Goal: Task Accomplishment & Management: Complete application form

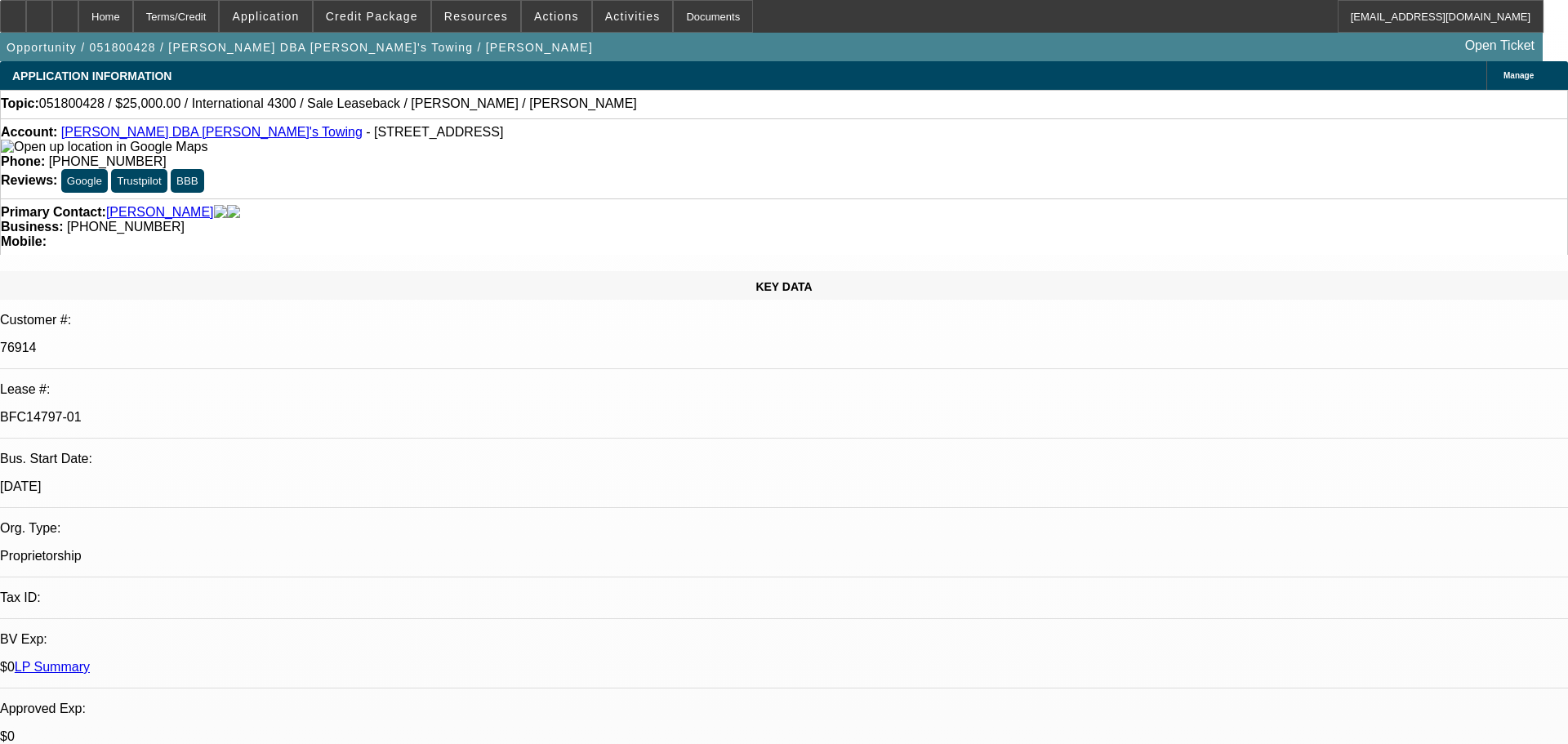
select select "0"
select select "2"
select select "0"
select select "6"
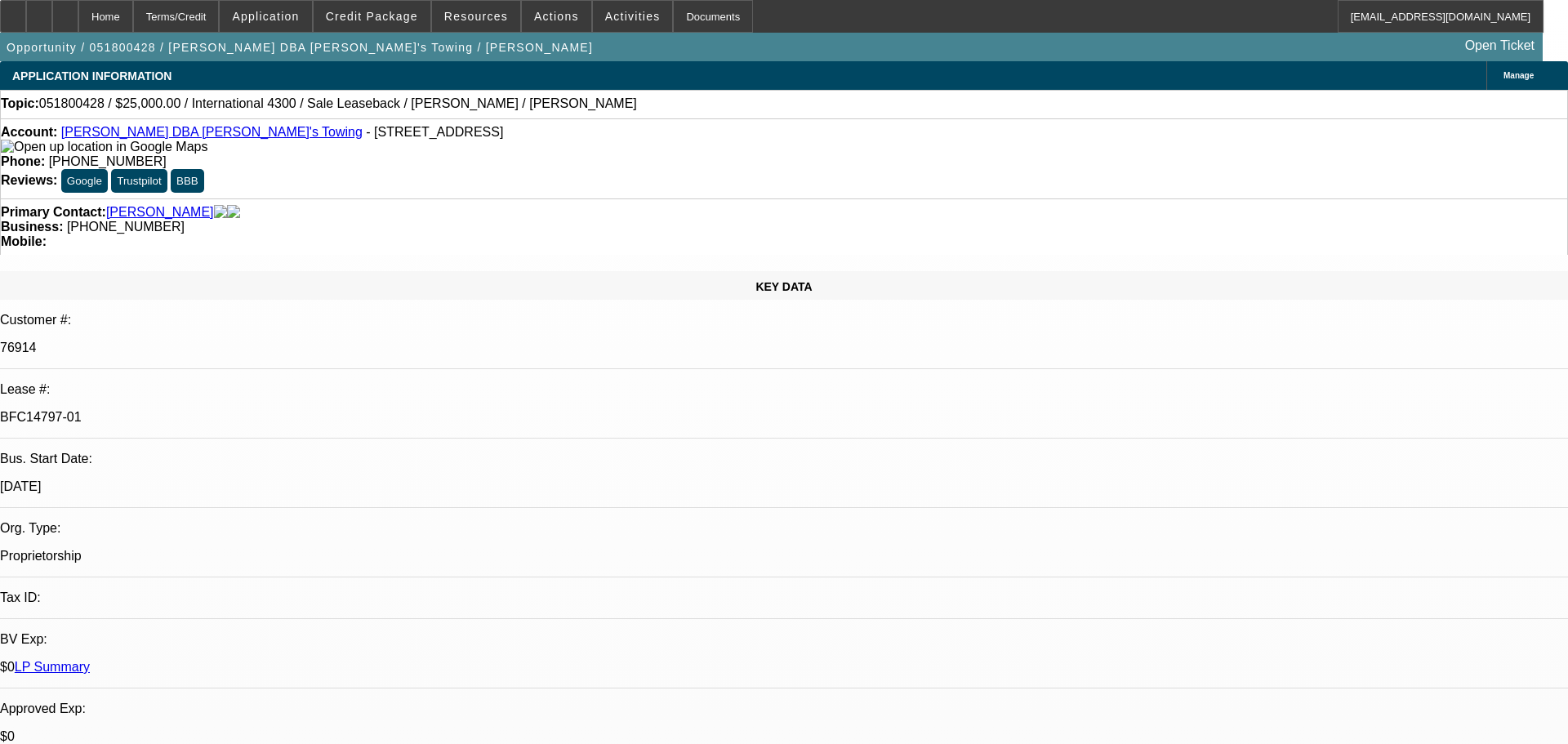
select select "0"
select select "2"
select select "0"
select select "6"
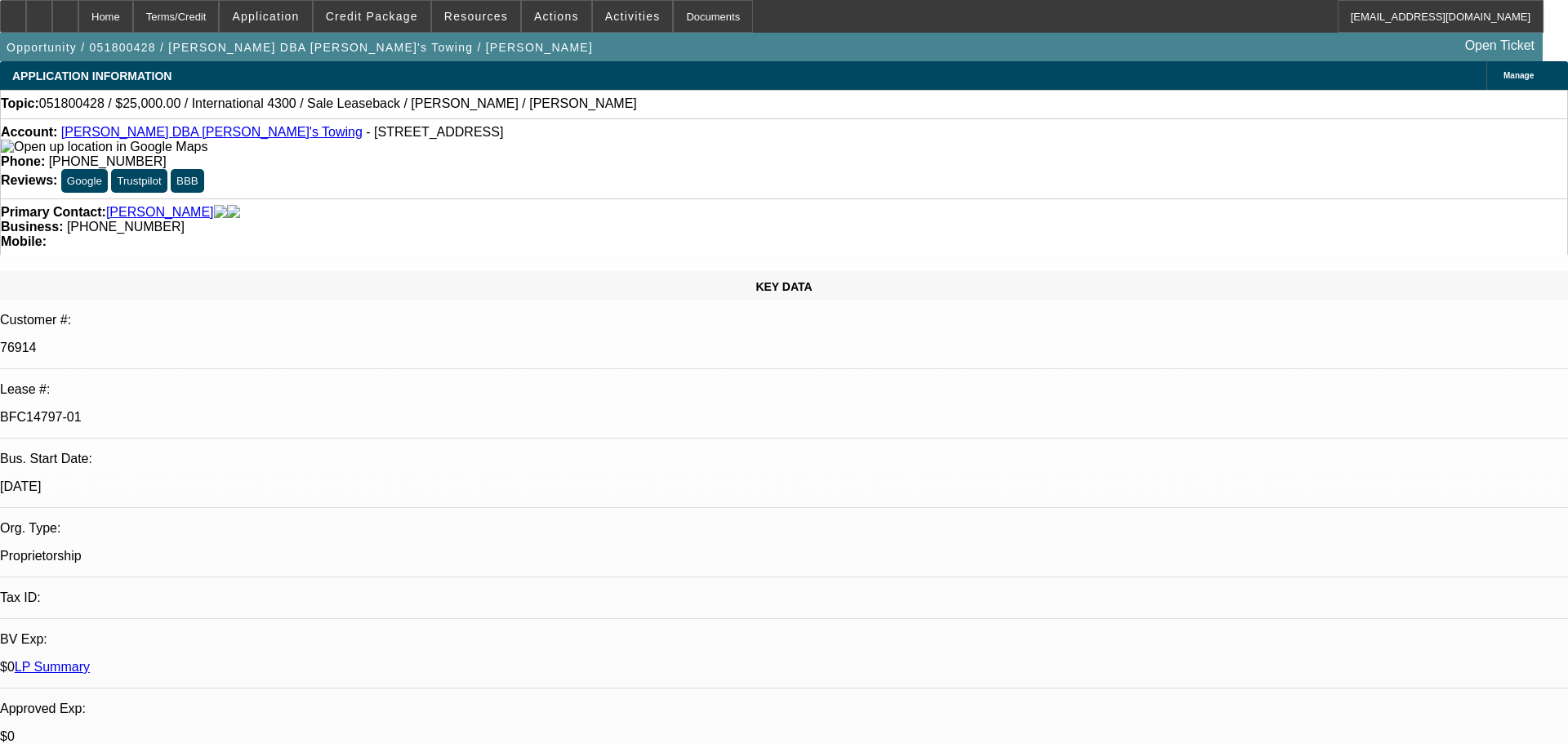
select select "0"
select select "2"
select select "0"
select select "6"
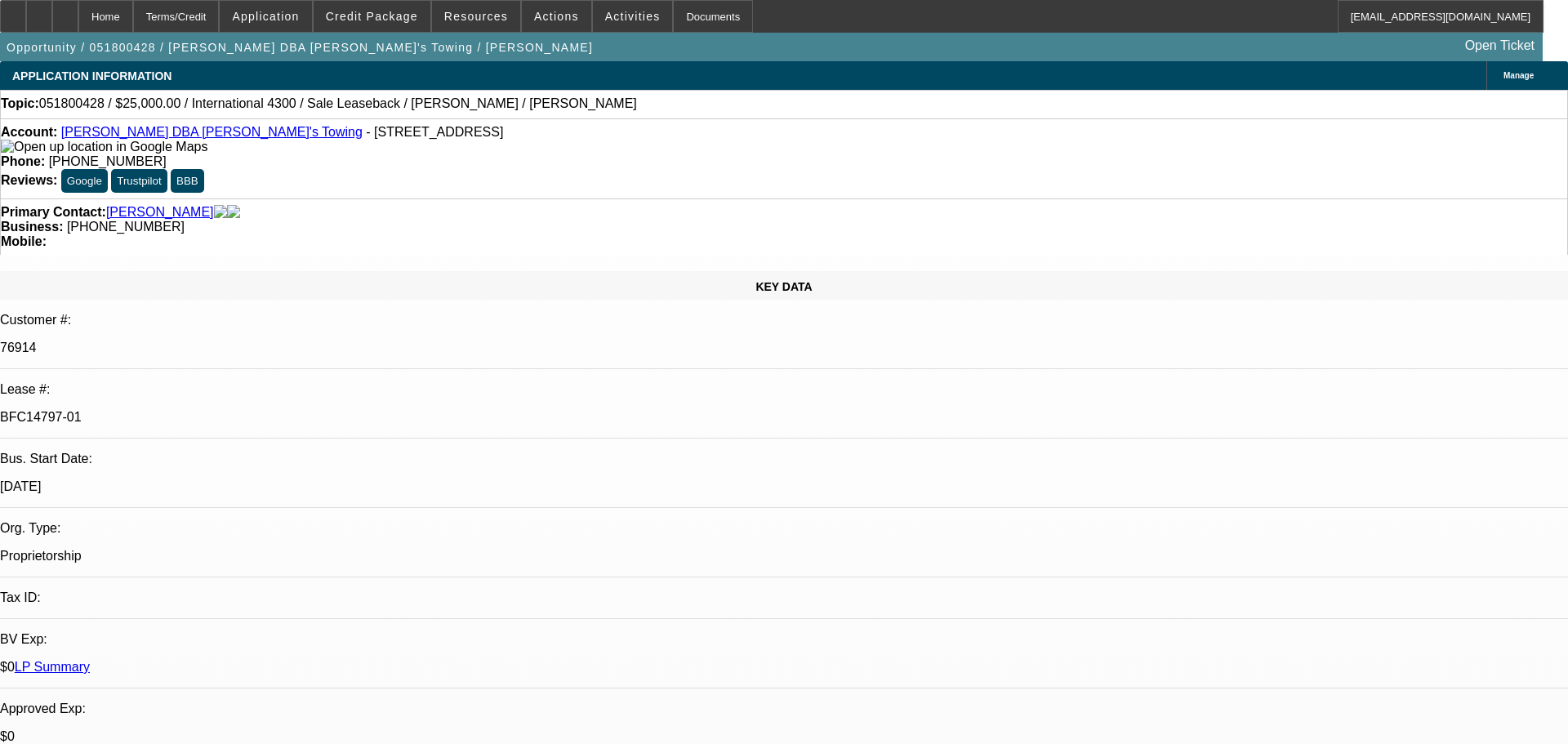
select select "0"
select select "2"
select select "0"
select select "6"
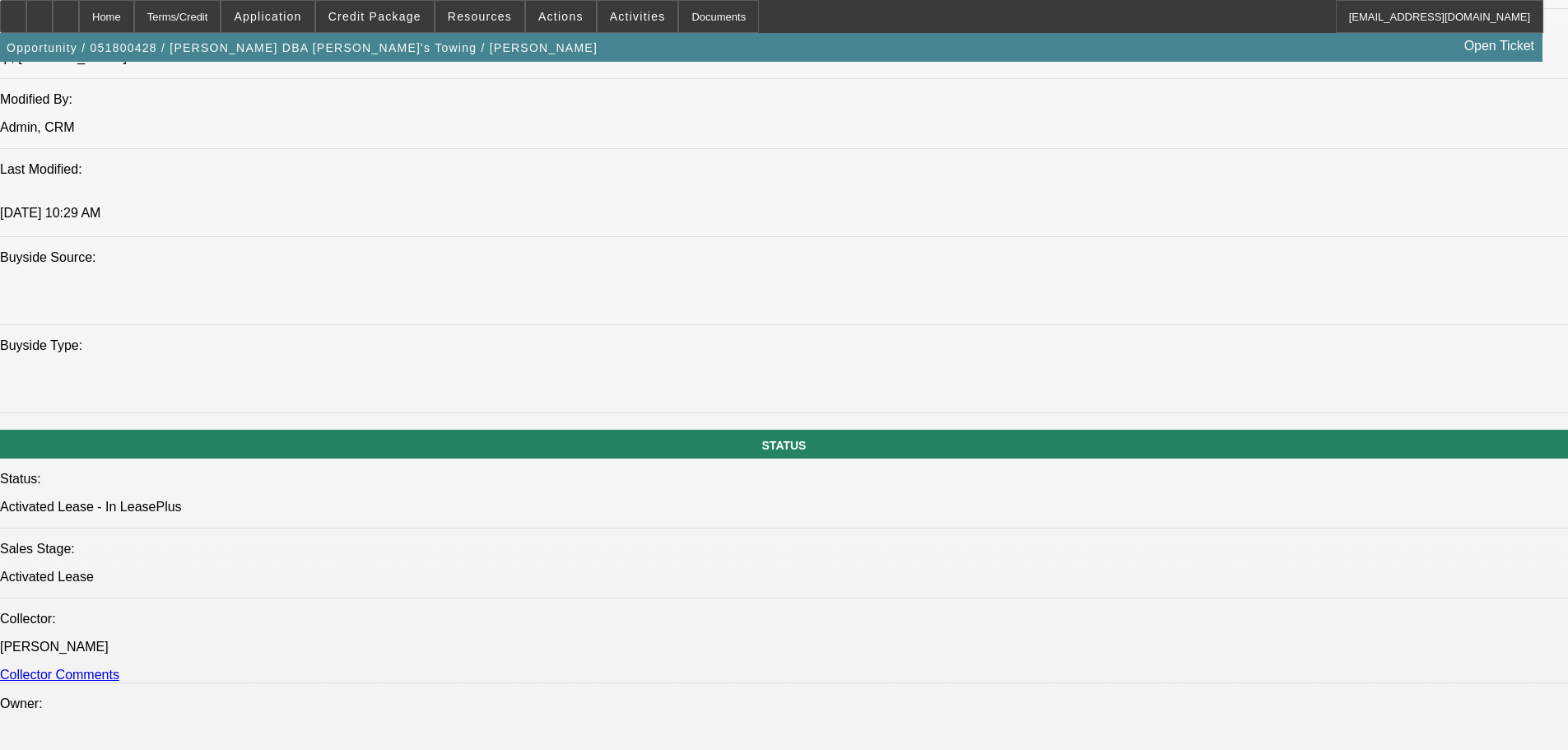
scroll to position [1647, 0]
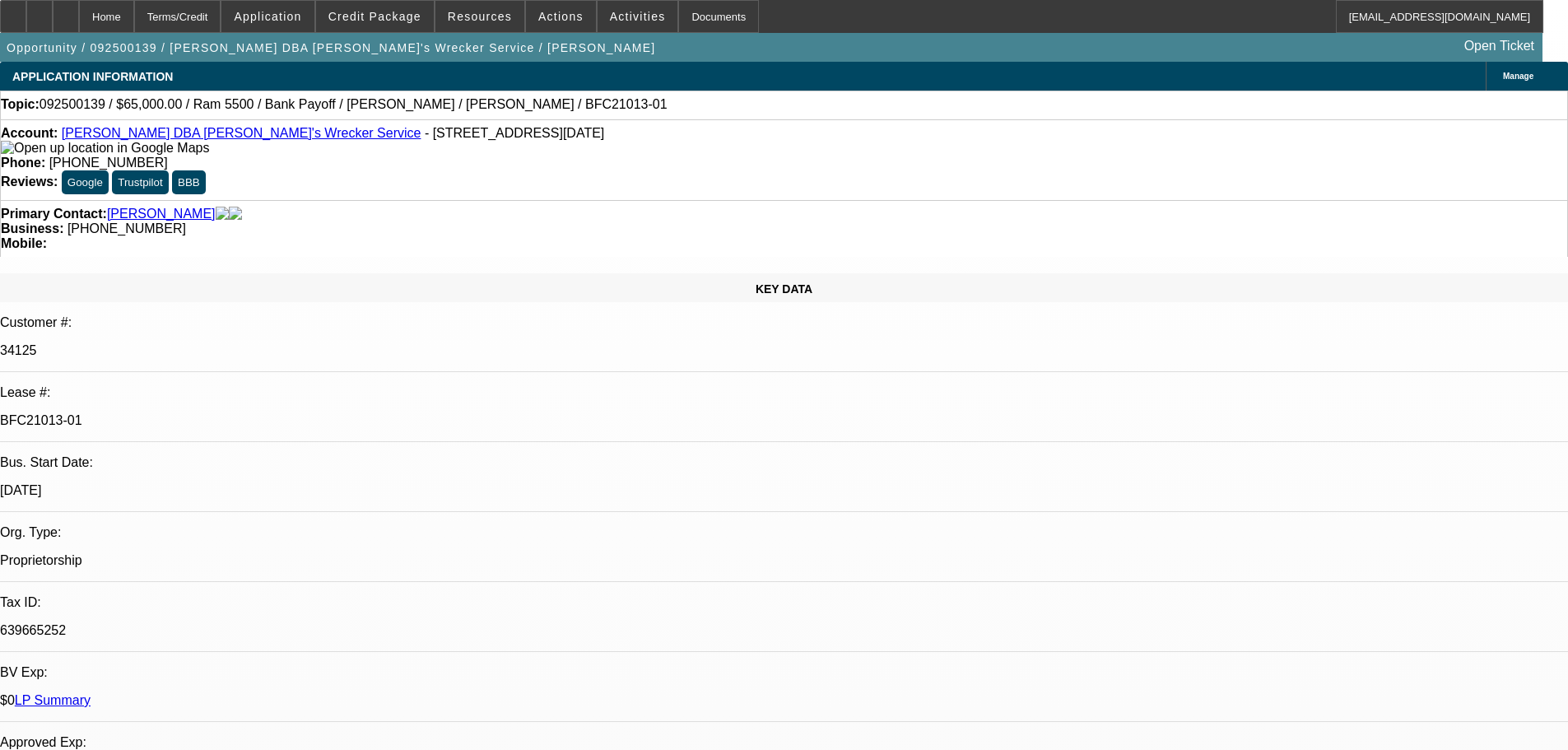
select select "0"
select select "6"
select select "0"
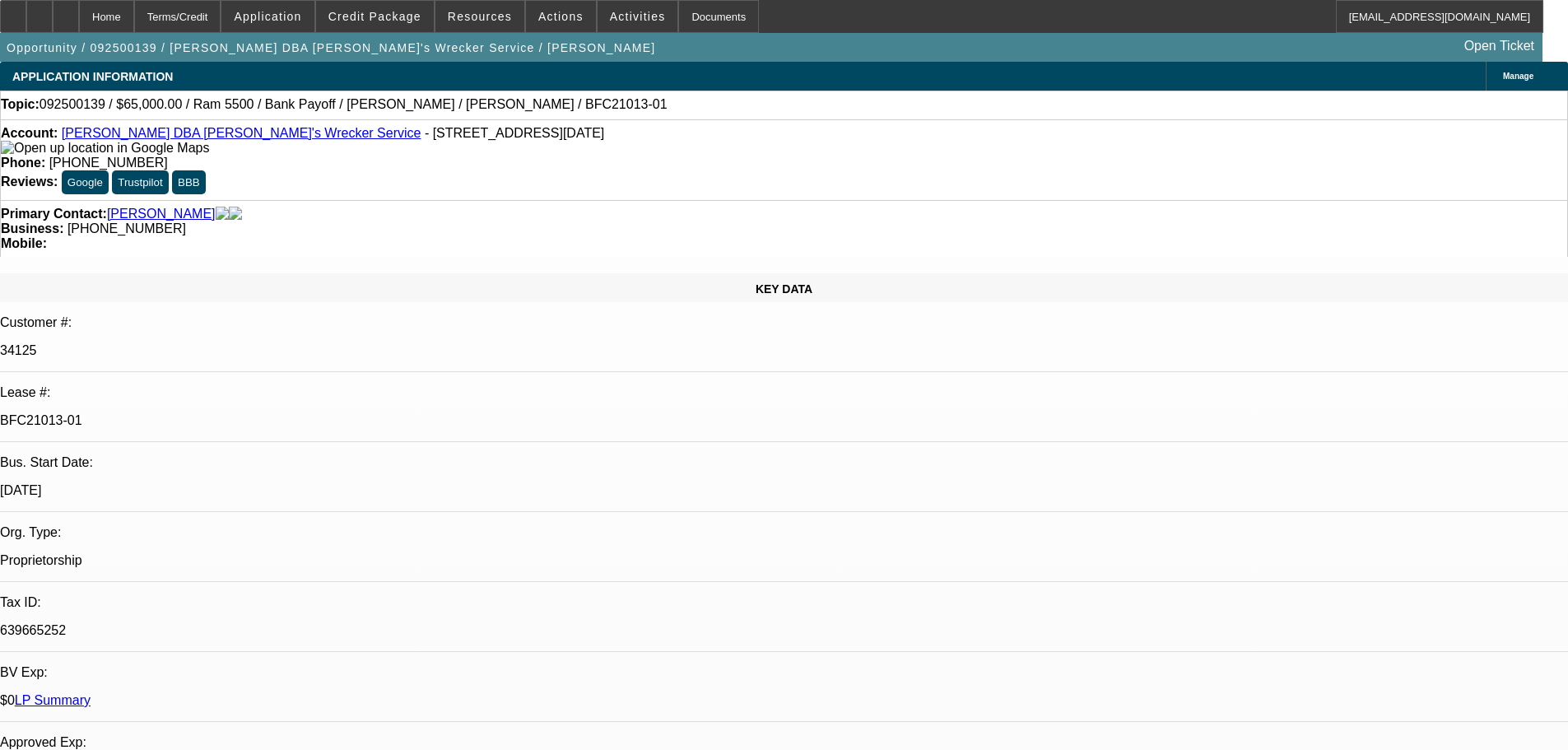
select select "0"
select select "6"
select select "0"
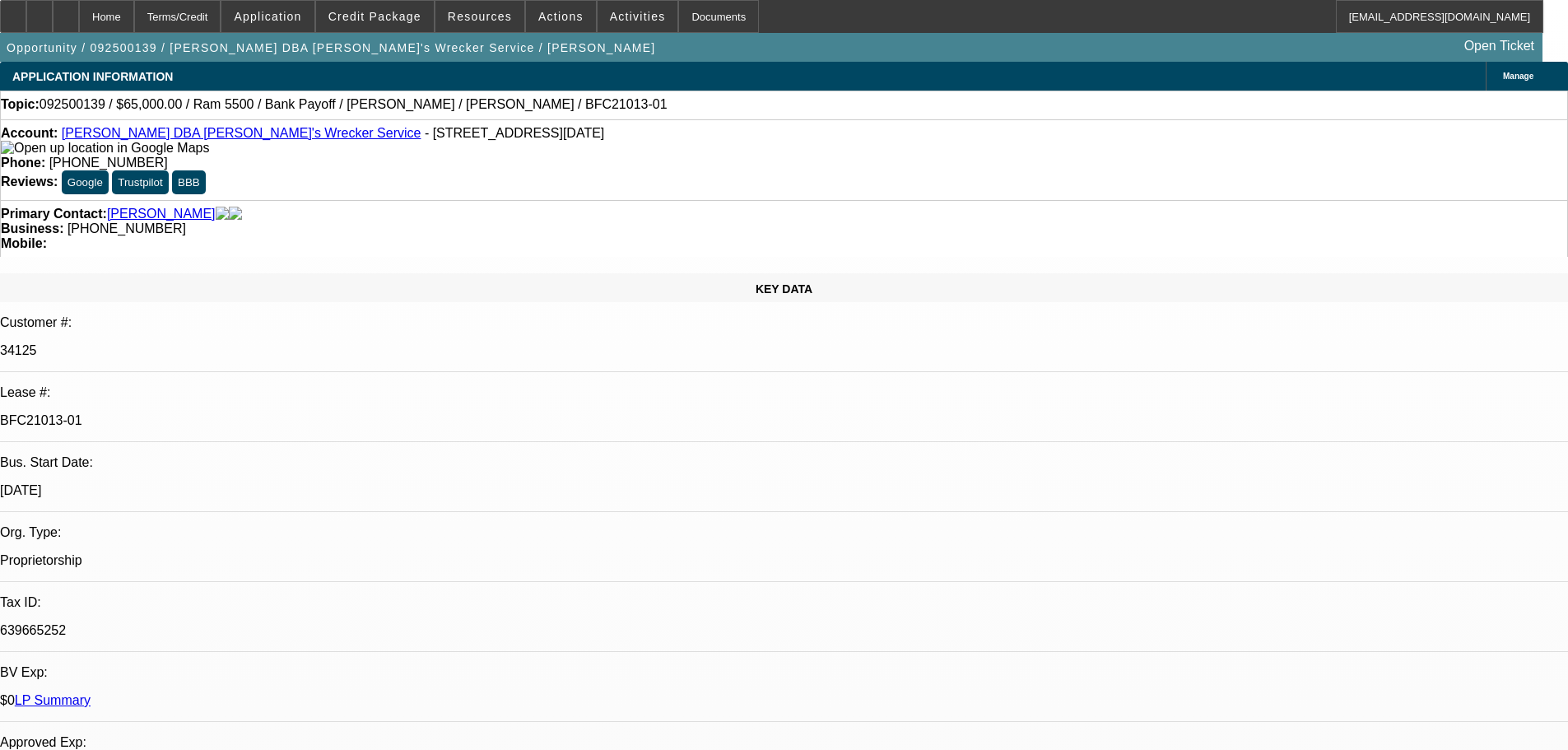
select select "0"
select select "6"
select select "0"
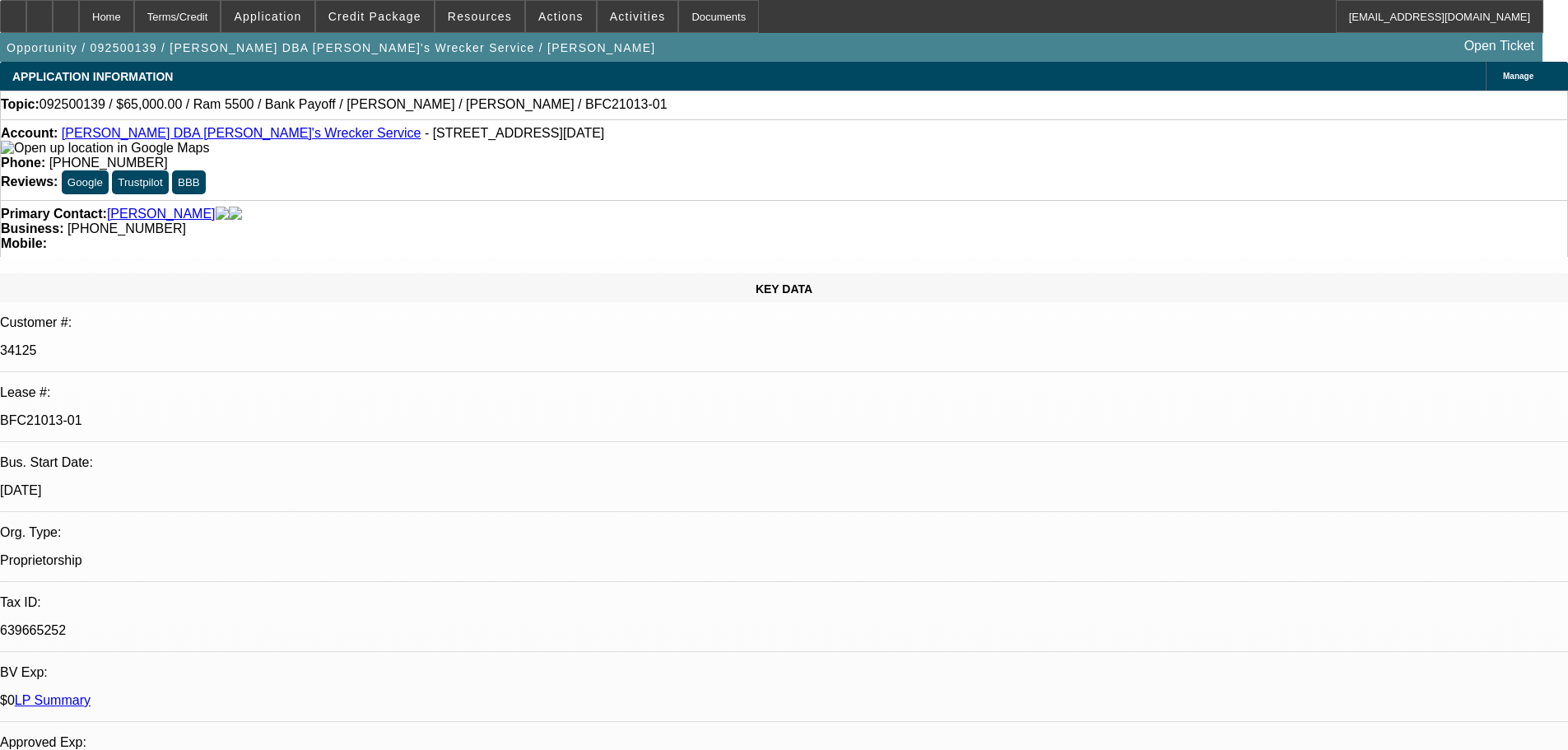
select select "6"
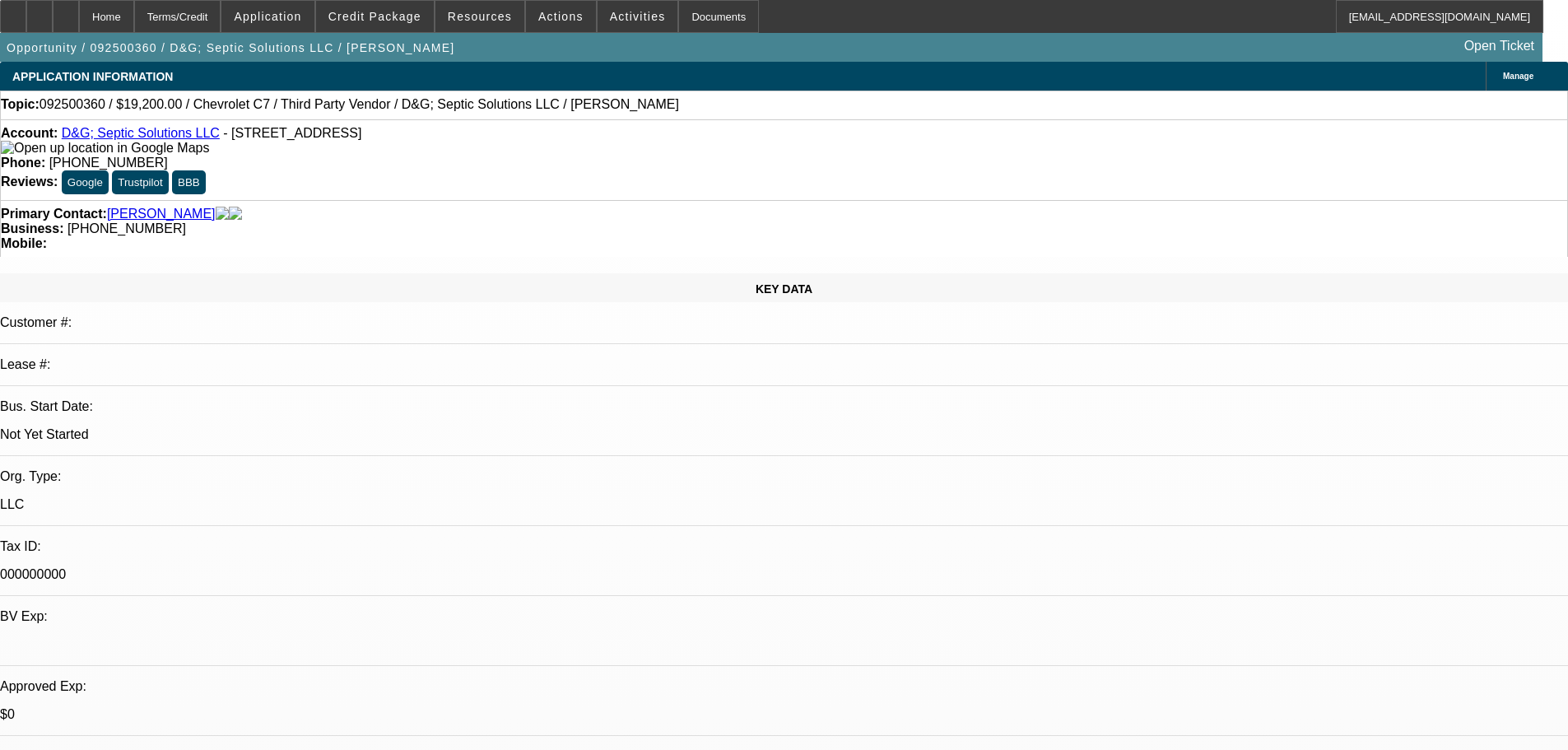
select select "0.2"
select select "2"
select select "0.1"
select select "4"
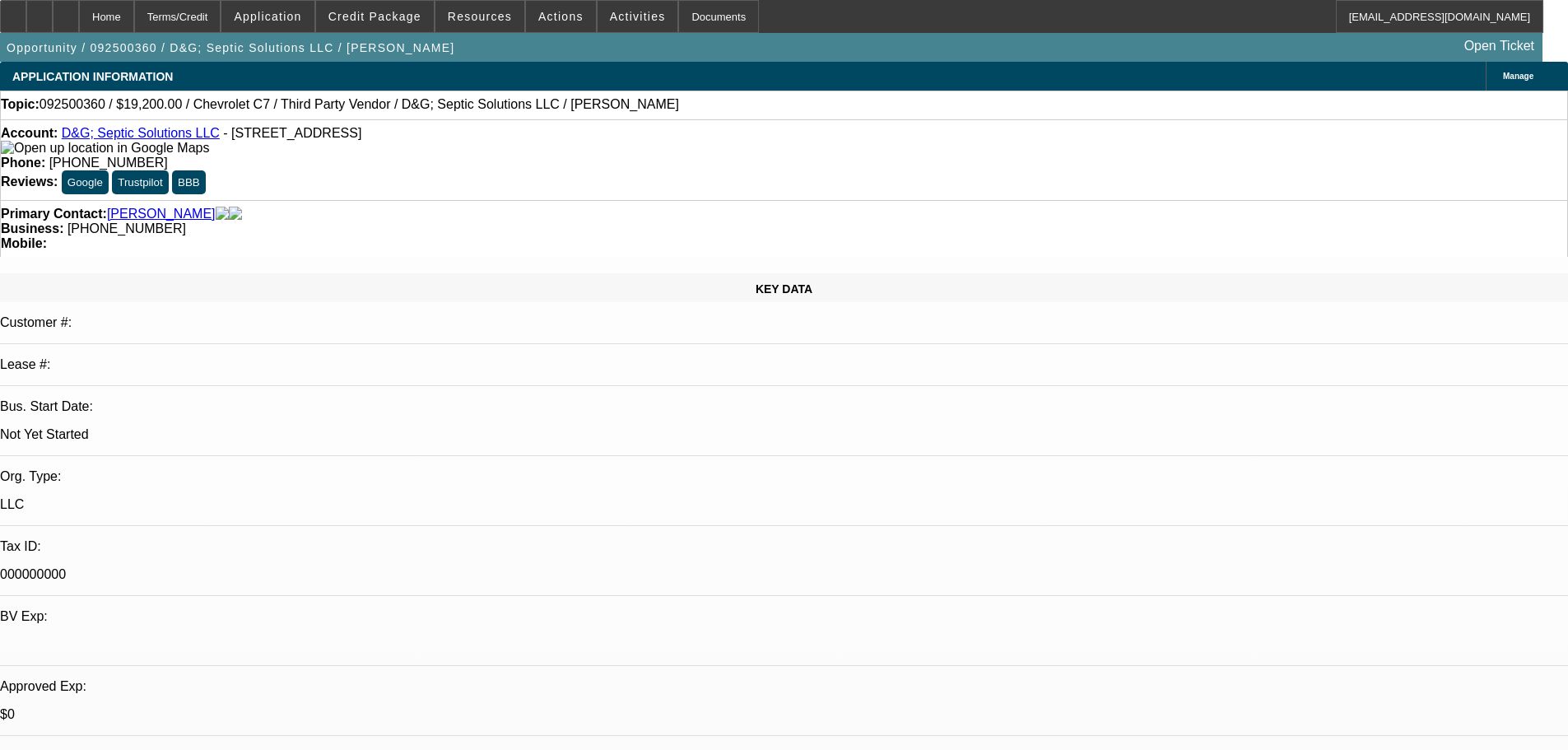
select select "0.2"
select select "2"
select select "0.1"
select select "4"
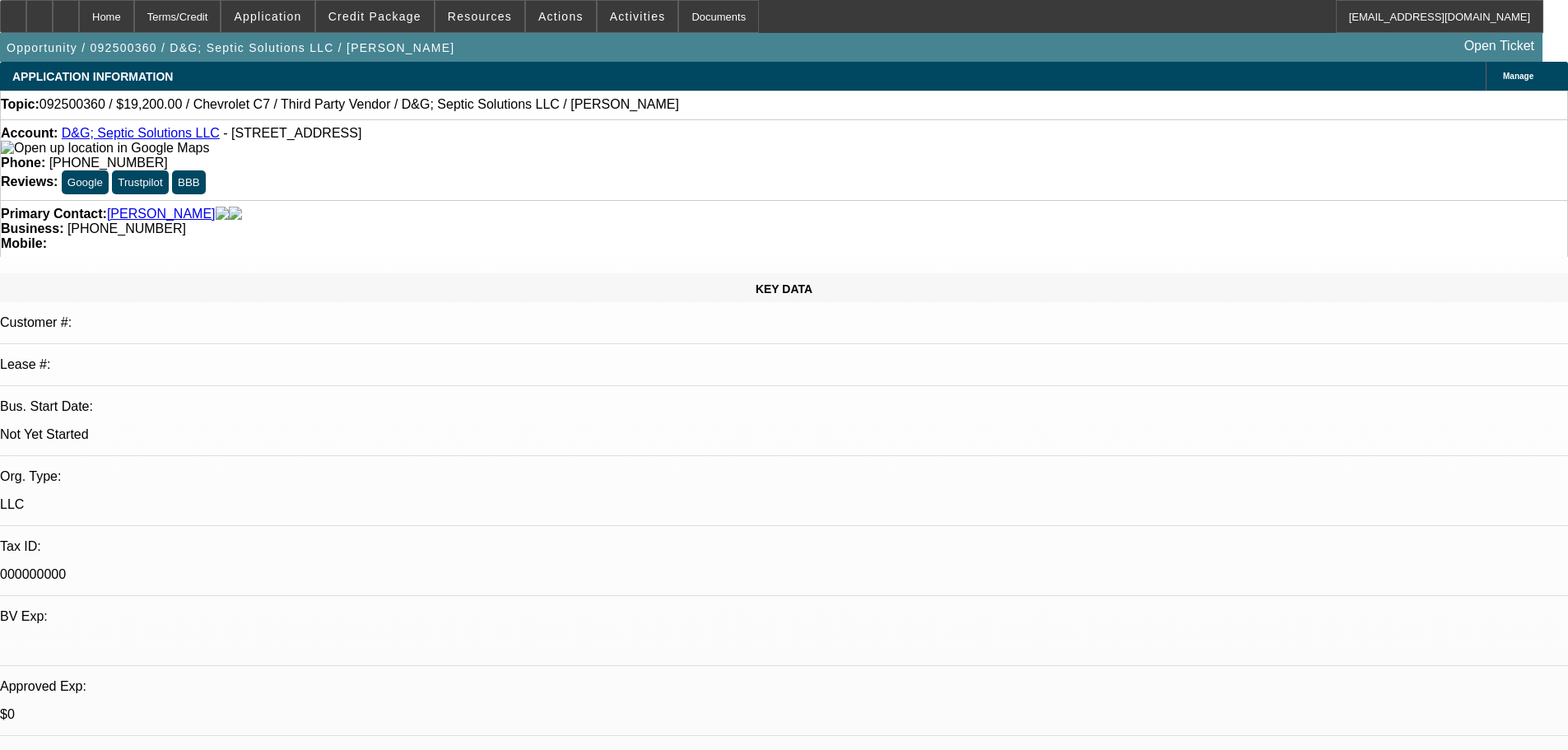
select select "0.2"
select select "2"
select select "0.1"
select select "4"
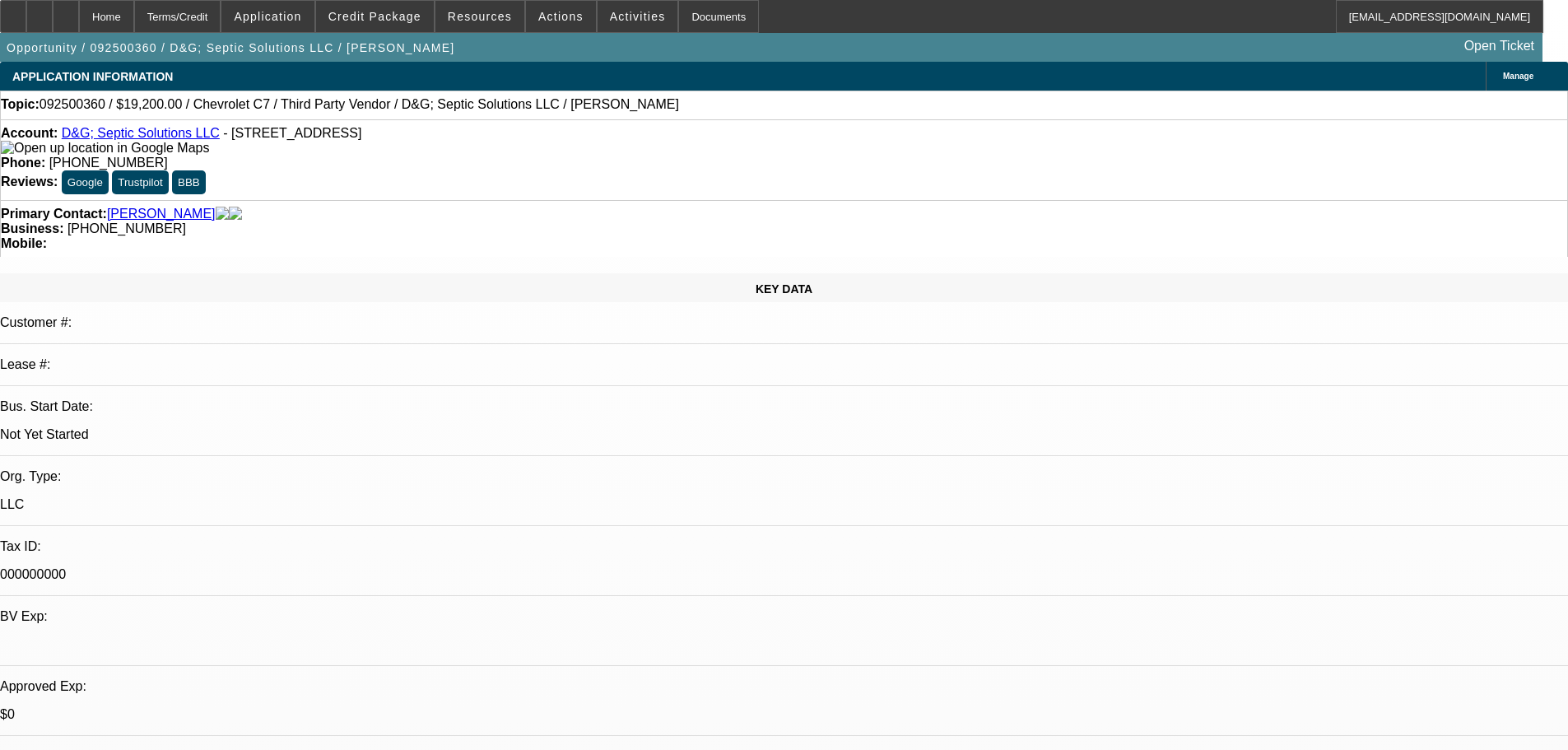
select select "0.2"
select select "2"
select select "0"
select select "6"
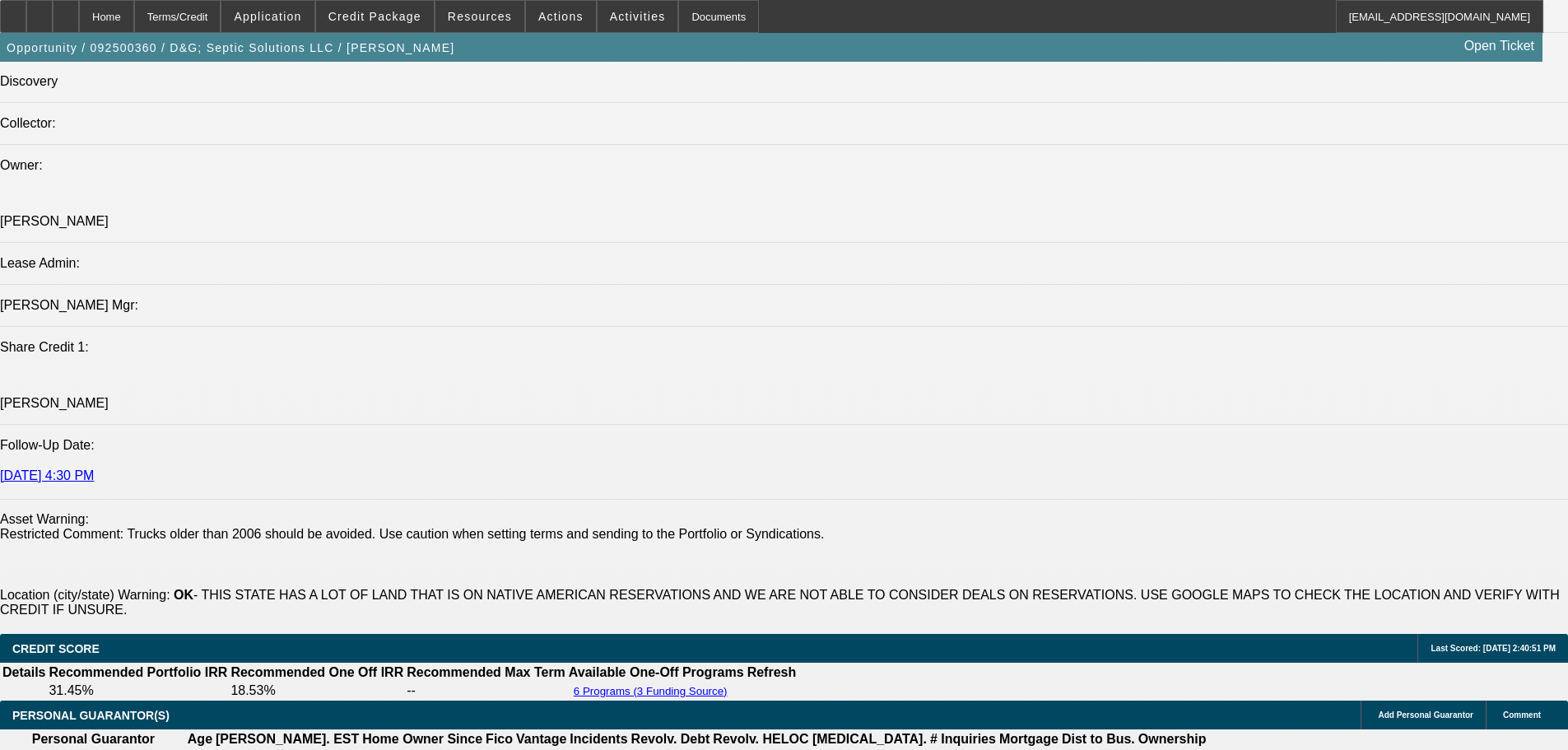
scroll to position [2306, 0]
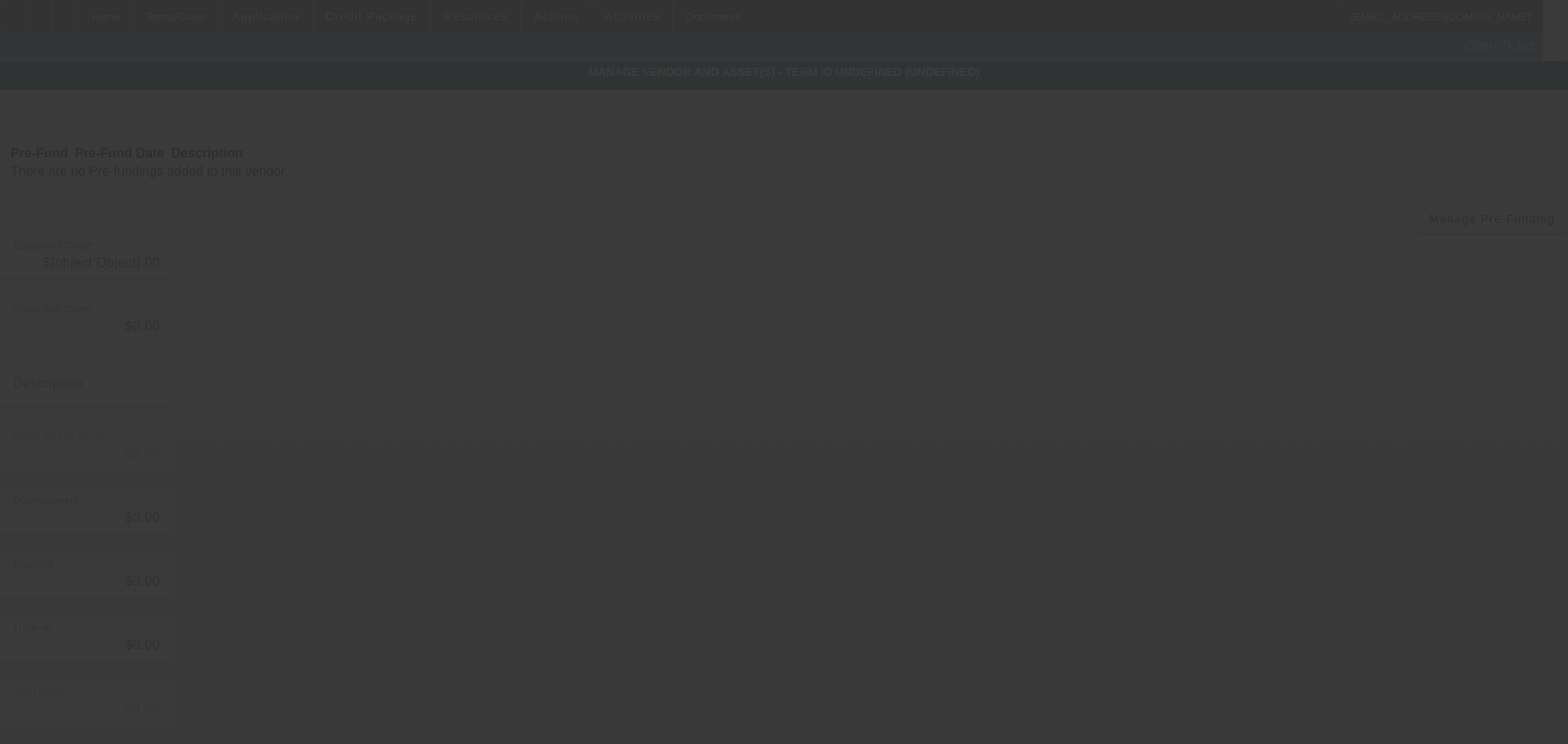
type input "$24,000.00"
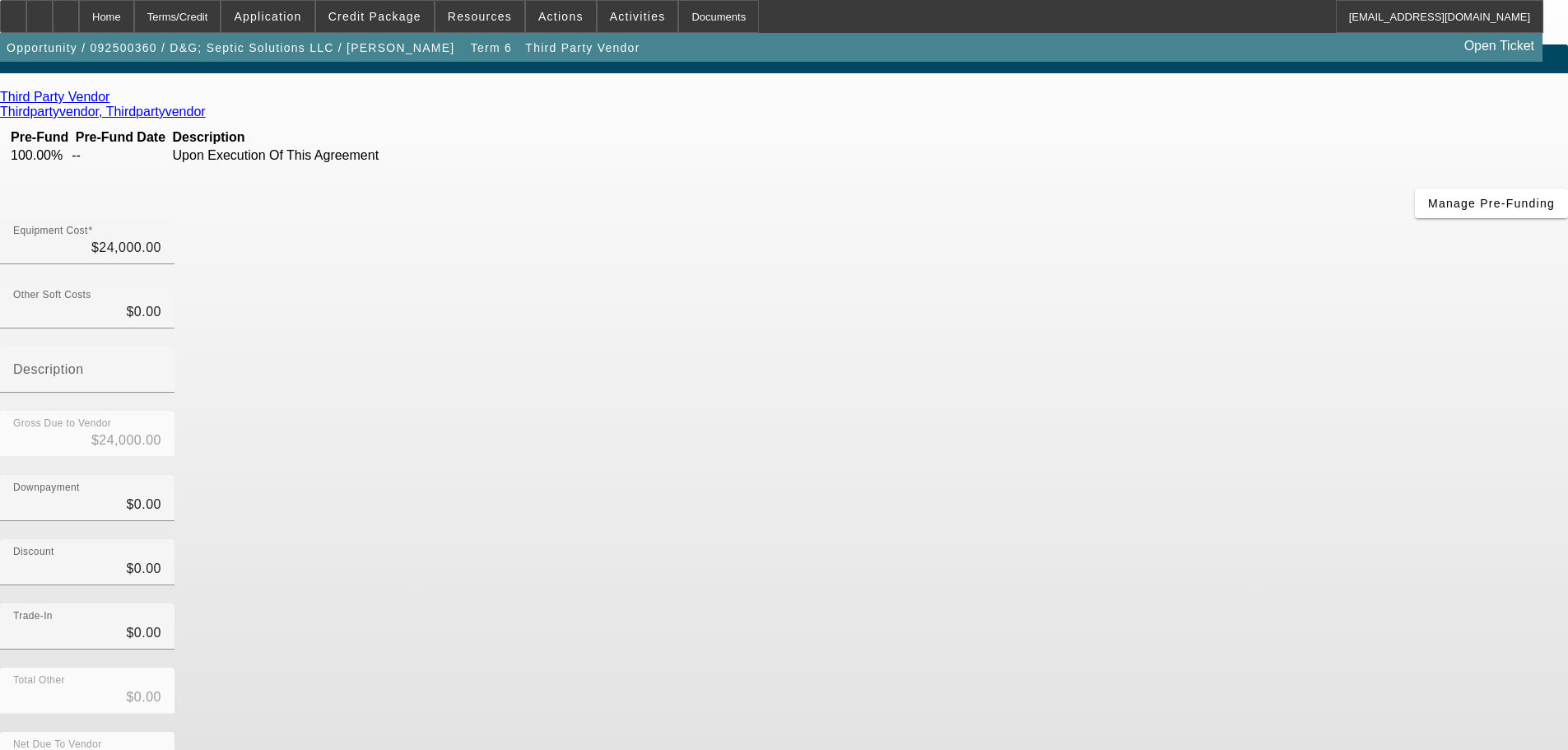
scroll to position [23, 0]
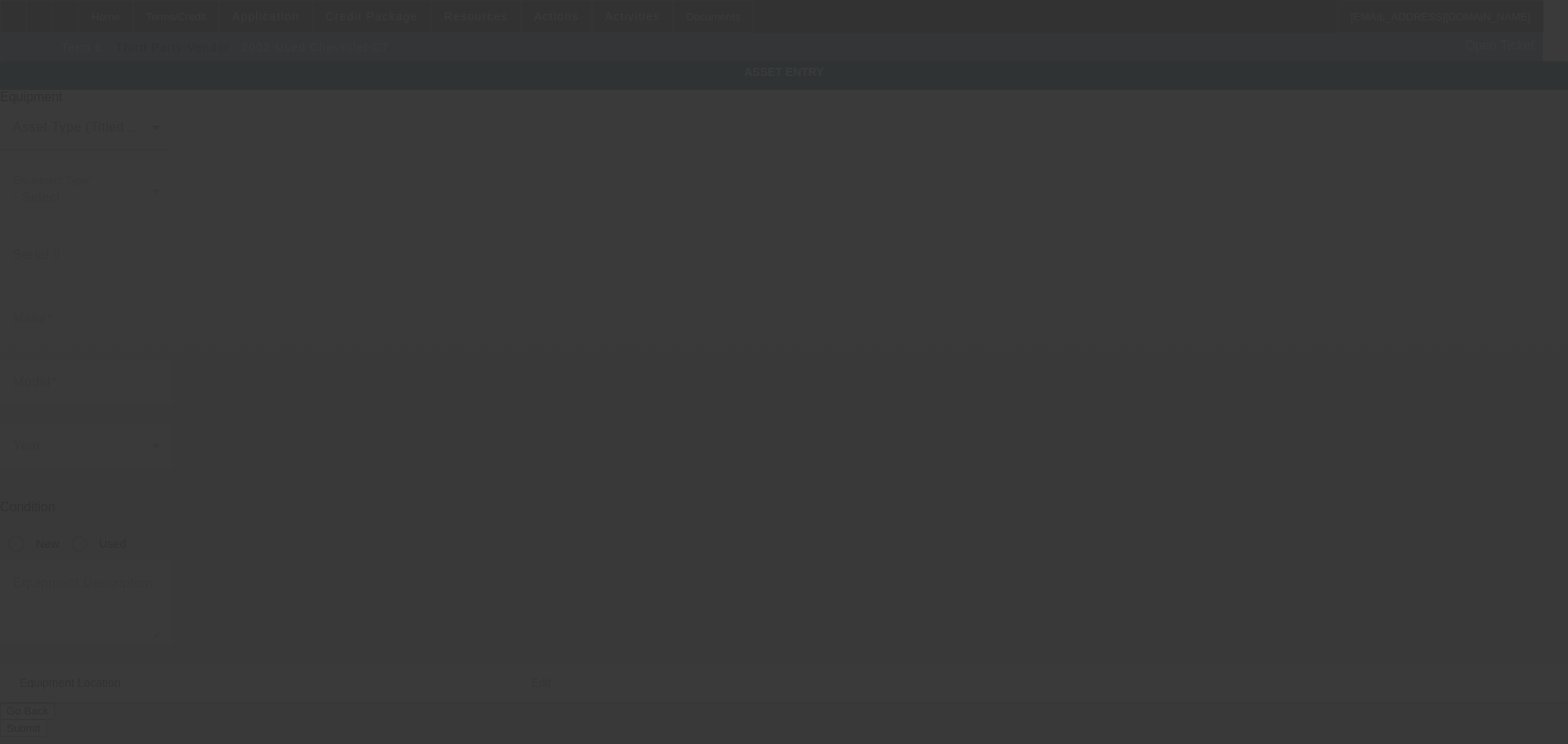
type input "1GBM7H1E52J506696"
type input "Chevrolet"
type input "C7"
radio input "true"
type textarea "Pumper Truck"
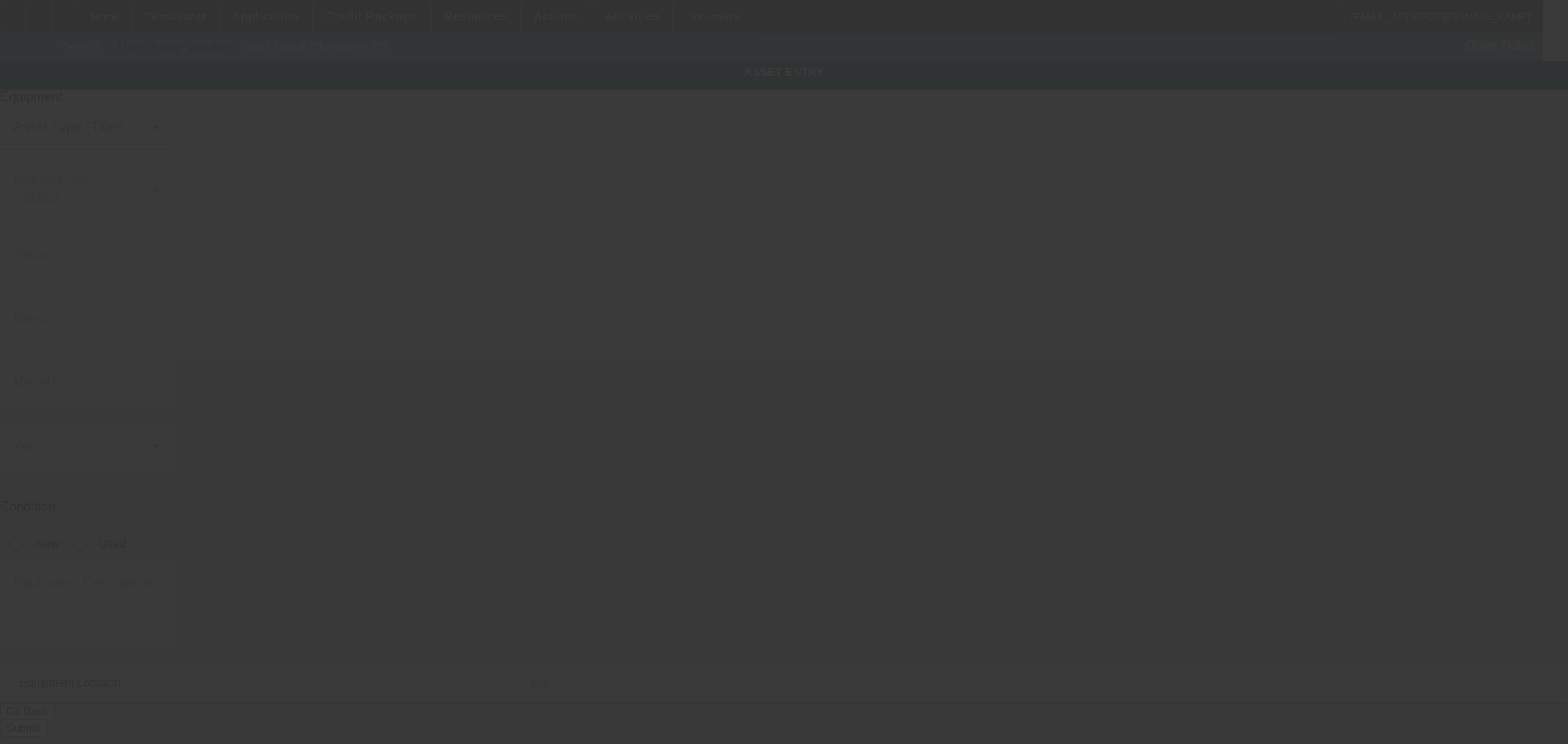
type input "1018 King Drive"
type input "Bartlesville"
type input "74006"
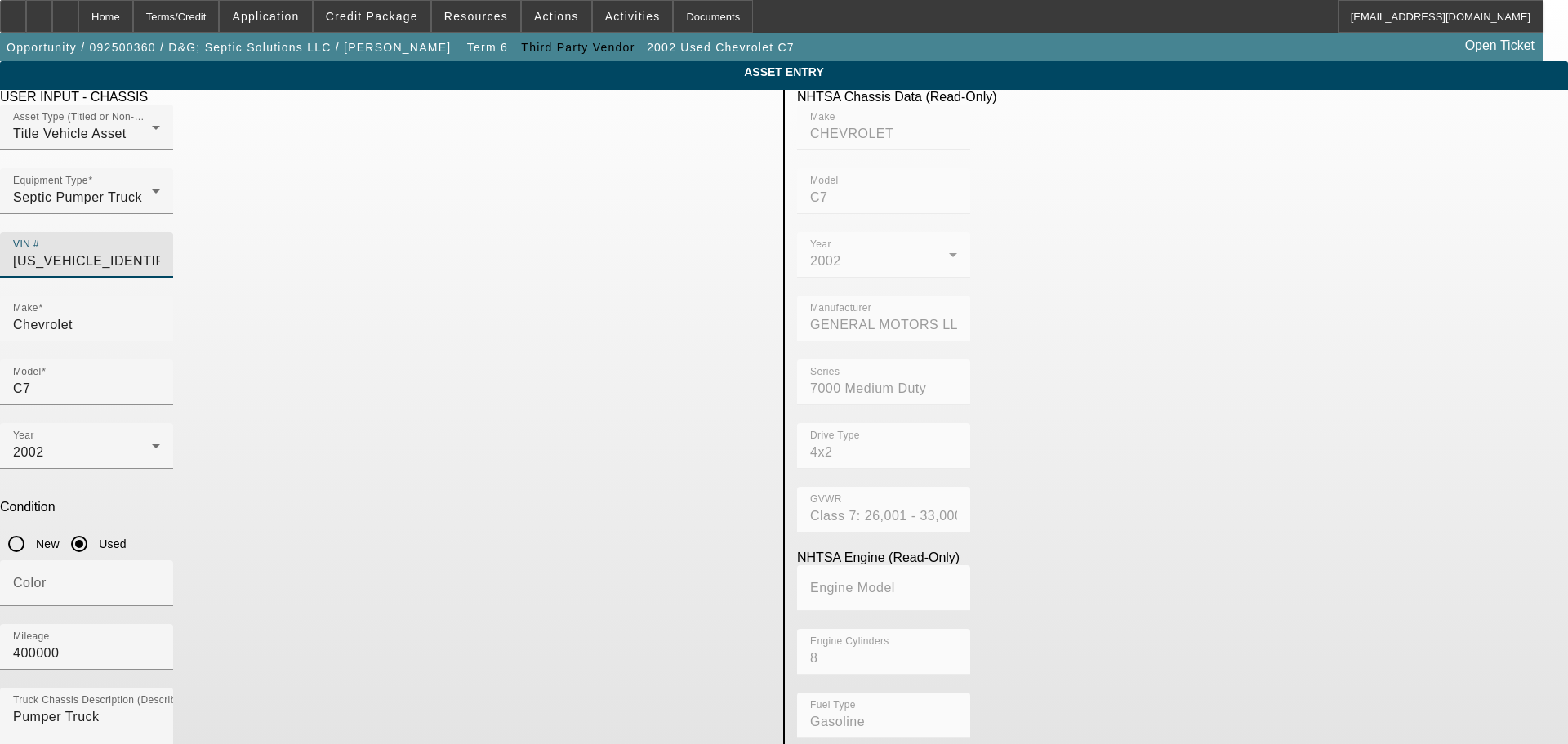
drag, startPoint x: 712, startPoint y: 222, endPoint x: 279, endPoint y: 222, distance: 433.0
click at [279, 222] on app-asset-collateral-manage "ASSET ENTRY Delete asset USER INPUT - CHASSIS Asset Type (Titled or Non-Titled)…" at bounding box center [784, 514] width 1568 height 906
click at [160, 252] on input "1GBM7H1E52J506696" at bounding box center [86, 262] width 147 height 20
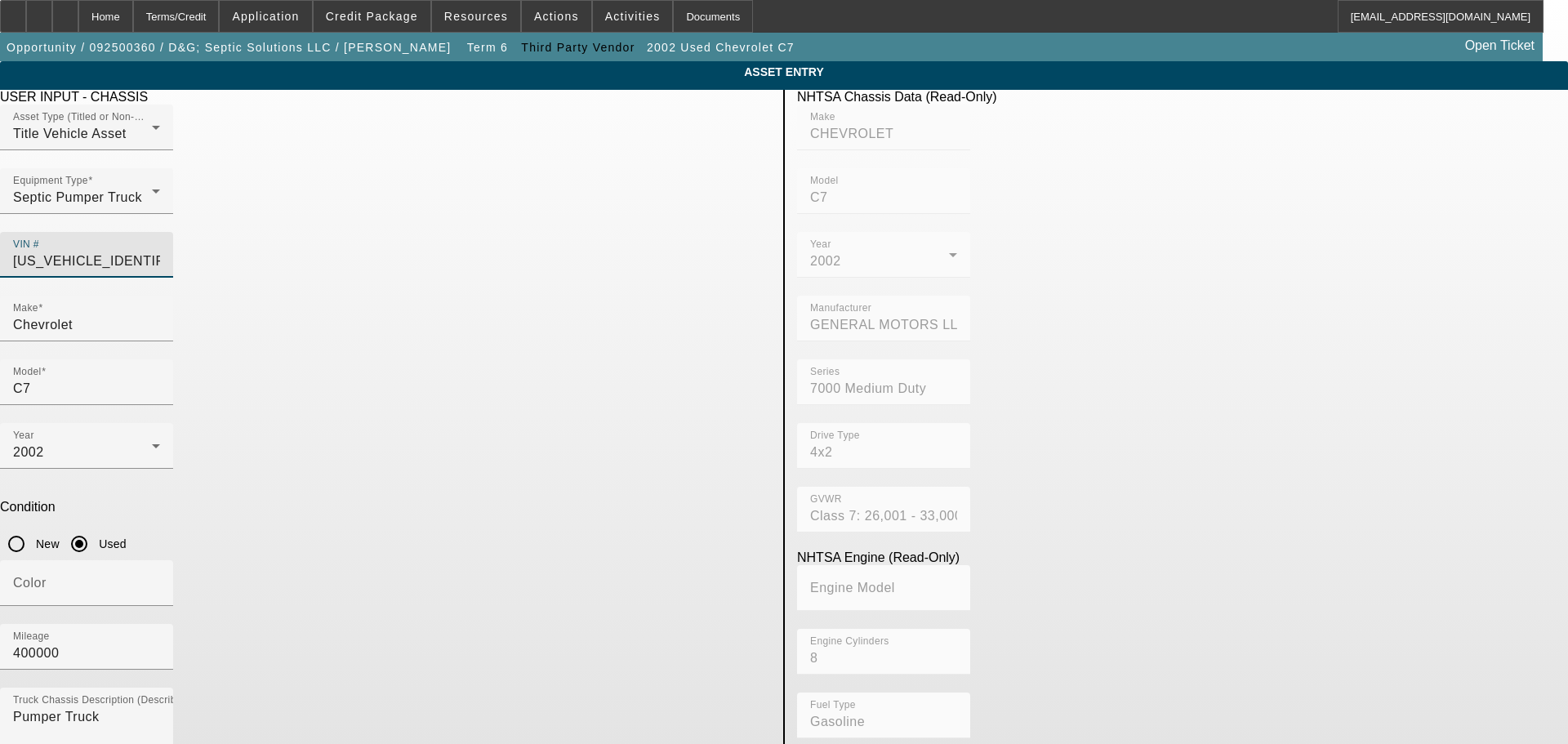
type input "1"
type input "1htwpaztx9j138177"
type input "INTERNATIONAL"
type input "SF537"
type input "INTERNATIONAL MOTORS, LLC"
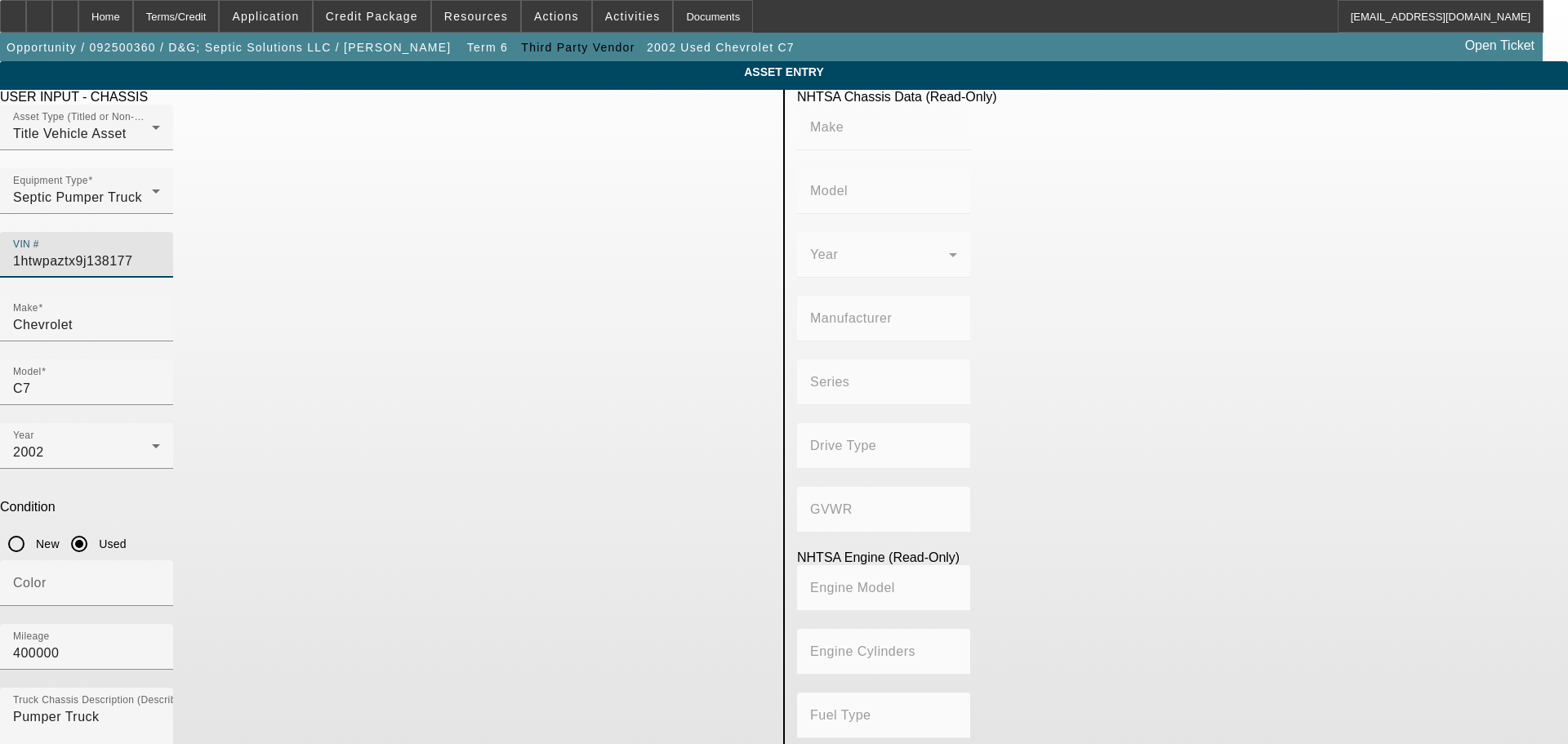
type input "WorkStar 7500"
type input "6x4"
type input "Class 8: 33,001 lb and above (14,969 kg and above)"
type input "International 570 / Maxxforce 9 &10"
type input "Diesel"
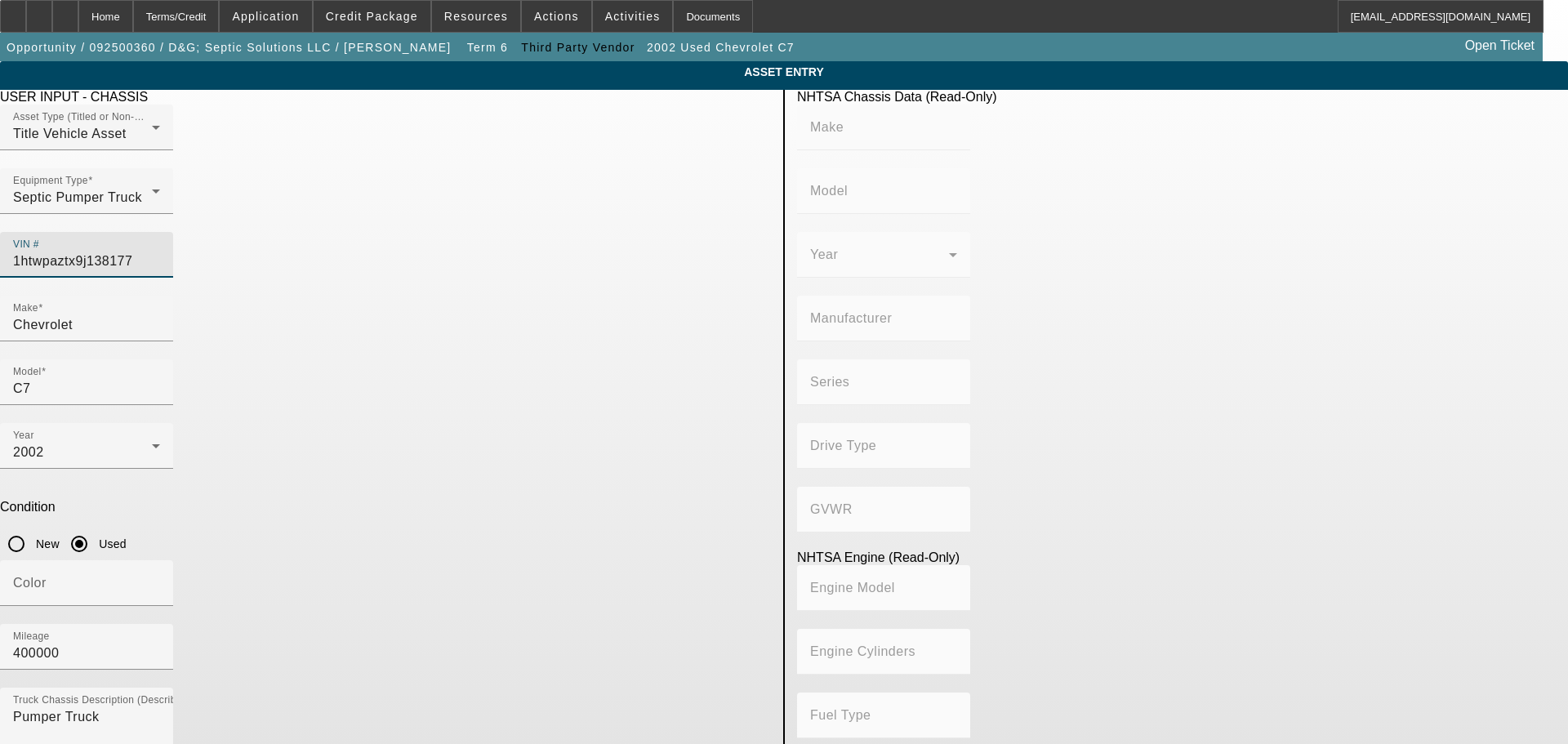
type input "570"
type input "9.340626480"
type input "1HTWPAZTX9J138177"
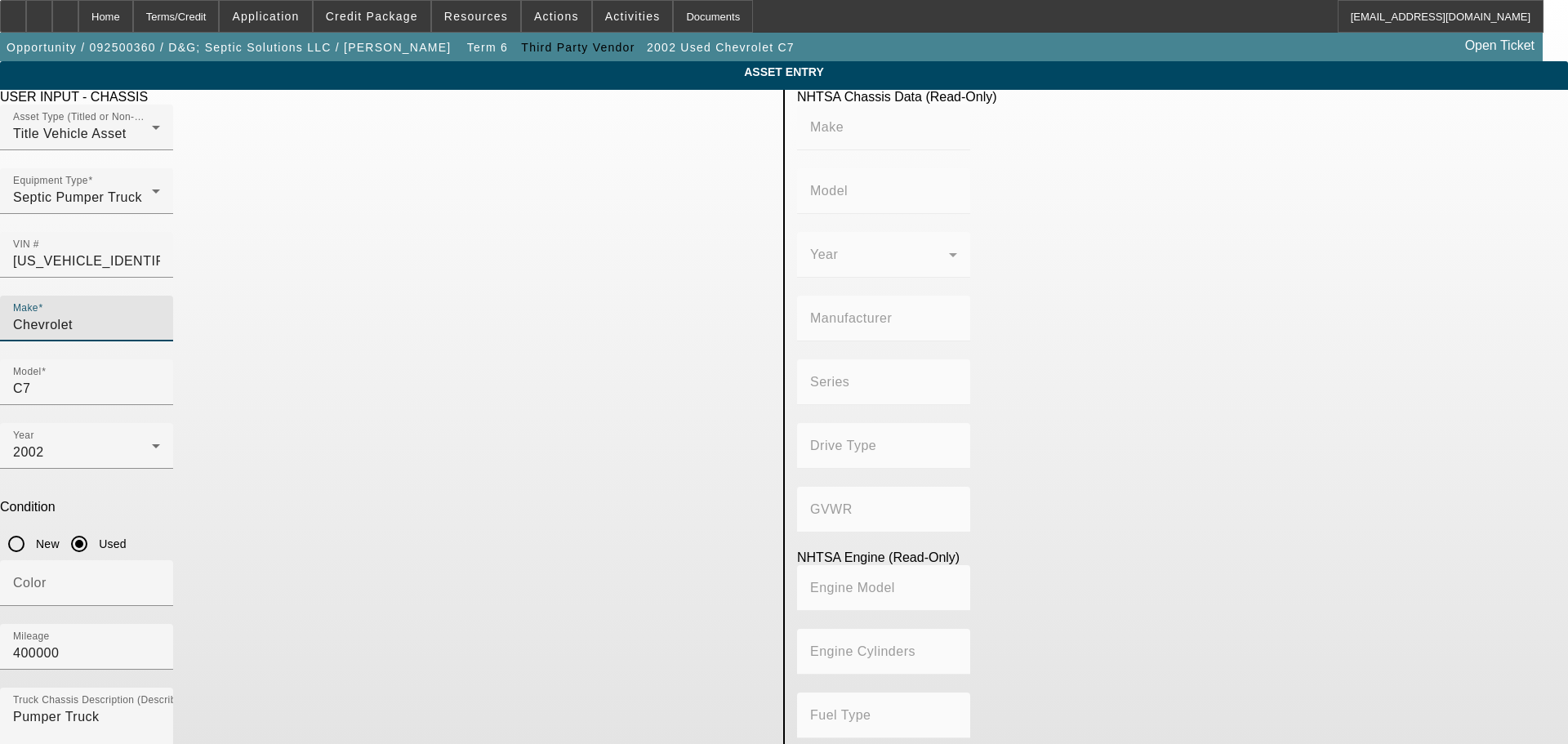
drag, startPoint x: 400, startPoint y: 298, endPoint x: 300, endPoint y: 309, distance: 100.6
click at [300, 309] on app-asset-collateral-manage "ASSET ENTRY Delete asset USER INPUT - CHASSIS Asset Type (Titled or Non-Titled)…" at bounding box center [784, 514] width 1568 height 906
type input "INTERNATIONAL"
type input "SF537"
type input "INTERNATIONAL MOTORS, LLC"
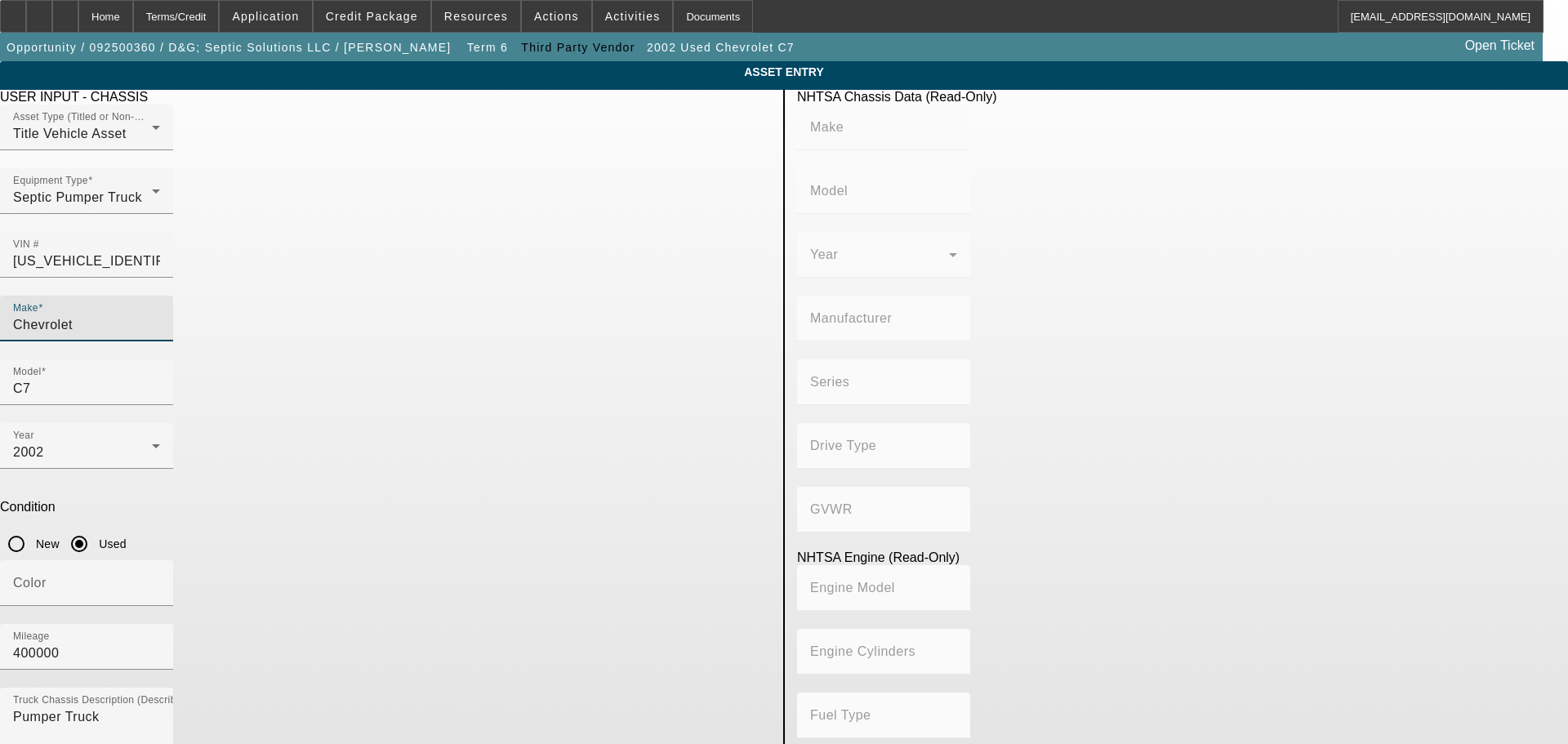
type input "WorkStar 7500"
type input "6x4"
type input "Class 8: 33,001 lb and above (14,969 kg and above)"
type input "International 570 / Maxxforce 9 &10"
type input "Diesel"
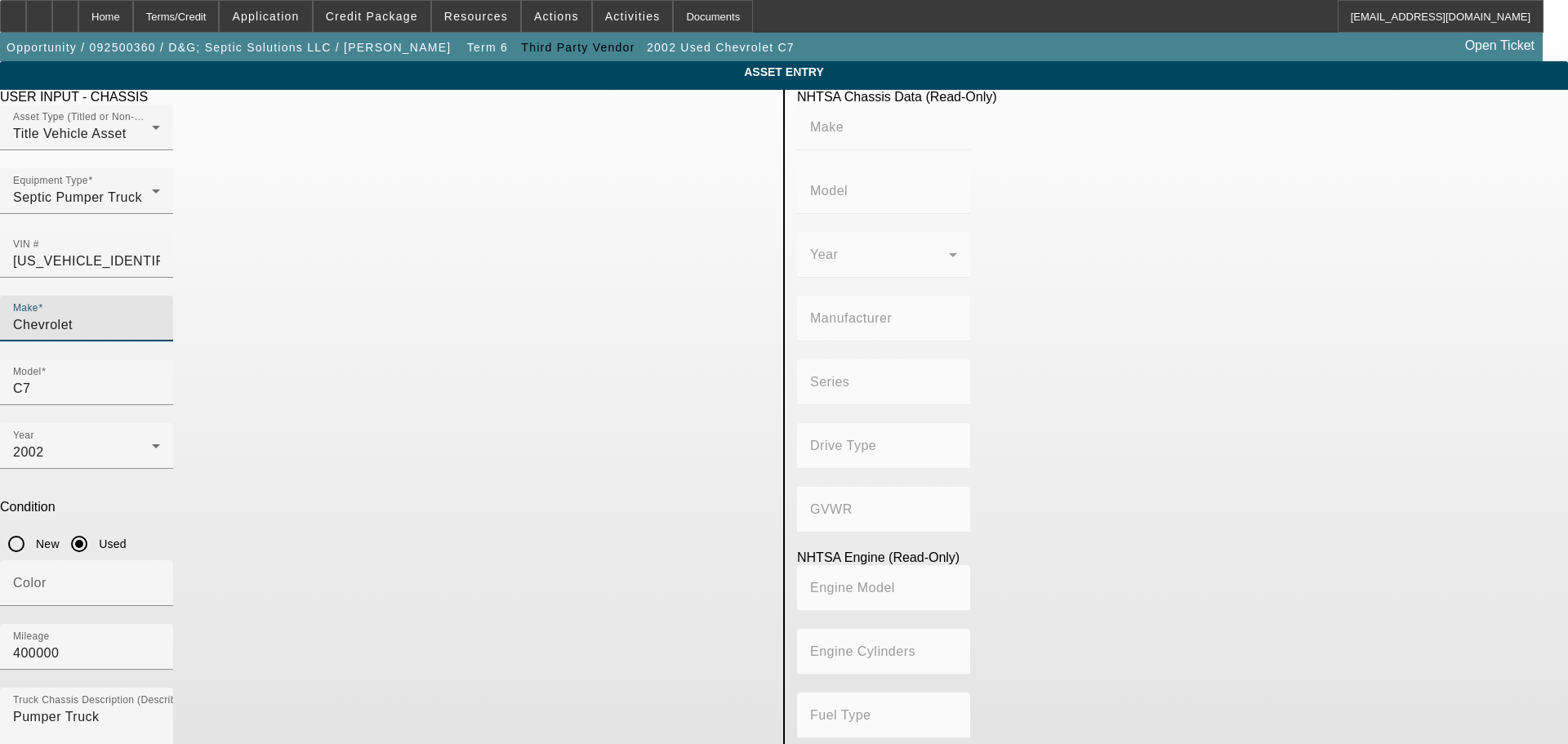
type input "570"
type input "9.340626480"
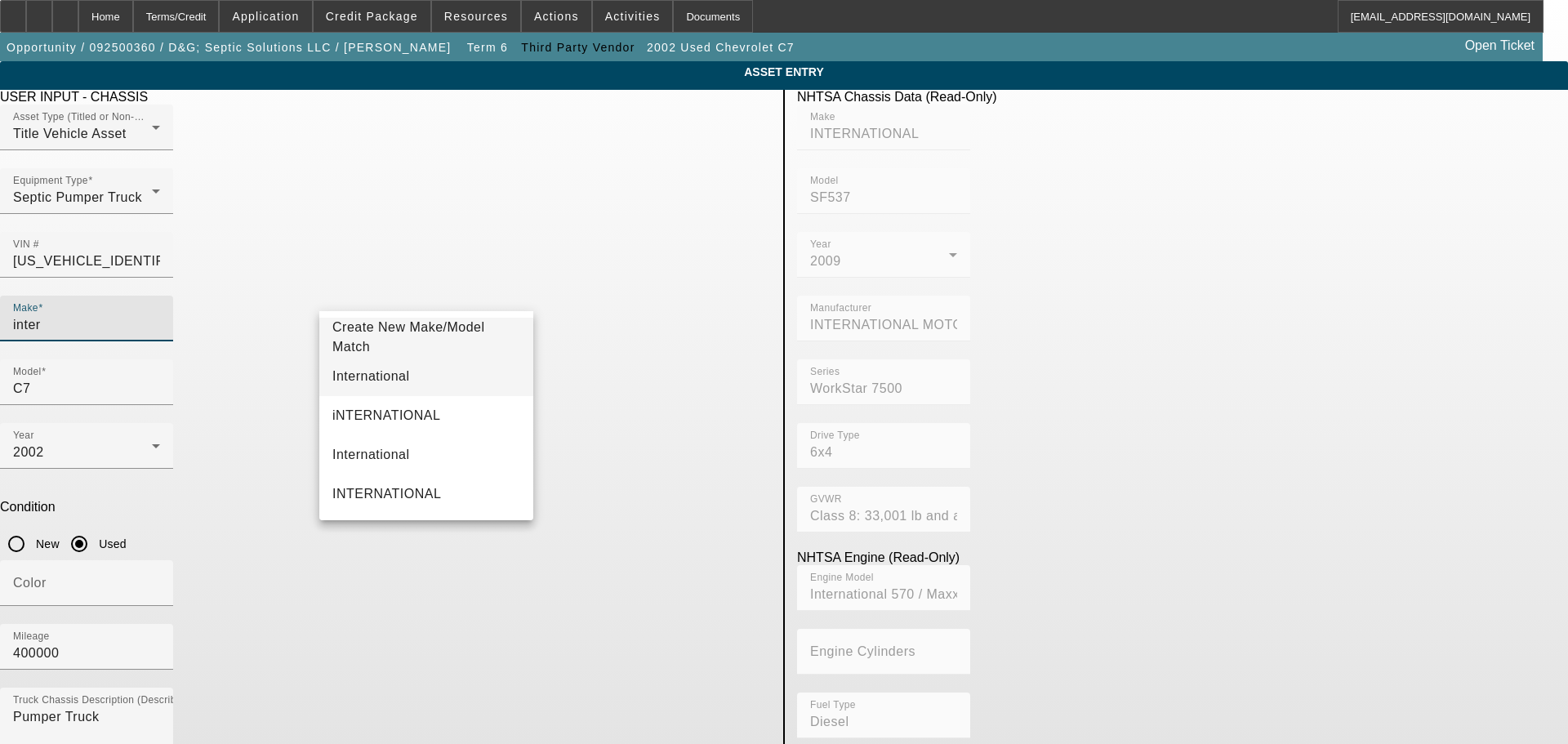
type input "inter"
click at [391, 389] on mat-option "International" at bounding box center [426, 377] width 214 height 40
type input "International"
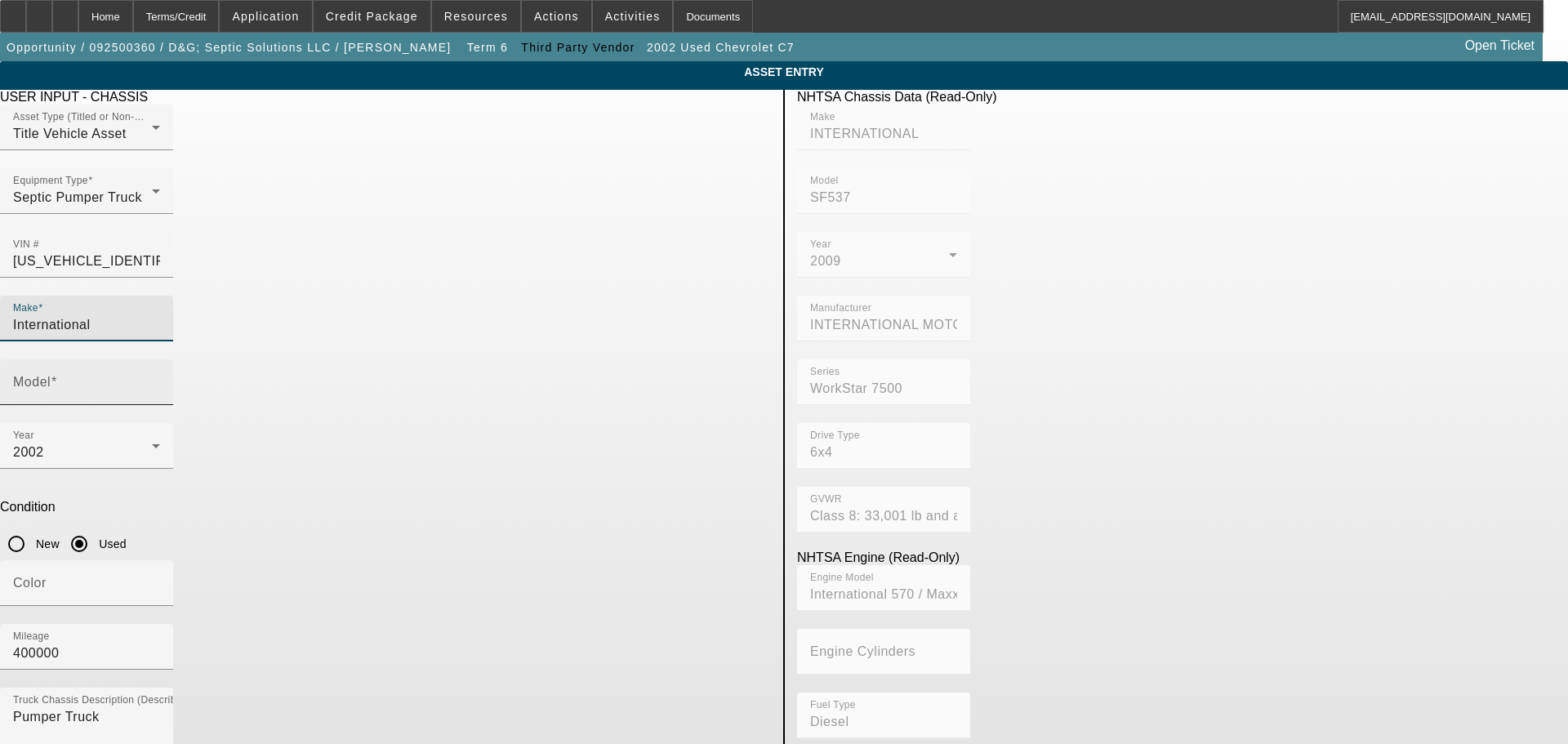
click at [160, 379] on input "Model" at bounding box center [86, 389] width 147 height 20
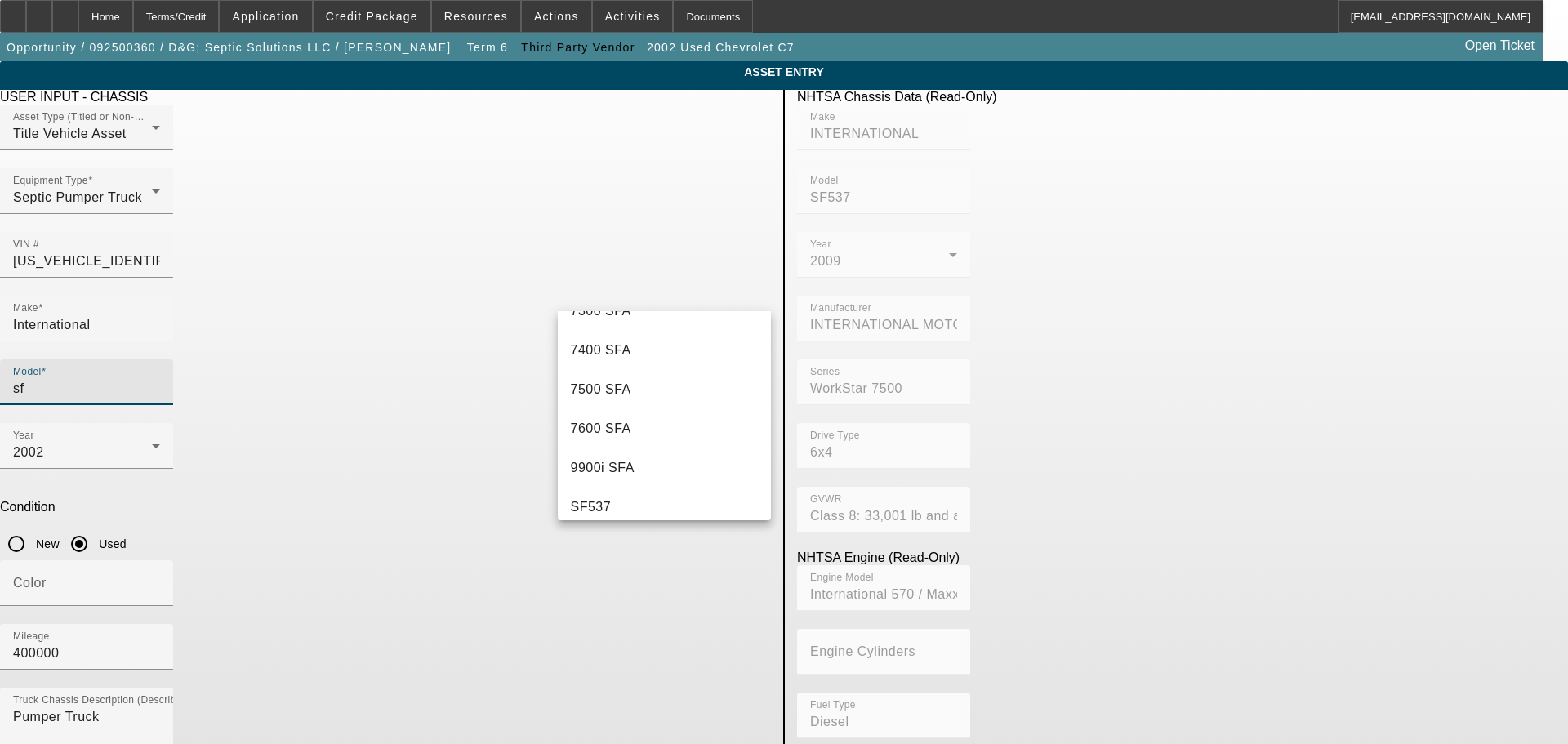
scroll to position [510, 0]
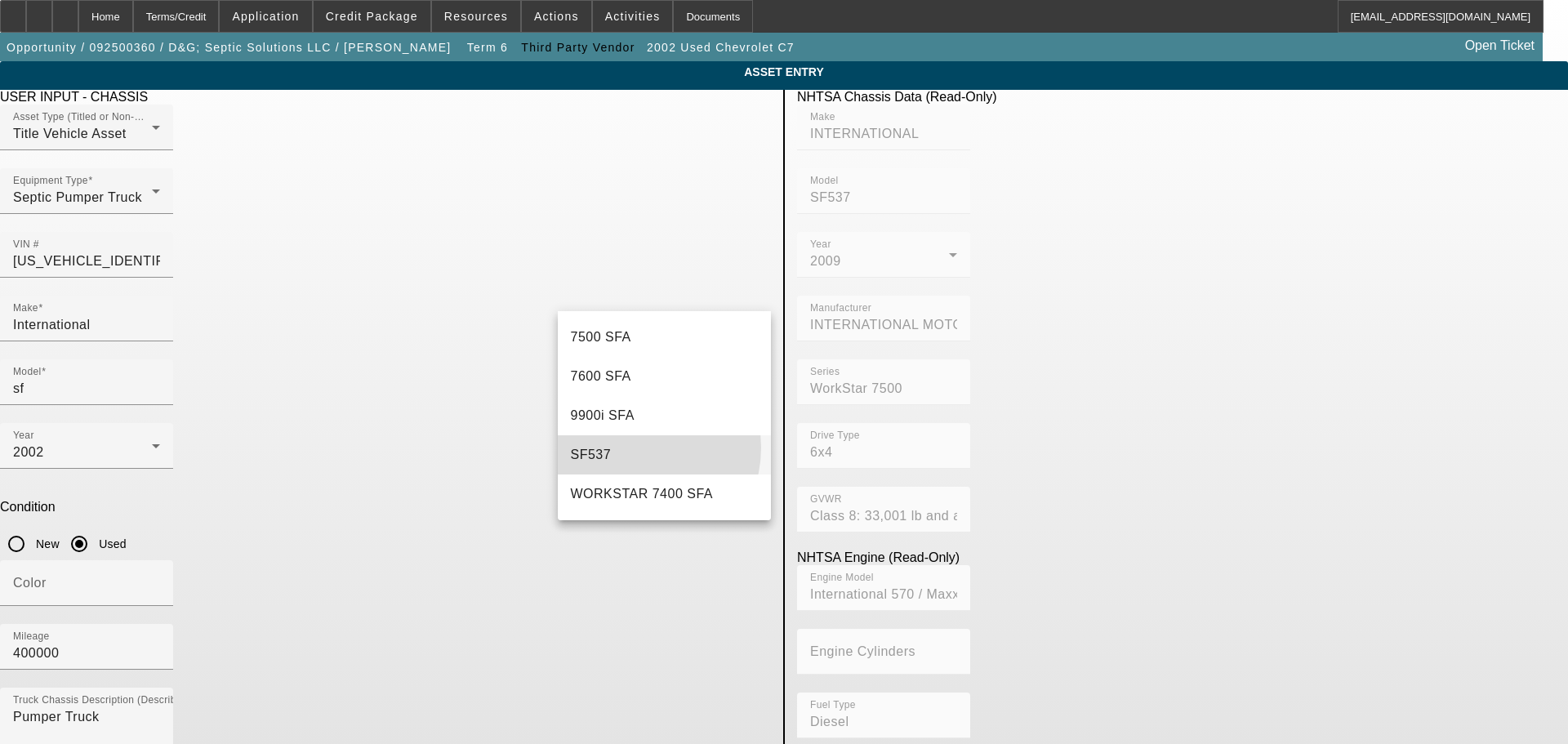
click at [632, 448] on mat-option "SF537" at bounding box center [665, 455] width 214 height 40
type input "SF537"
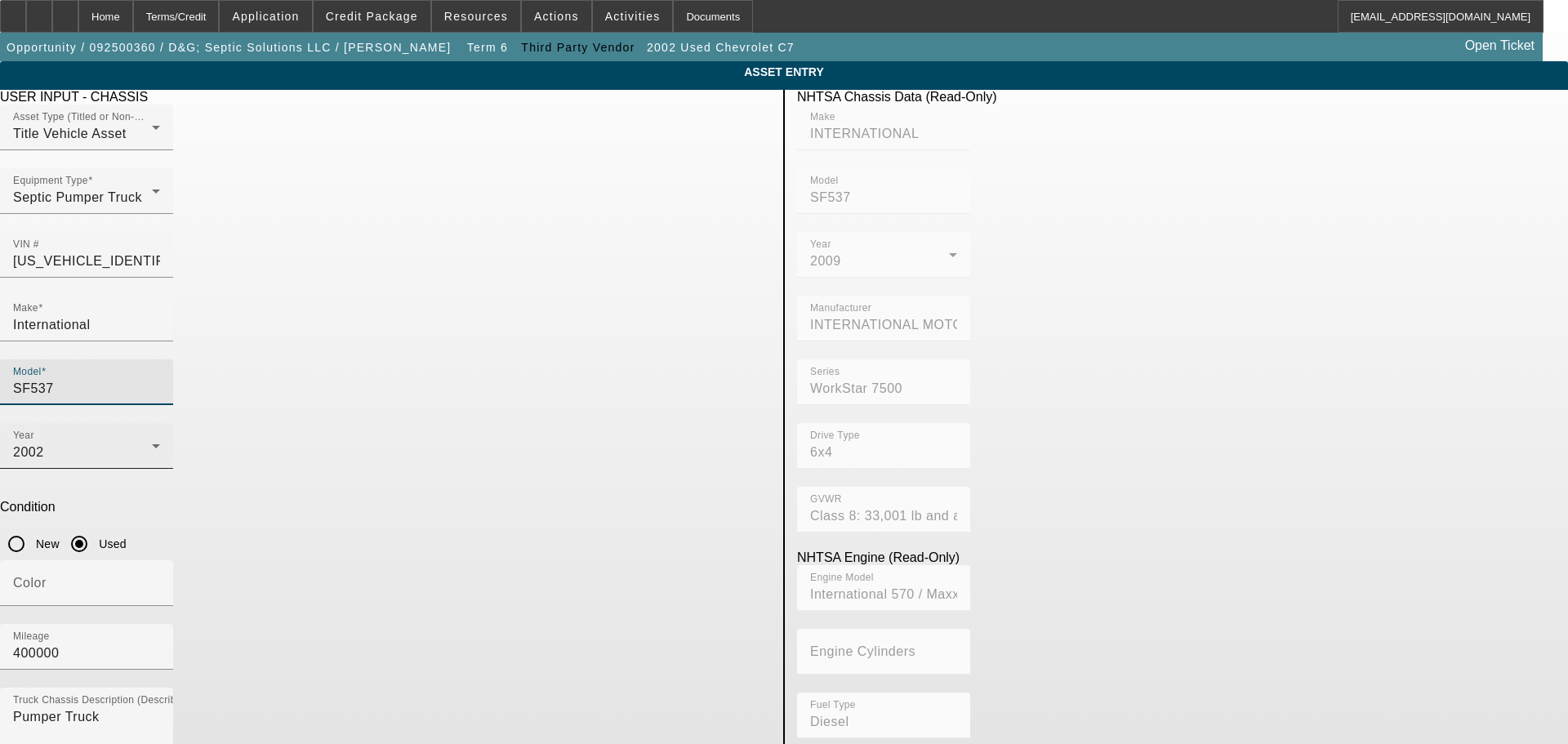
click at [152, 443] on div "2002" at bounding box center [83, 453] width 139 height 20
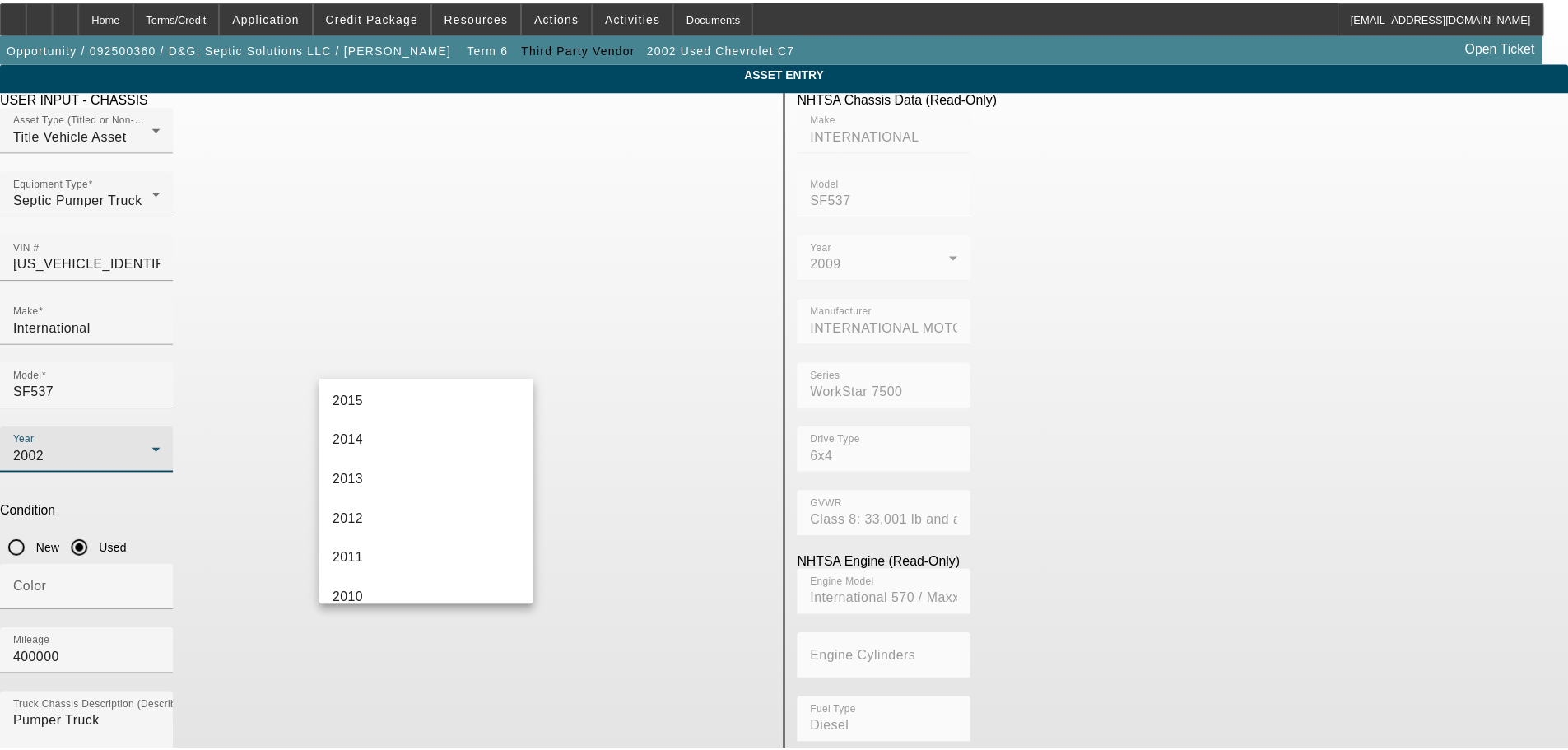
scroll to position [683, 0]
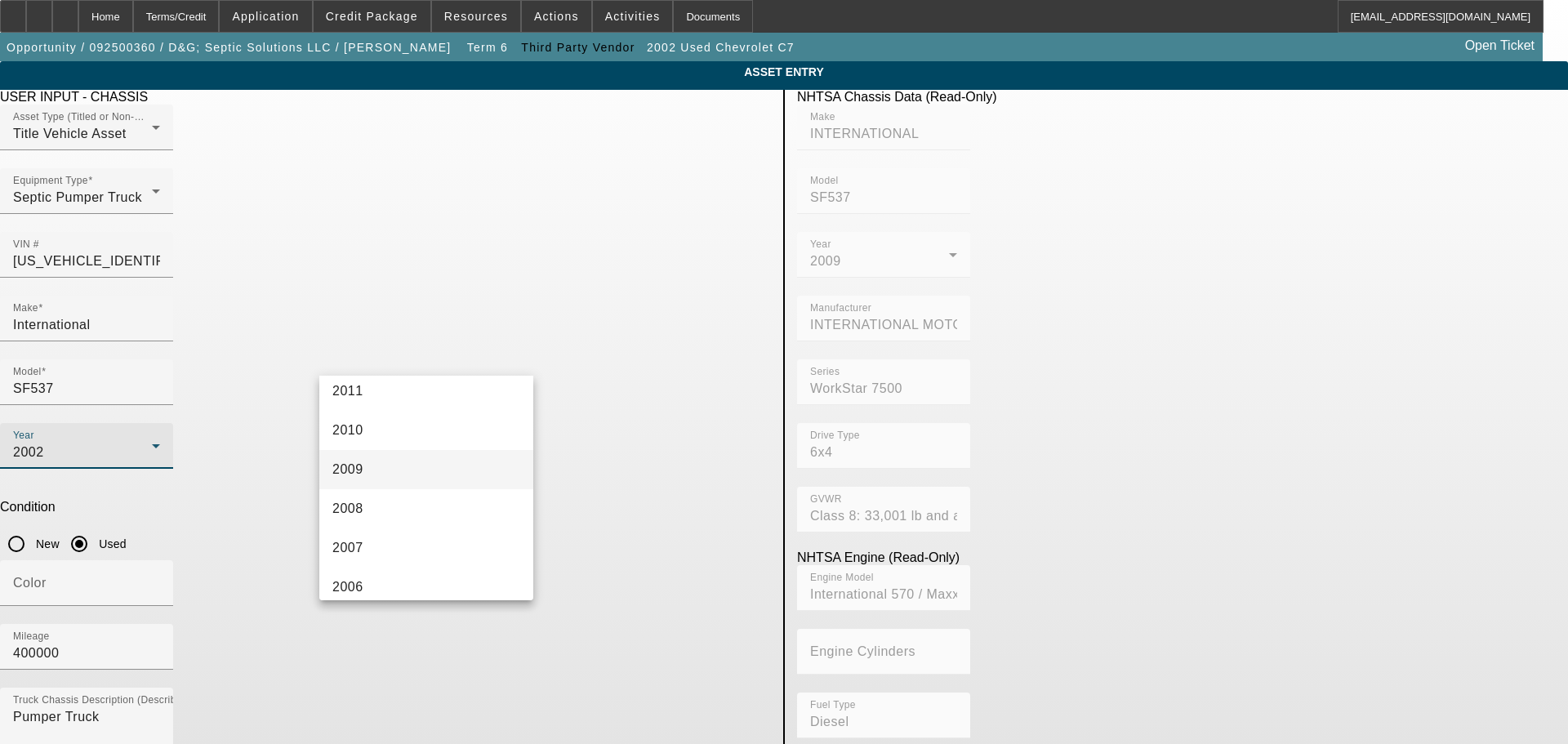
click at [443, 462] on mat-option "2009" at bounding box center [426, 470] width 214 height 40
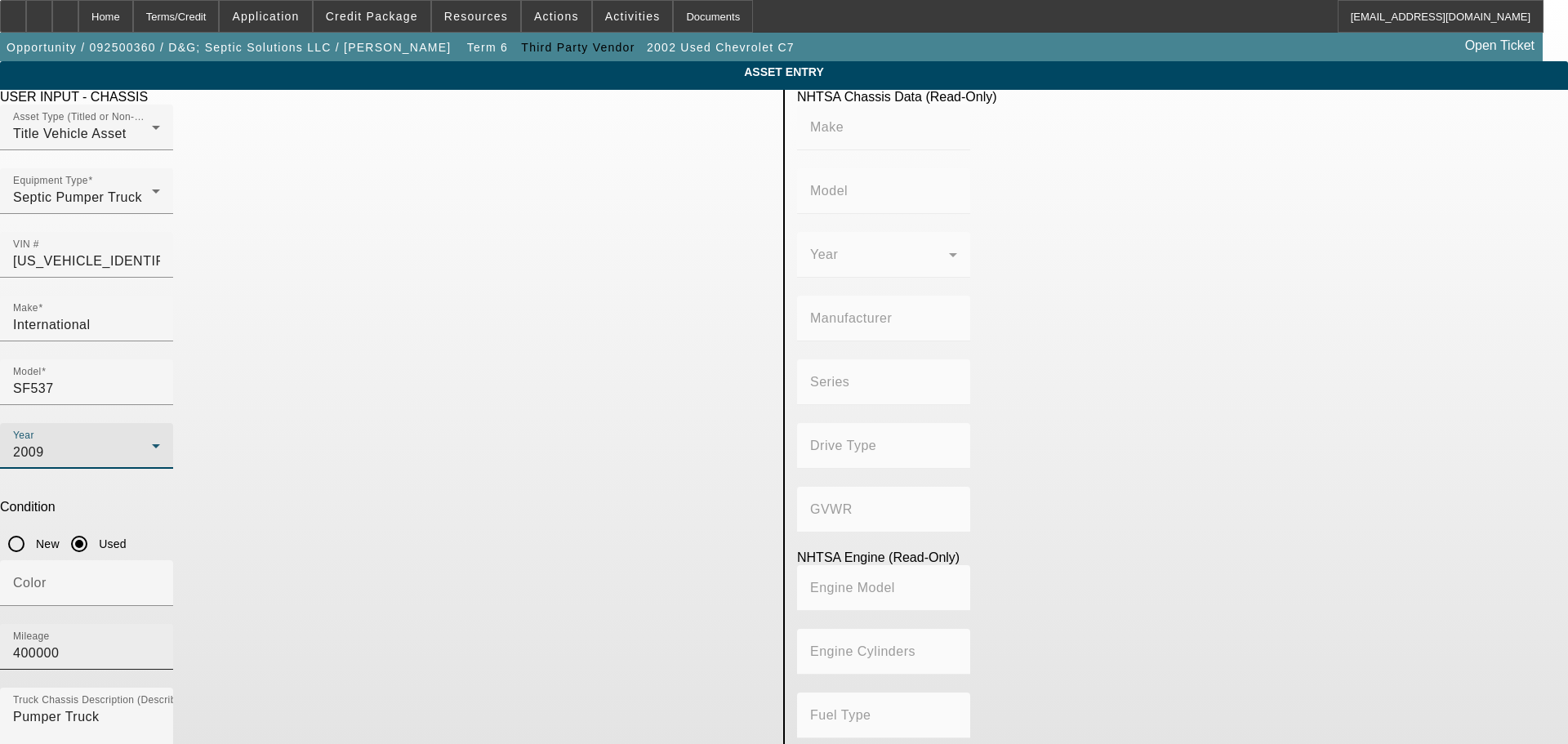
type input "INTERNATIONAL"
type input "SF537"
type input "INTERNATIONAL MOTORS, LLC"
type input "WorkStar 7500"
type input "6x4"
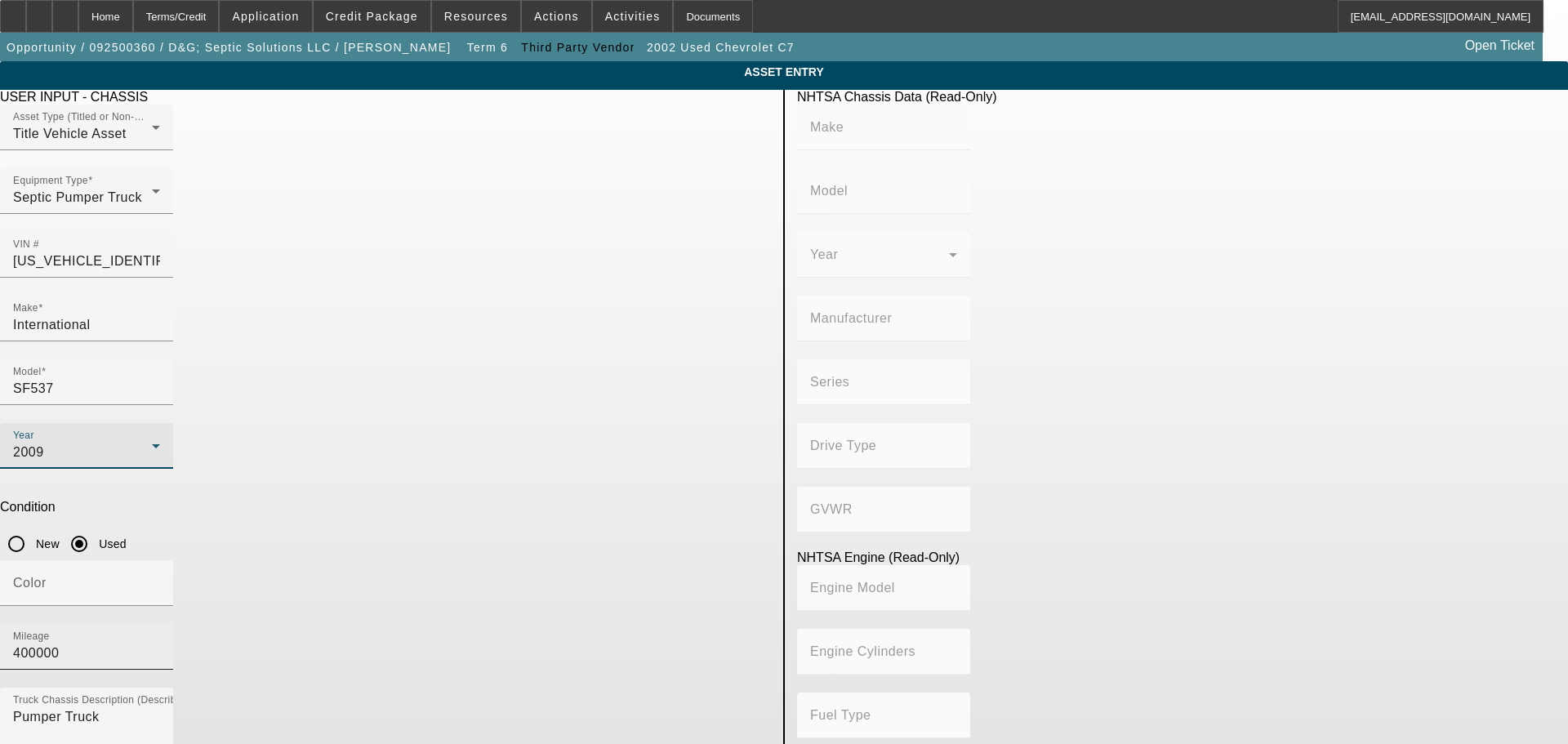
type input "Class 8: 33,001 lb and above (14,969 kg and above)"
type input "International 570 / Maxxforce 9 &10"
type input "Diesel"
type input "570"
type input "9.340626480"
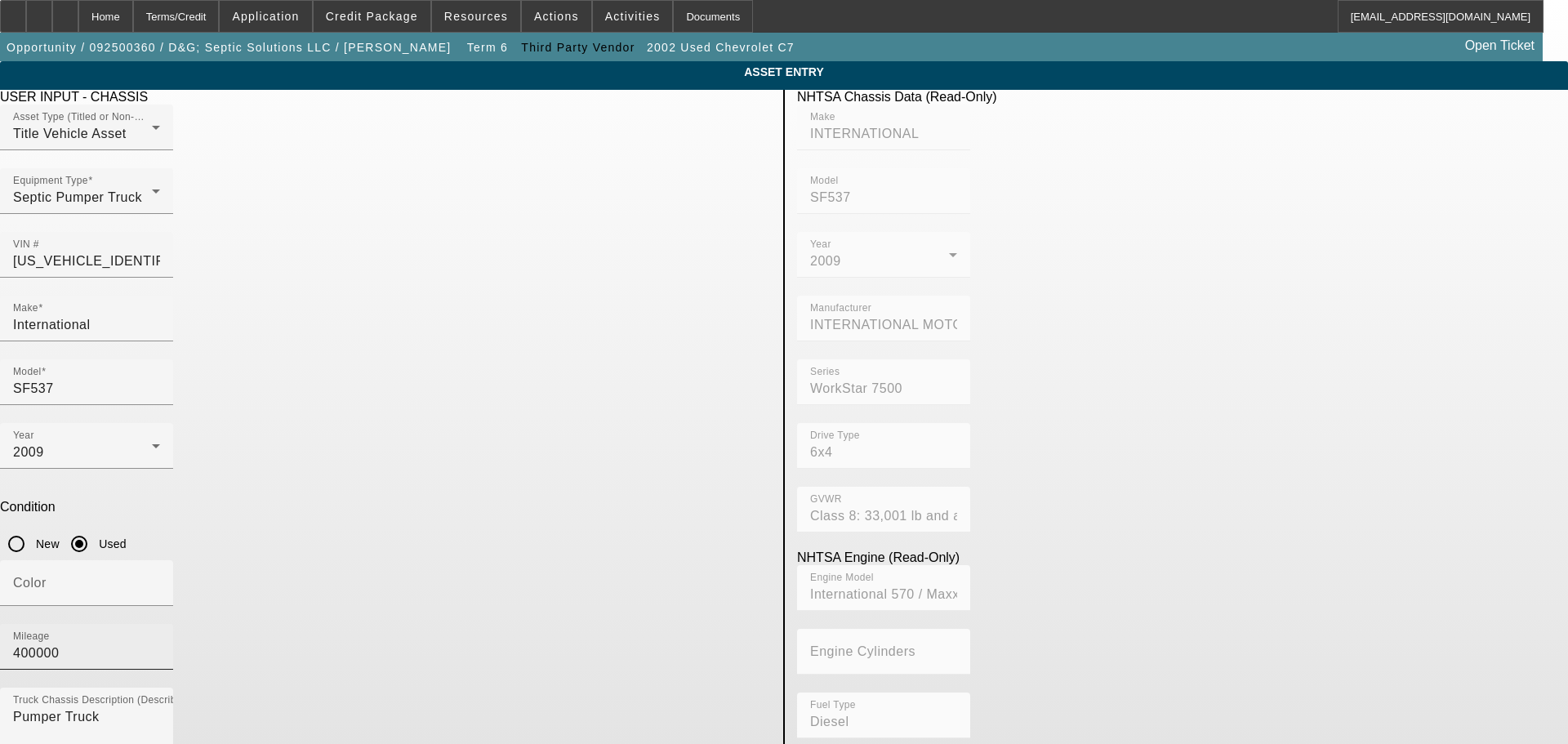
drag, startPoint x: 630, startPoint y: 435, endPoint x: 603, endPoint y: 426, distance: 28.5
click at [160, 624] on div "Mileage 400000" at bounding box center [86, 647] width 147 height 46
drag, startPoint x: 611, startPoint y: 424, endPoint x: 511, endPoint y: 436, distance: 100.7
click at [512, 560] on div "Color Mileage 400000" at bounding box center [385, 624] width 771 height 128
type input "152014"
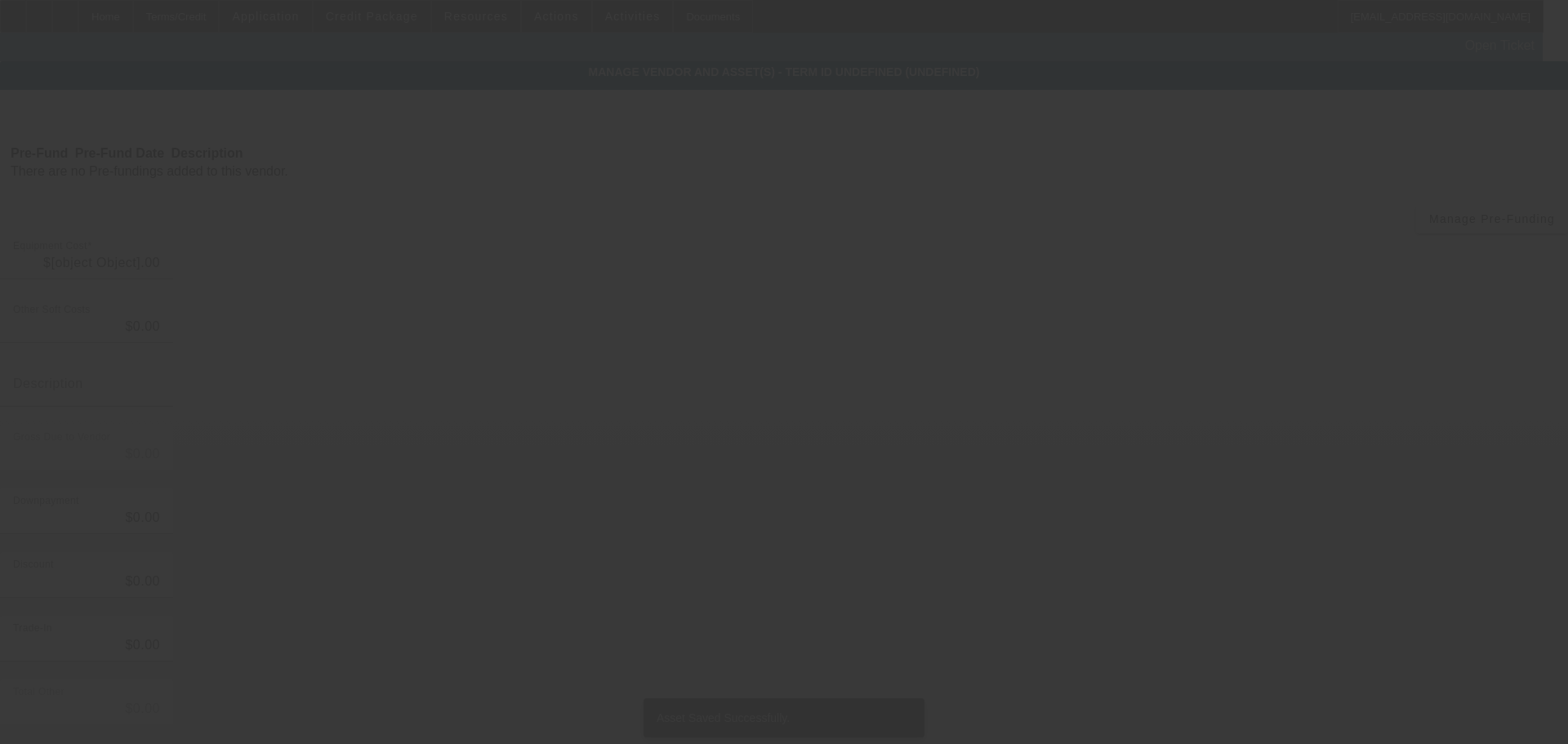
type input "$24,000.00"
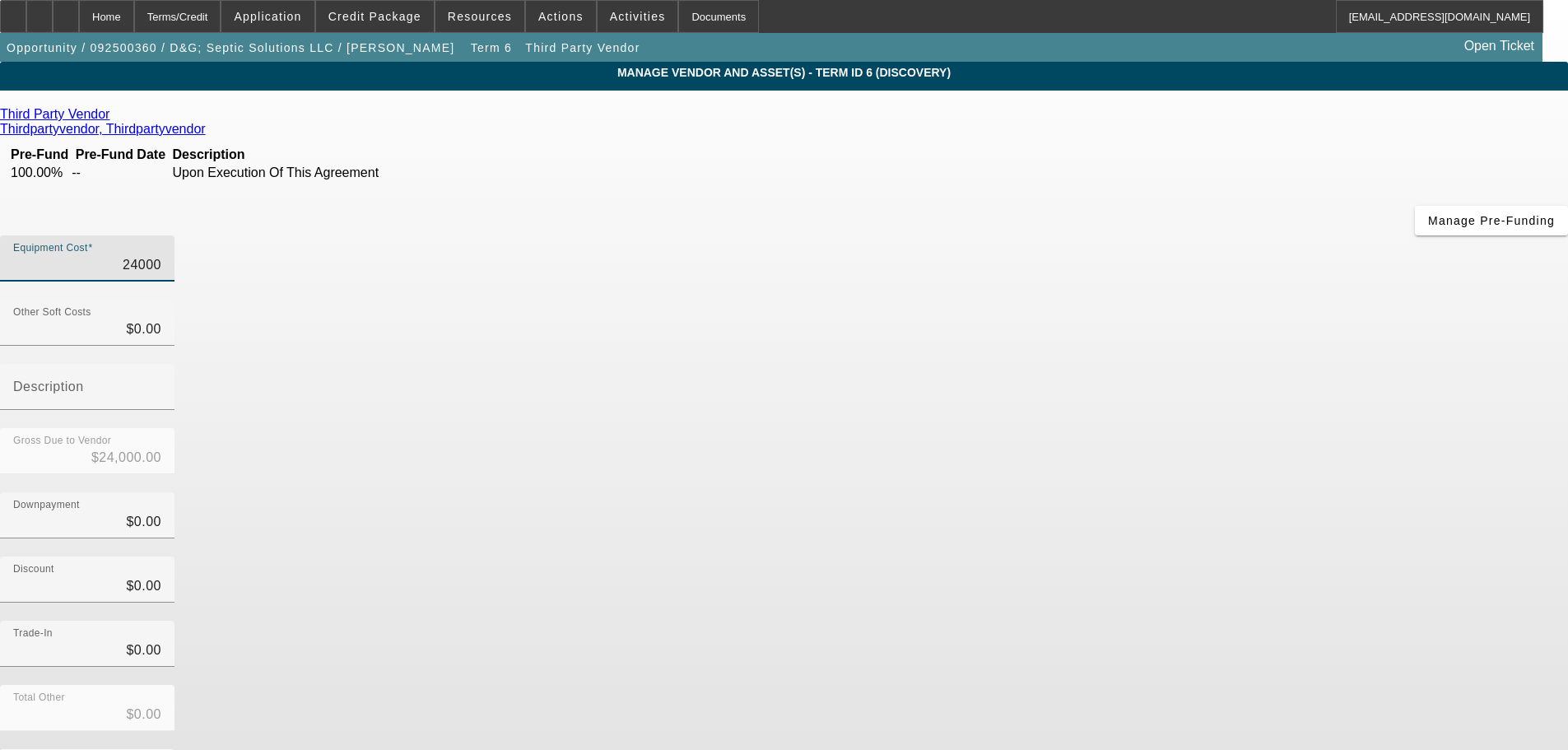
drag, startPoint x: 960, startPoint y: 143, endPoint x: 1025, endPoint y: 145, distance: 65.0
click at [1025, 236] on div "Equipment Cost 24000" at bounding box center [784, 268] width 1568 height 64
paste input "47,5"
type input "47,500"
type input "$47,500.00"
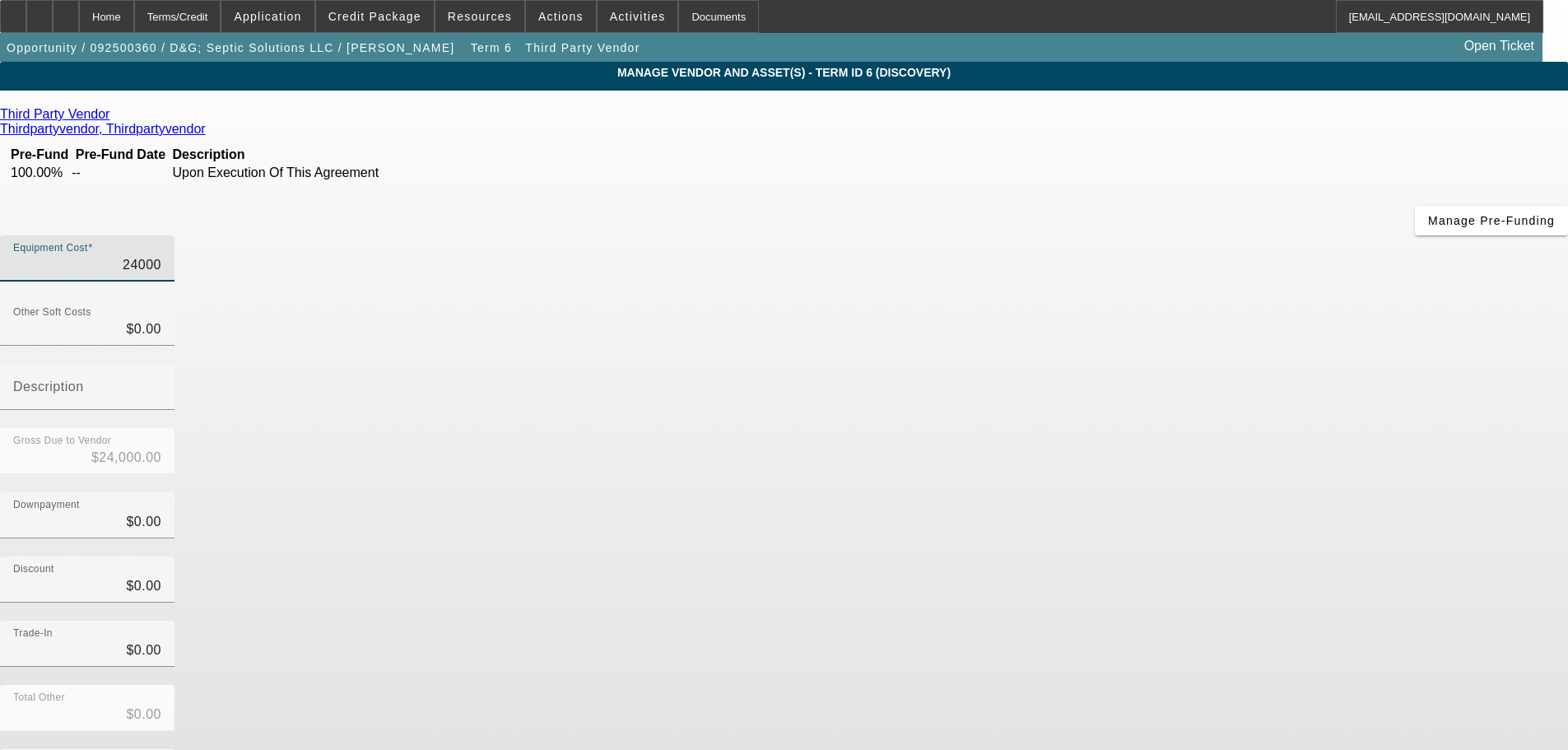
type input "$47,500.00"
click at [1046, 428] on div "Gross Due to Vendor $47,500.00" at bounding box center [784, 460] width 1568 height 64
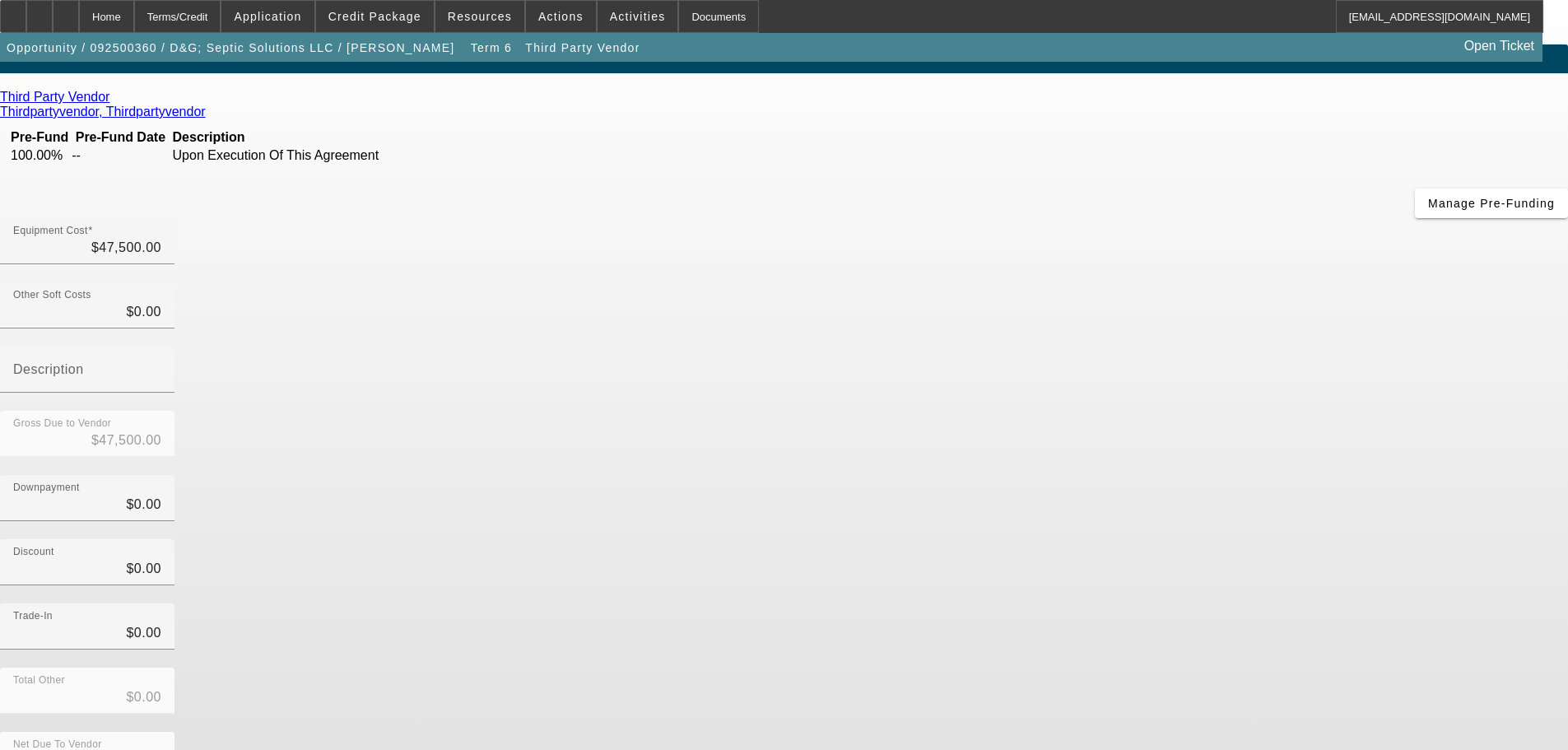
scroll to position [23, 0]
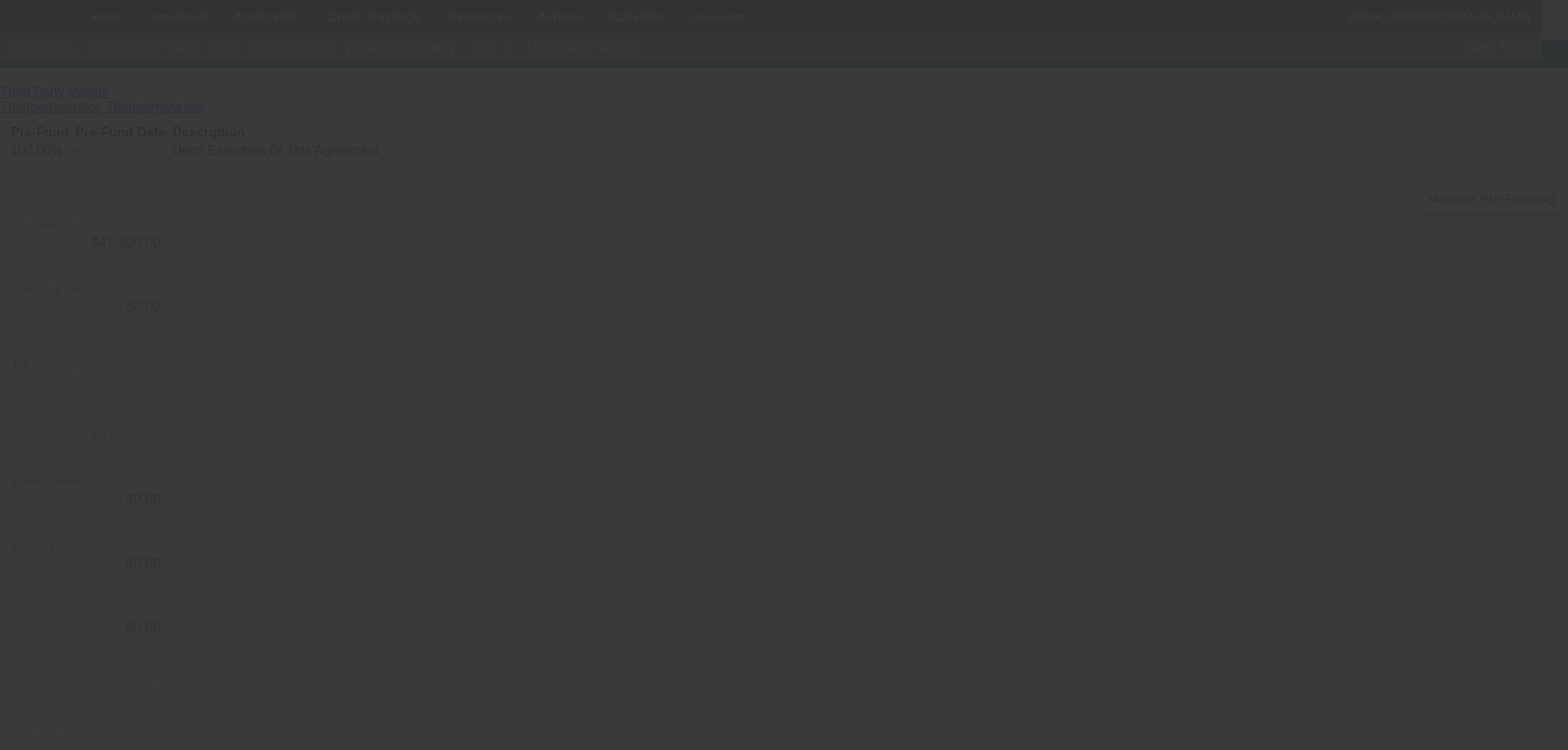
click at [335, 159] on div at bounding box center [784, 375] width 1568 height 750
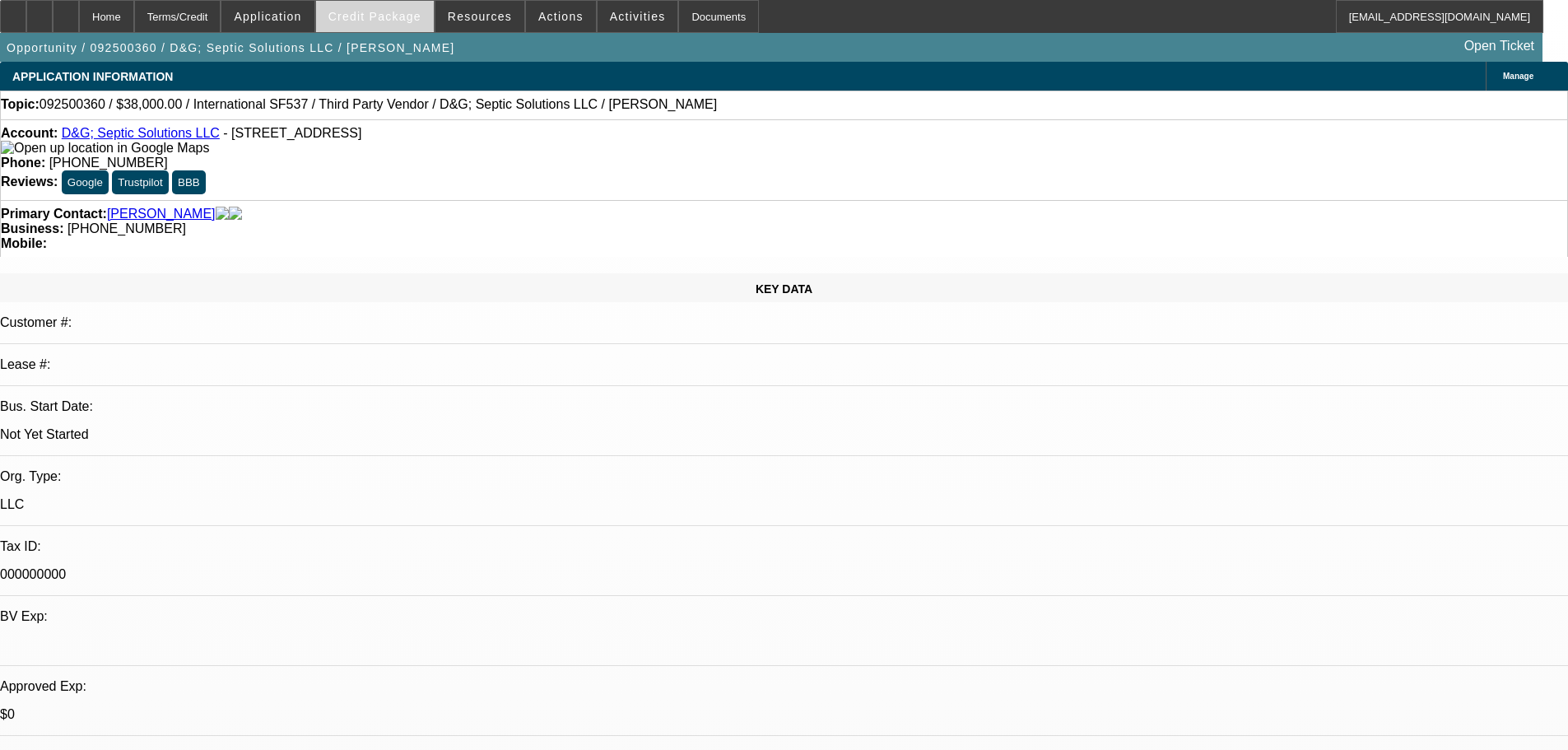
select select "0.2"
select select "2"
select select "0.1"
select select "4"
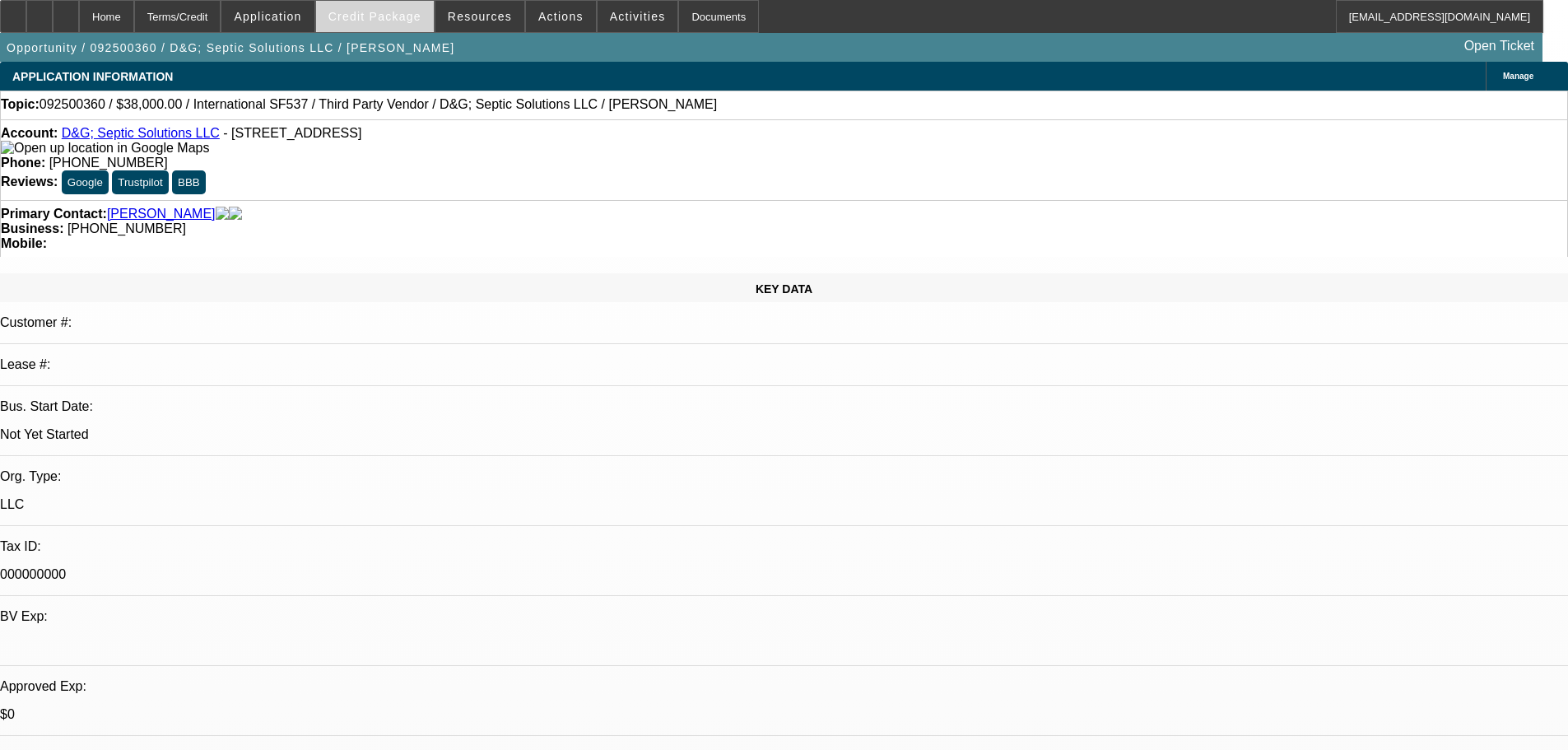
select select "0.2"
select select "2"
select select "0.1"
select select "4"
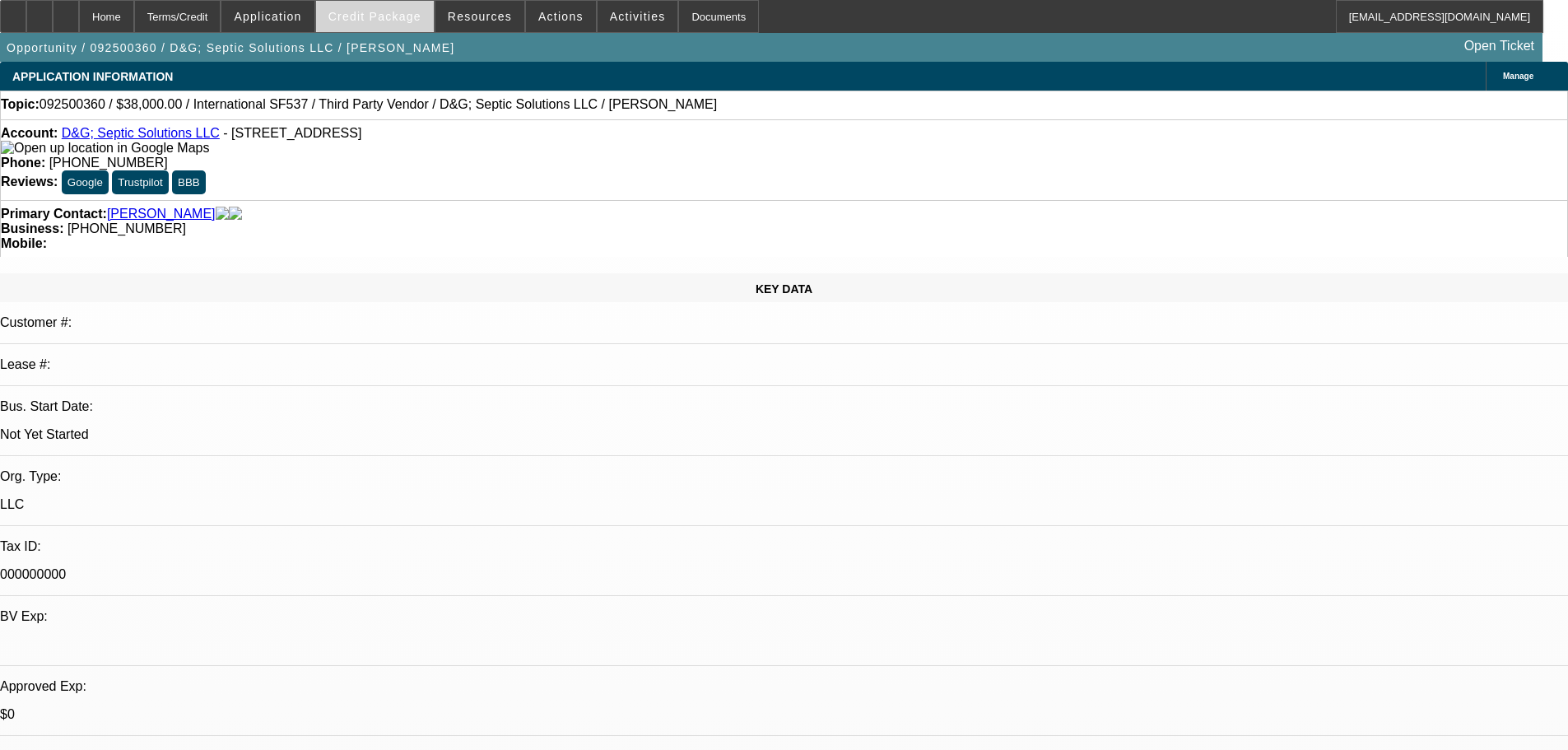
select select "0.2"
select select "2"
select select "0.1"
select select "4"
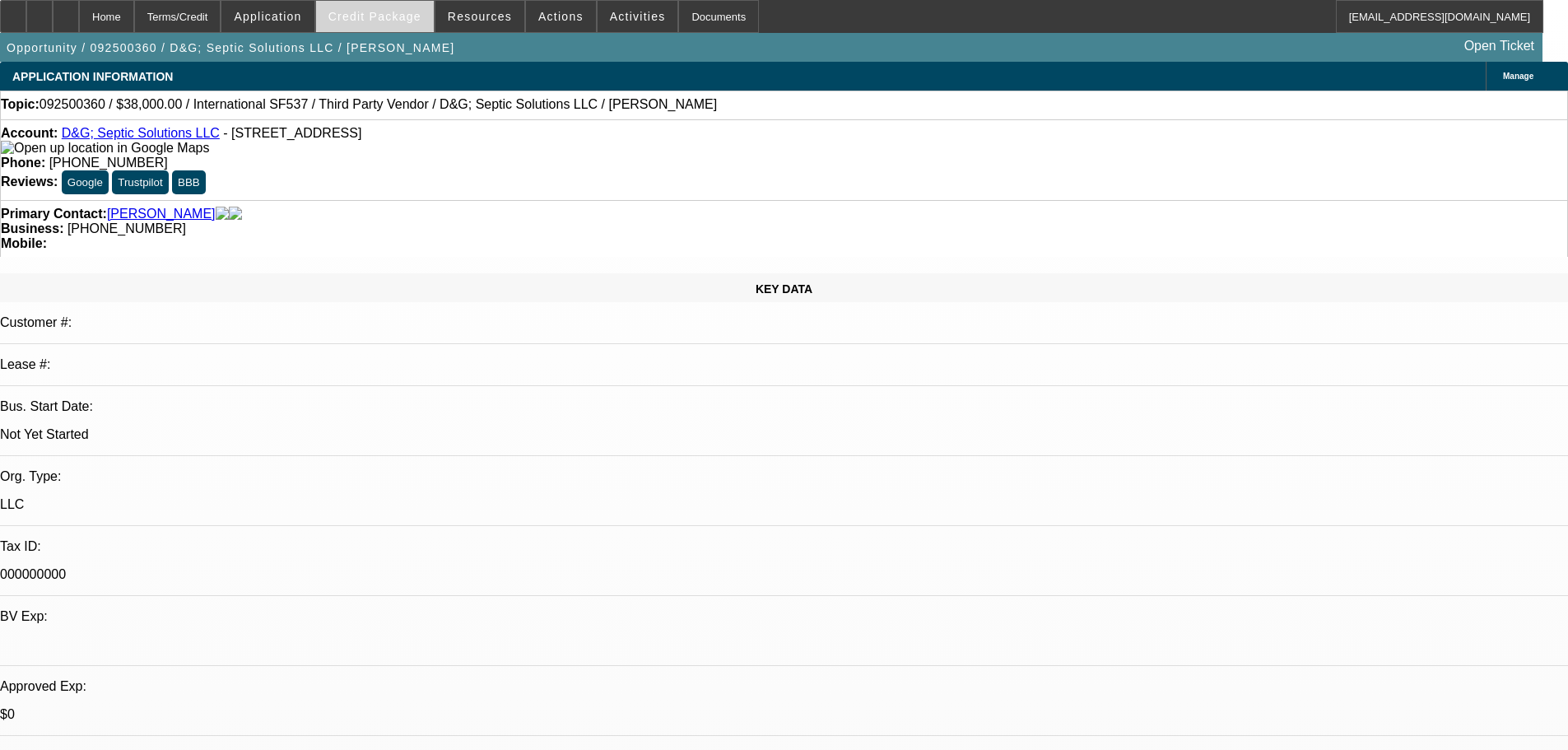
select select "0.2"
select select "2"
select select "0"
select select "6"
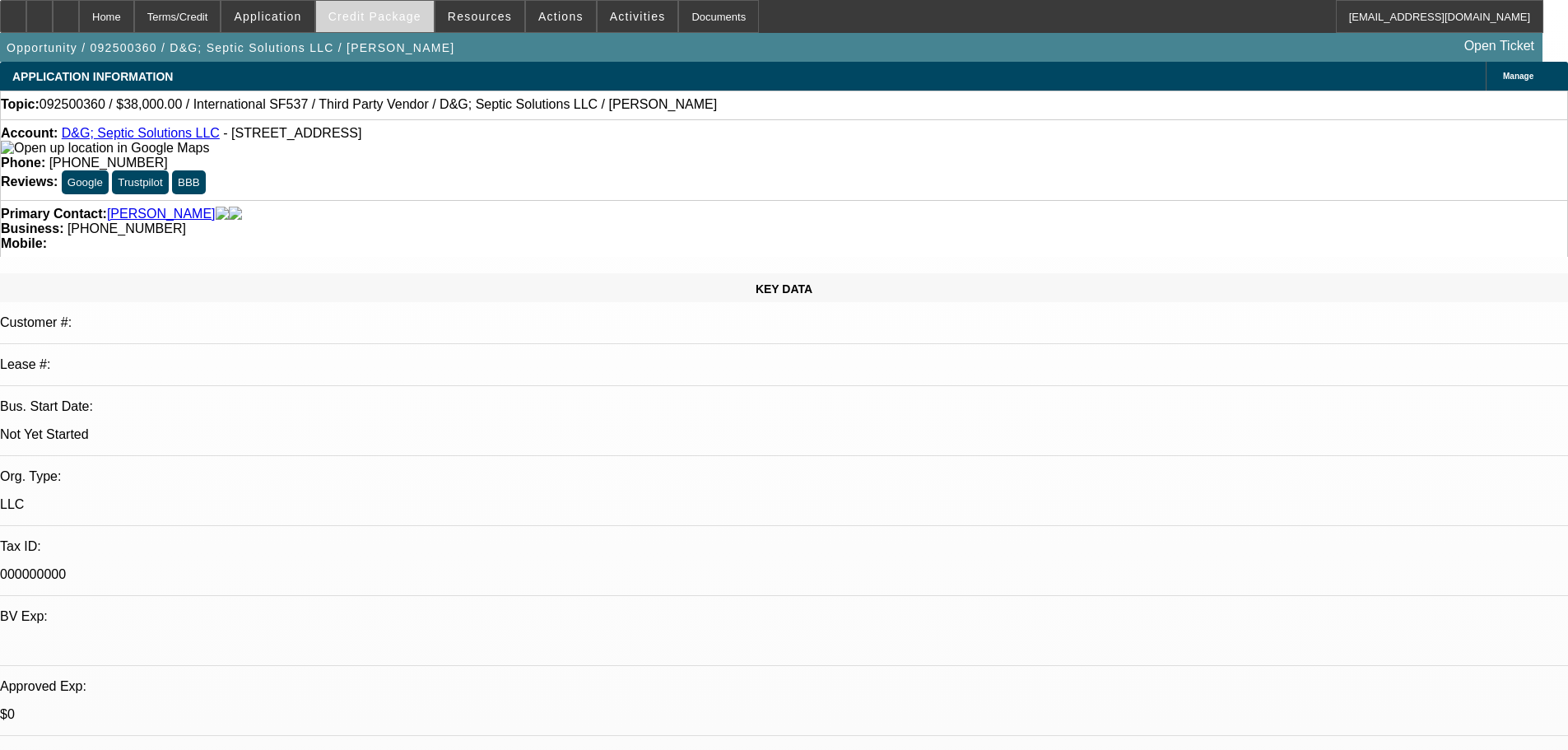
click at [415, 24] on span at bounding box center [375, 16] width 118 height 40
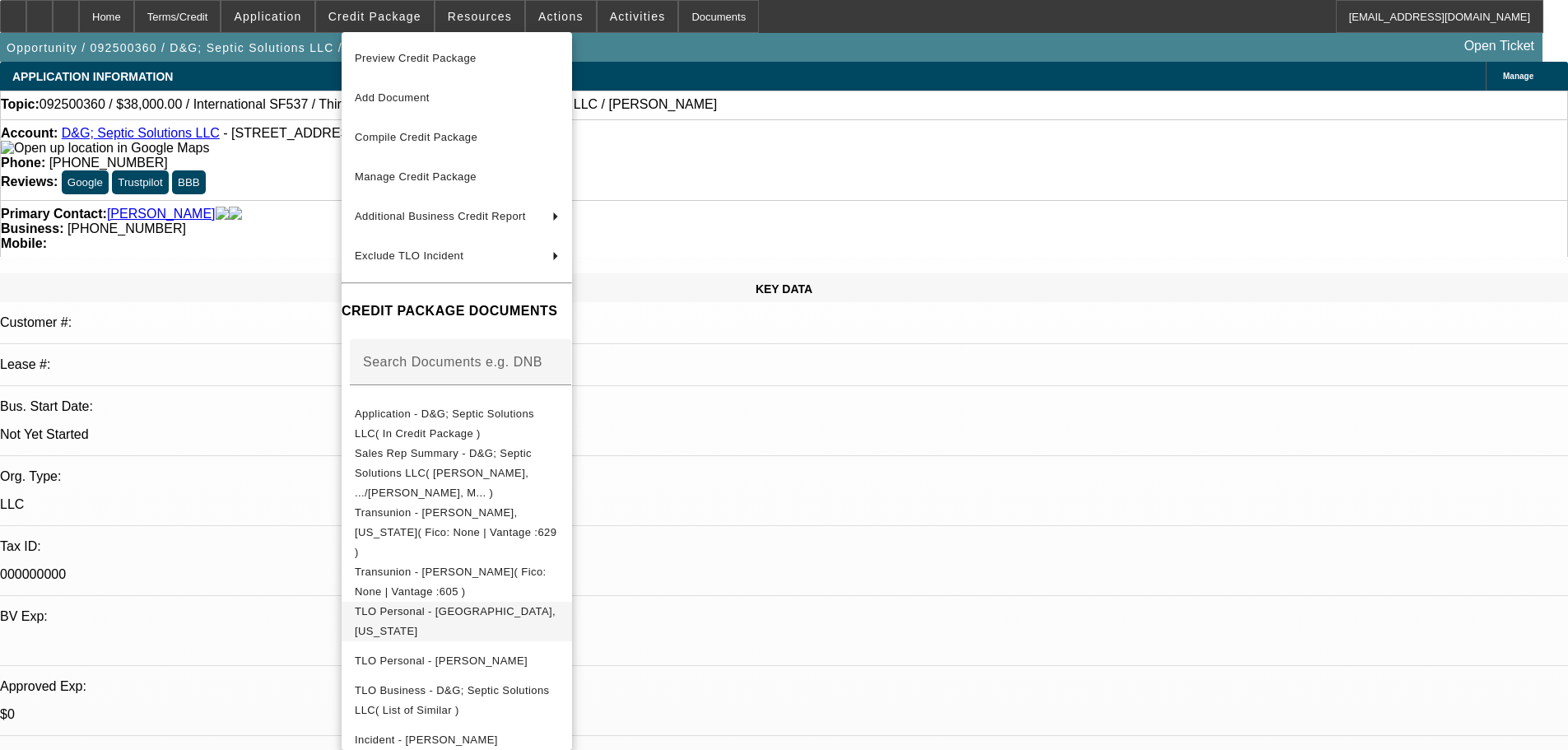
scroll to position [138, 0]
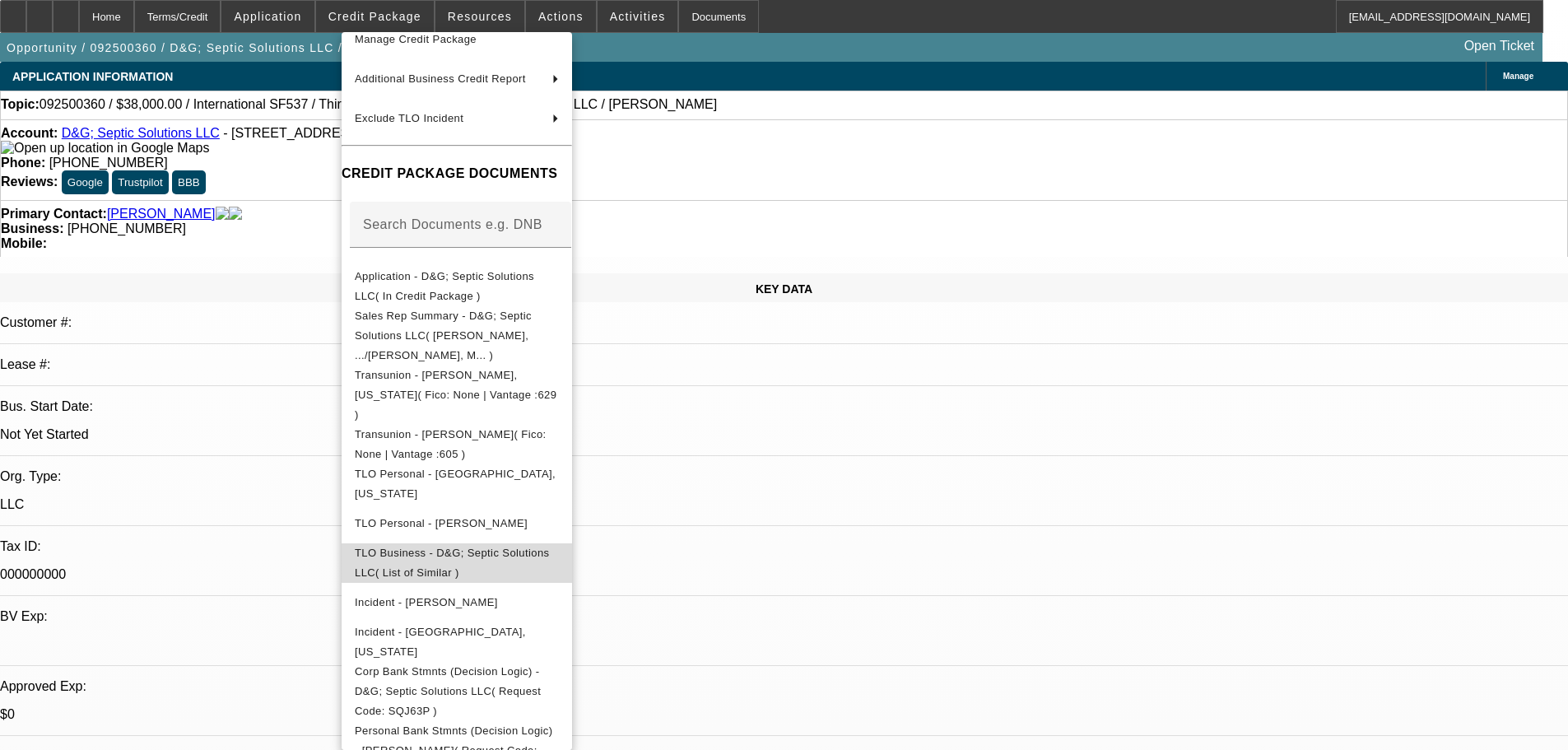
click at [541, 547] on span "TLO Business - D&G; Septic Solutions LLC( List of Similar )" at bounding box center [451, 562] width 194 height 32
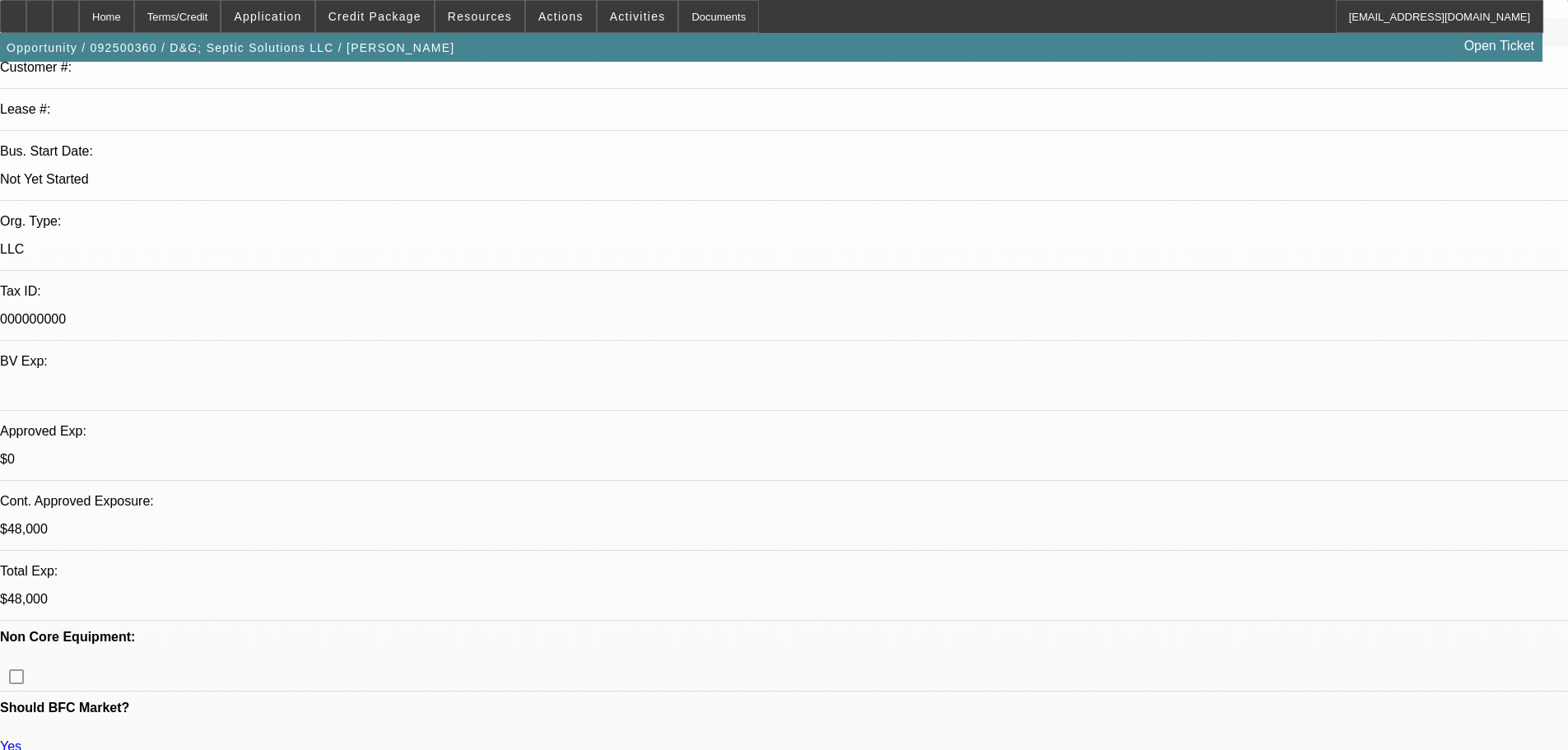
scroll to position [0, 0]
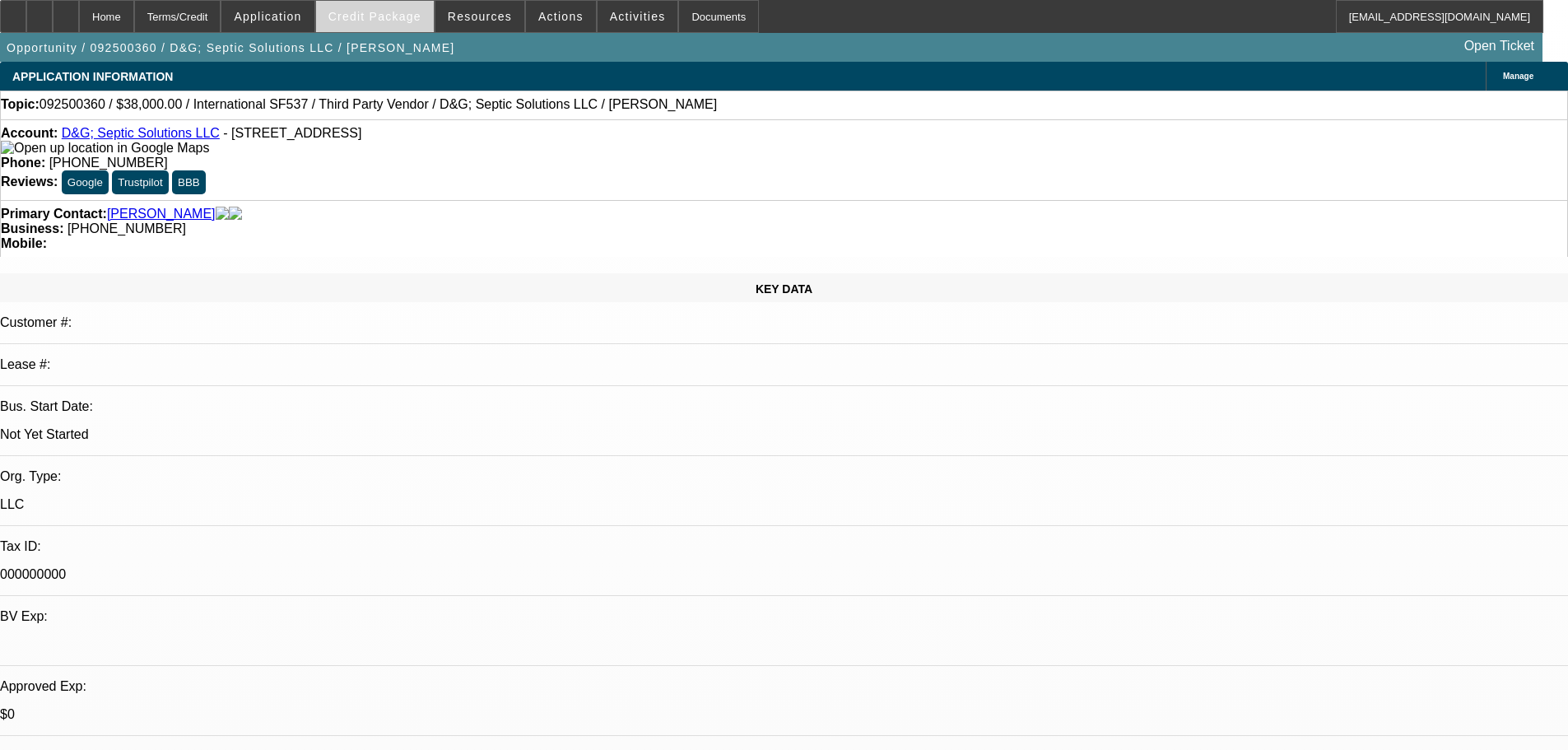
click at [380, 22] on span "Credit Package" at bounding box center [374, 16] width 93 height 14
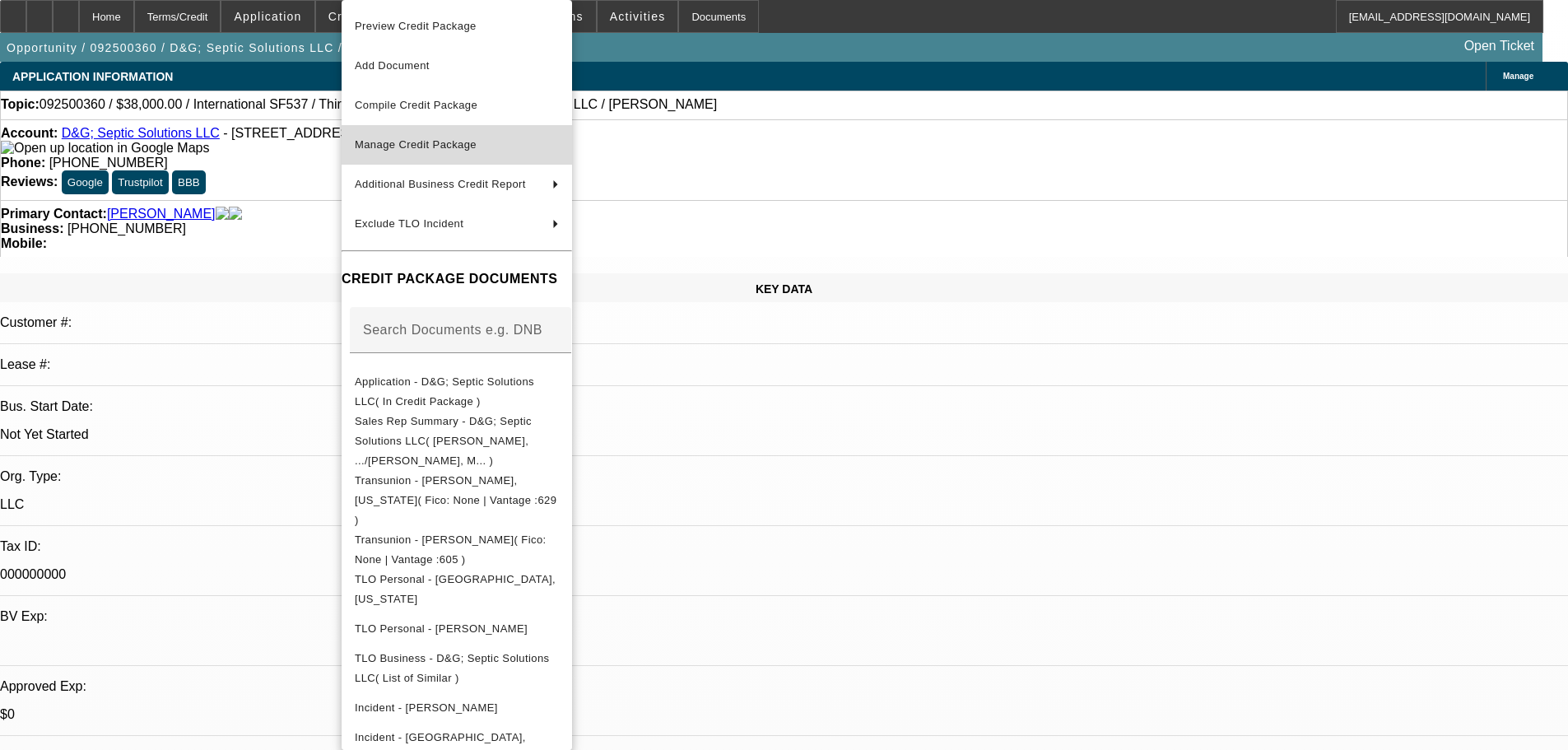
click at [521, 157] on button "Manage Credit Package" at bounding box center [457, 145] width 230 height 40
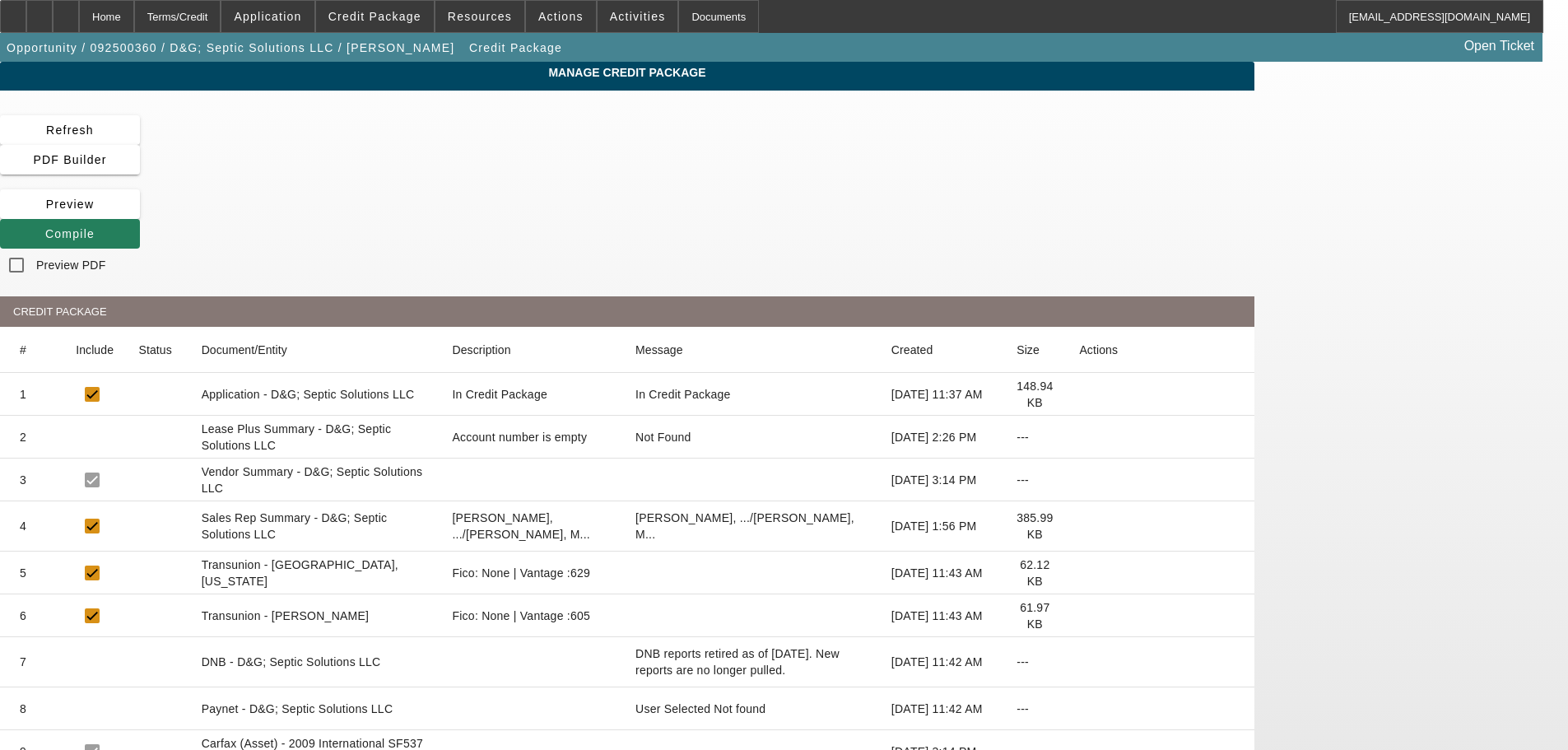
click at [45, 228] on icon at bounding box center [45, 234] width 0 height 14
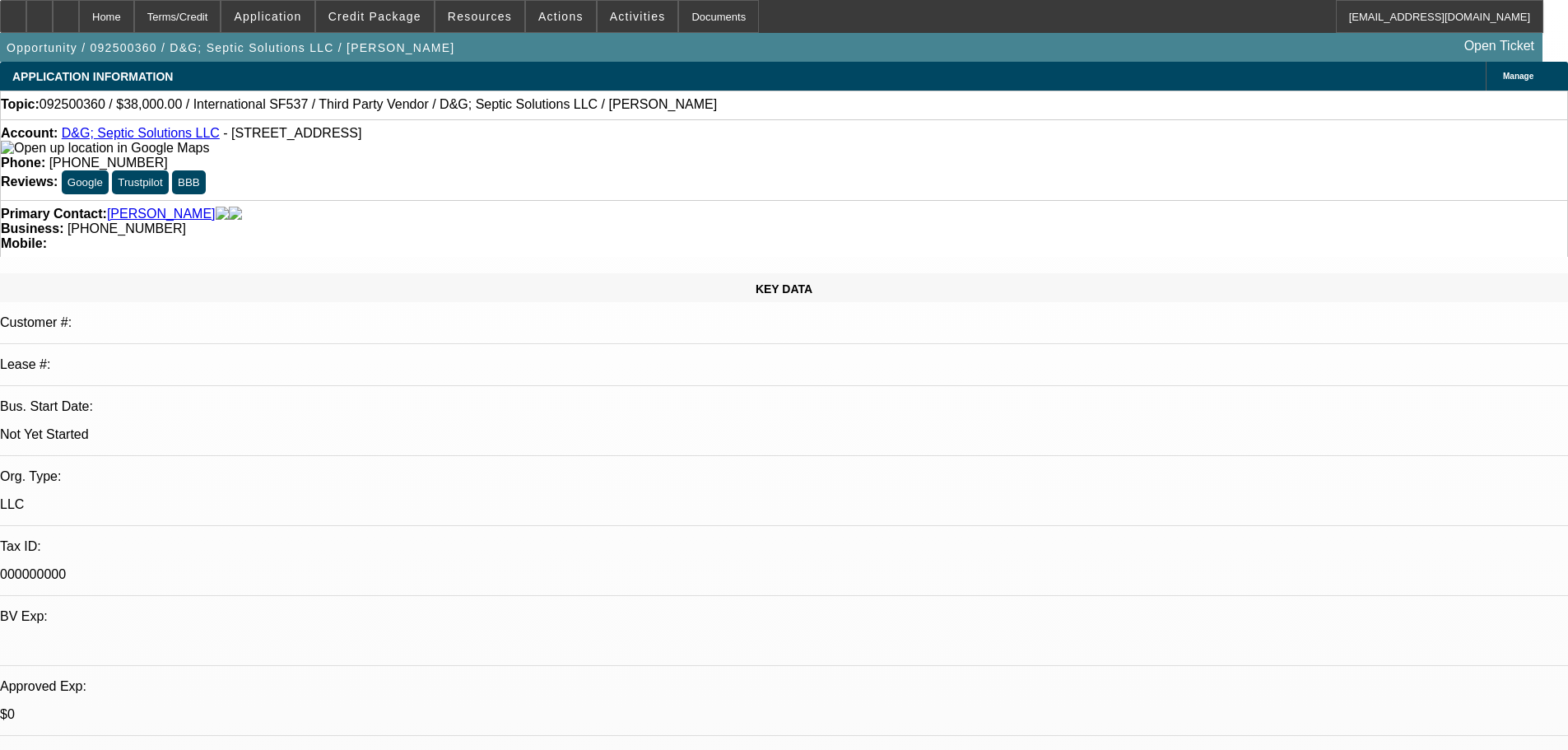
select select "0.2"
select select "2"
select select "0.1"
select select "4"
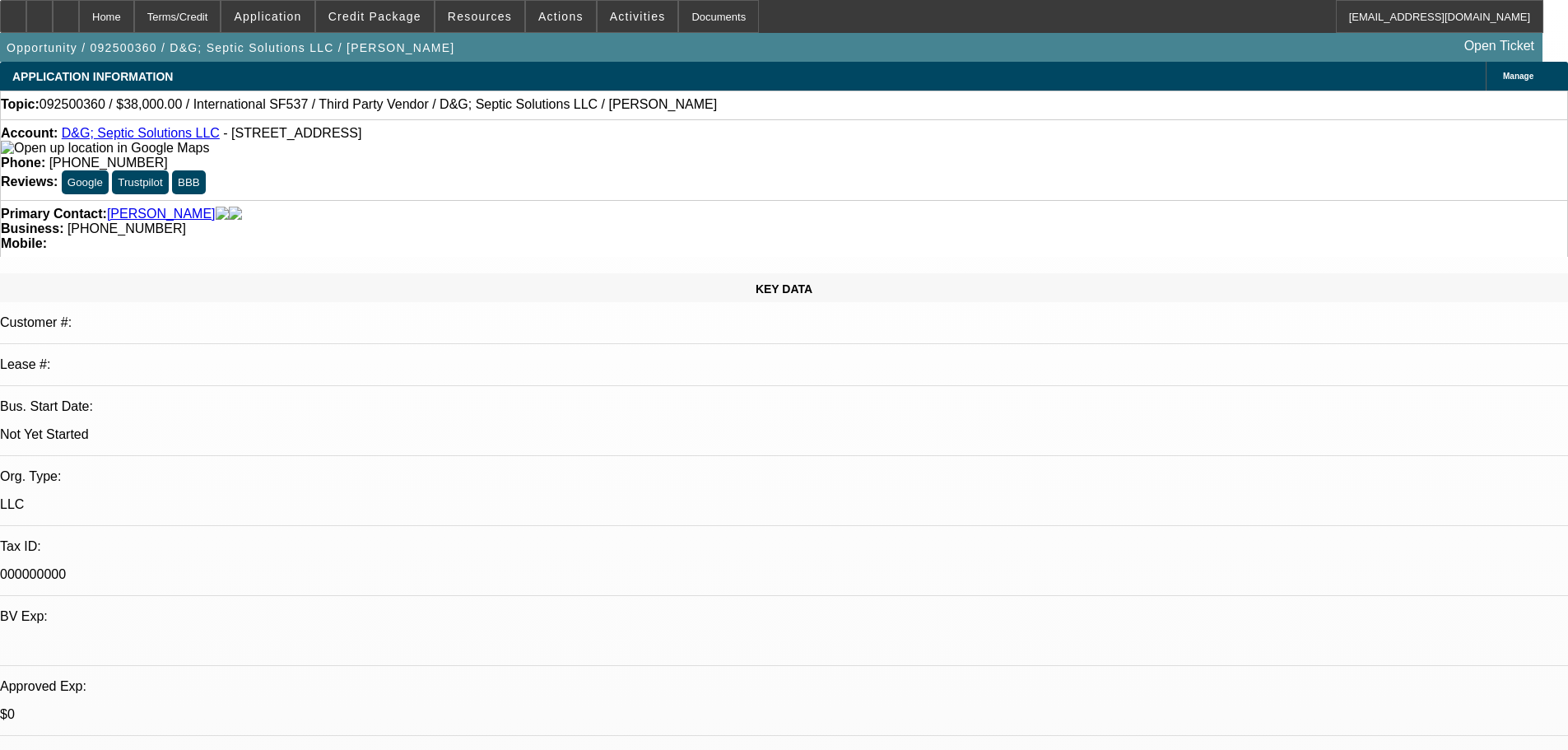
select select "0.2"
select select "2"
select select "0.1"
select select "4"
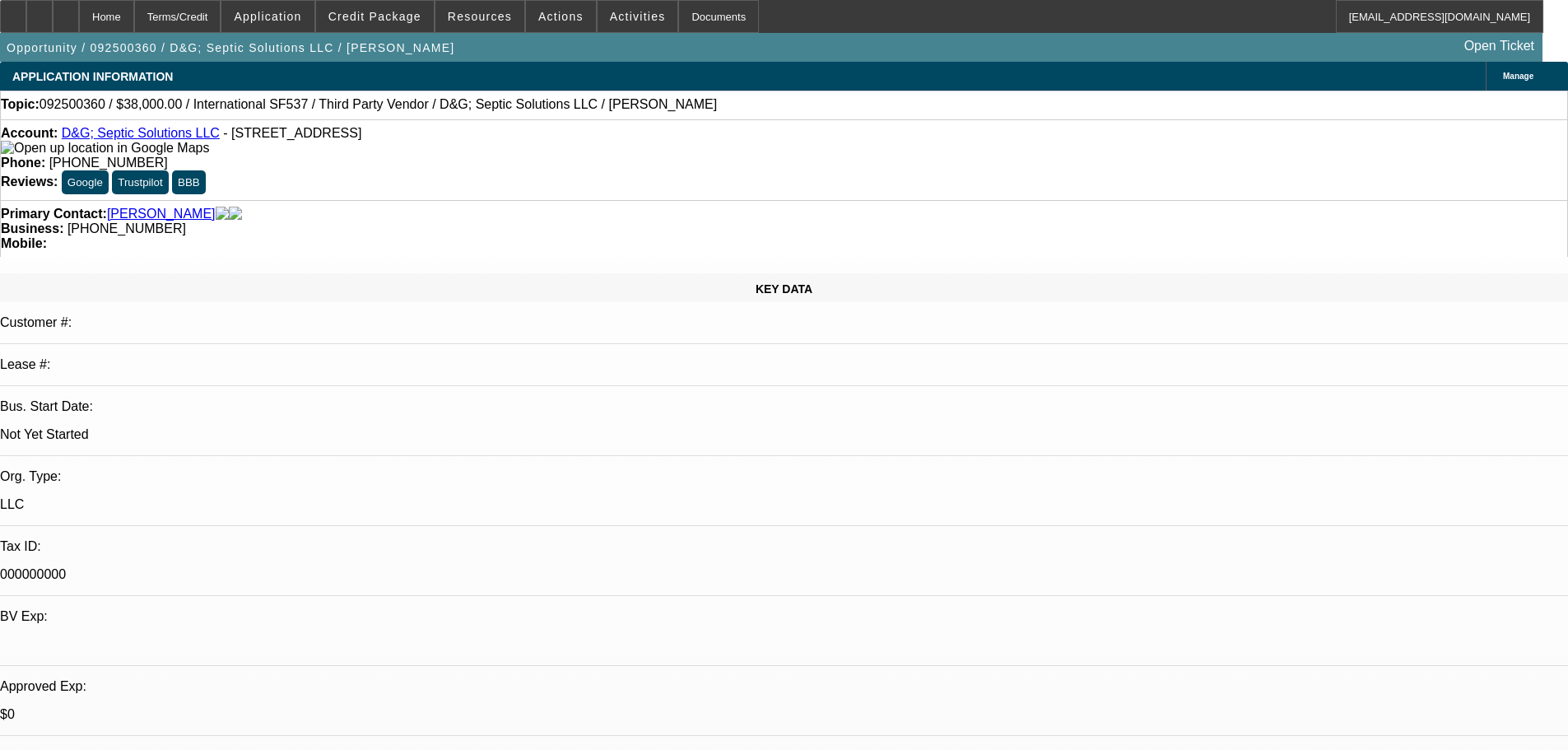
select select "0.2"
select select "2"
select select "0.1"
select select "4"
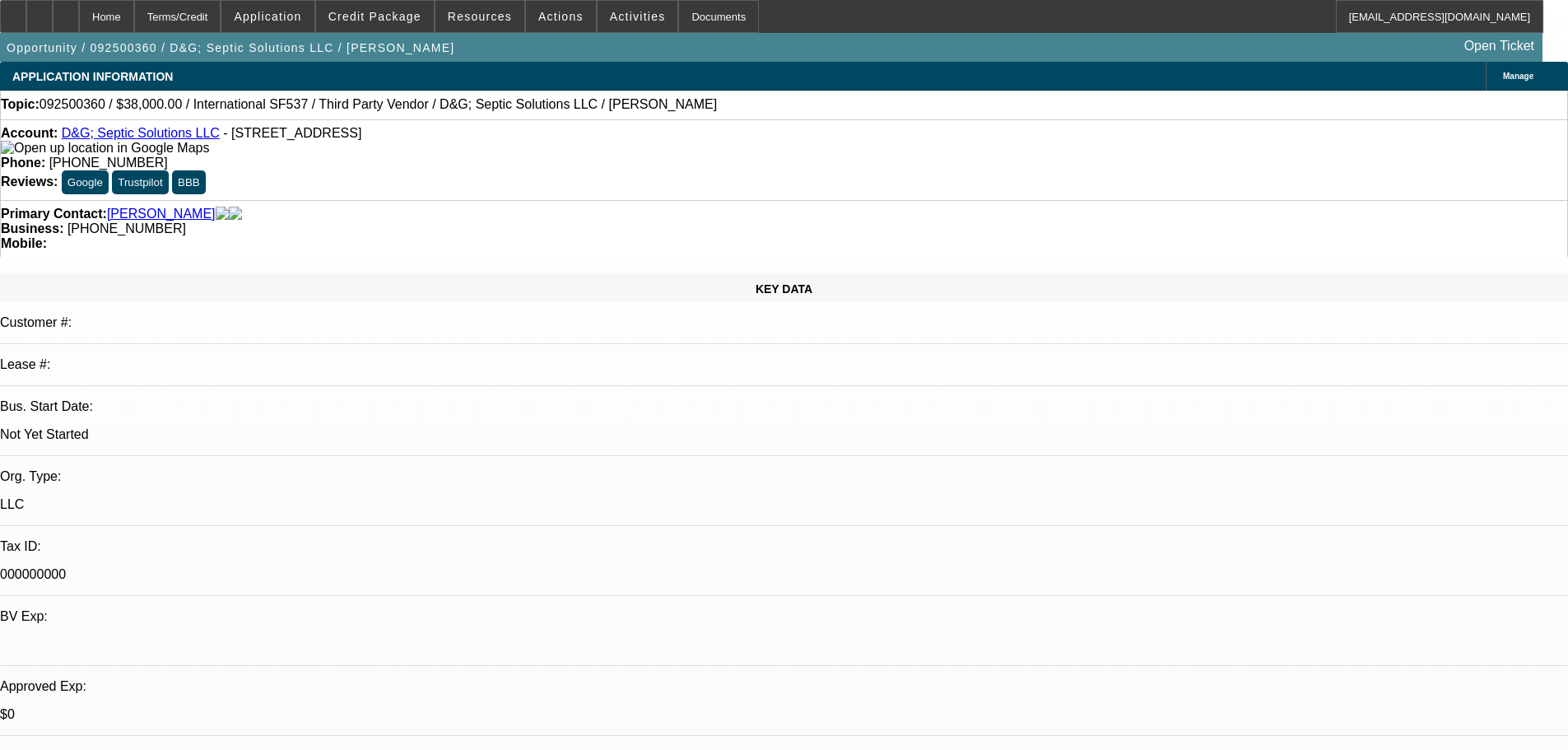
select select "0.2"
select select "2"
select select "0"
select select "6"
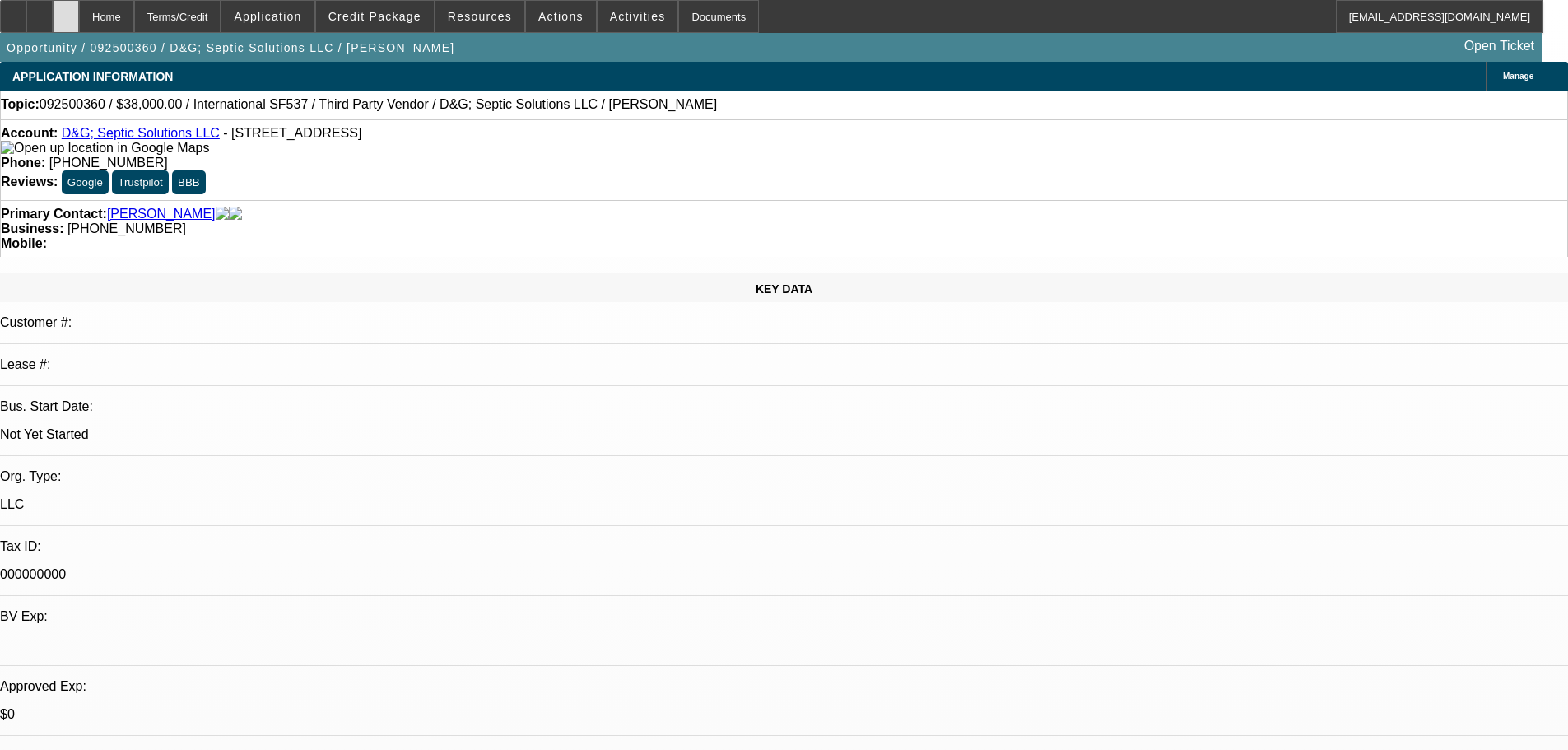
click at [79, 23] on div at bounding box center [65, 16] width 26 height 33
select select "0.2"
select select "2"
select select "0.1"
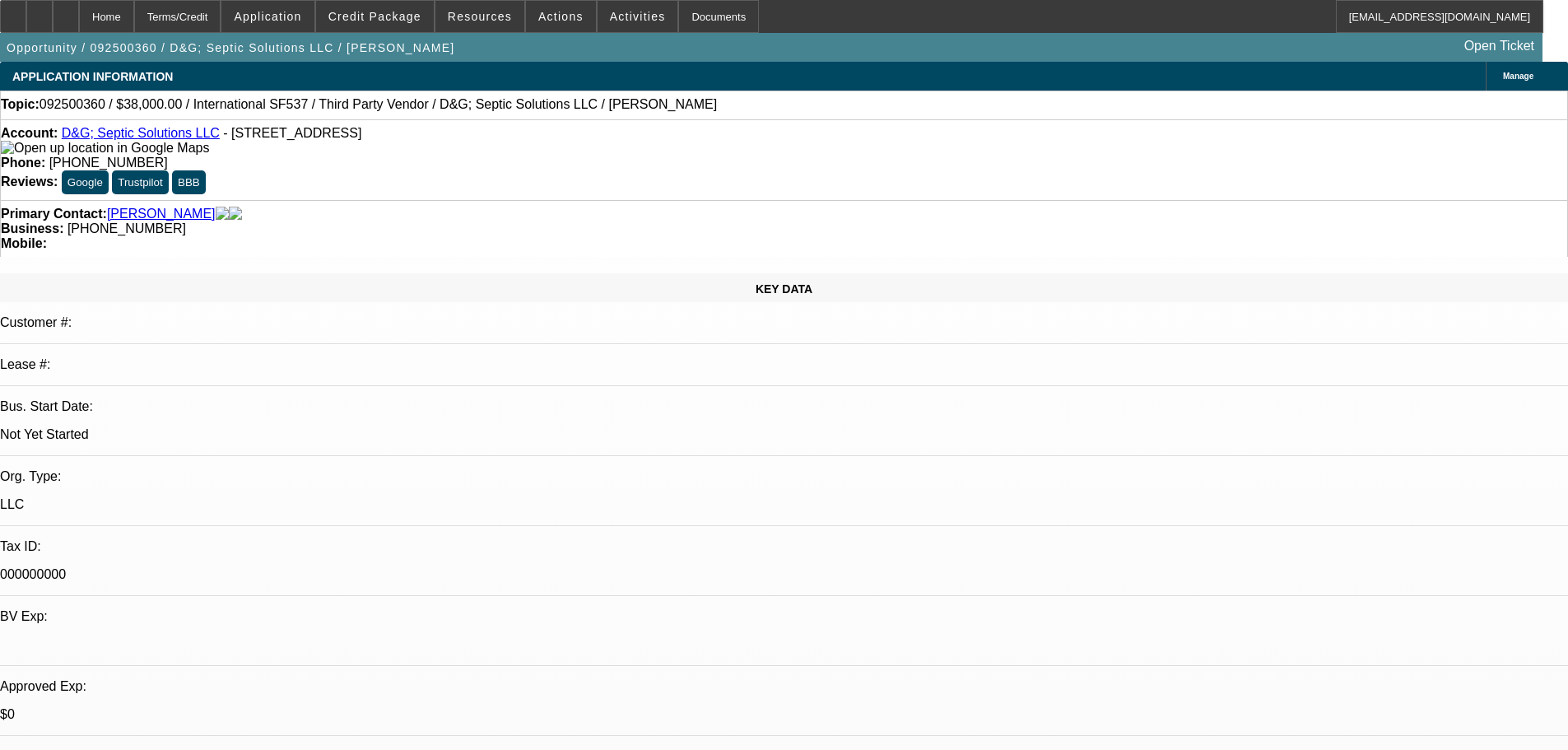
select select "4"
select select "0.2"
select select "2"
select select "0.1"
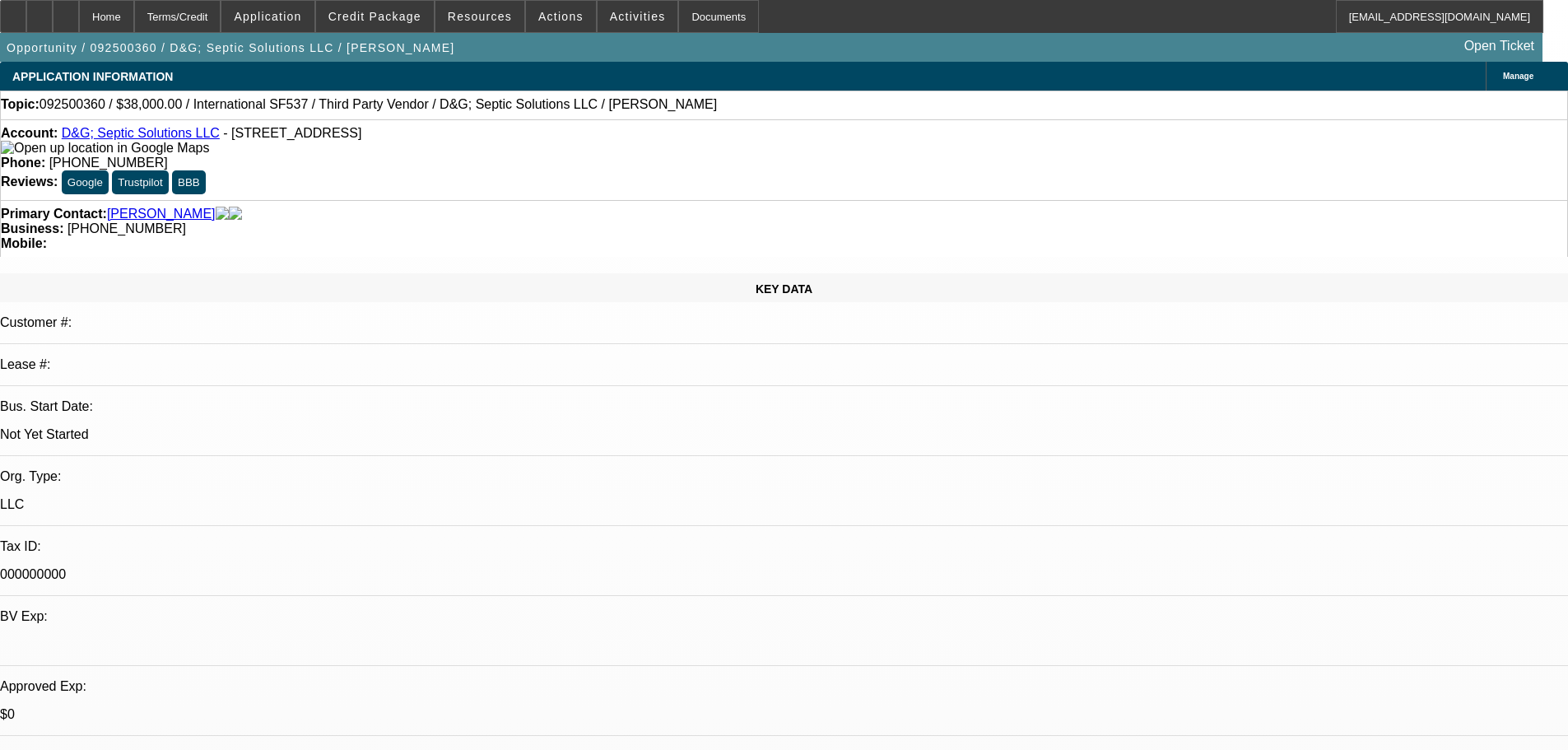
select select "4"
select select "0.2"
select select "2"
select select "0.1"
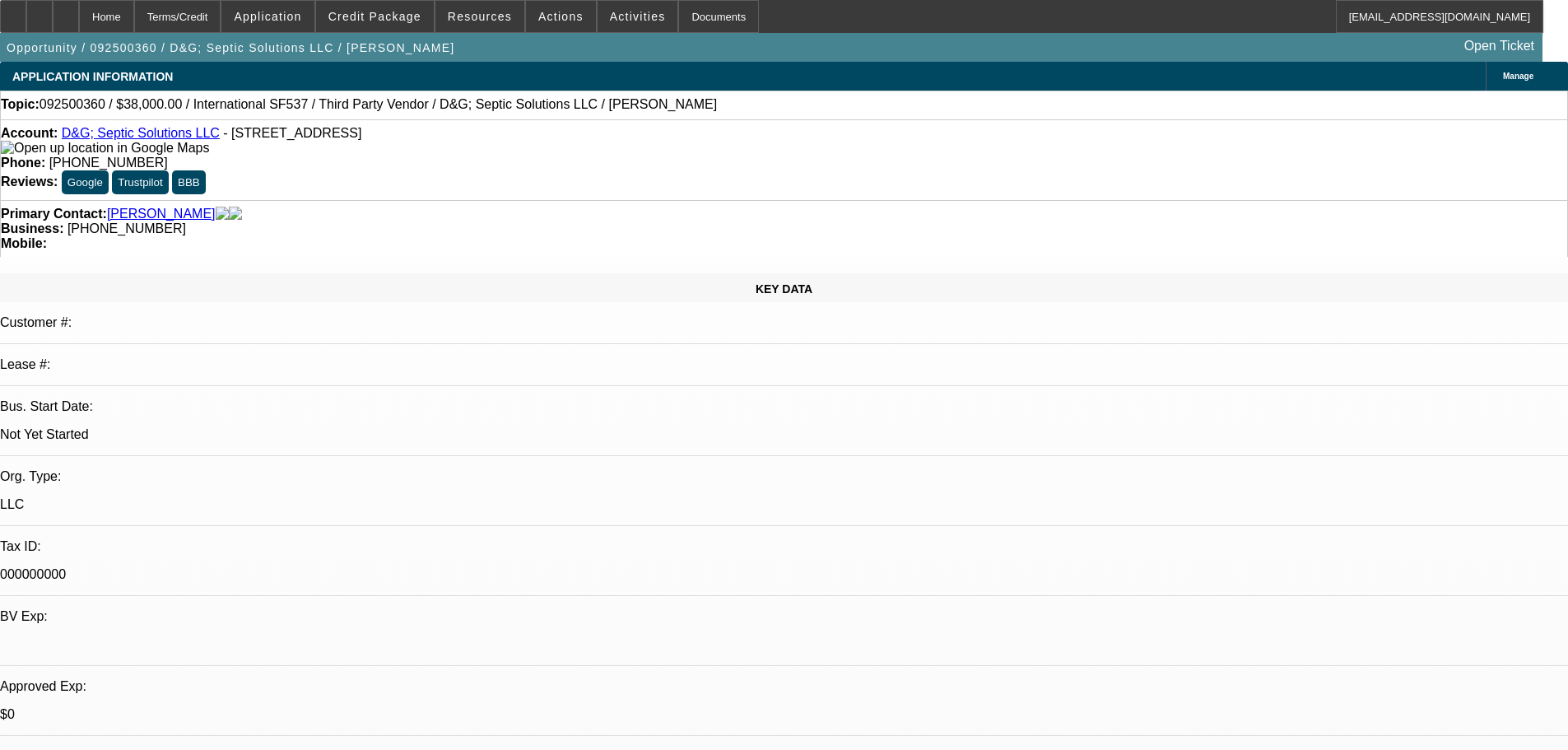
select select "4"
select select "0.2"
select select "2"
select select "0"
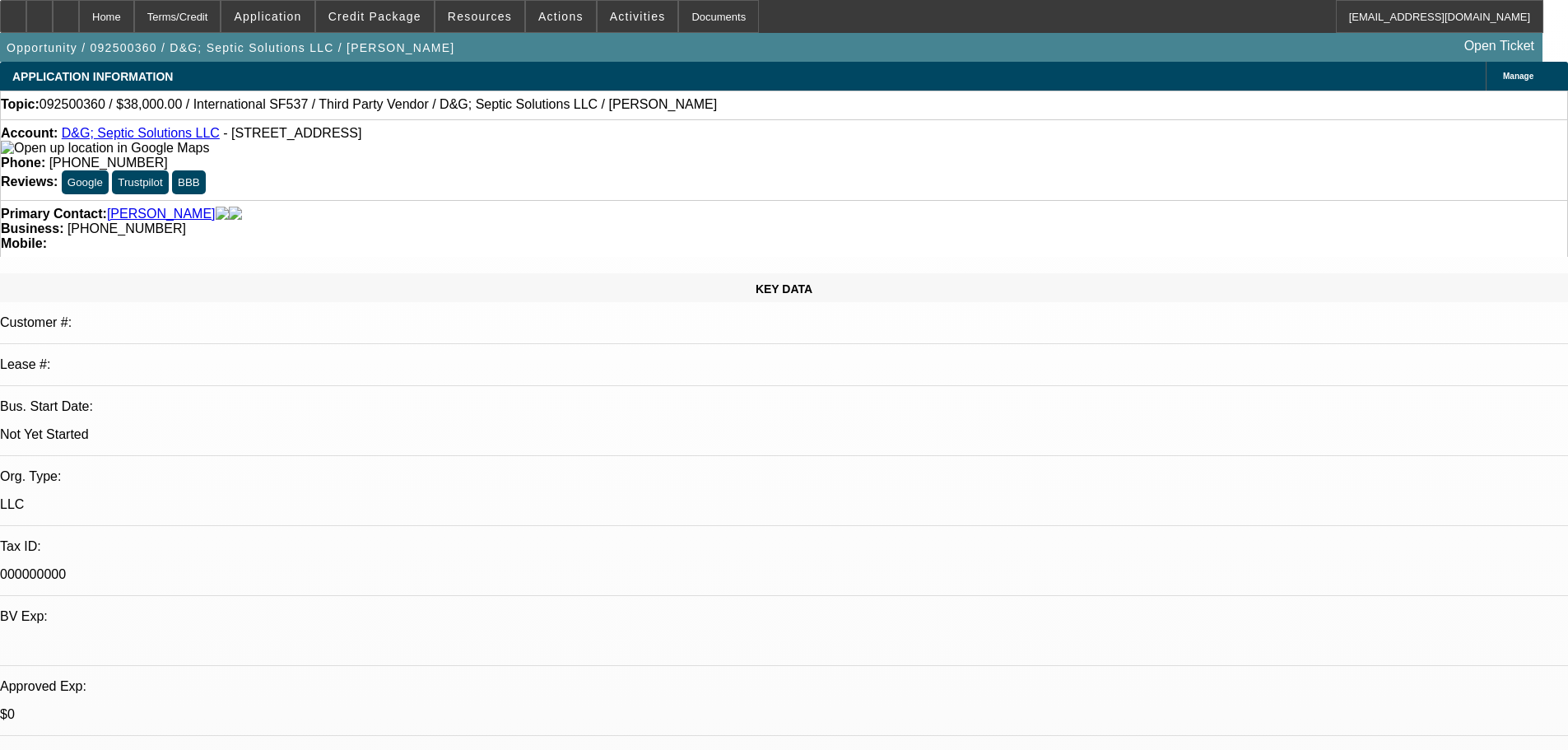
select select "6"
click at [79, 23] on div at bounding box center [65, 16] width 26 height 33
select select "0.2"
select select "2"
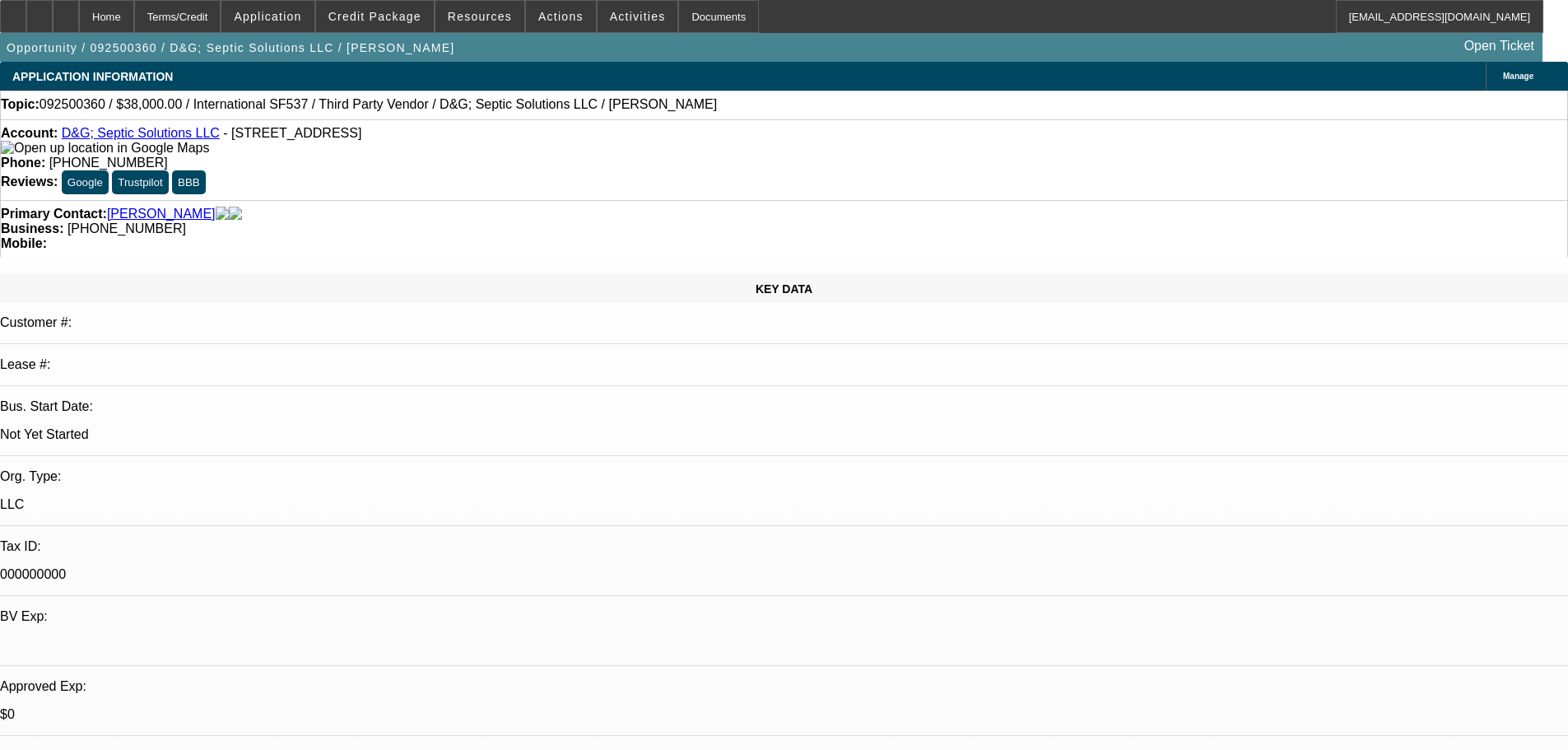
select select "0.1"
select select "4"
select select "0.2"
select select "2"
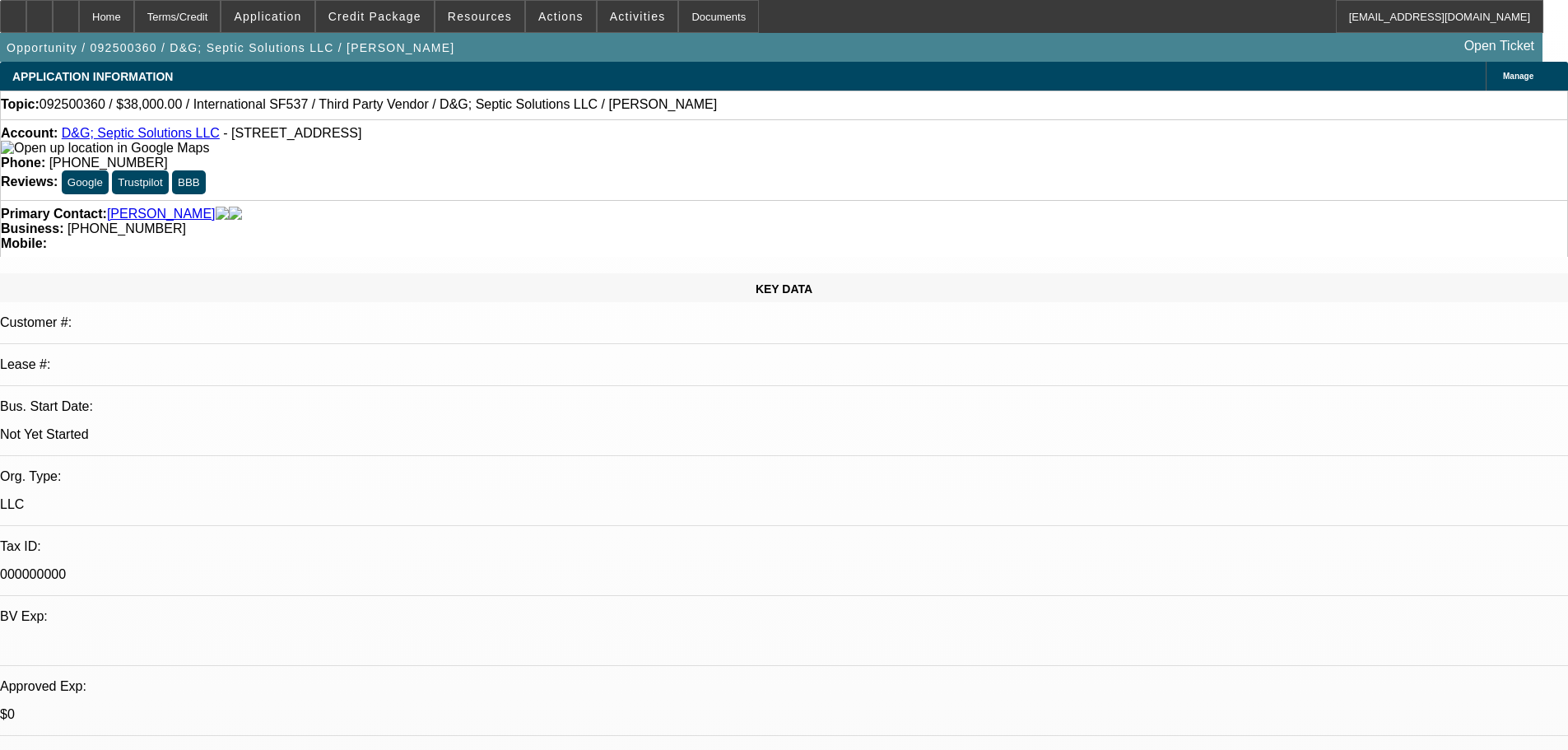
select select "0.1"
select select "4"
select select "0.2"
select select "2"
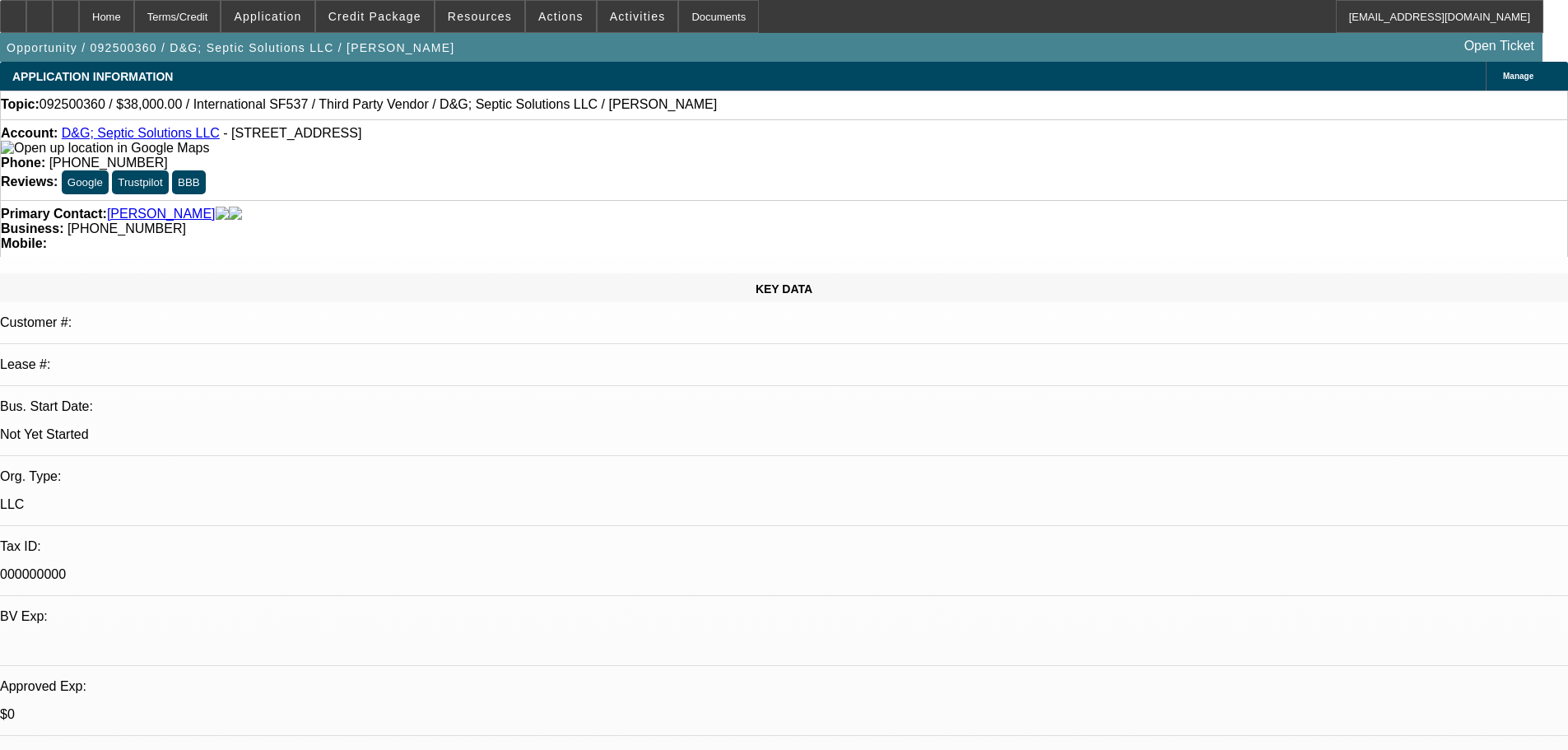
select select "0.1"
select select "4"
select select "0.2"
select select "2"
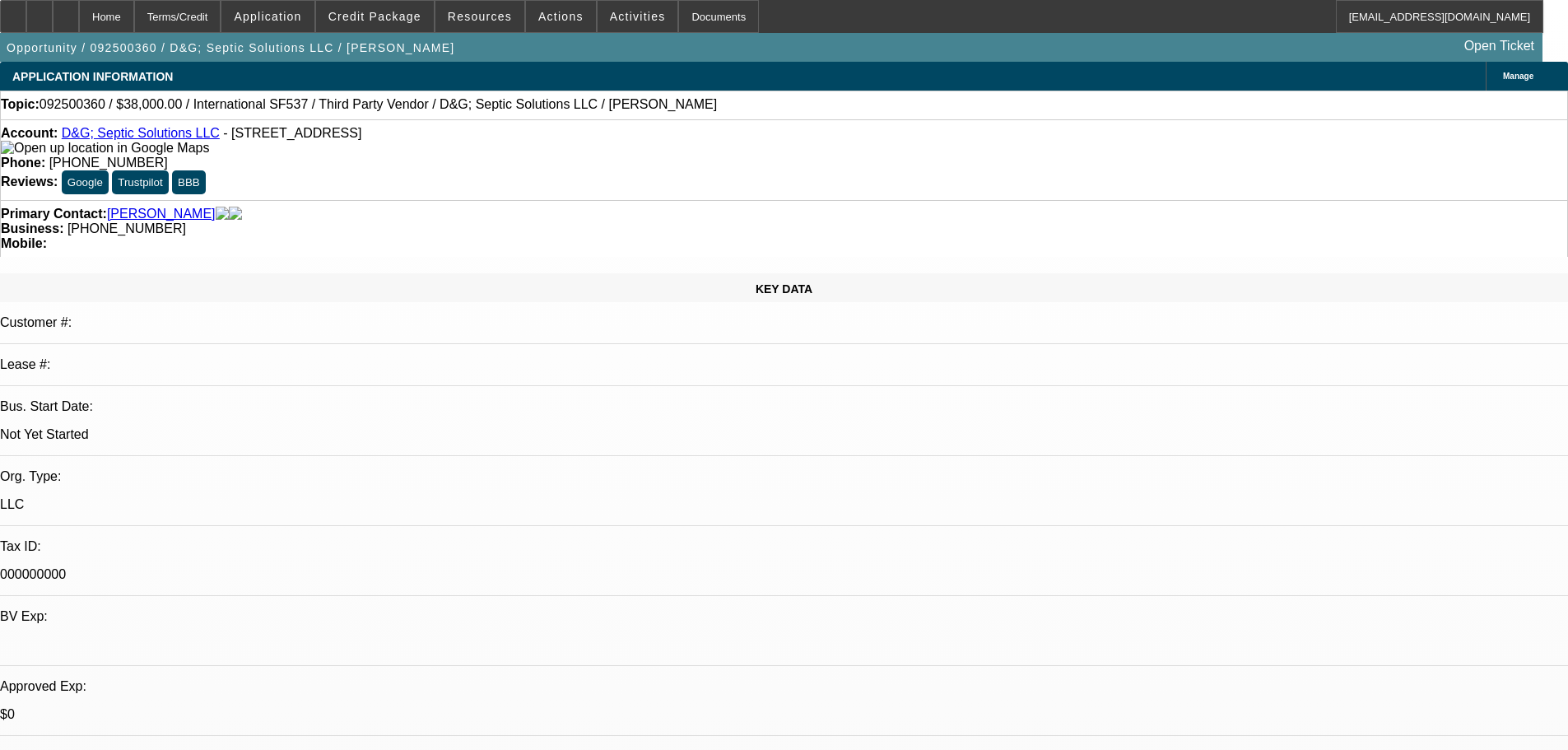
select select "0"
select select "6"
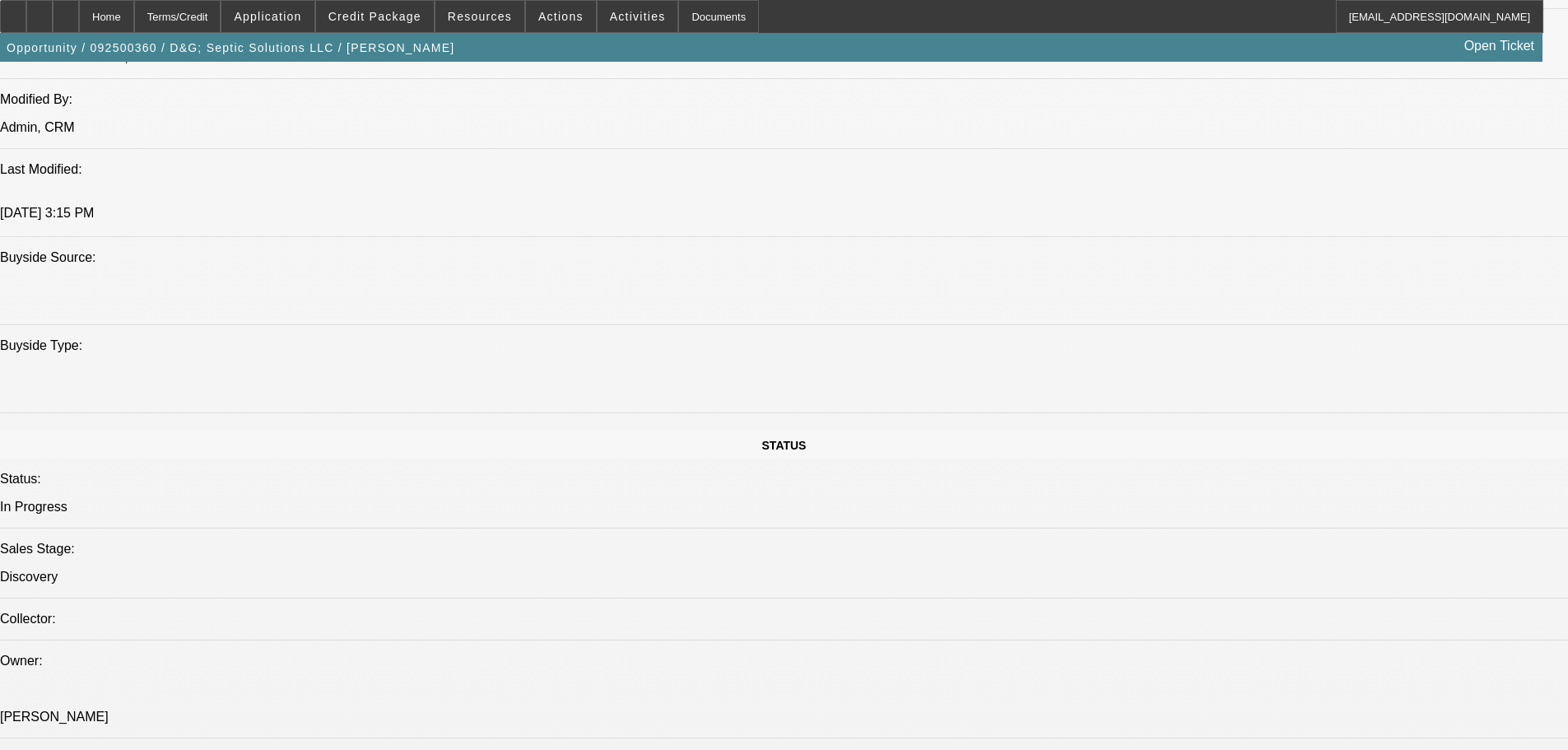
scroll to position [1812, 0]
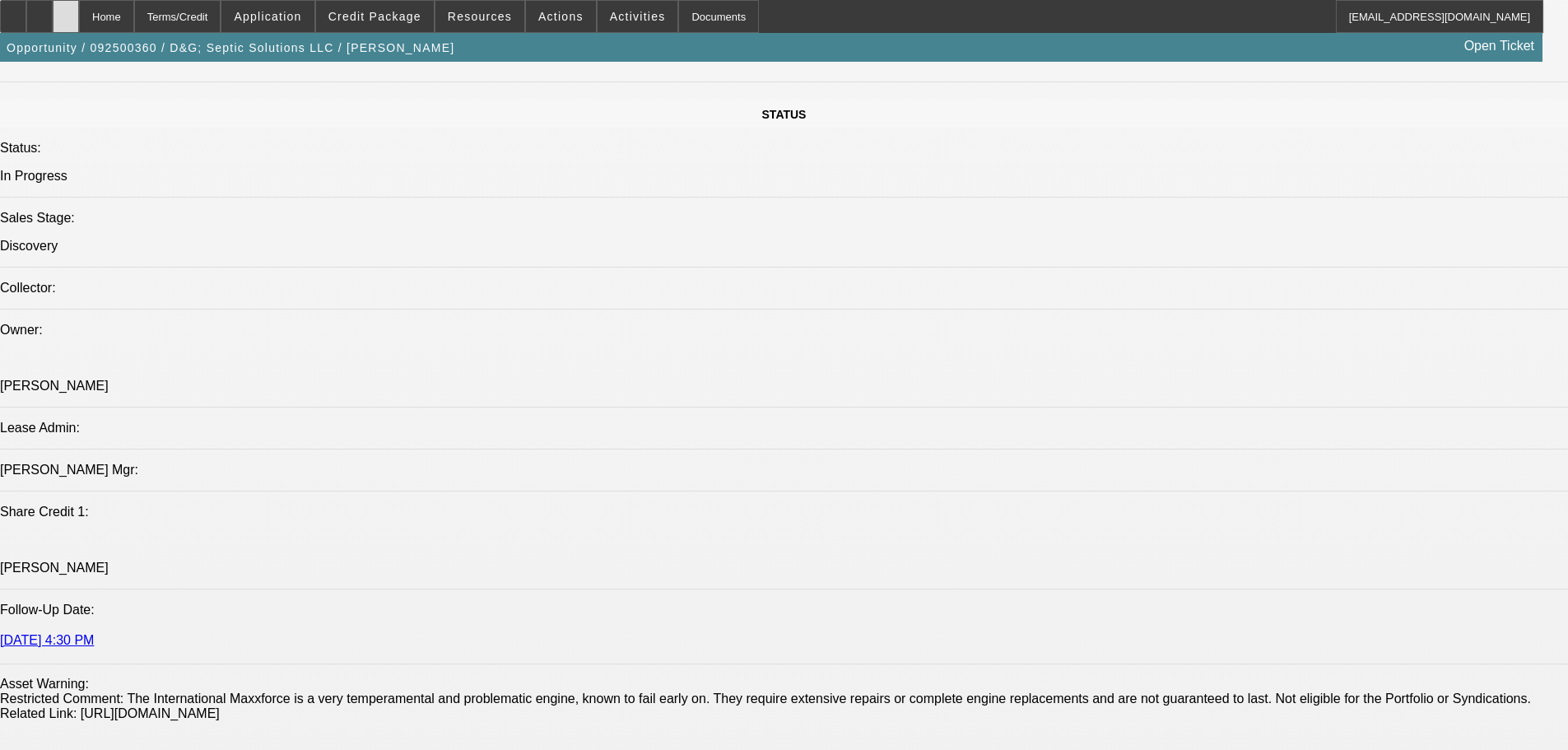
click at [79, 12] on div at bounding box center [65, 16] width 26 height 33
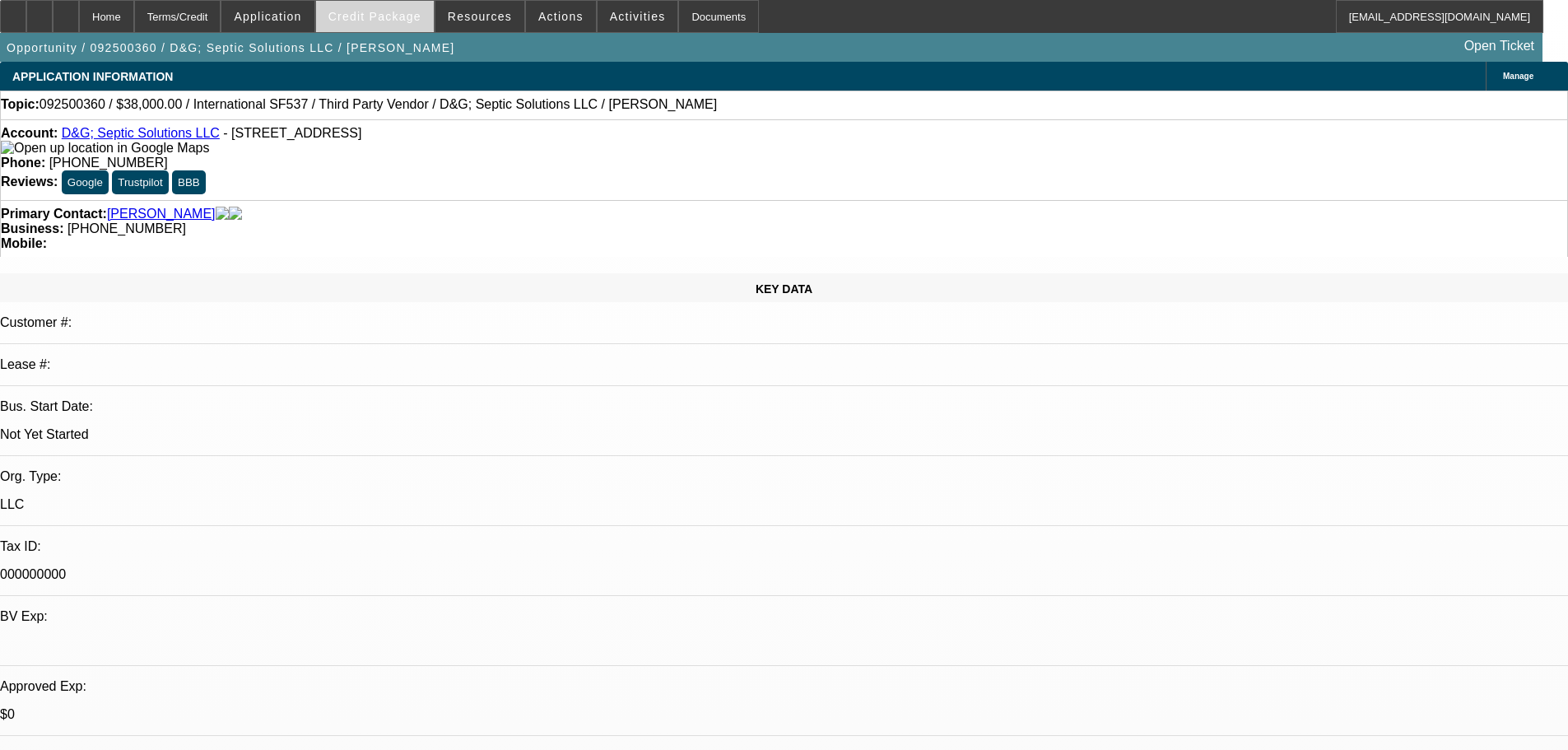
select select "0.2"
select select "2"
select select "0.1"
select select "4"
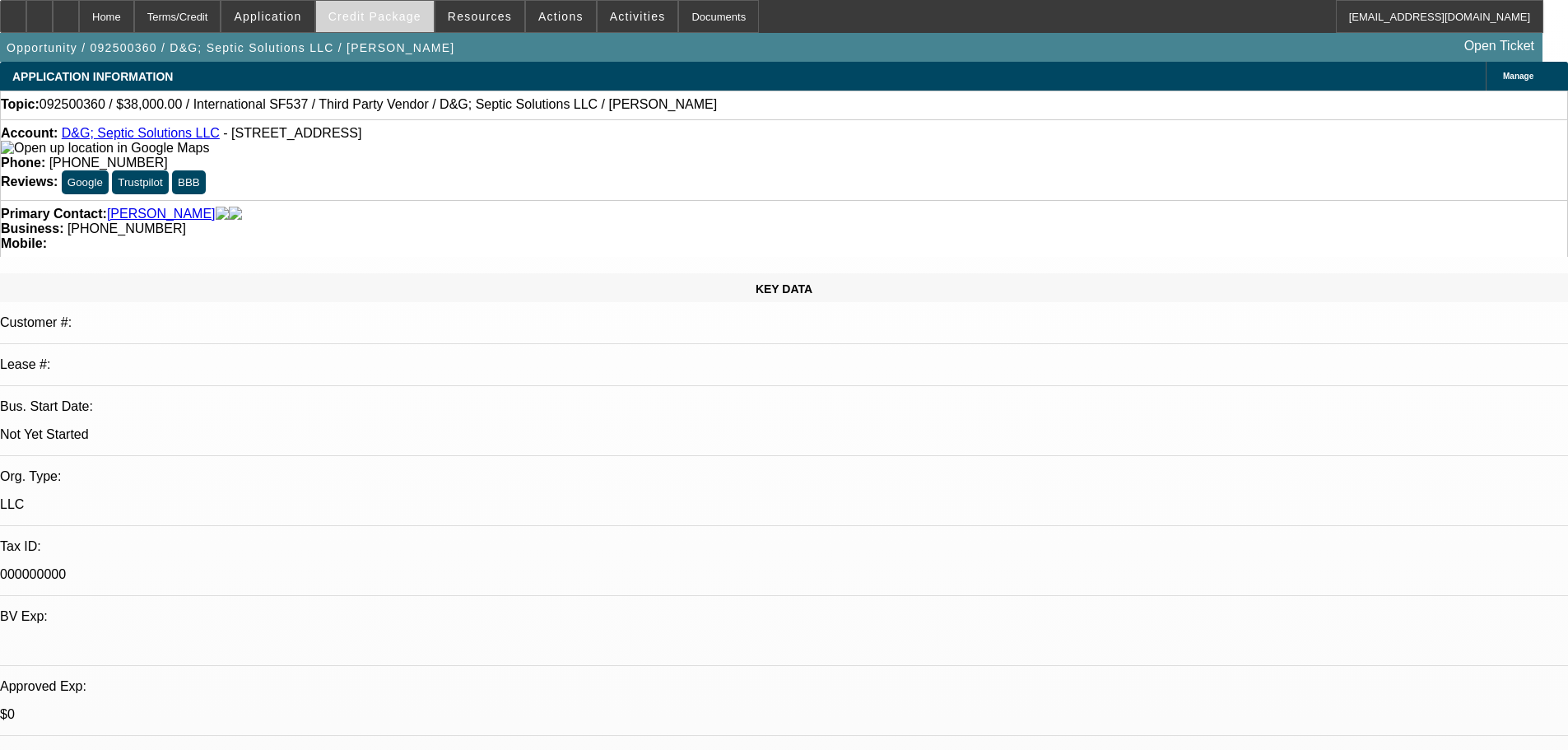
select select "0.2"
select select "2"
select select "0.1"
select select "4"
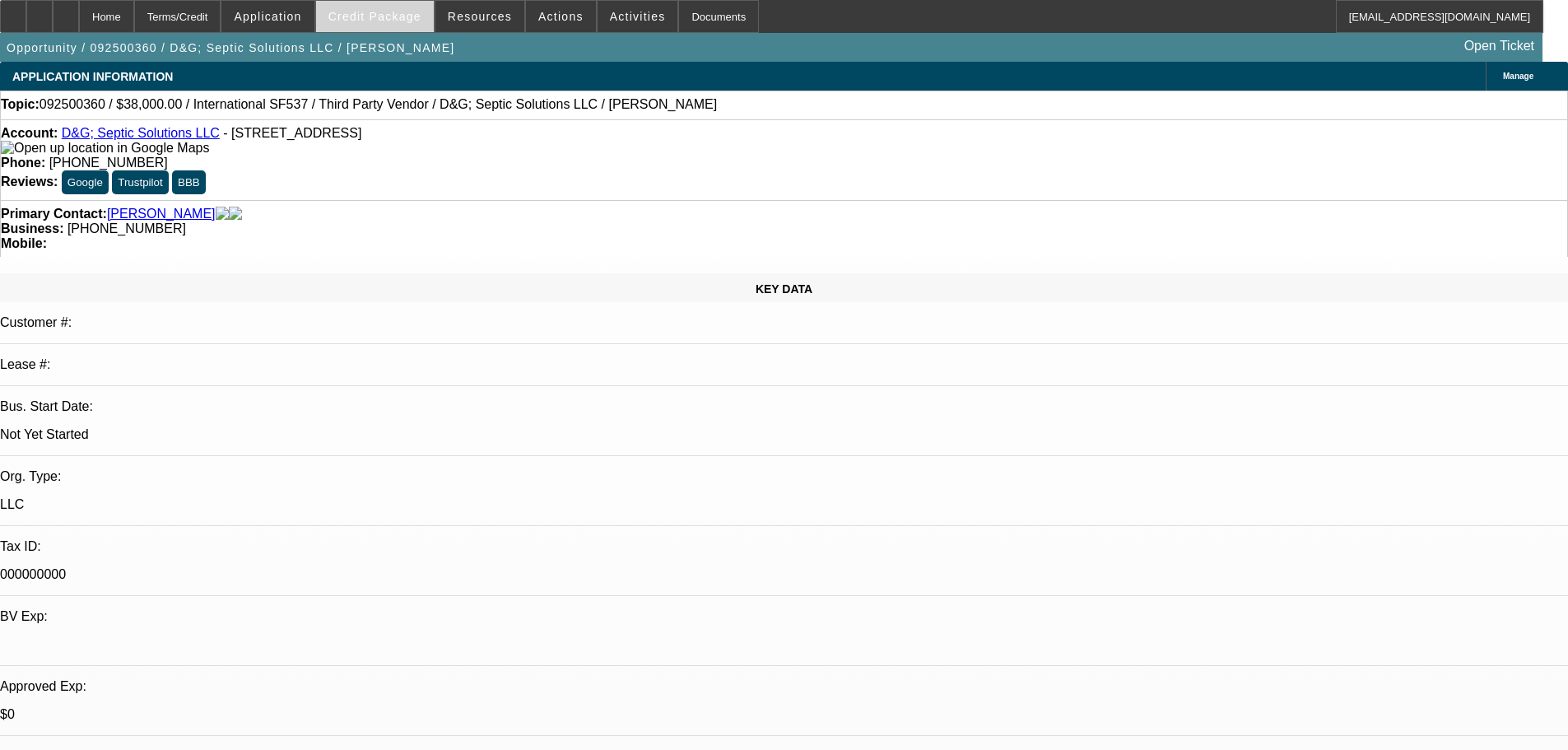
select select "0.2"
select select "2"
select select "0.1"
select select "4"
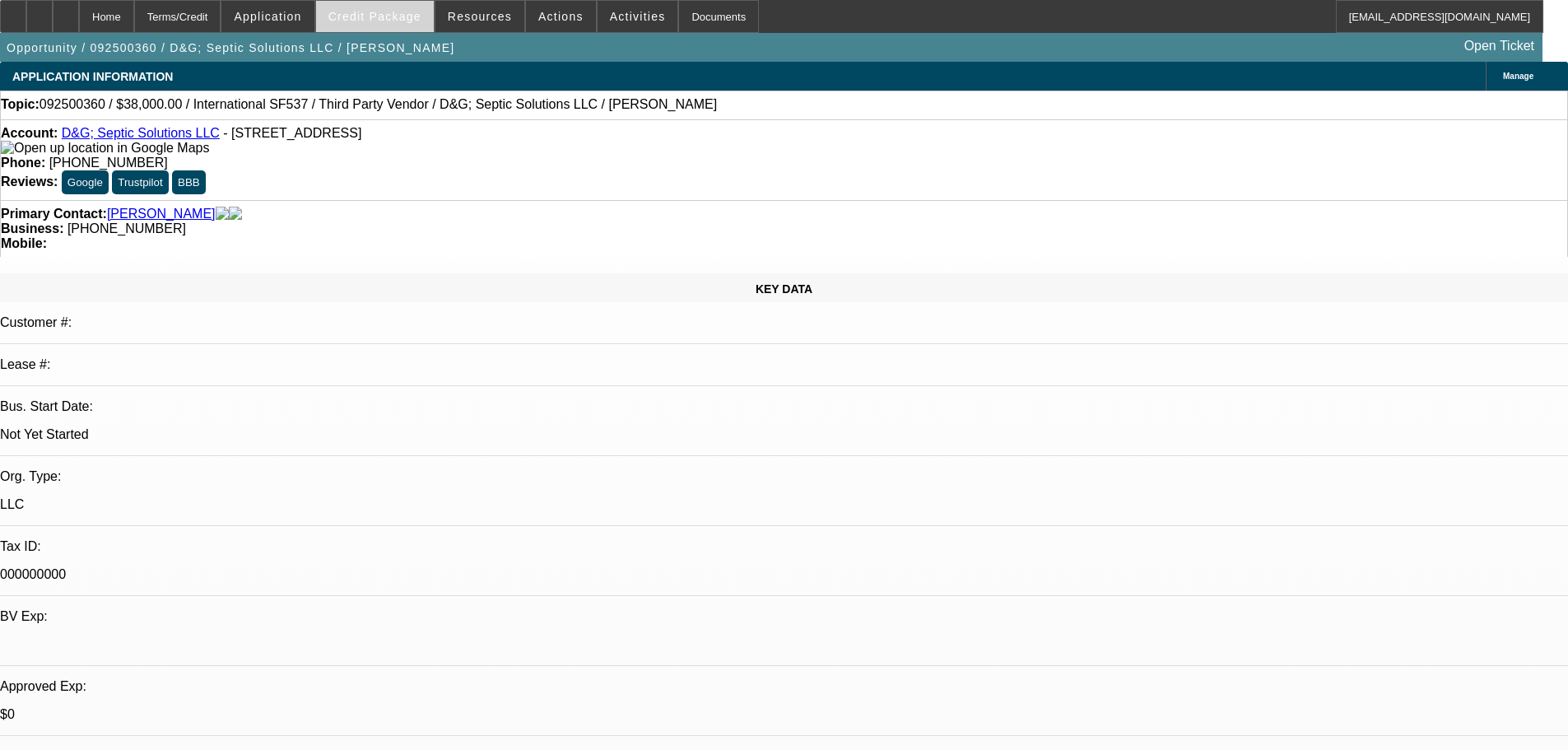
select select "0.2"
select select "2"
select select "0"
select select "6"
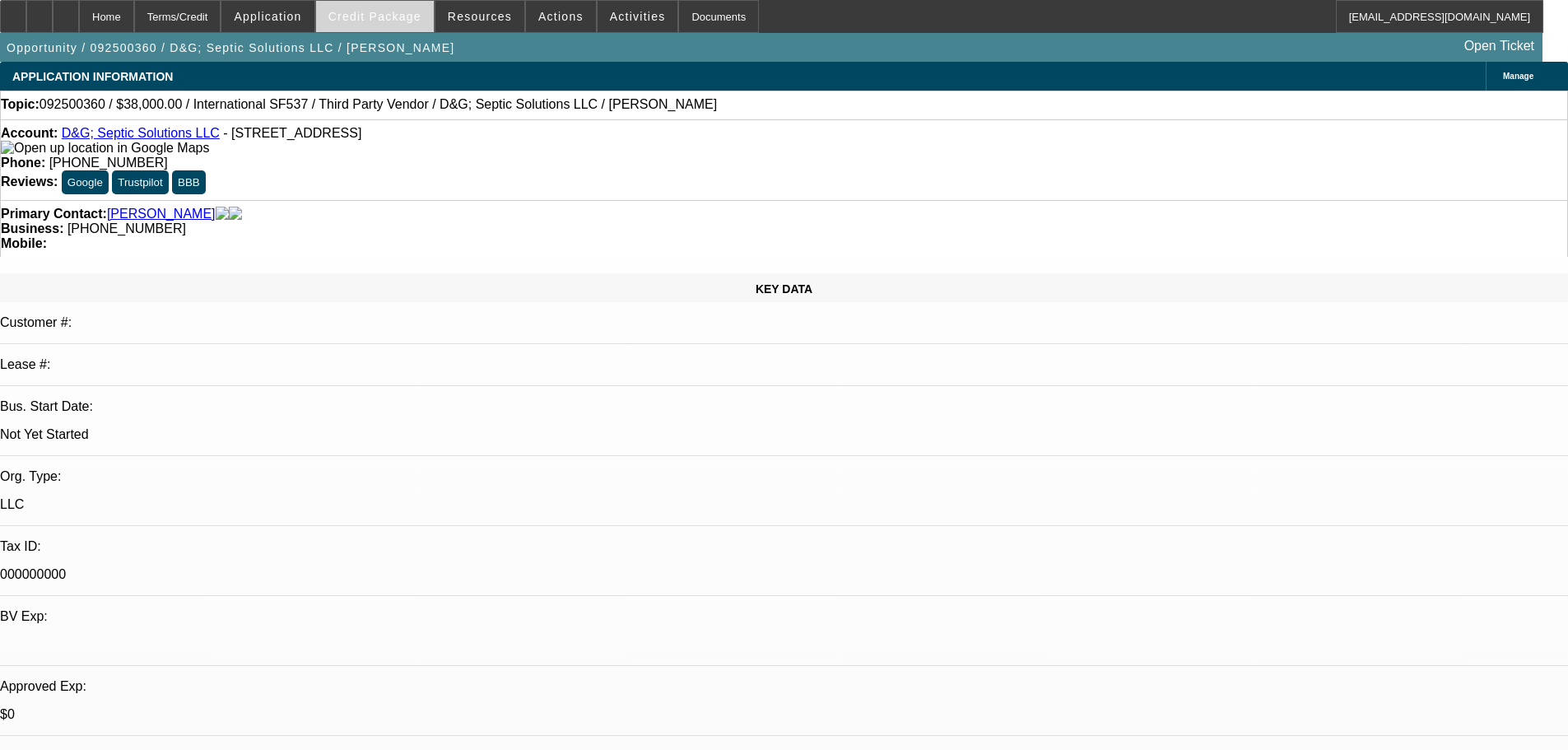
click at [396, 15] on span "Credit Package" at bounding box center [374, 16] width 93 height 14
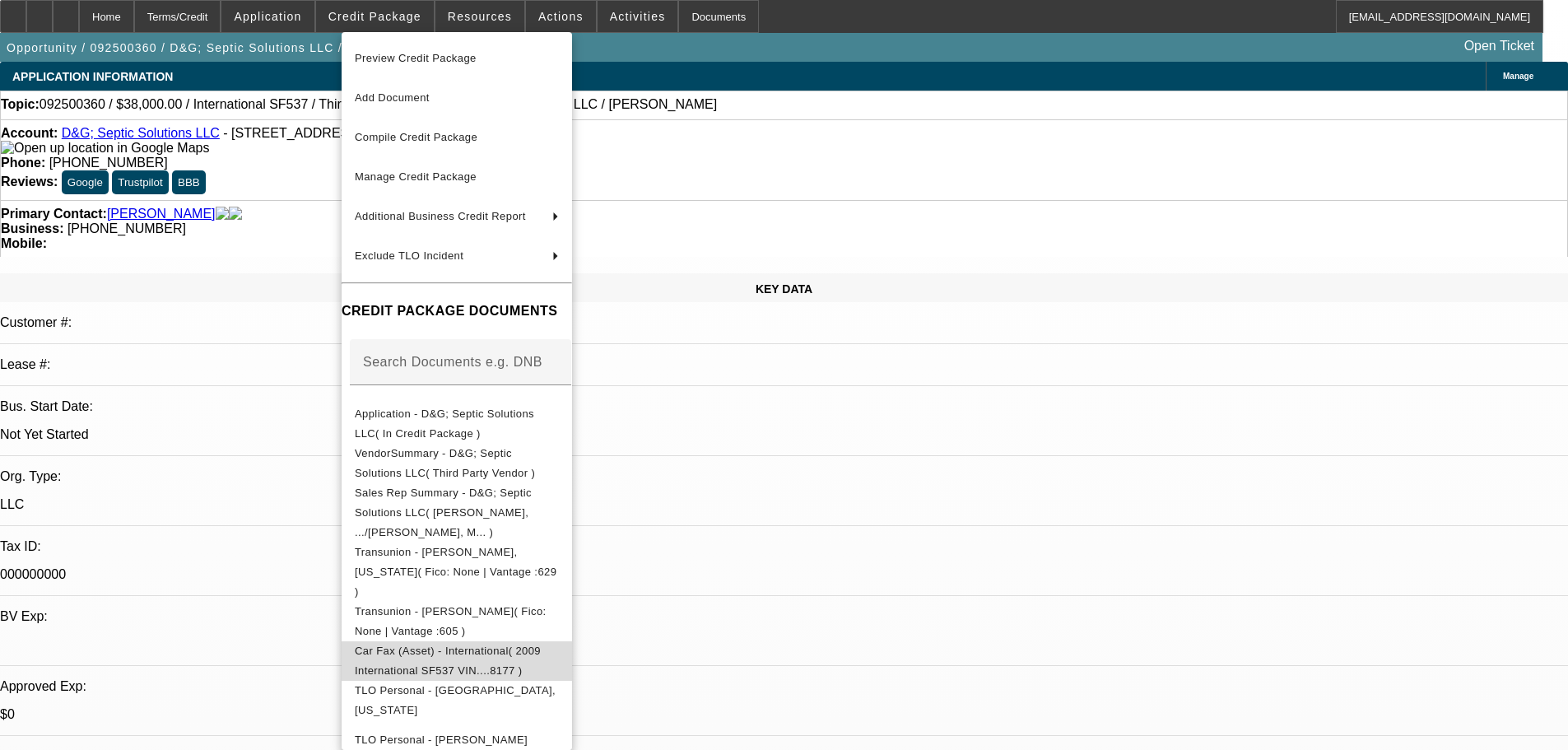
click at [487, 645] on span "Car Fax (Asset) - International( 2009 International SF537 VIN....8177 )" at bounding box center [447, 660] width 186 height 32
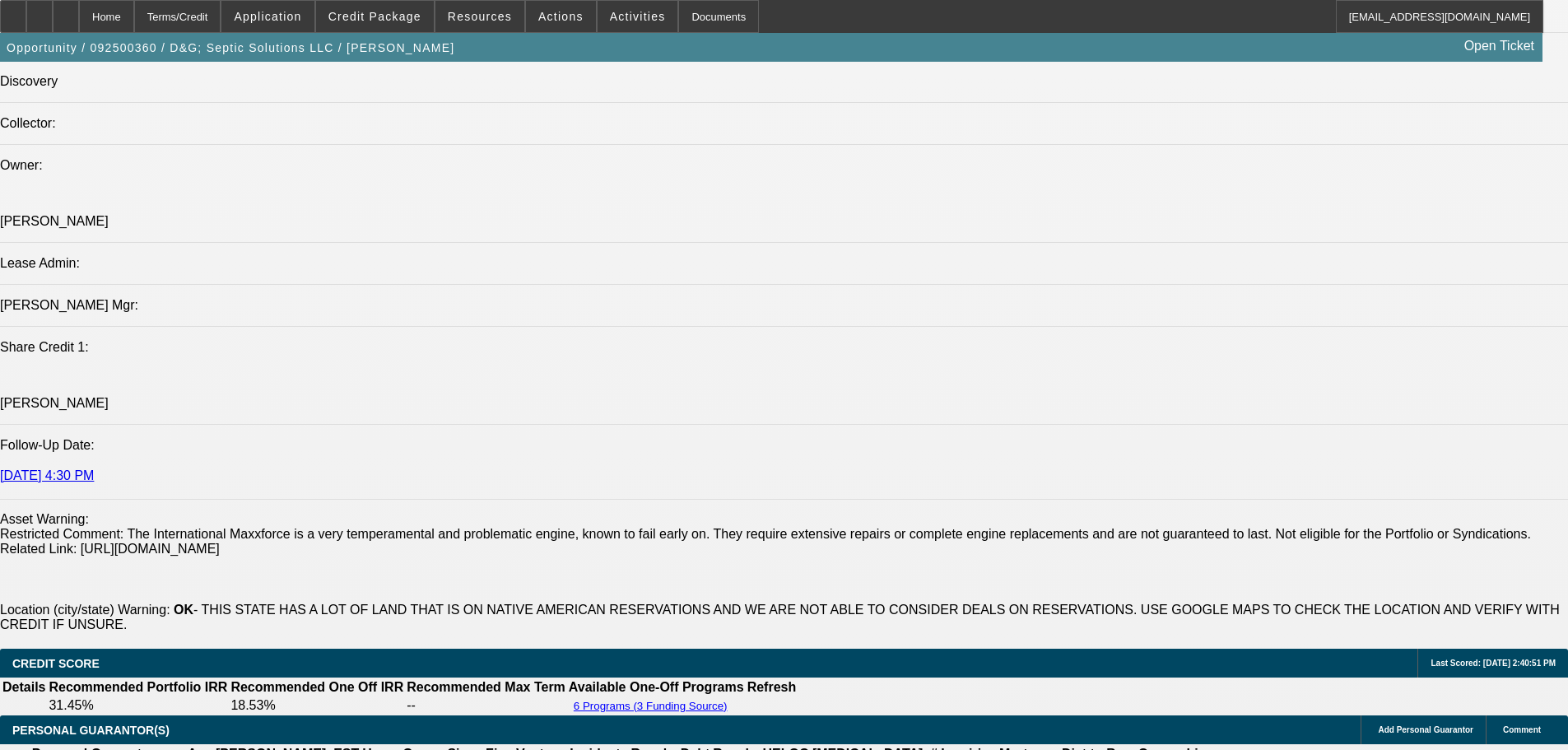
scroll to position [2141, 0]
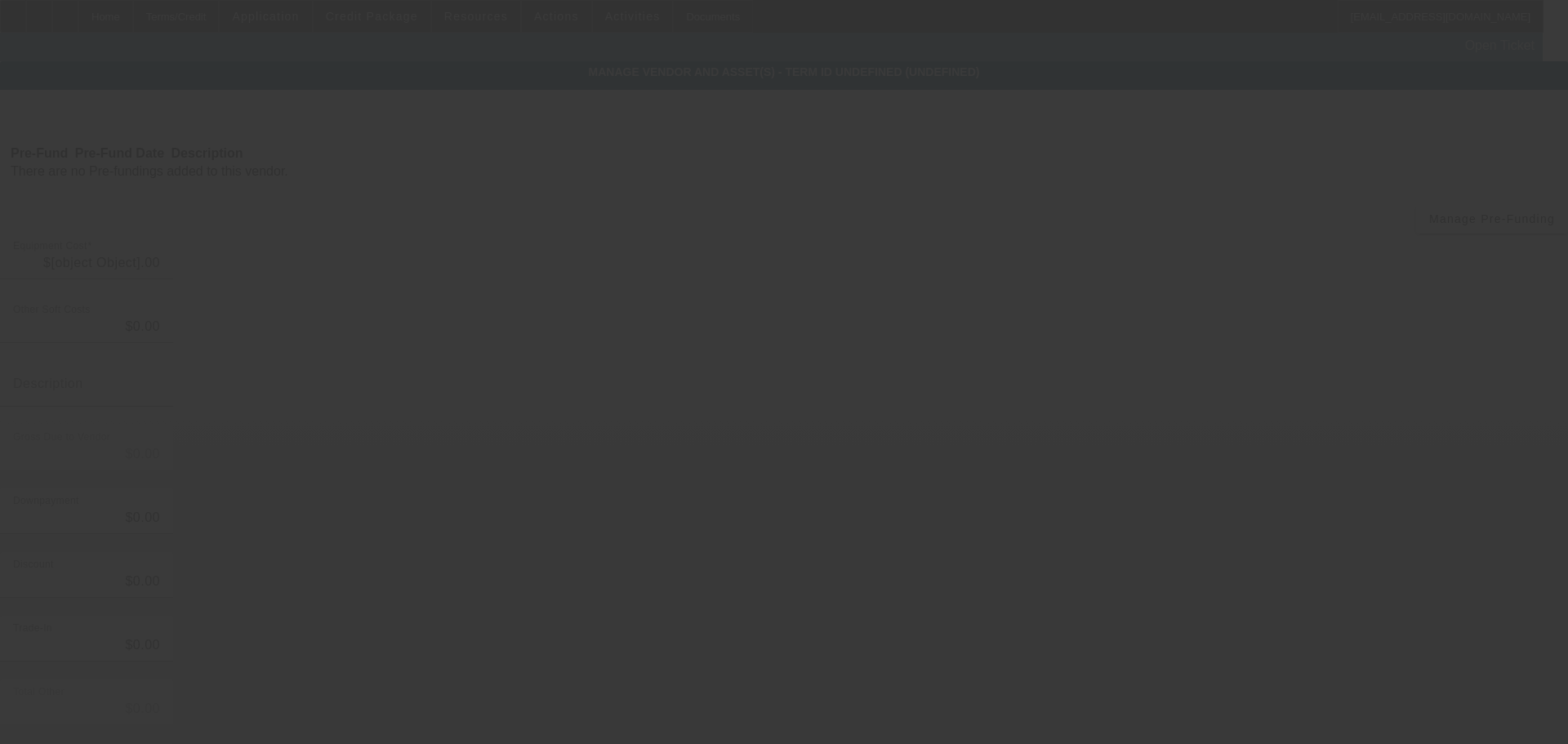
type input "$47,500.00"
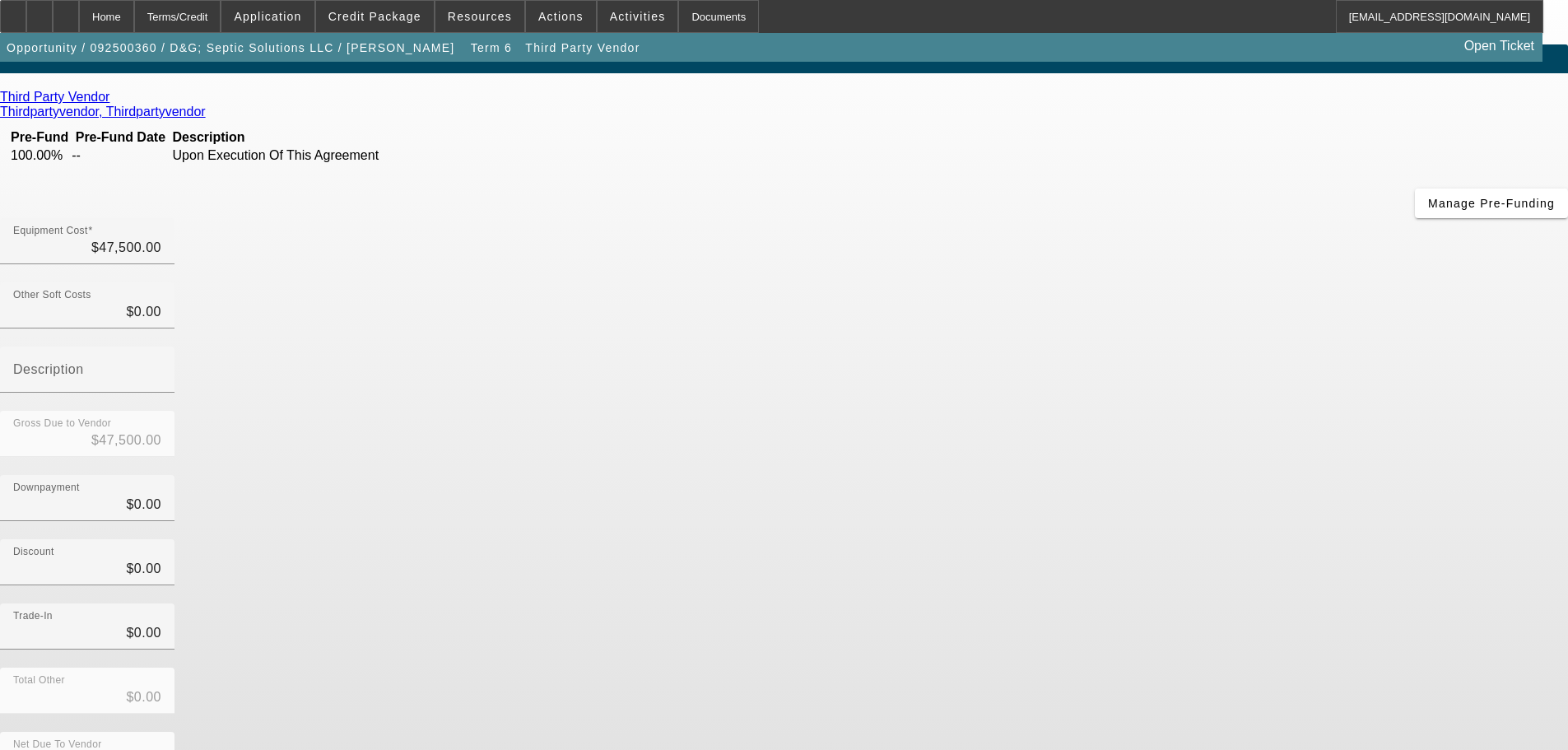
scroll to position [23, 0]
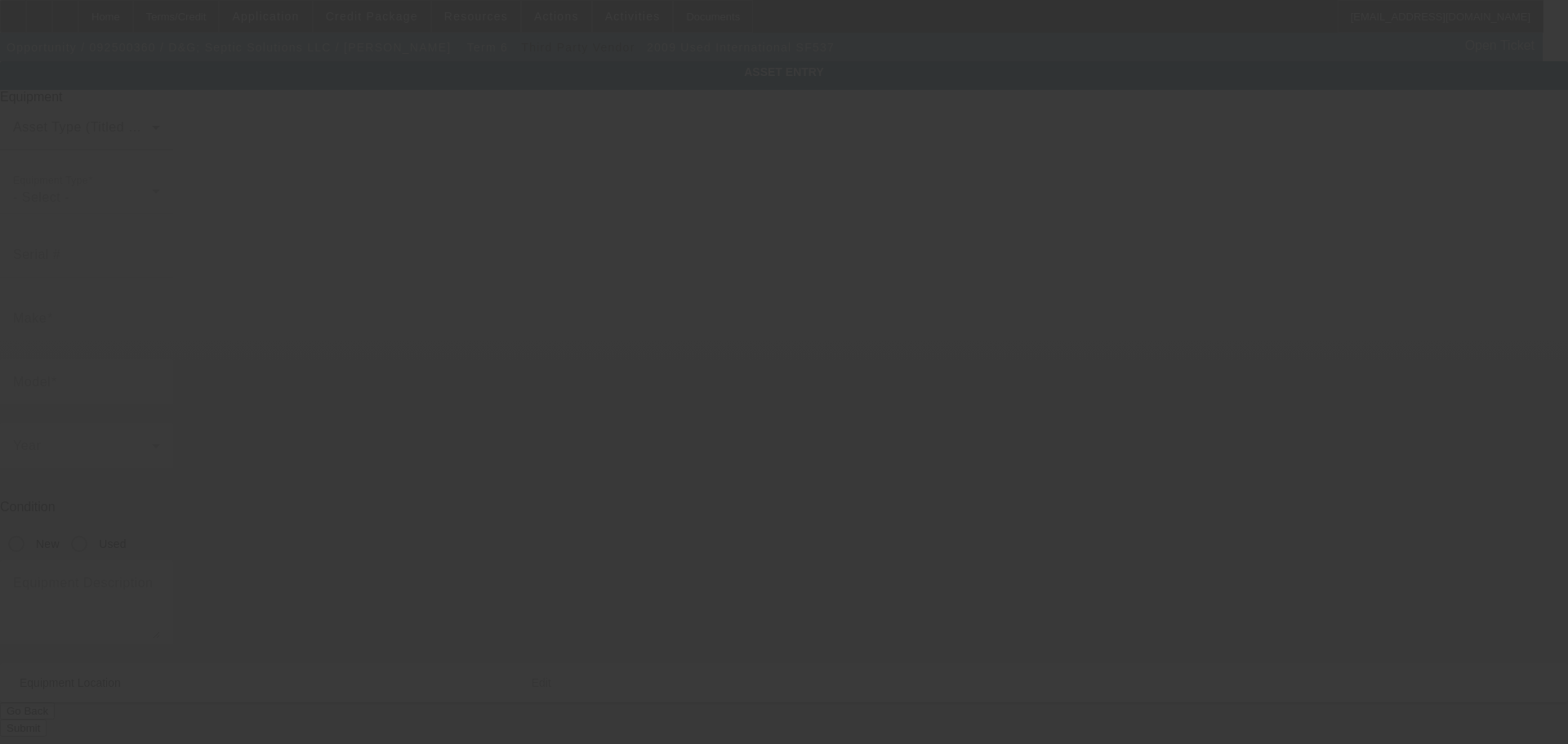
type input "1HTWPAZTX9J138177"
type input "INTERNATIONAL"
type input "SF537"
radio input "true"
type textarea "Pumper Truck"
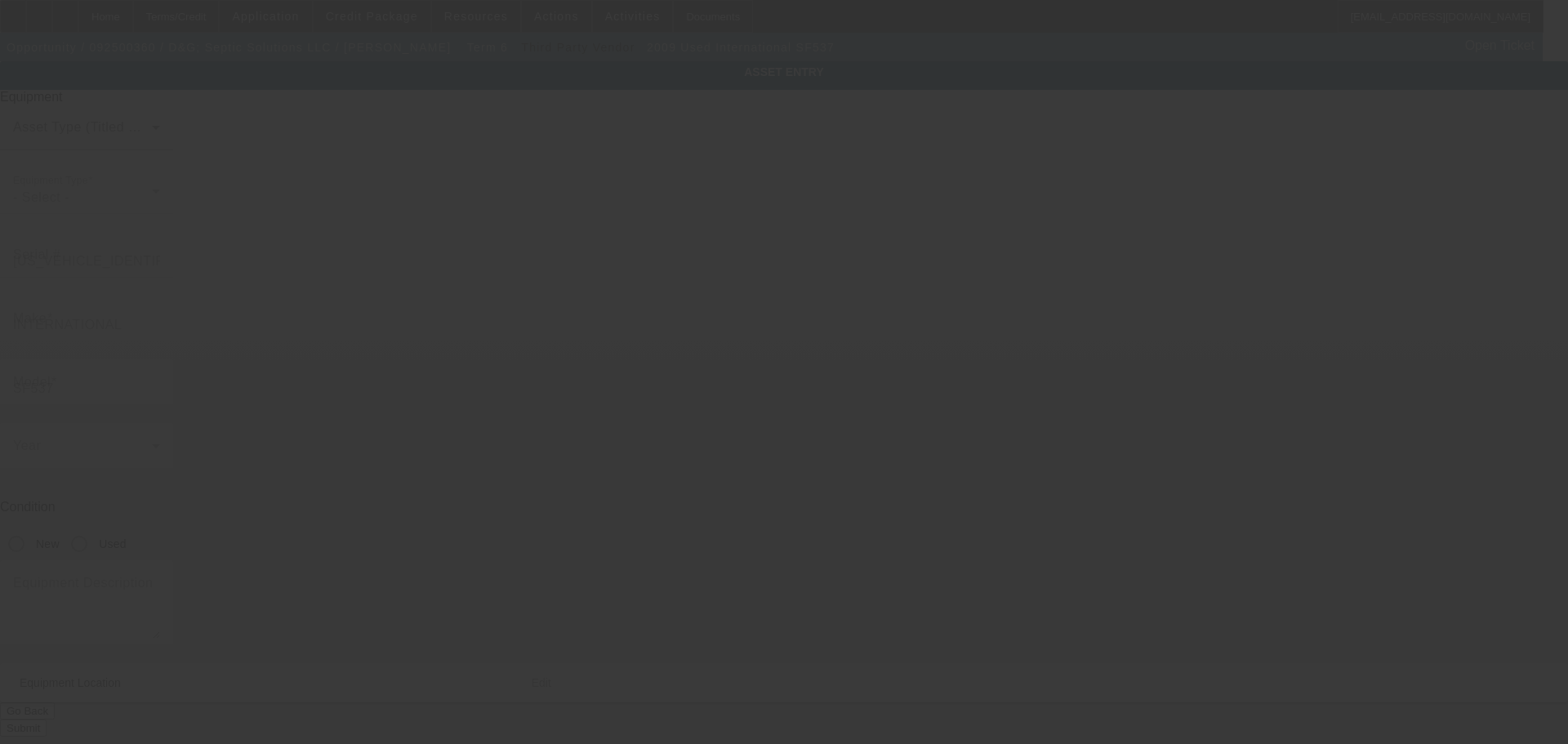
type input "1018 King Drive"
type input "Bartlesville"
type input "74006"
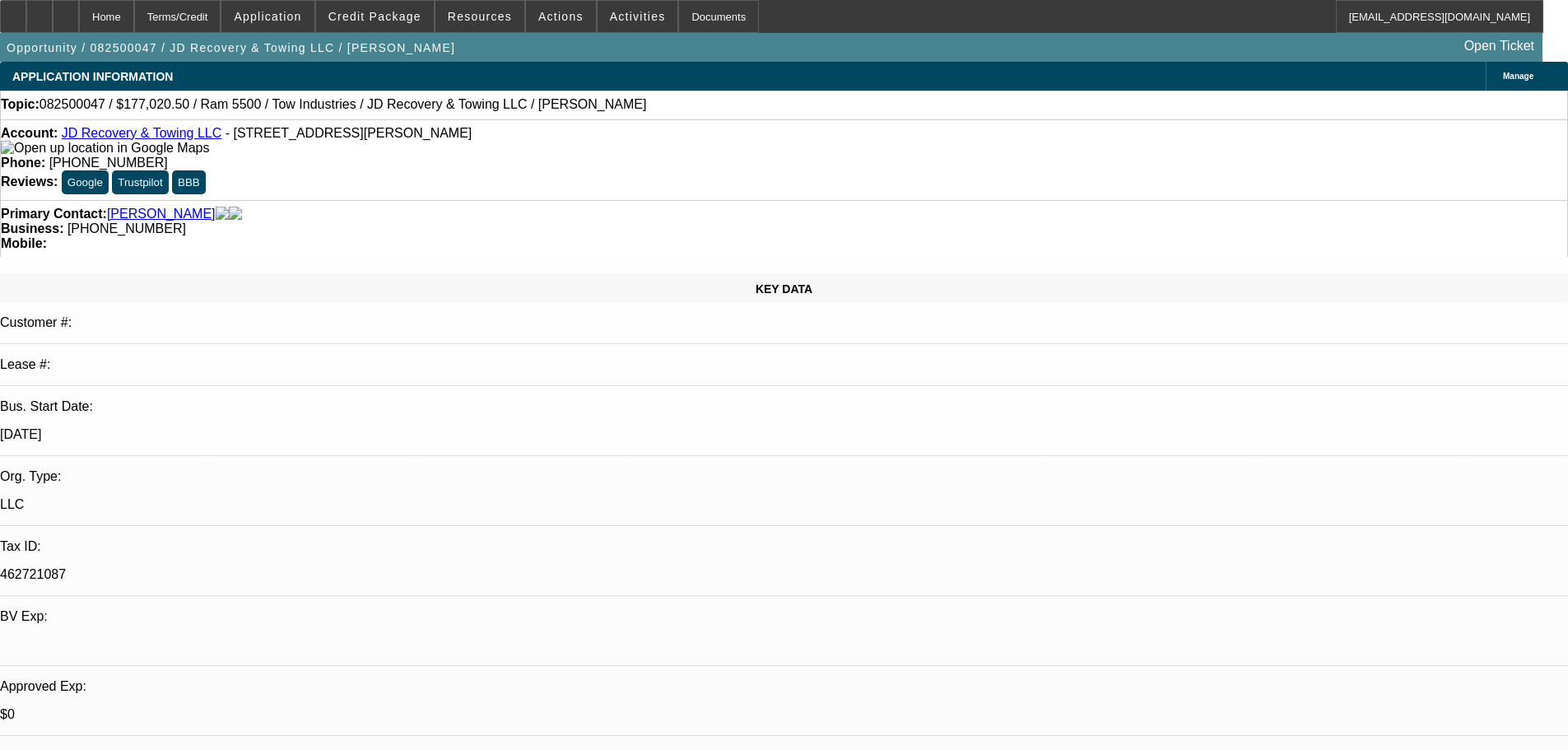
select select "0"
select select "0.1"
select select "5"
select select "0"
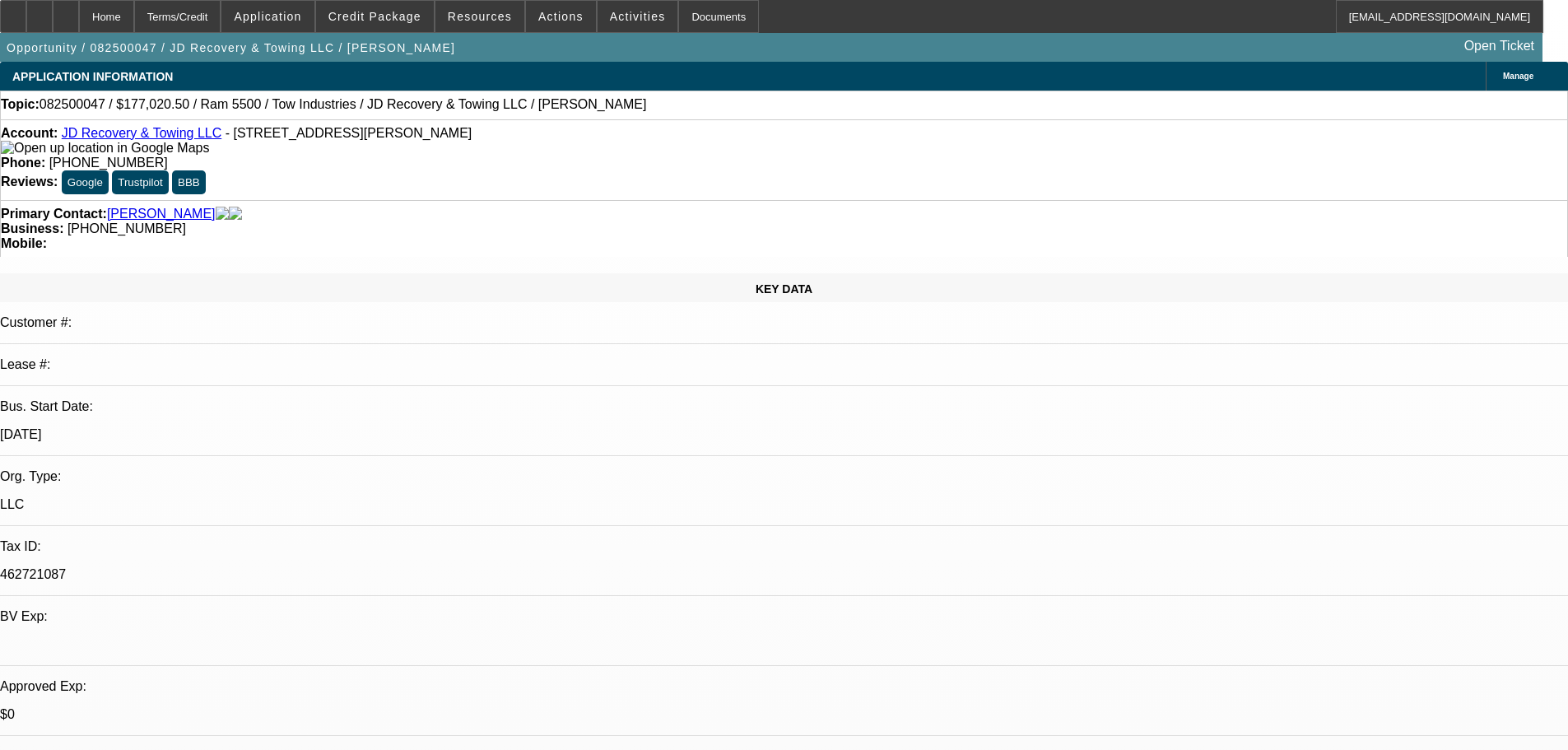
select select "0"
select select "0.1"
select select "5"
select select "0"
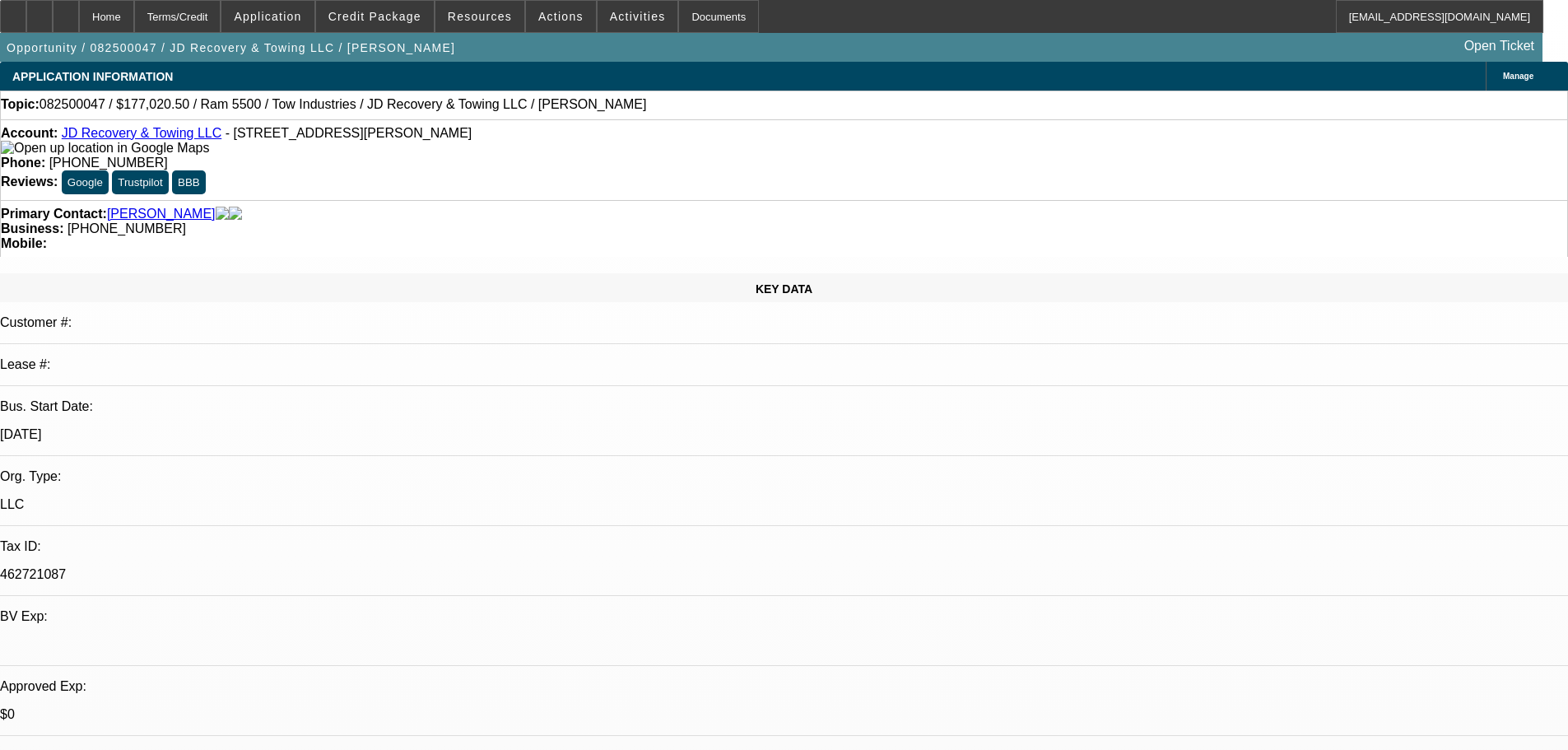
select select "0.1"
select select "4"
select select "0"
select select "0.1"
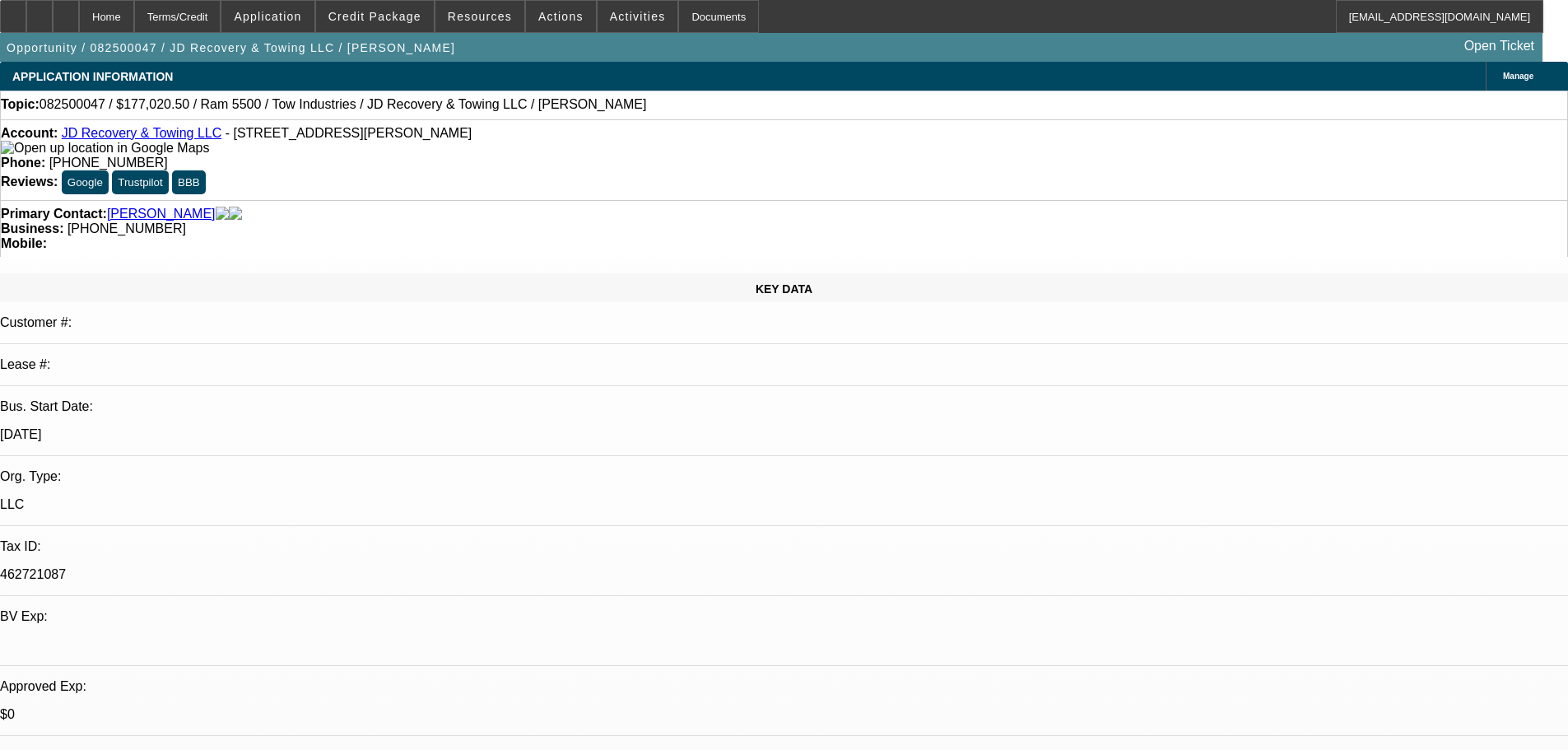
select select "4"
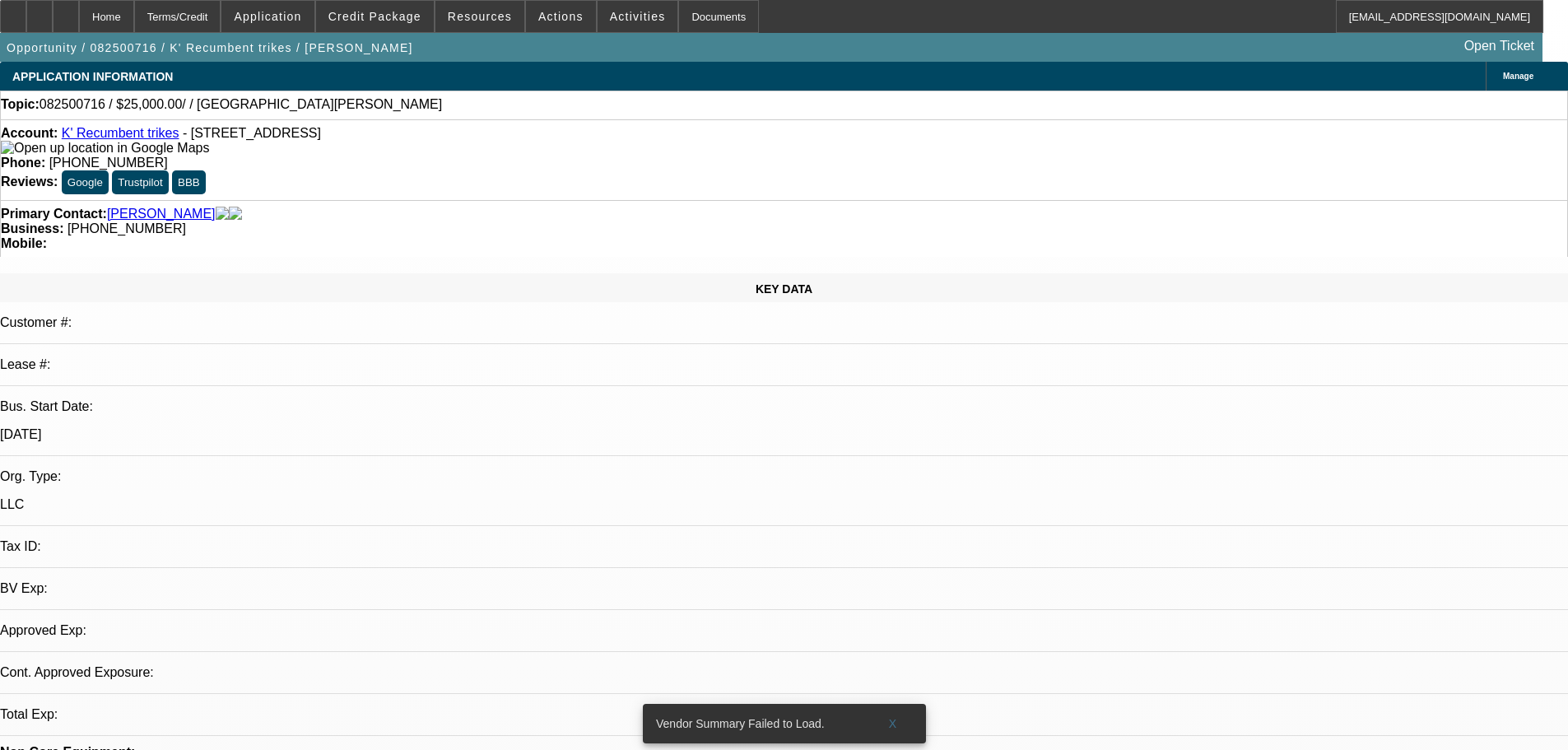
select select "0"
select select "2"
select select "0.1"
select select "4"
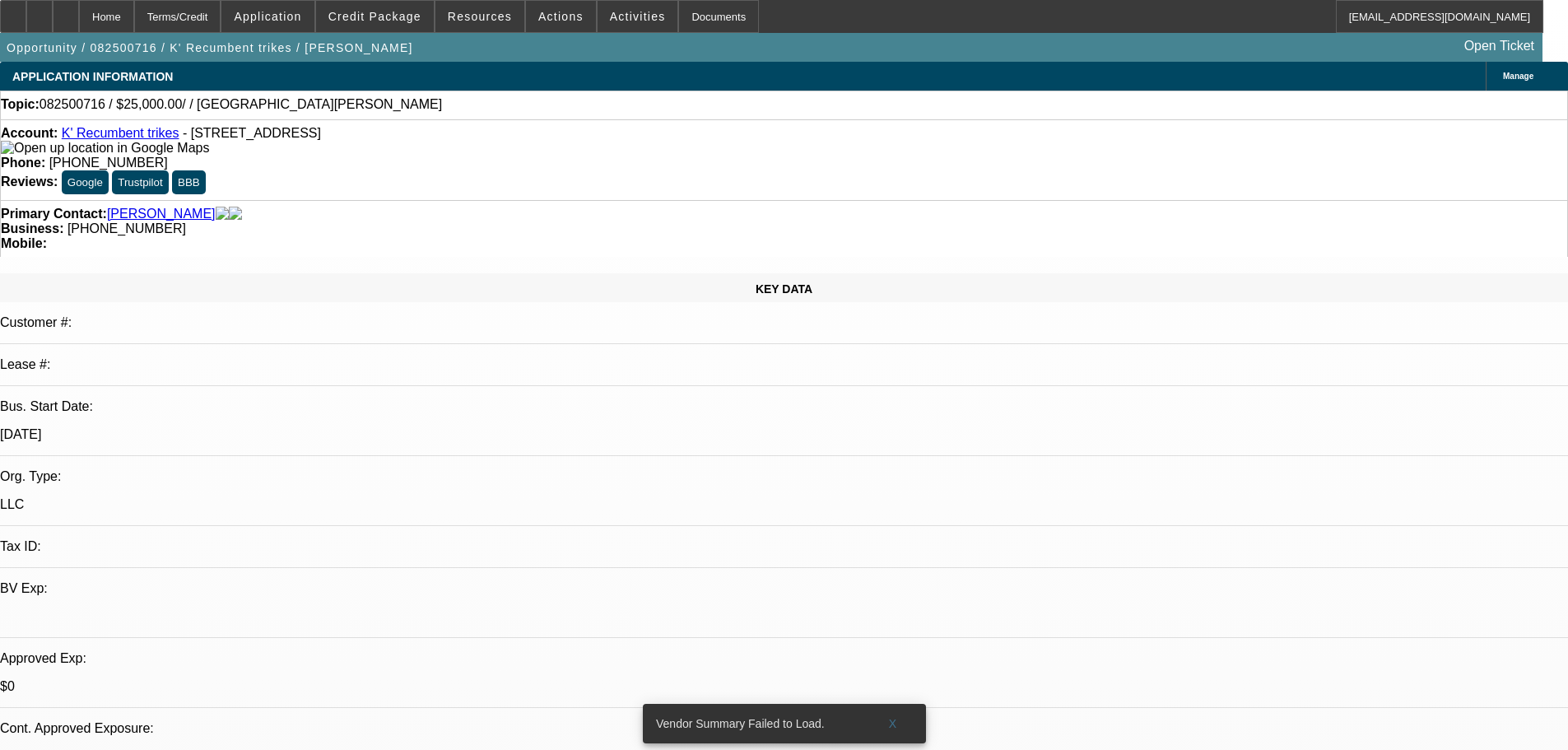
scroll to position [165, 0]
drag, startPoint x: 1284, startPoint y: 534, endPoint x: 1241, endPoint y: 541, distance: 43.6
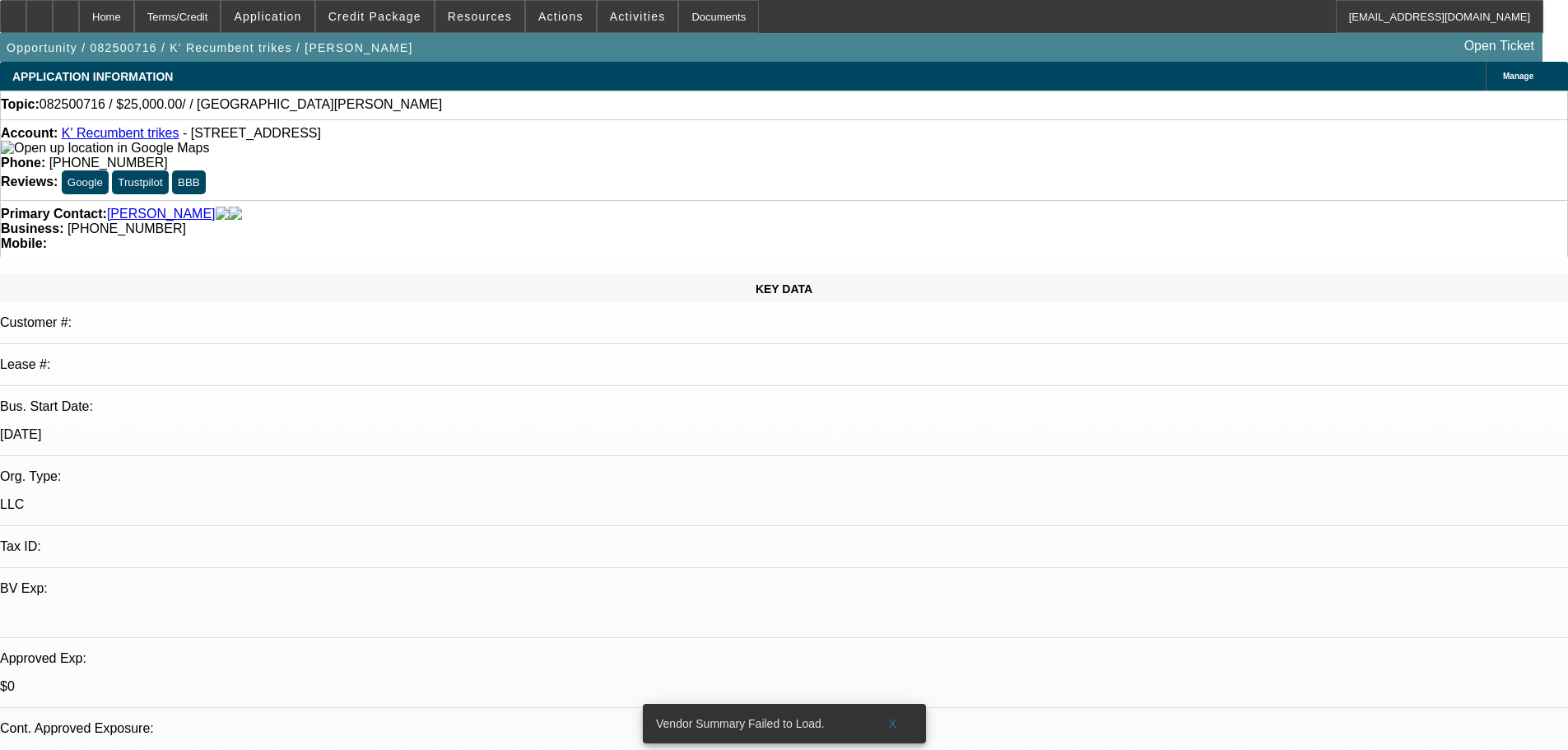
drag, startPoint x: 1242, startPoint y: 539, endPoint x: 1301, endPoint y: 536, distance: 59.1
click at [1503, 72] on span "Manage" at bounding box center [1518, 76] width 31 height 9
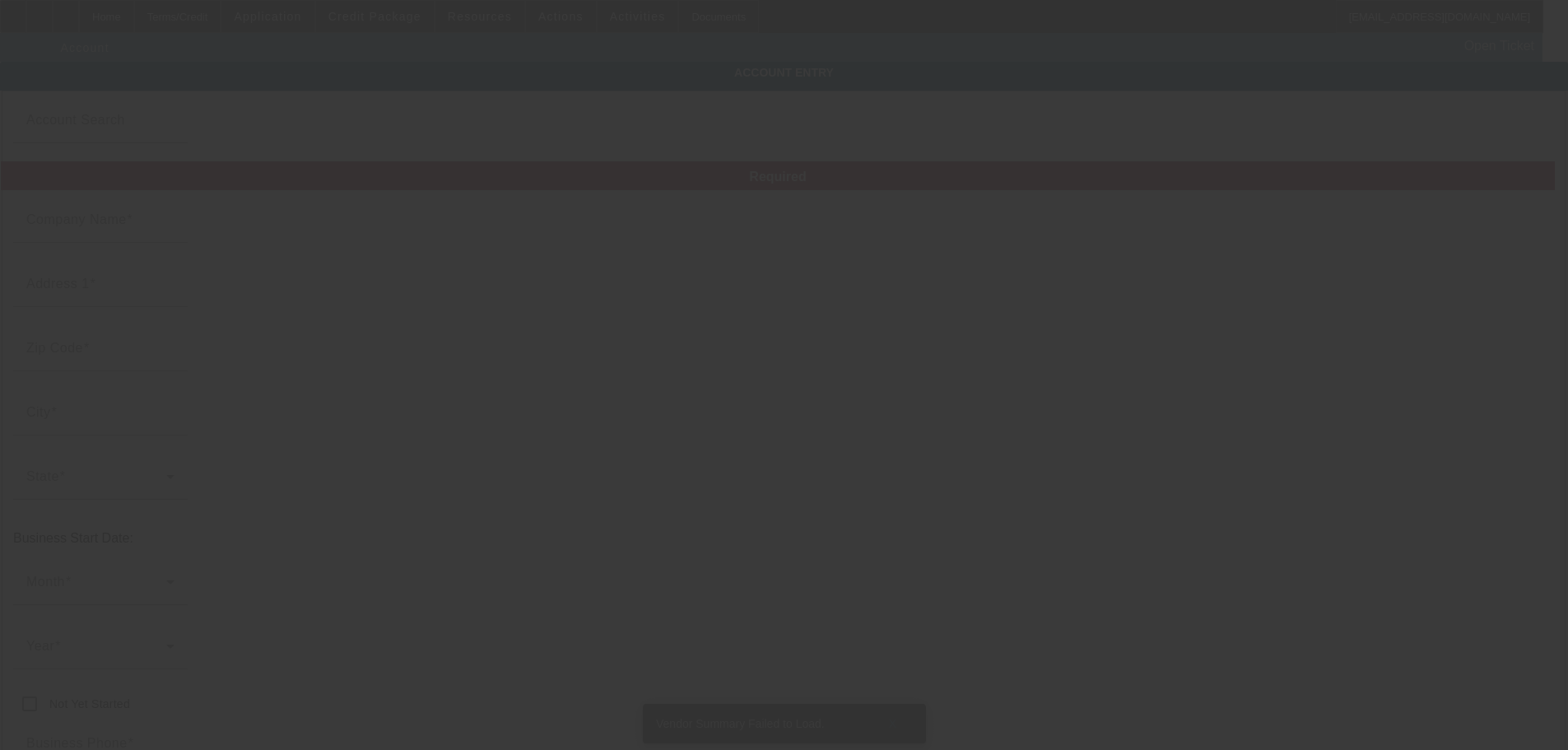
type input "K' Recumbent trikes"
type input "80 Cherry Ct"
type input "52317"
type input "North Liberty"
type input "(319) 939-3791"
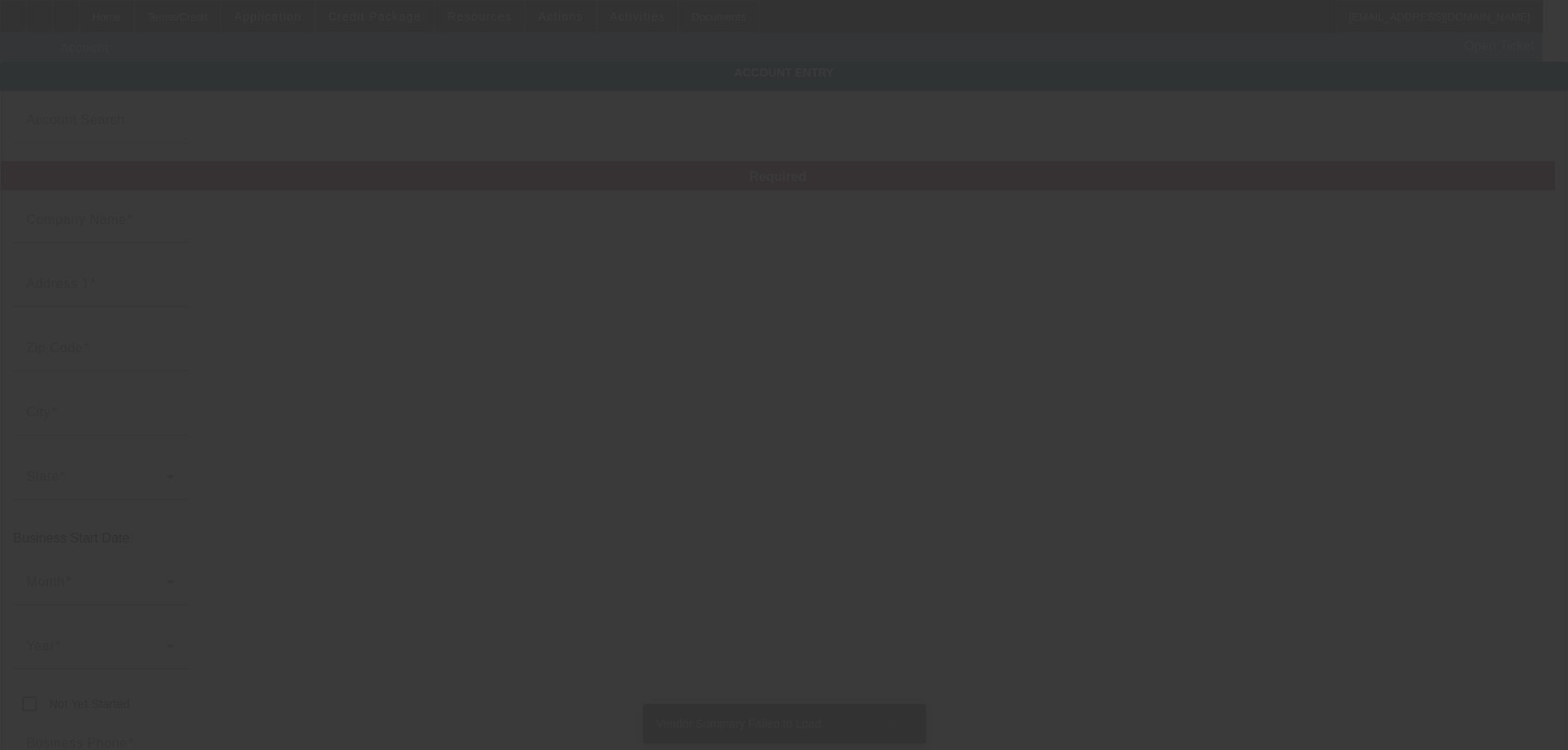
type input "Apt 2"
type input "kkauten8@gmail.com"
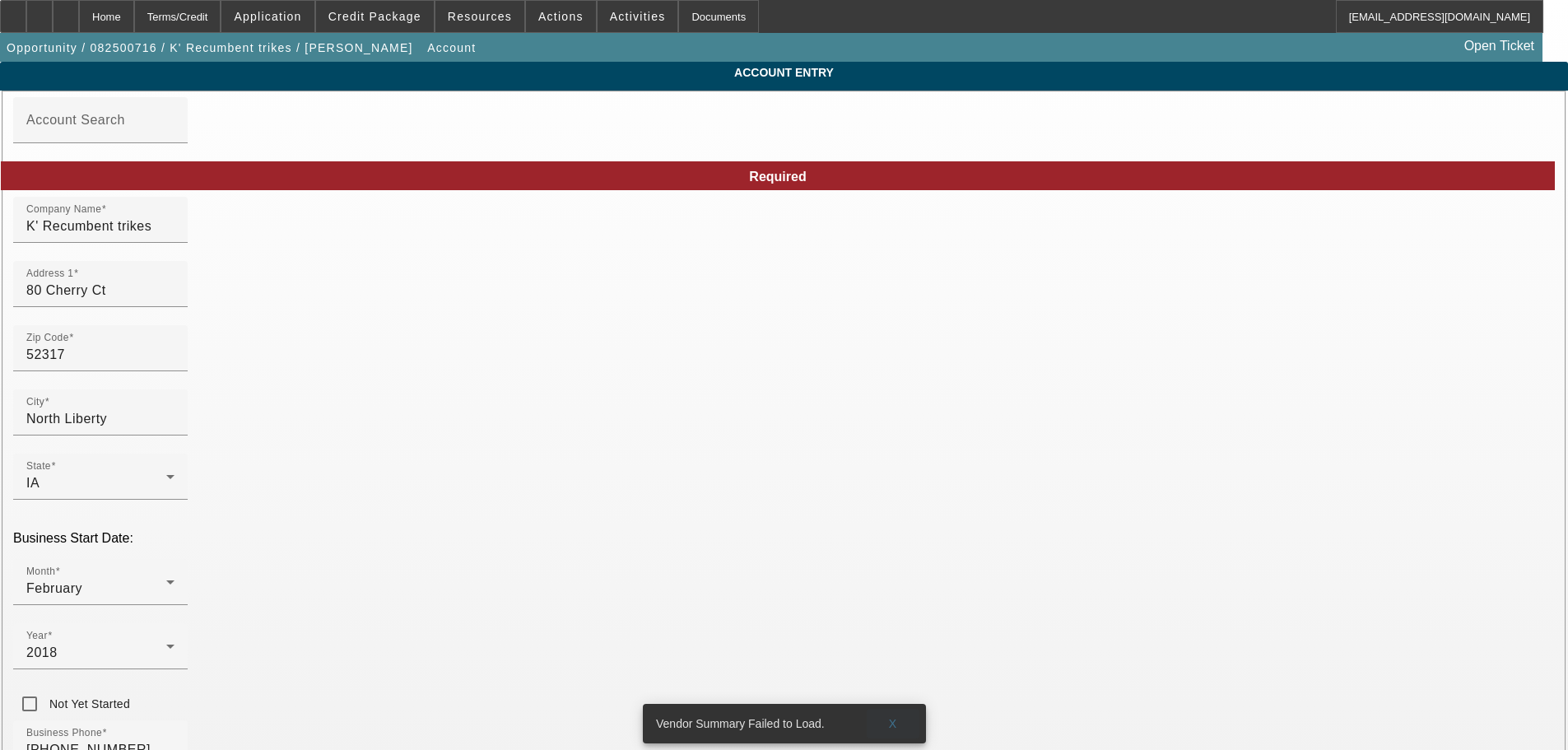
click at [888, 709] on span at bounding box center [893, 724] width 53 height 40
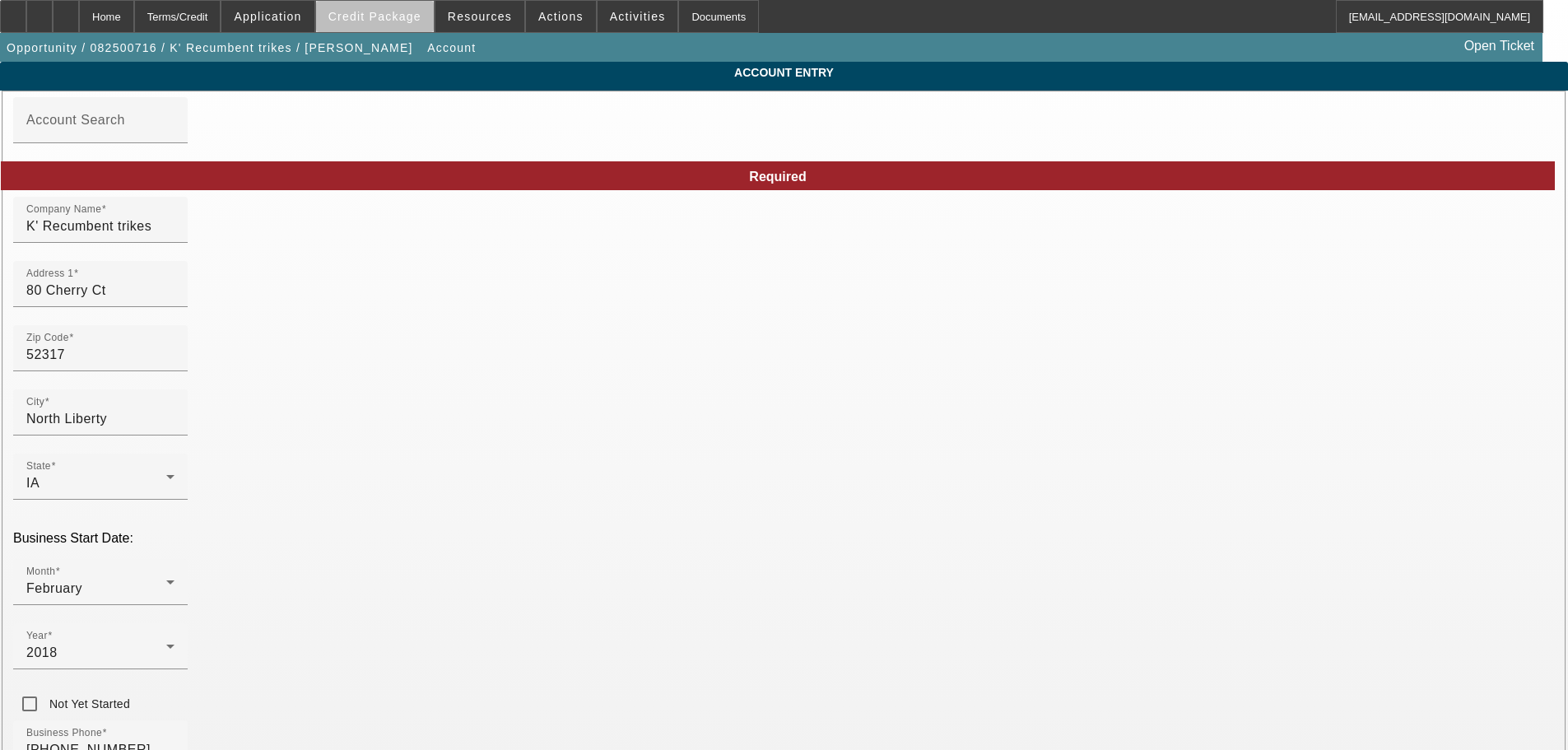
click at [415, 20] on span "Credit Package" at bounding box center [374, 16] width 93 height 14
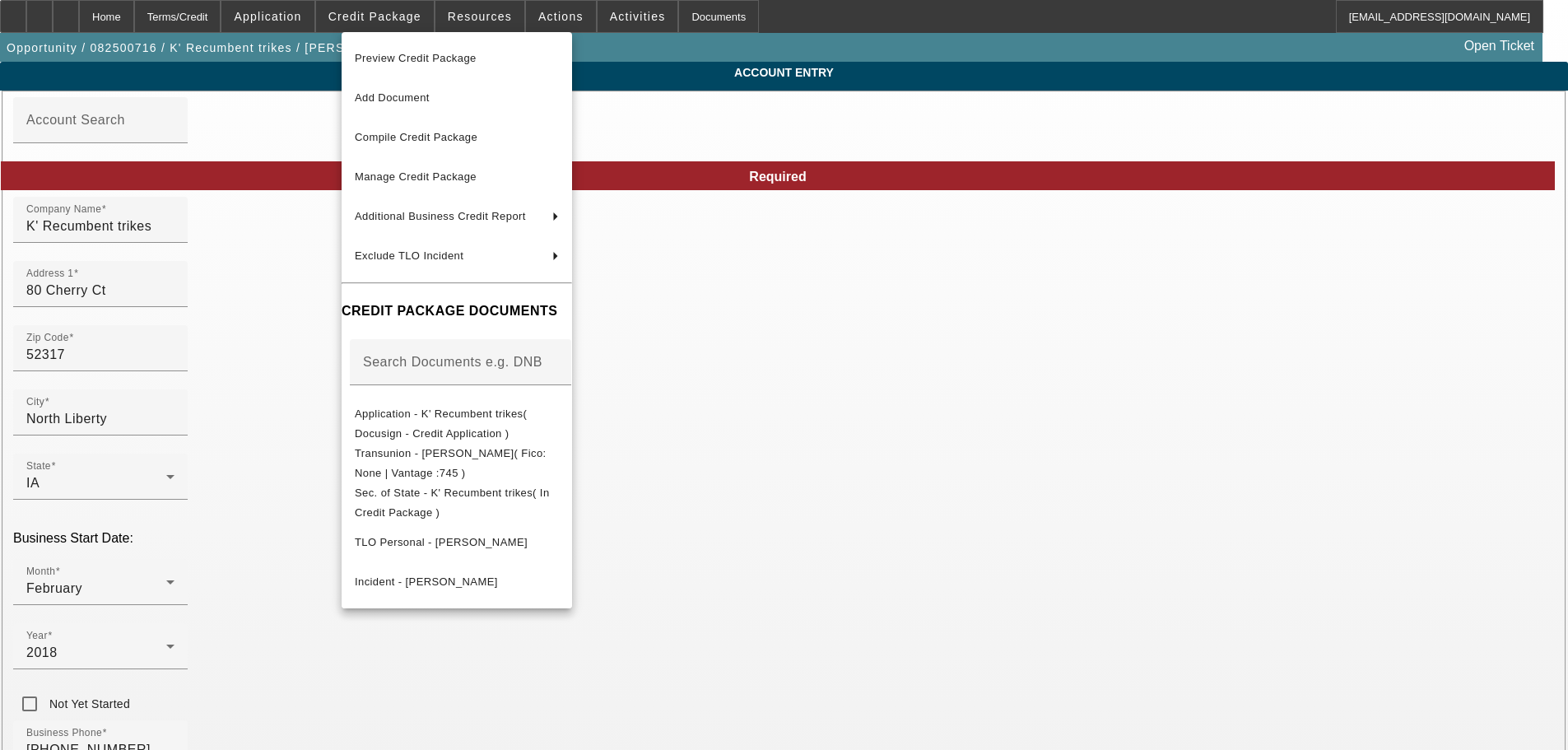
click at [908, 68] on div at bounding box center [784, 375] width 1568 height 750
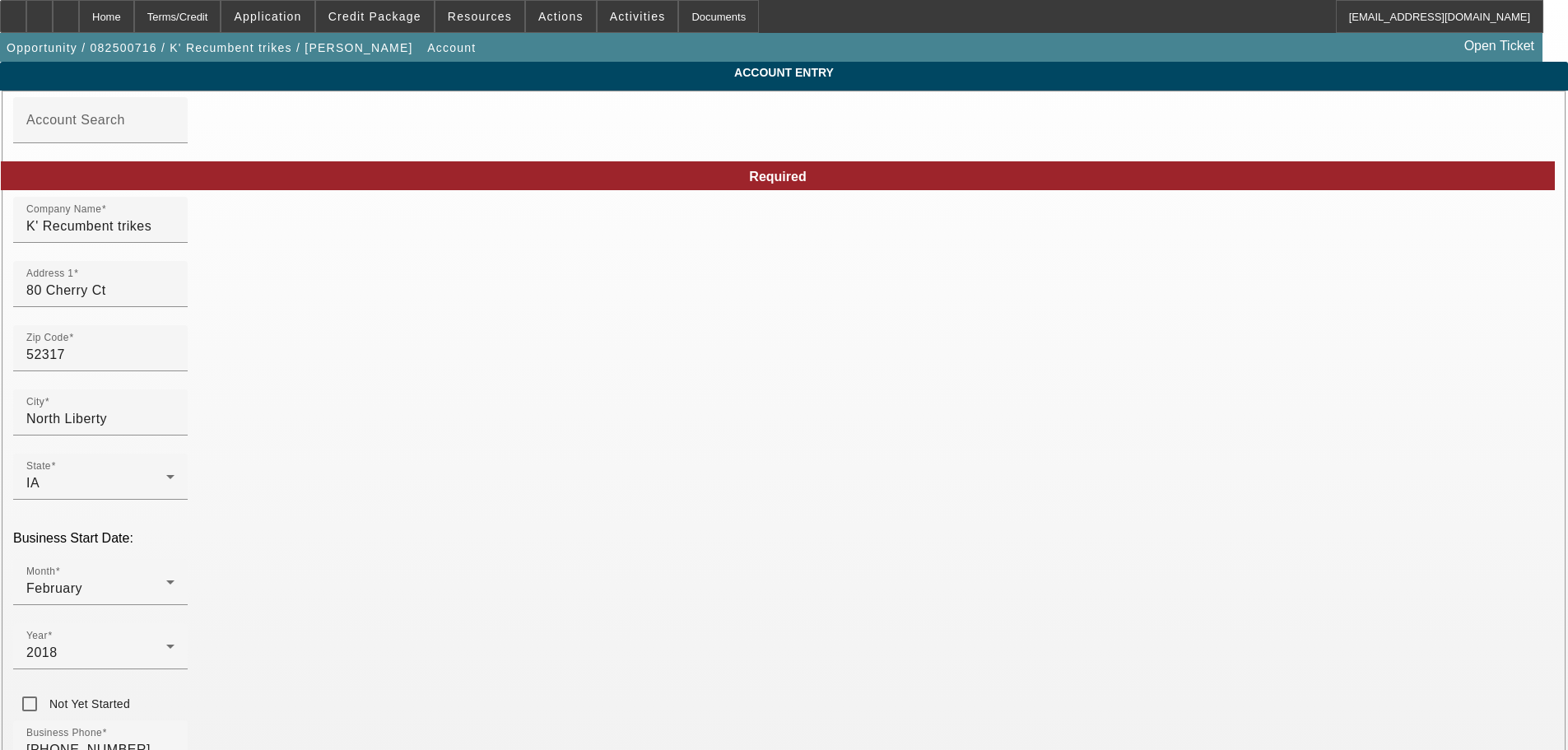
type input "8/26/2025"
click at [134, 18] on div "Home" at bounding box center [106, 16] width 55 height 33
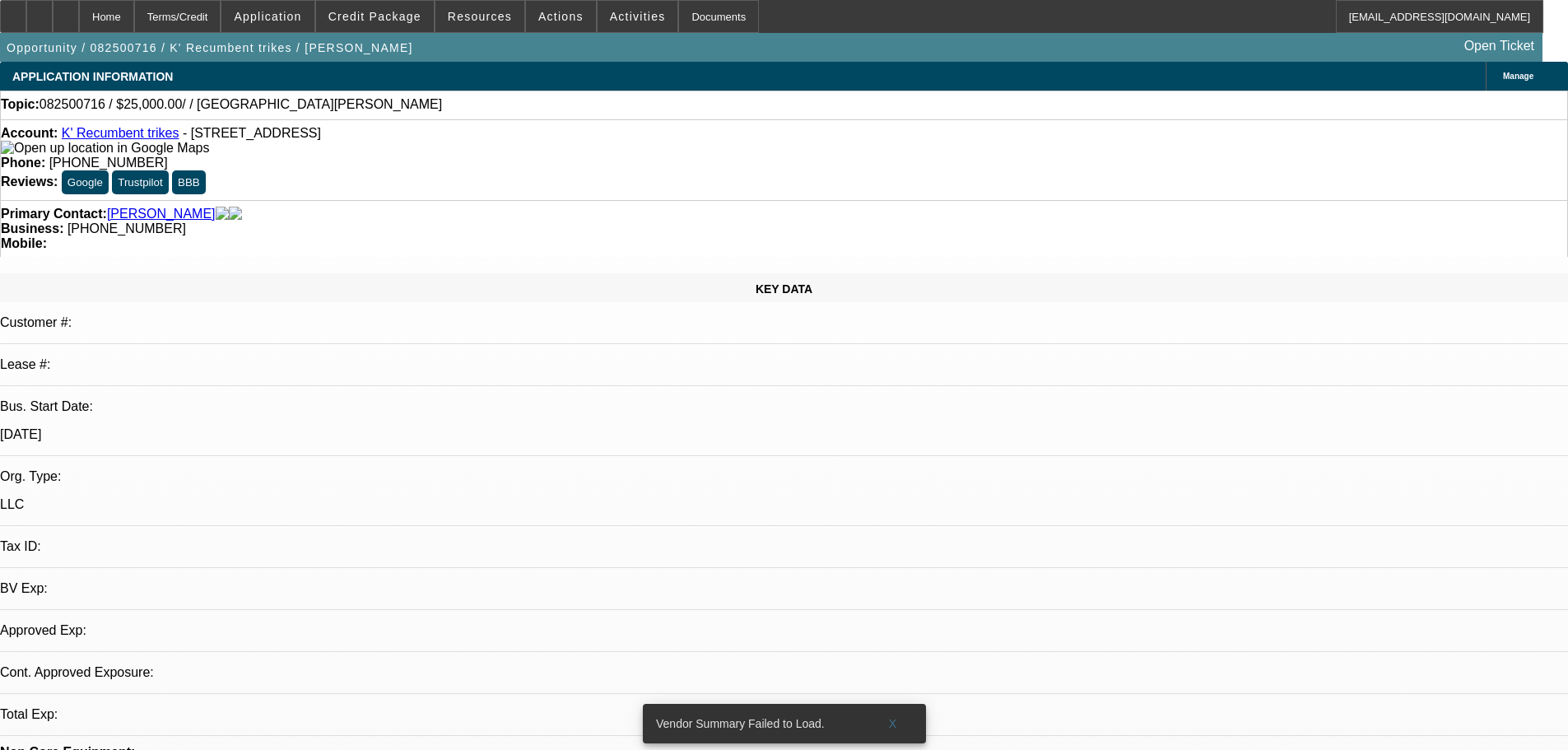
select select "0"
select select "2"
select select "0.1"
select select "4"
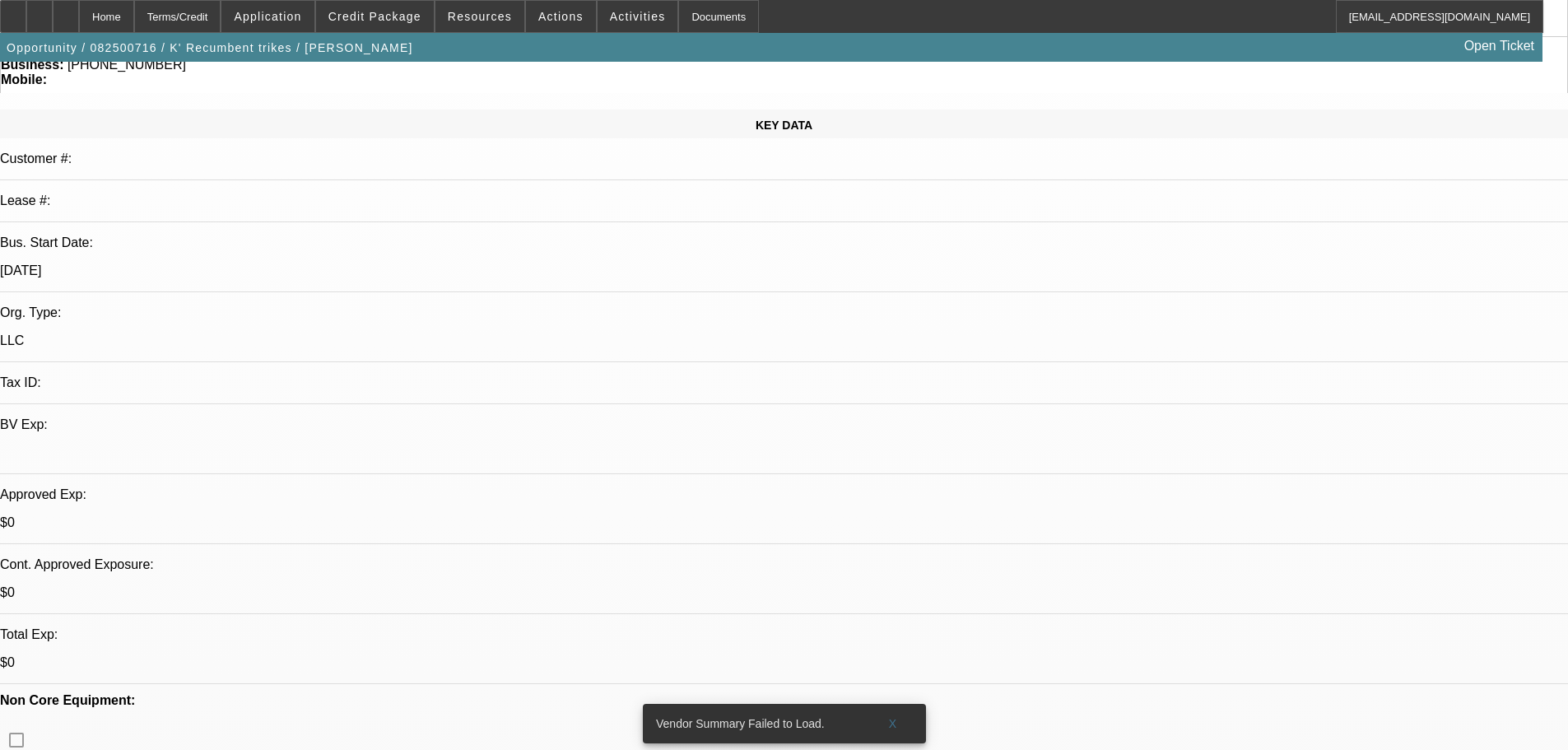
scroll to position [165, 0]
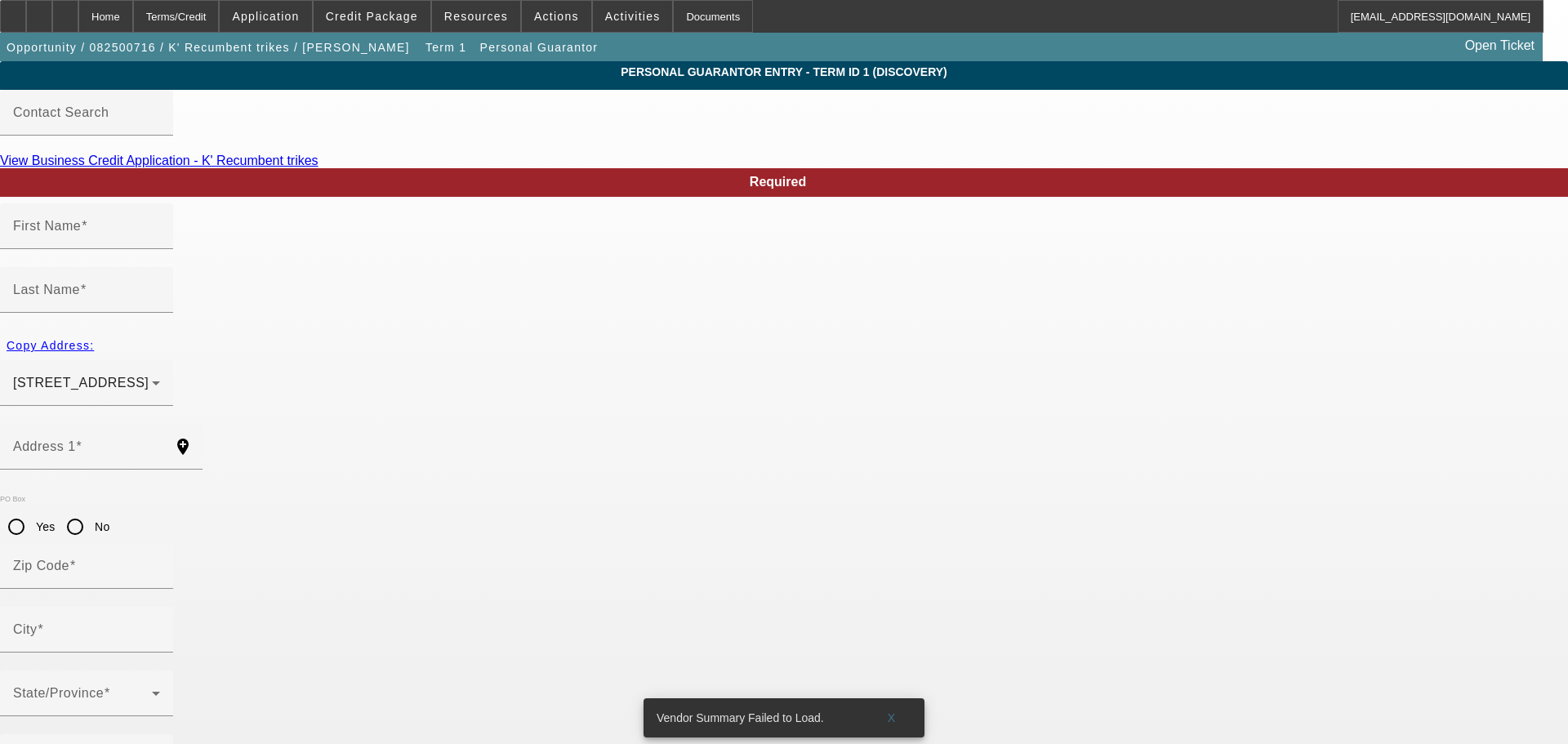
type input "Keith"
type input "Kauten"
type input "80 cherry ct unit 2"
radio input "true"
type input "52317"
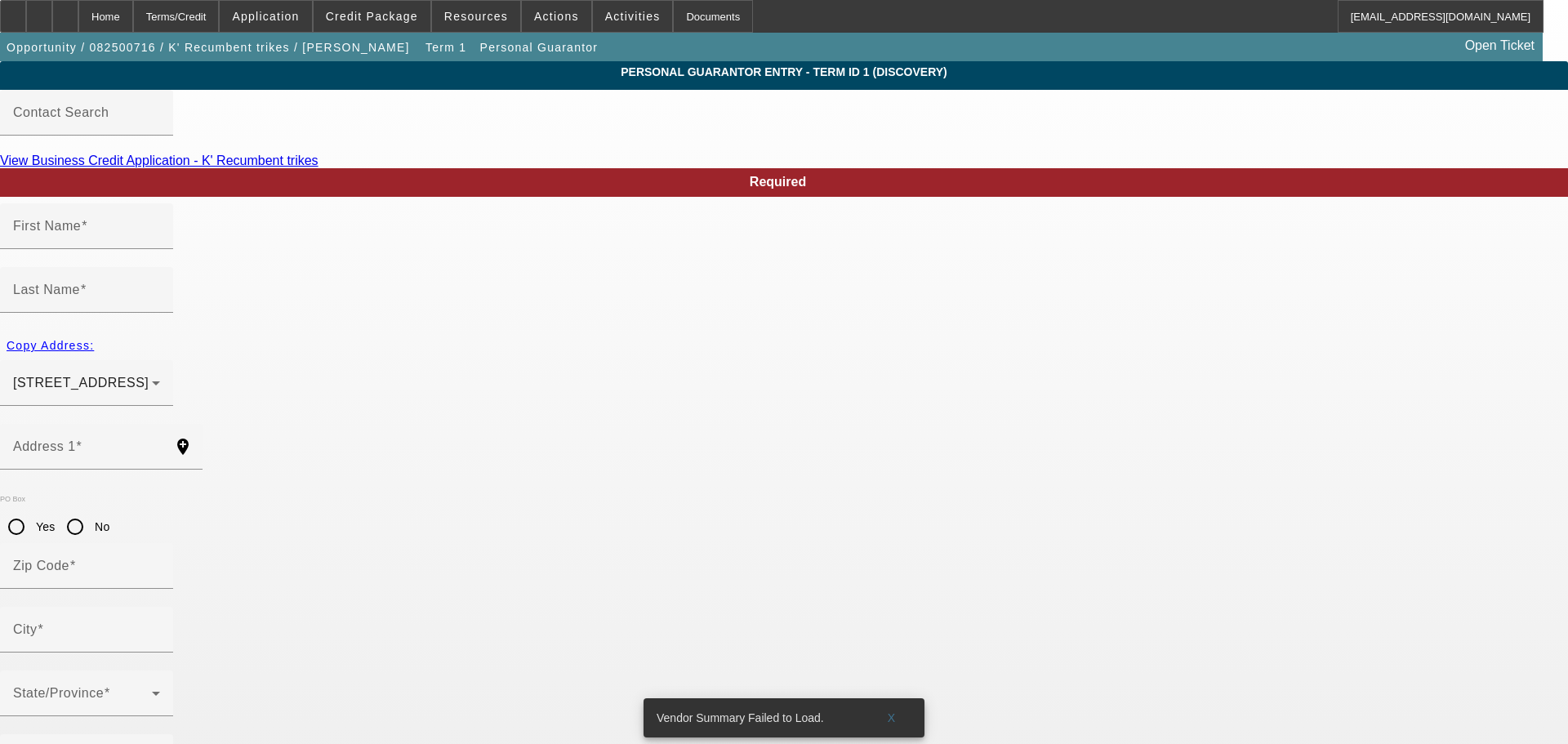
type input "North Liberty"
type input "(319) 939-3791"
type input "100"
type input "484-84-2378"
type input "kkauten8@gmail.com"
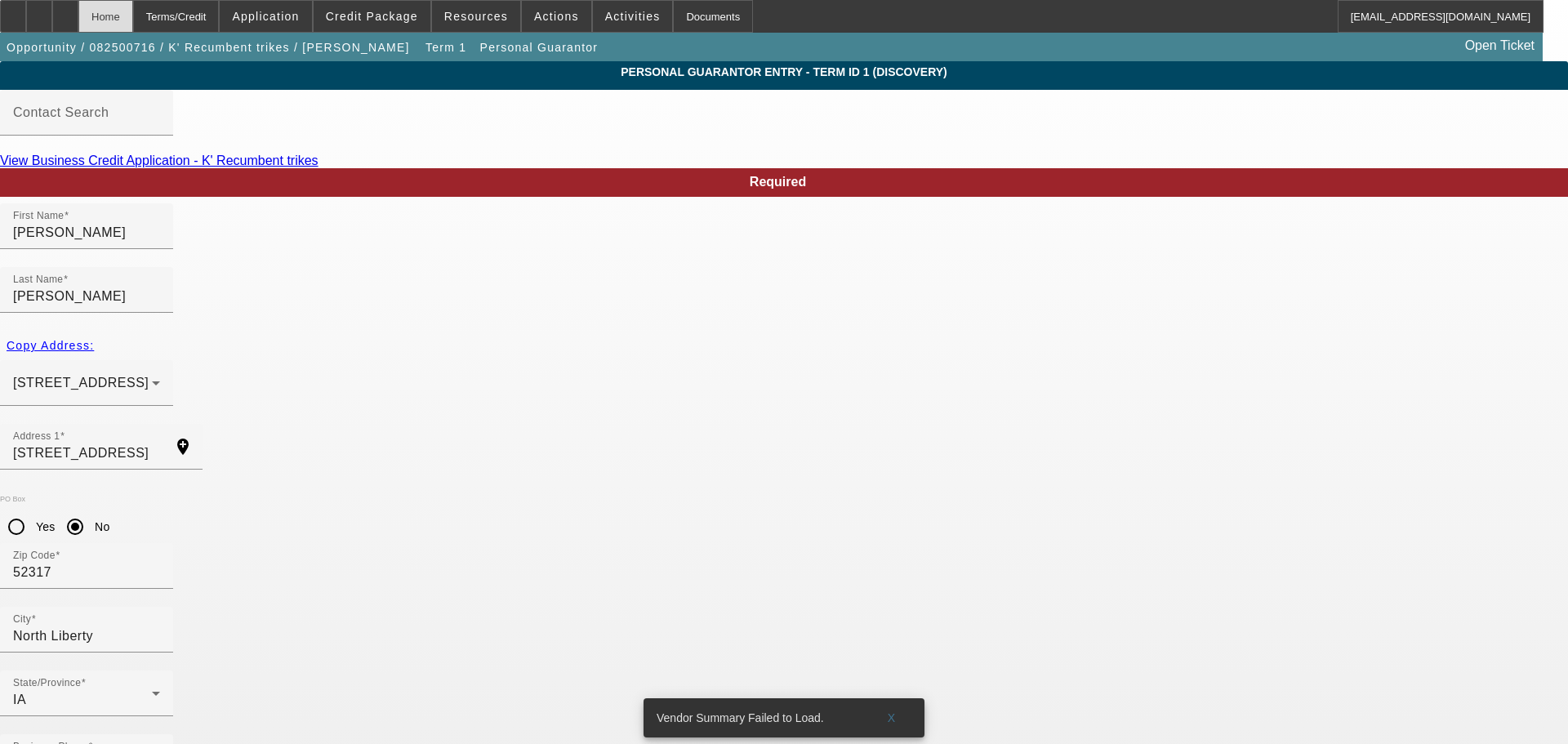
click at [133, 14] on div "Home" at bounding box center [105, 16] width 55 height 32
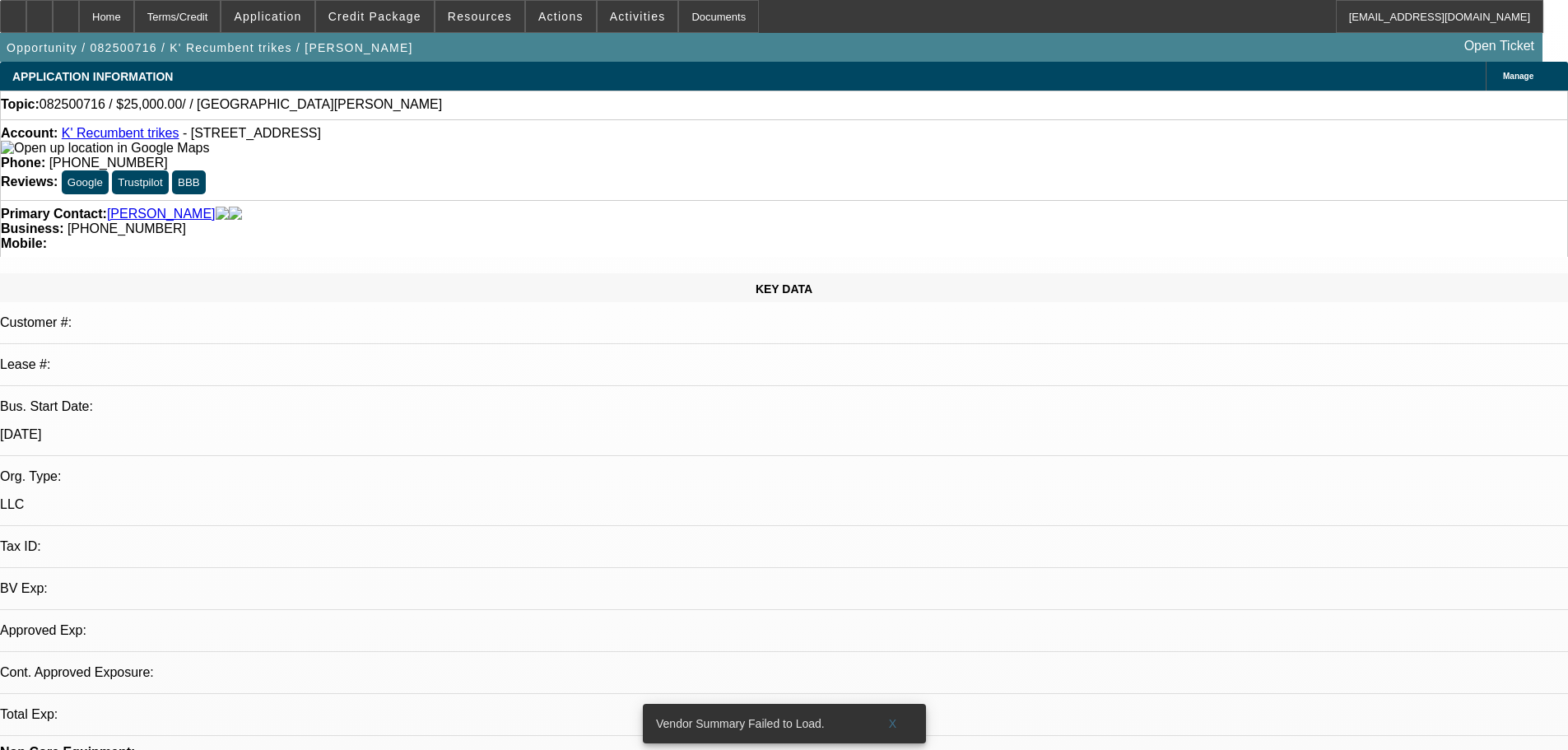
select select "0"
select select "2"
select select "0.1"
select select "4"
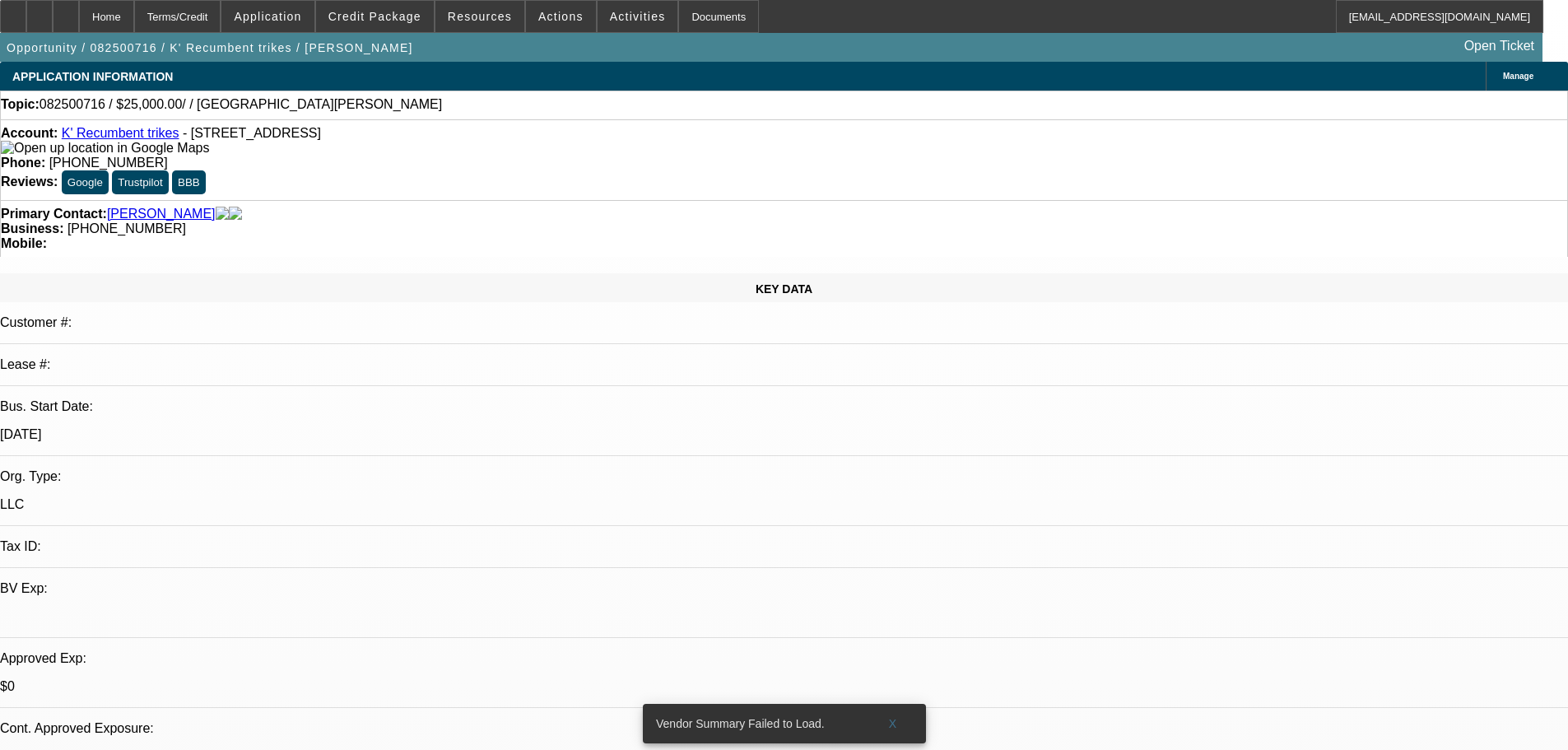
click at [606, 1] on div "Activities" at bounding box center [637, 16] width 82 height 33
click at [624, 23] on span at bounding box center [637, 16] width 81 height 40
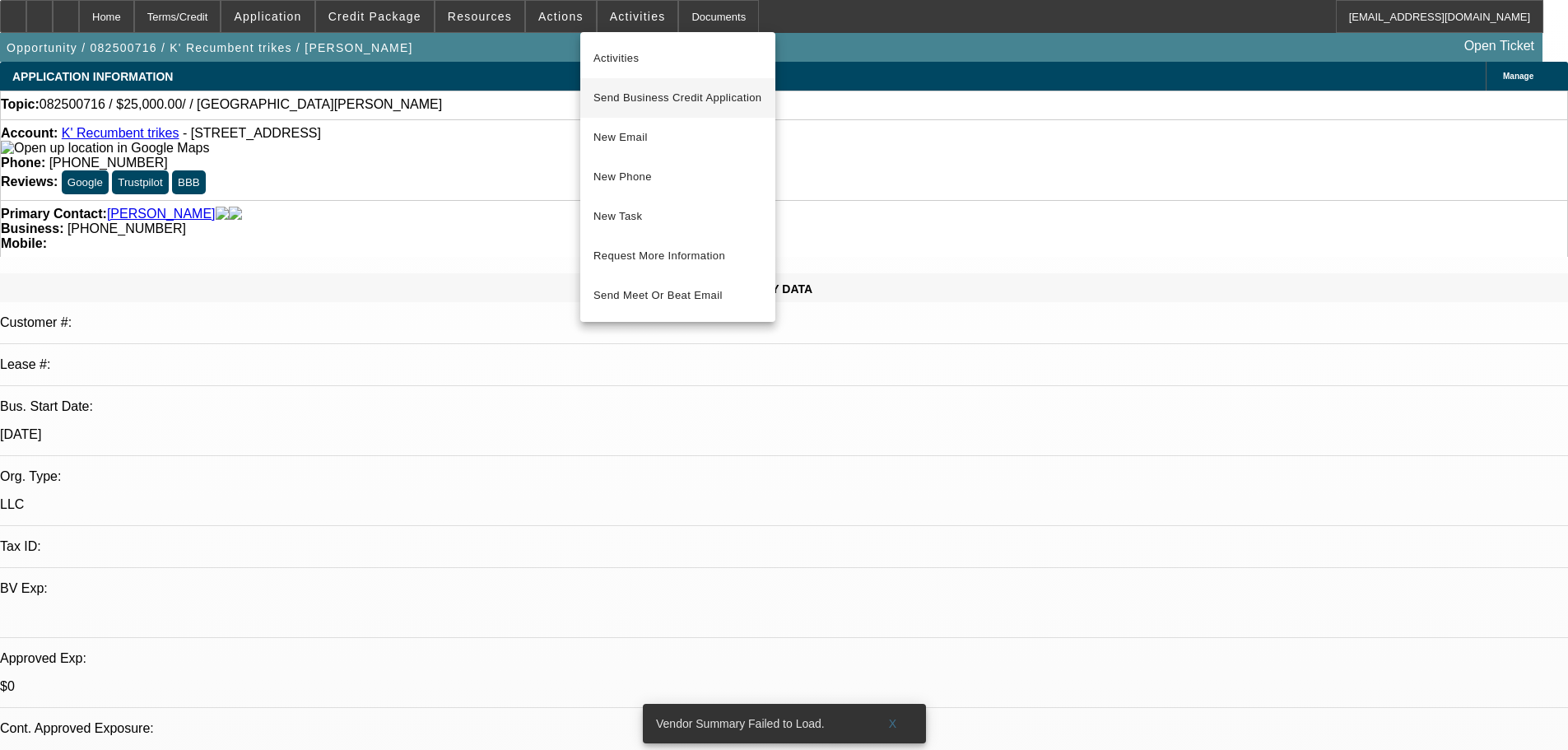
click at [637, 97] on span "Send Business Credit Application" at bounding box center [678, 98] width 169 height 20
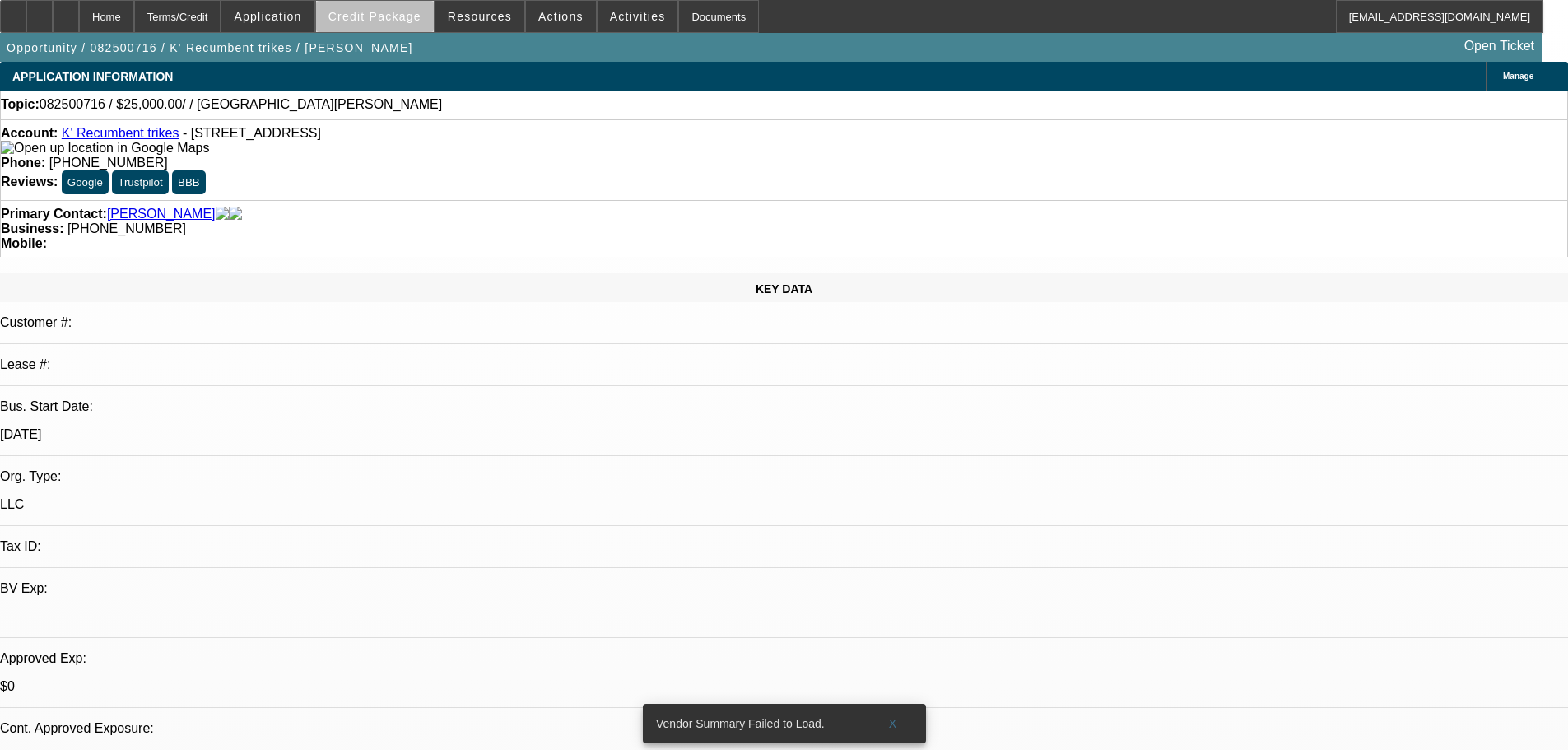
click at [407, 29] on span at bounding box center [375, 16] width 118 height 40
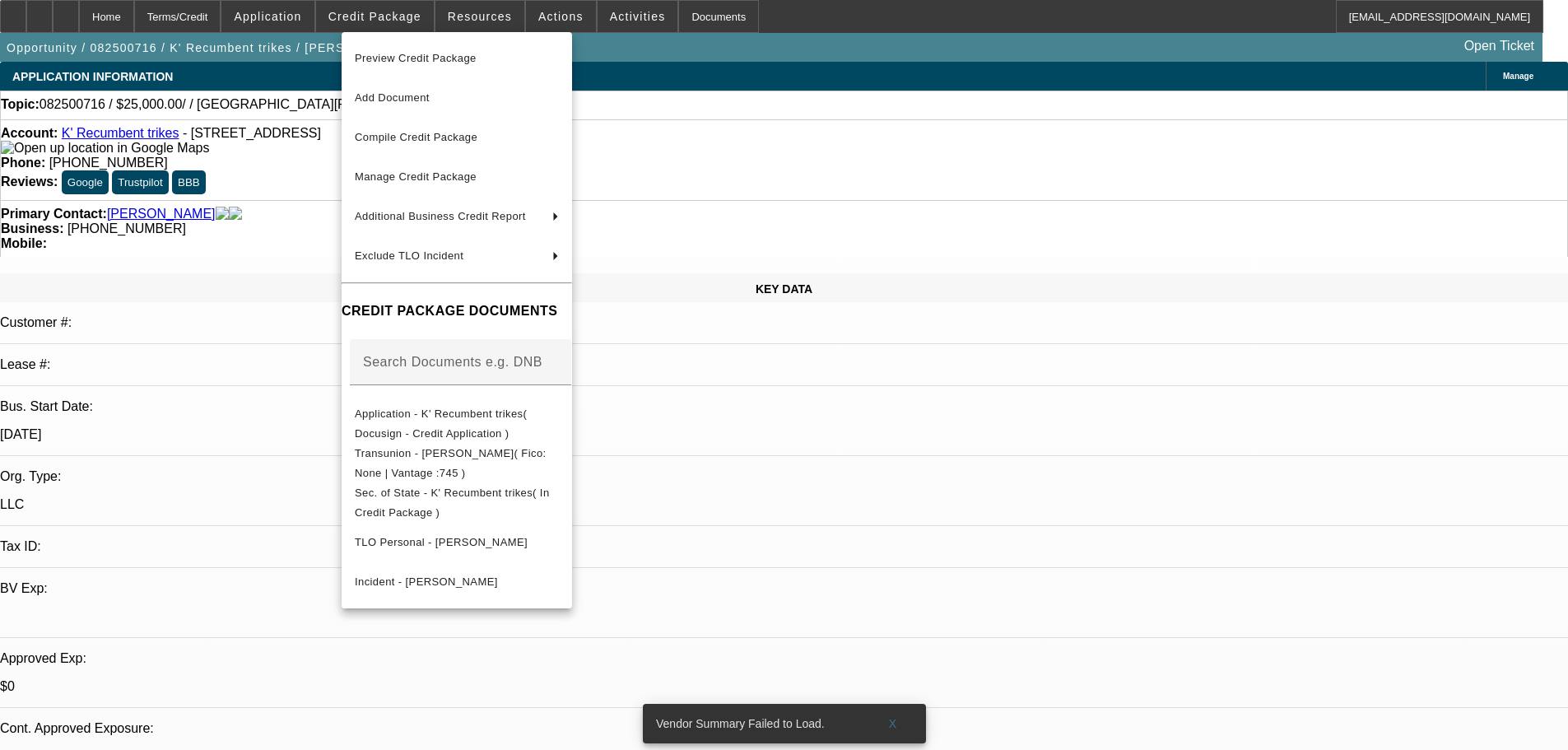
click at [291, 135] on div at bounding box center [784, 375] width 1568 height 750
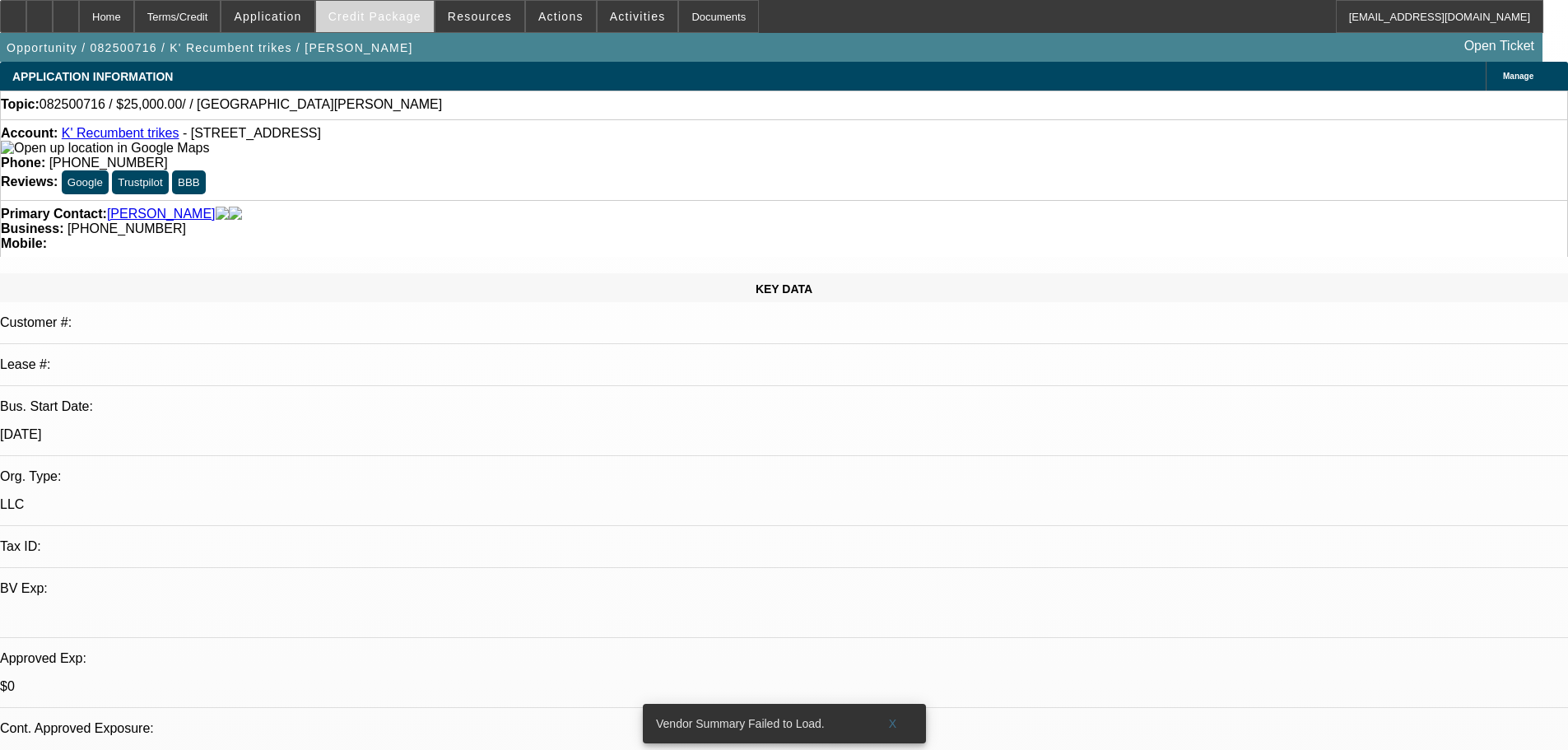
click at [407, 17] on span "Credit Package" at bounding box center [374, 16] width 93 height 14
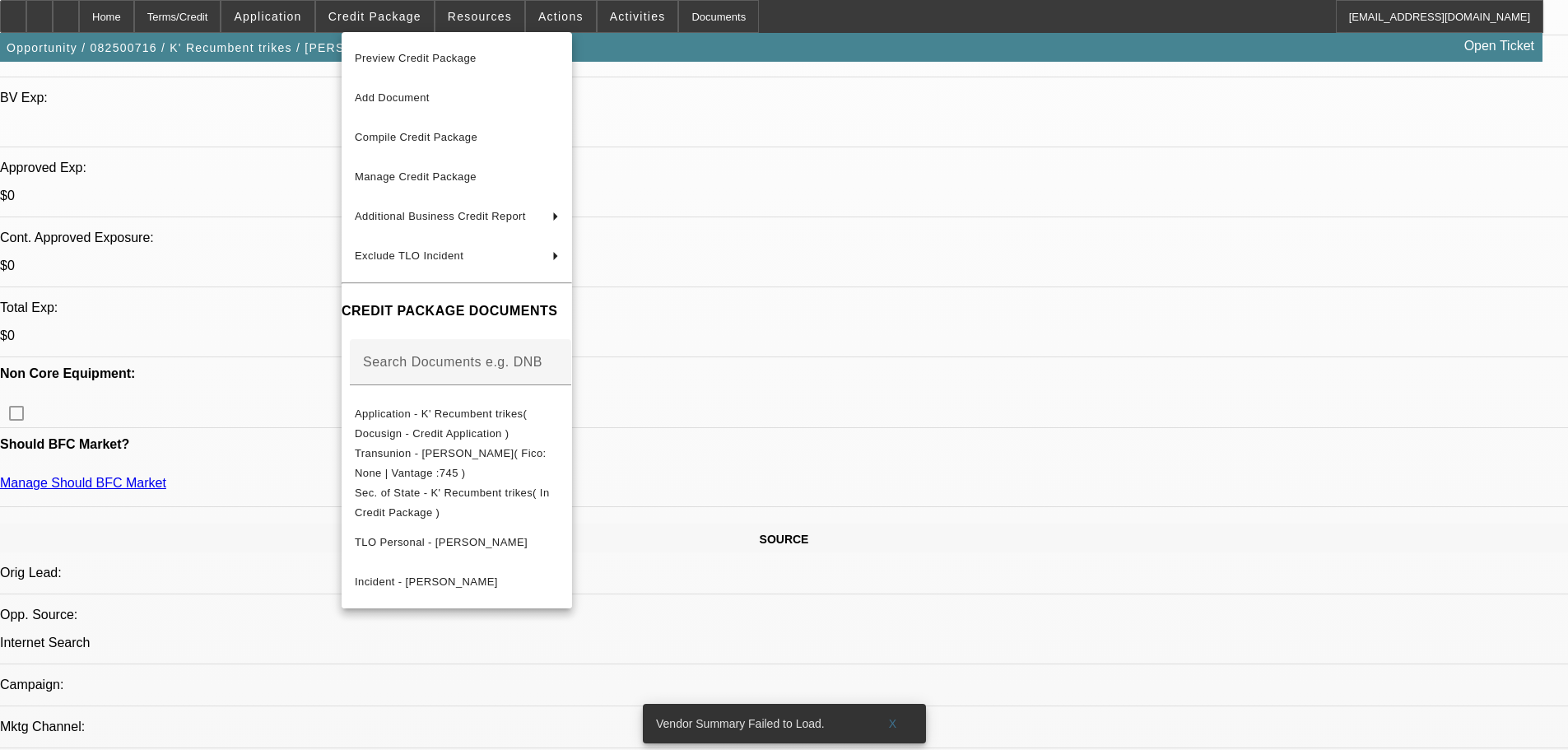
scroll to position [494, 0]
click at [230, 112] on div at bounding box center [784, 375] width 1568 height 750
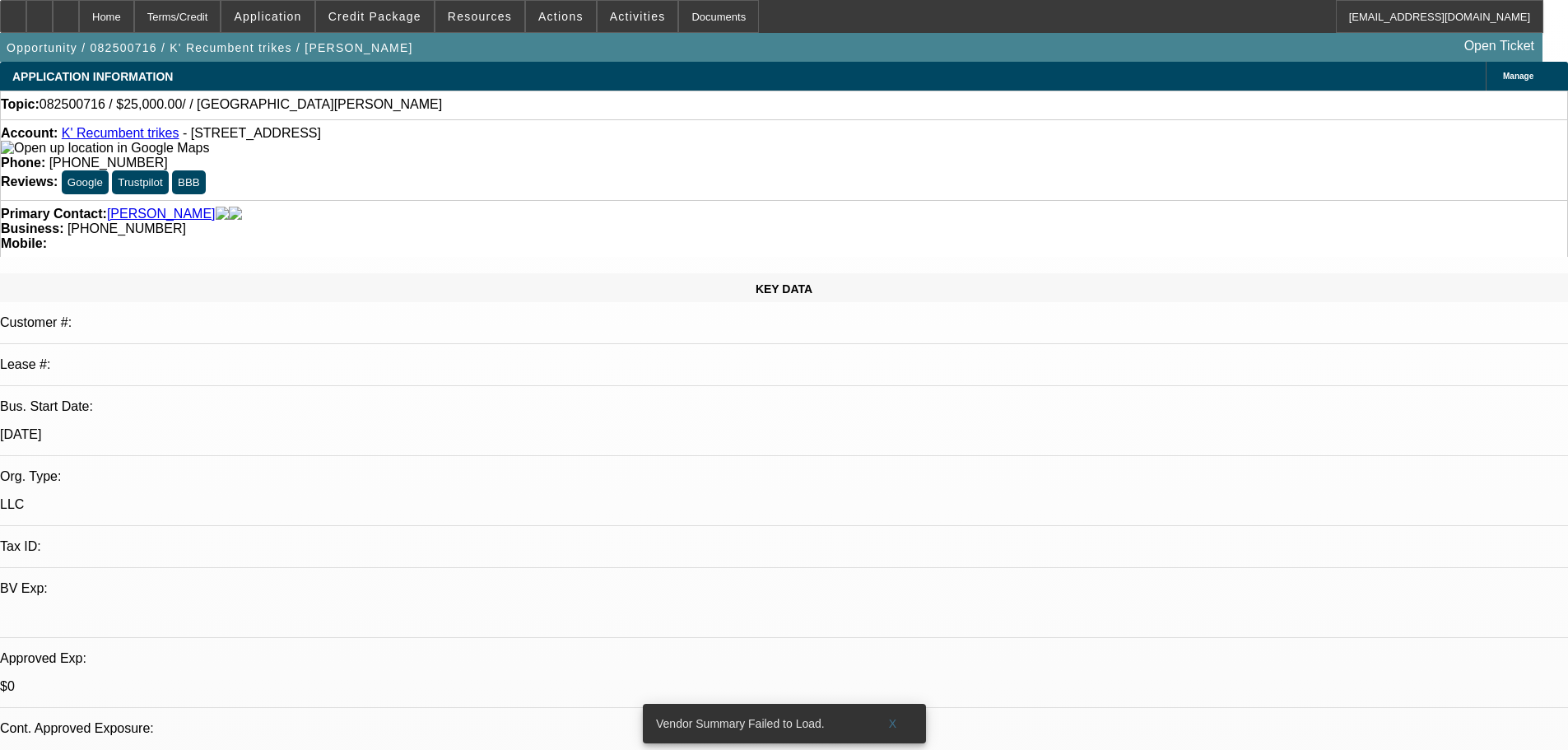
scroll to position [165, 0]
click at [355, 18] on span "Credit Package" at bounding box center [374, 16] width 93 height 14
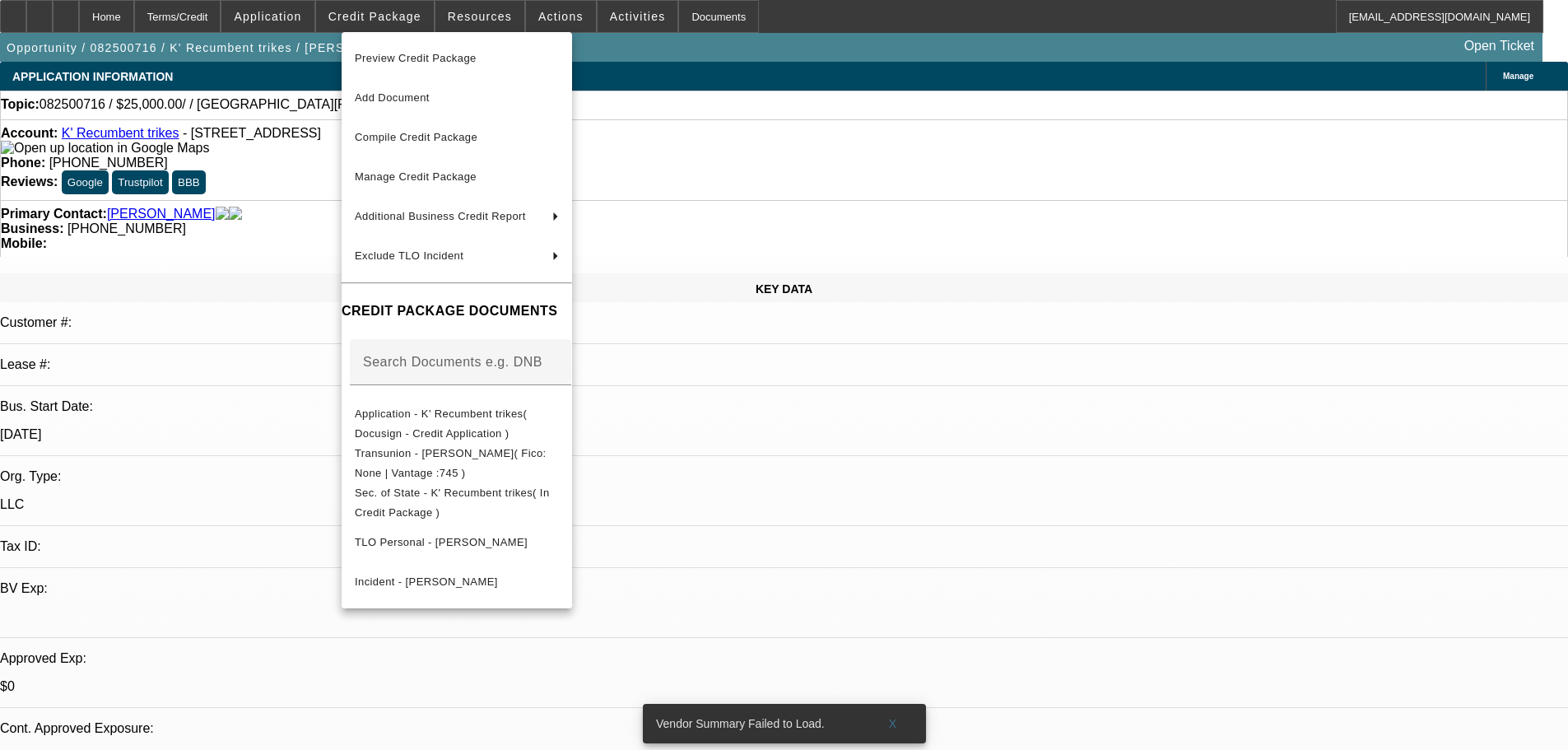
click at [1306, 492] on div at bounding box center [784, 375] width 1568 height 750
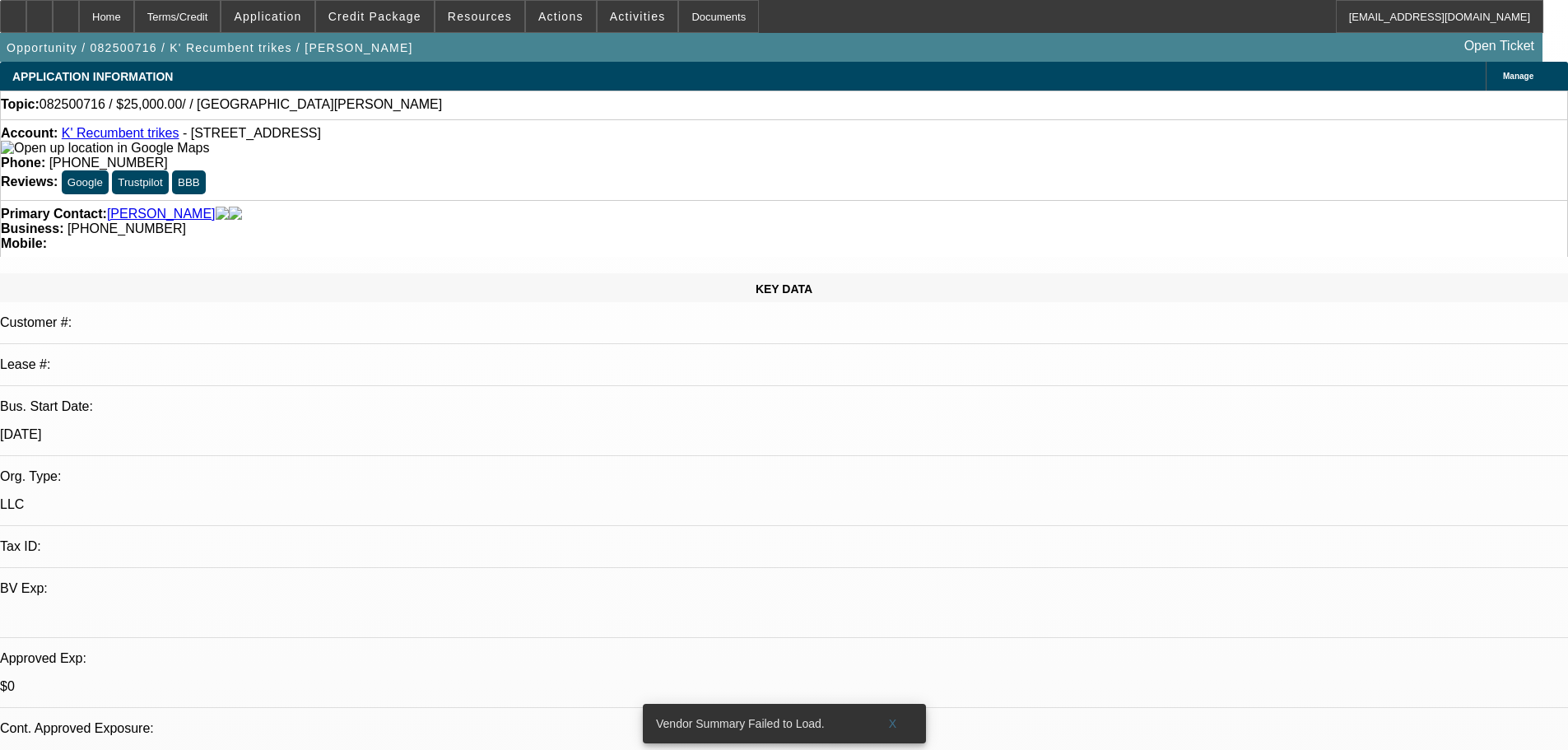
click at [610, 11] on span "Activities" at bounding box center [638, 16] width 56 height 14
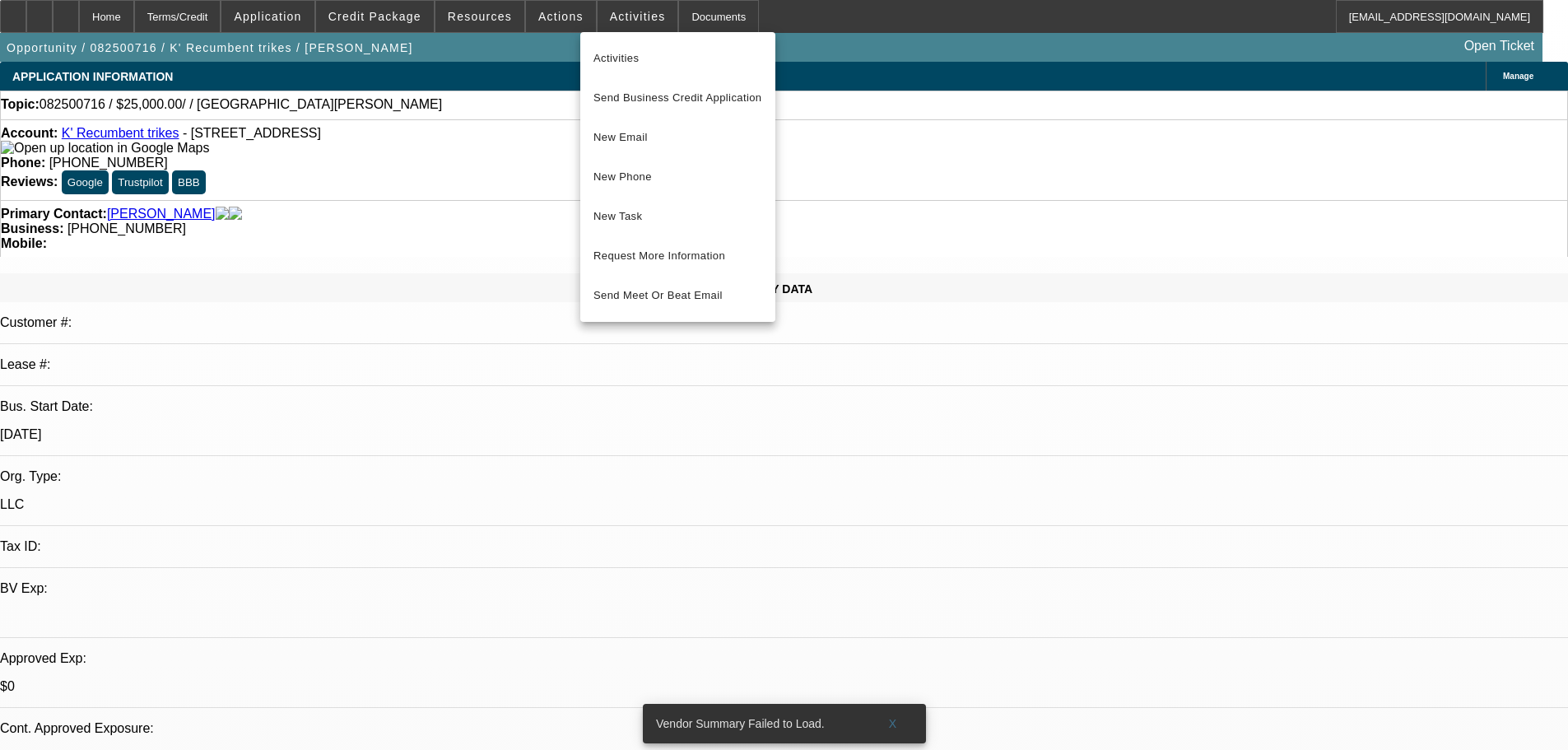
click at [1075, 103] on div at bounding box center [784, 375] width 1568 height 750
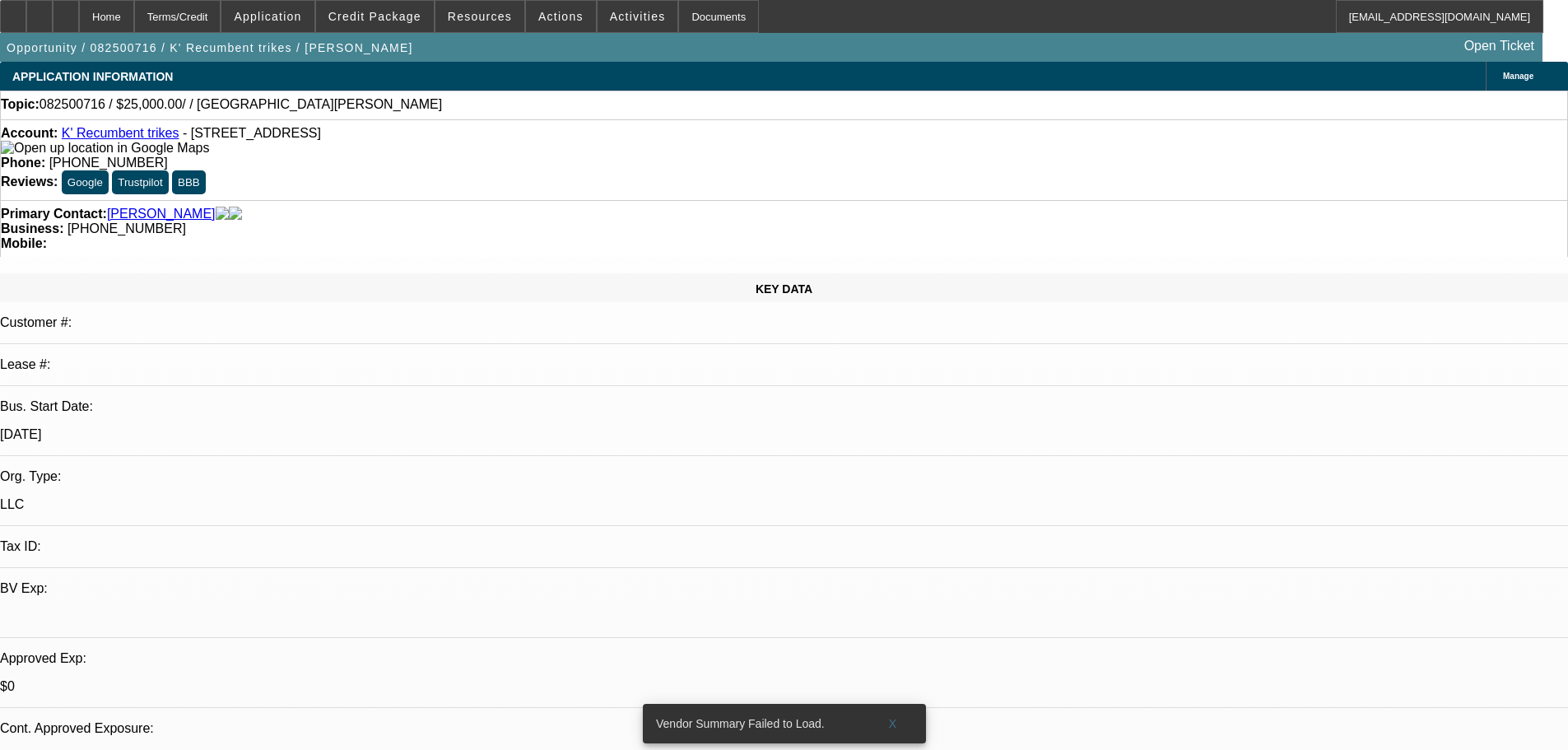
drag, startPoint x: 1290, startPoint y: 581, endPoint x: 1089, endPoint y: 561, distance: 202.0
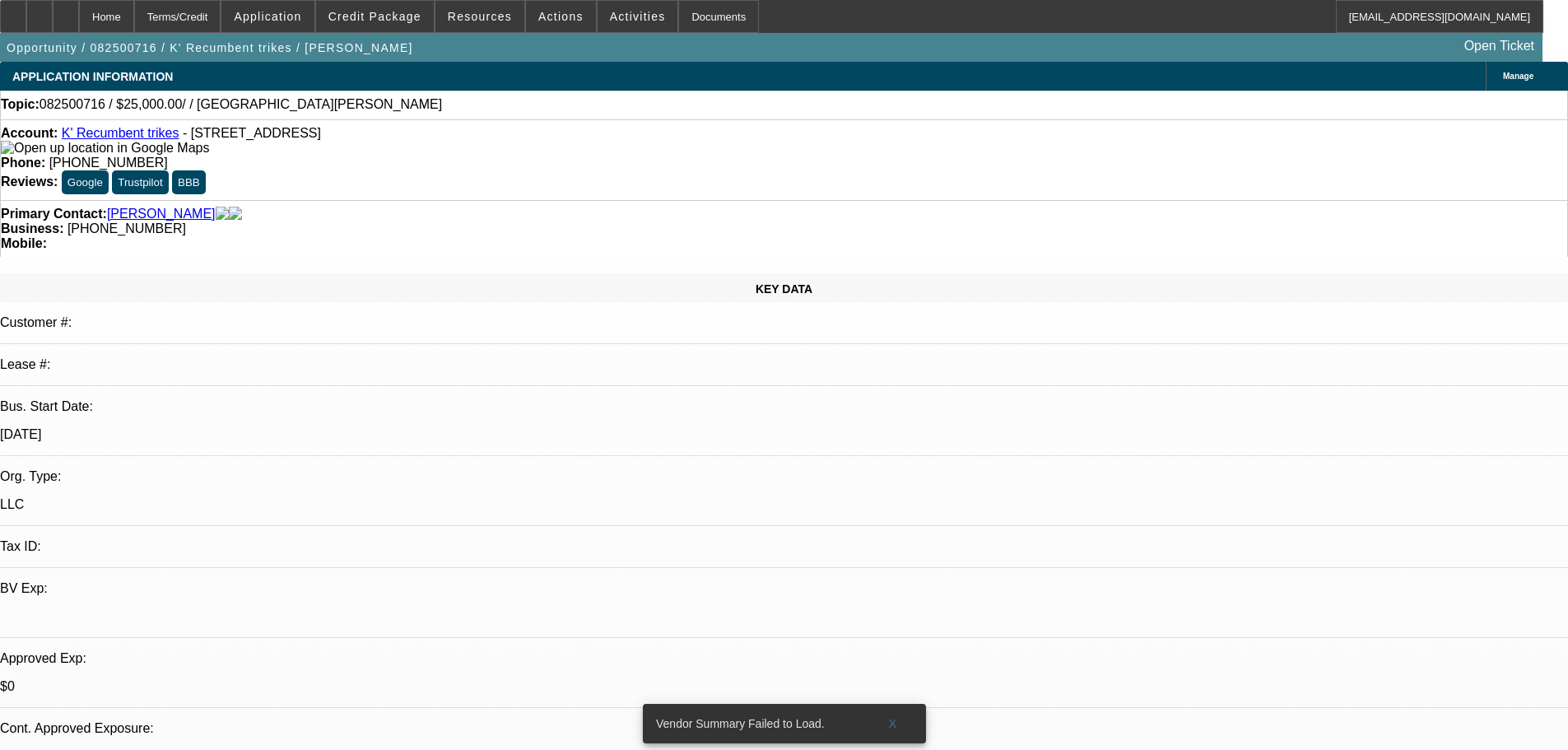
copy ul "Corporate Bank Statements (past three months) Equipment Quote/Invoice If Availa…"
click at [618, 37] on div "Opportunity / 082500716 / K' Recumbent trikes / Kauten, Keith Open Ticket" at bounding box center [771, 47] width 1543 height 29
click at [618, 23] on span at bounding box center [637, 16] width 81 height 40
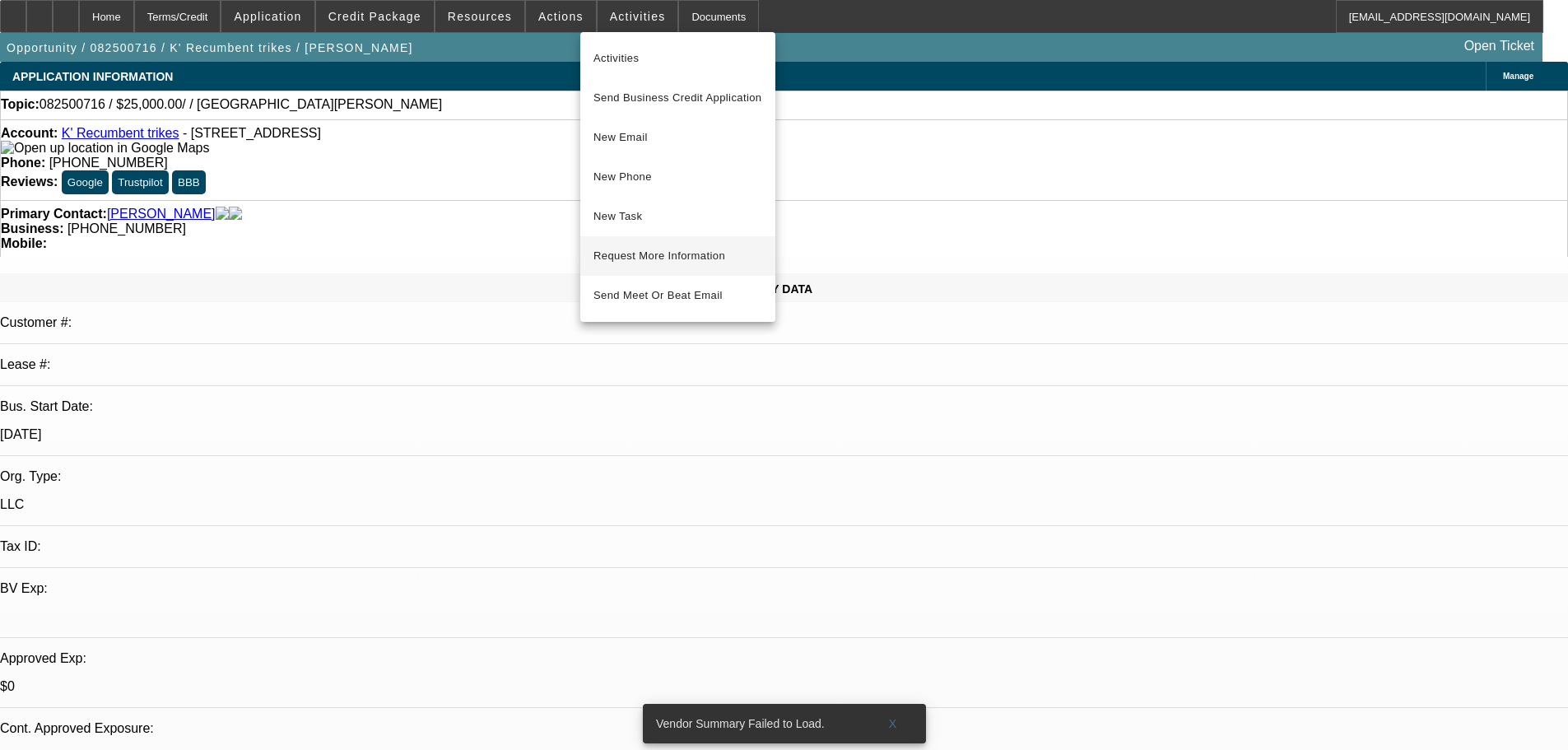
click at [683, 247] on span "Request More Information" at bounding box center [678, 257] width 169 height 20
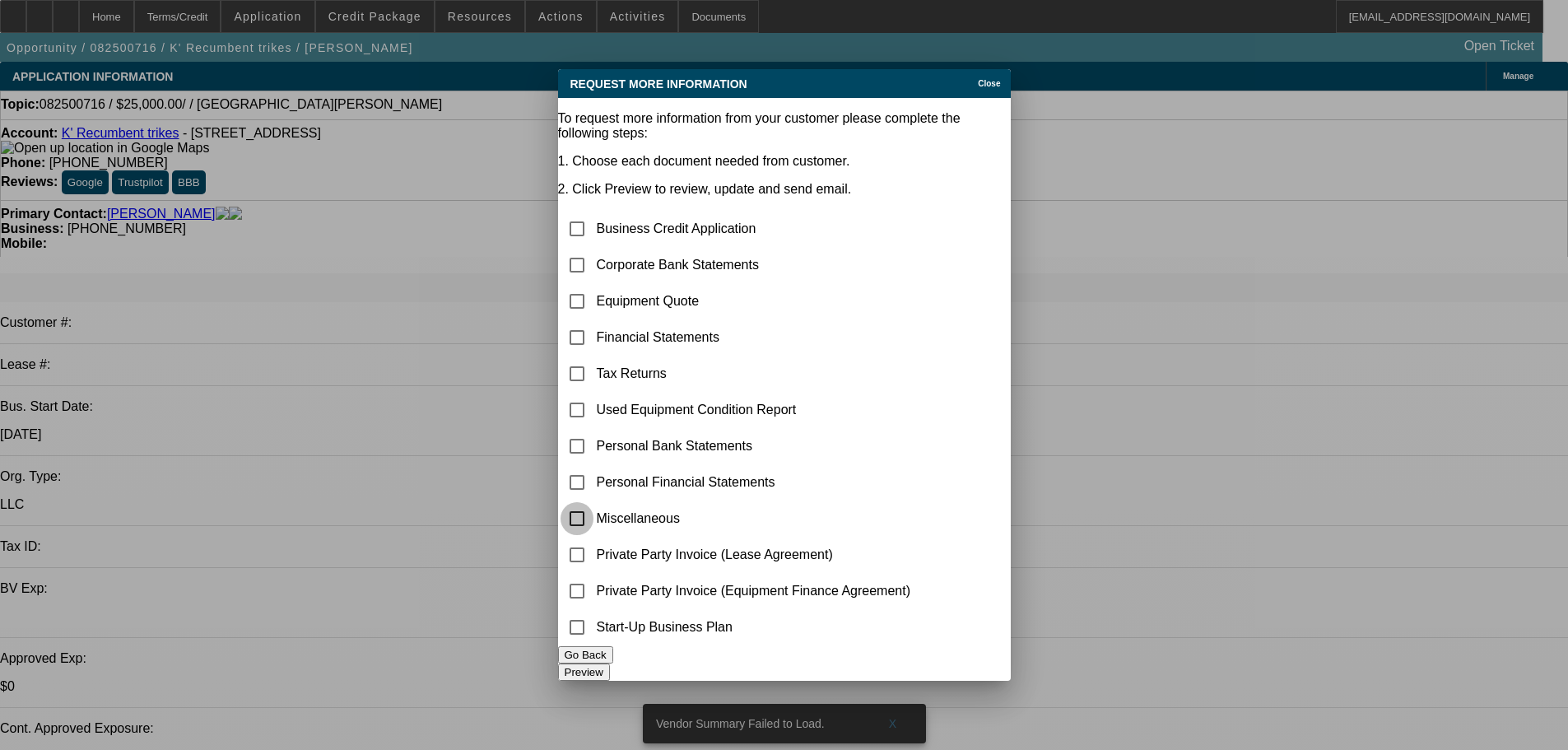
click at [594, 502] on input "checkbox" at bounding box center [576, 519] width 33 height 33
checkbox input "true"
click at [610, 667] on button "Preview" at bounding box center [584, 672] width 52 height 17
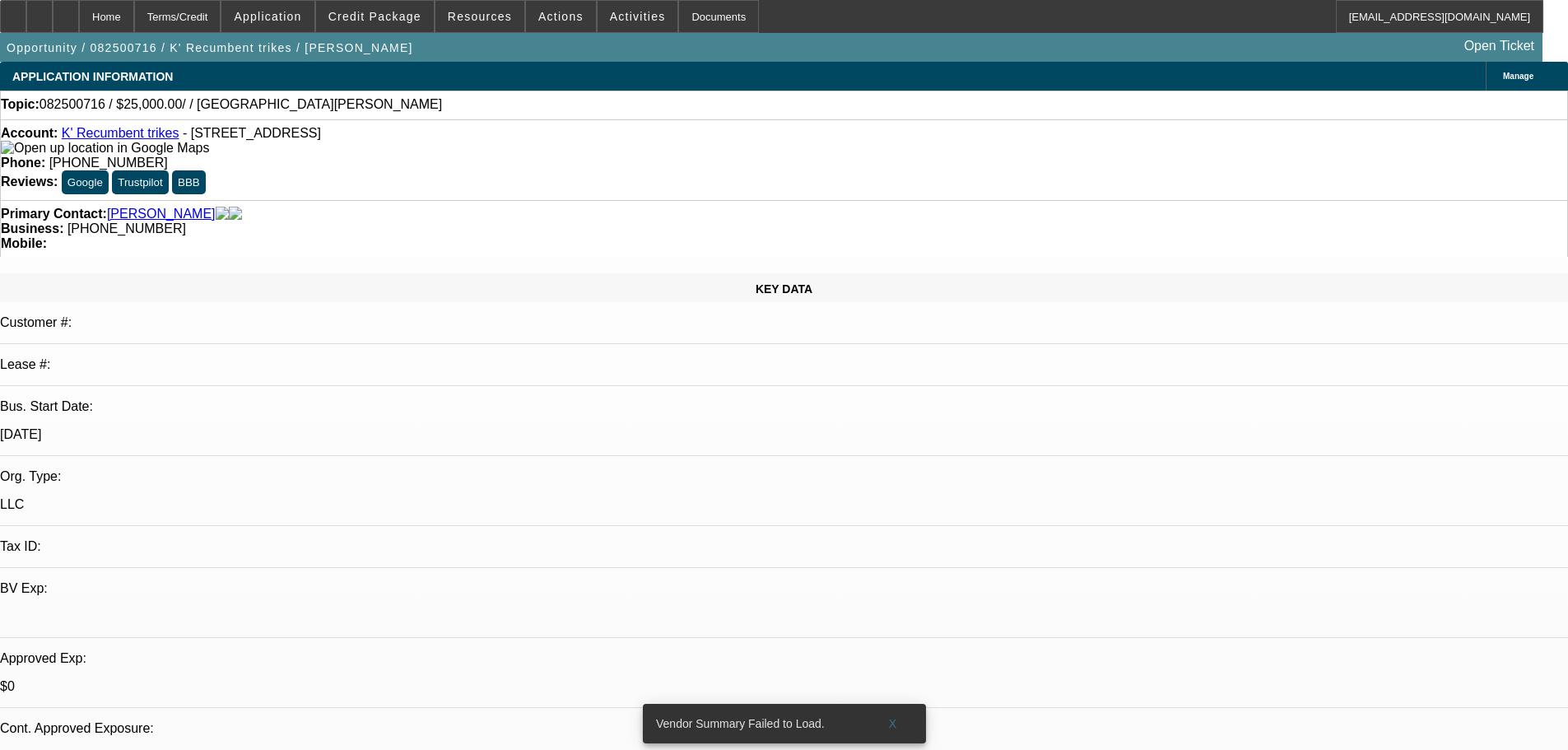
scroll to position [0, 0]
select select "0"
select select "2"
select select "0.1"
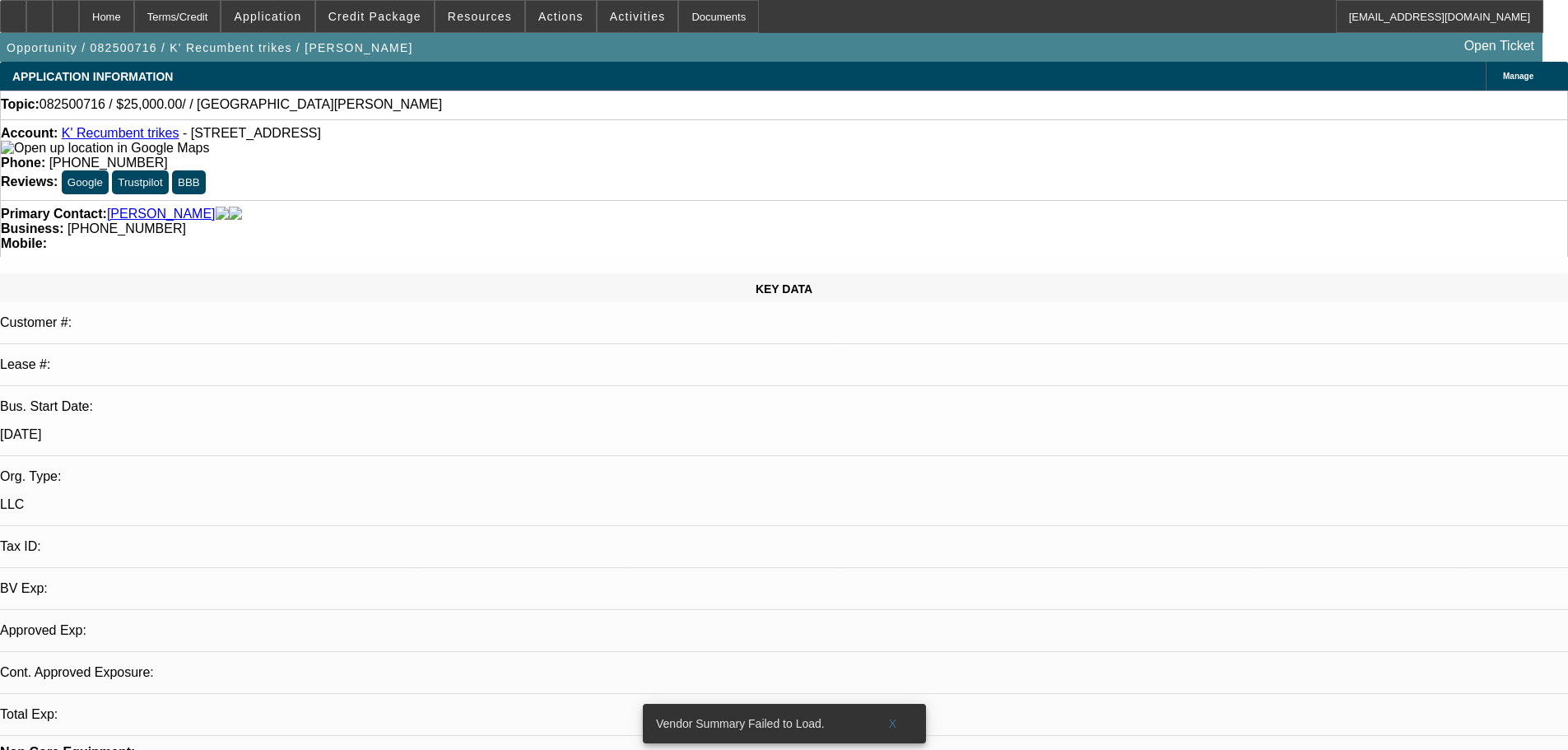
select select "4"
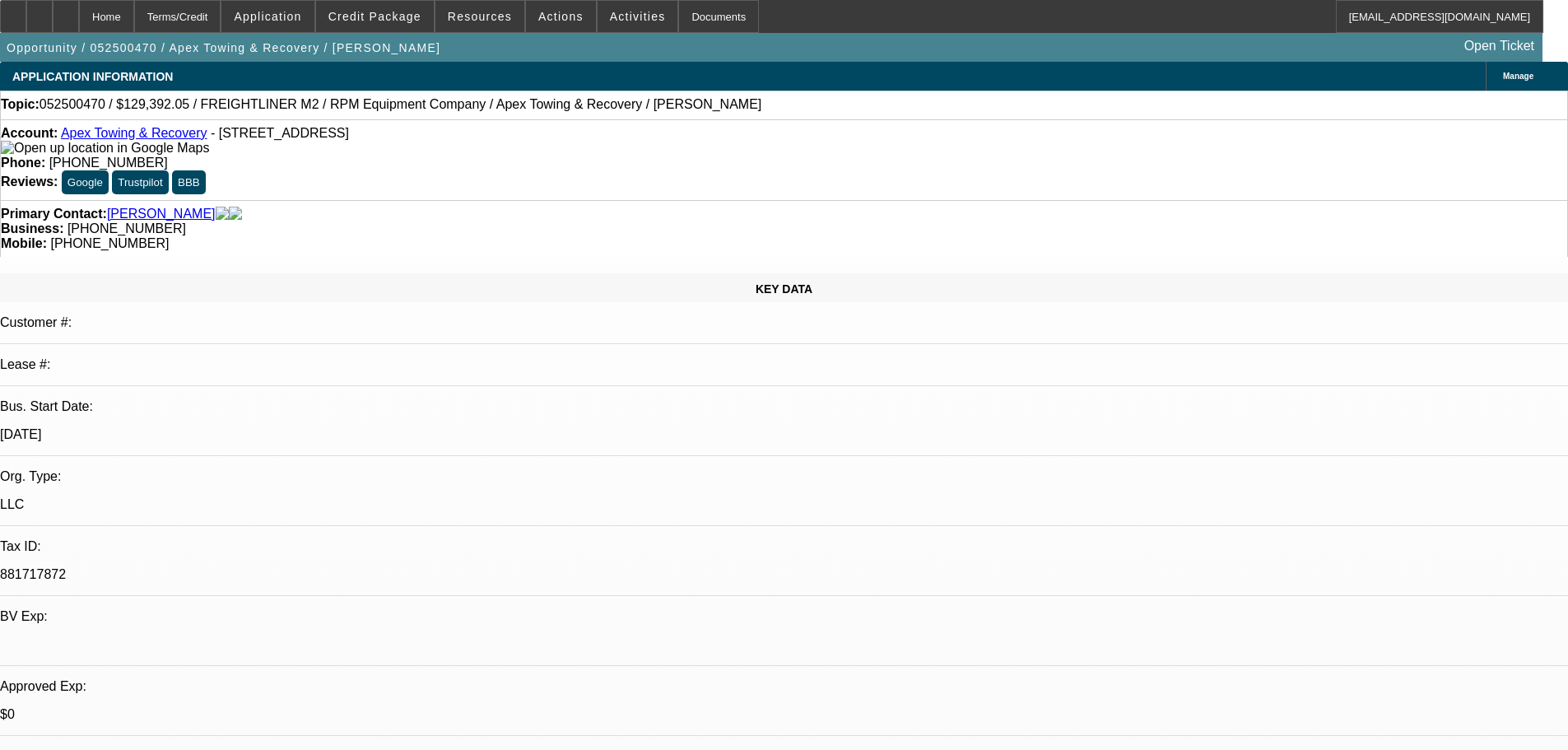
select select "0"
select select "6"
select select "0"
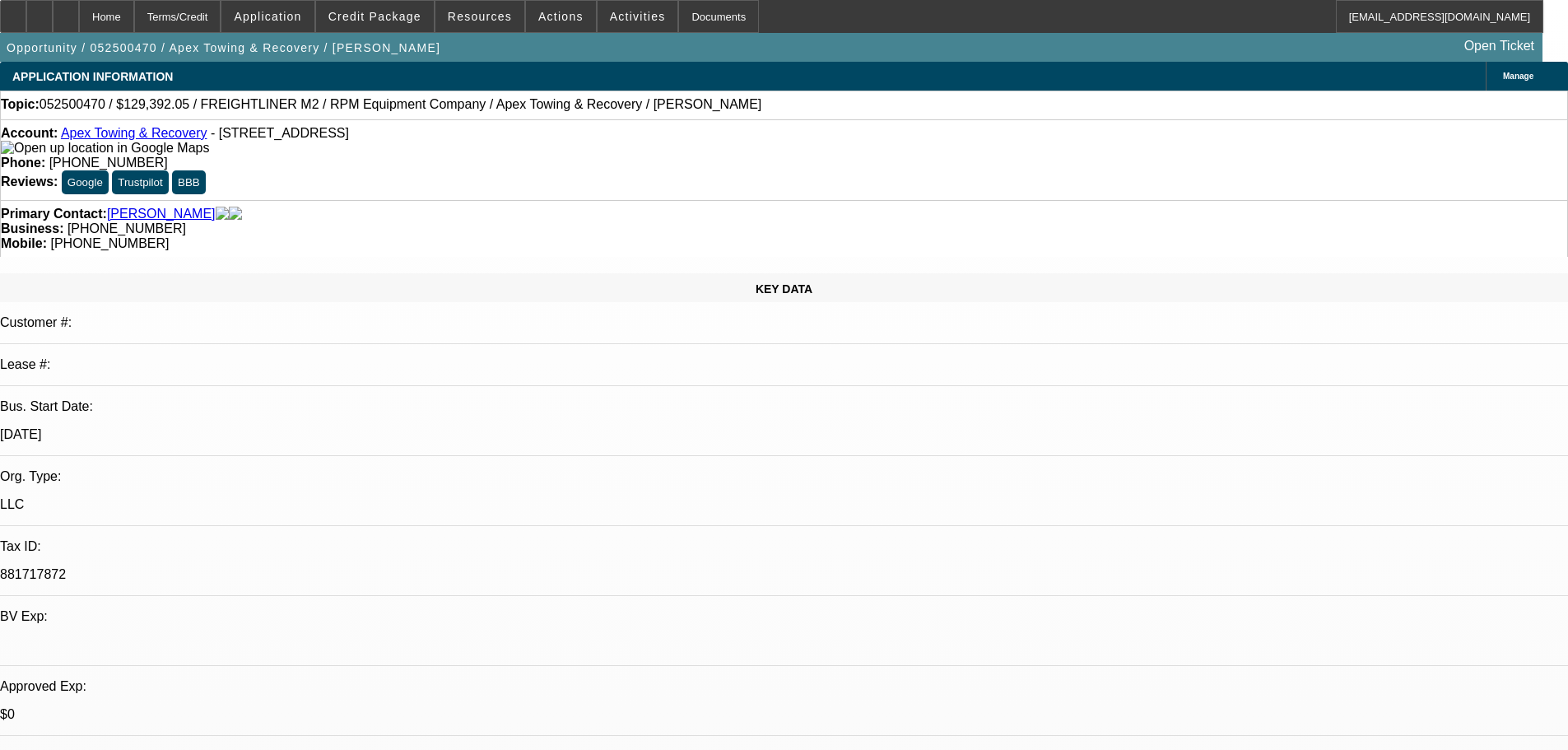
select select "0"
select select "6"
select select "0"
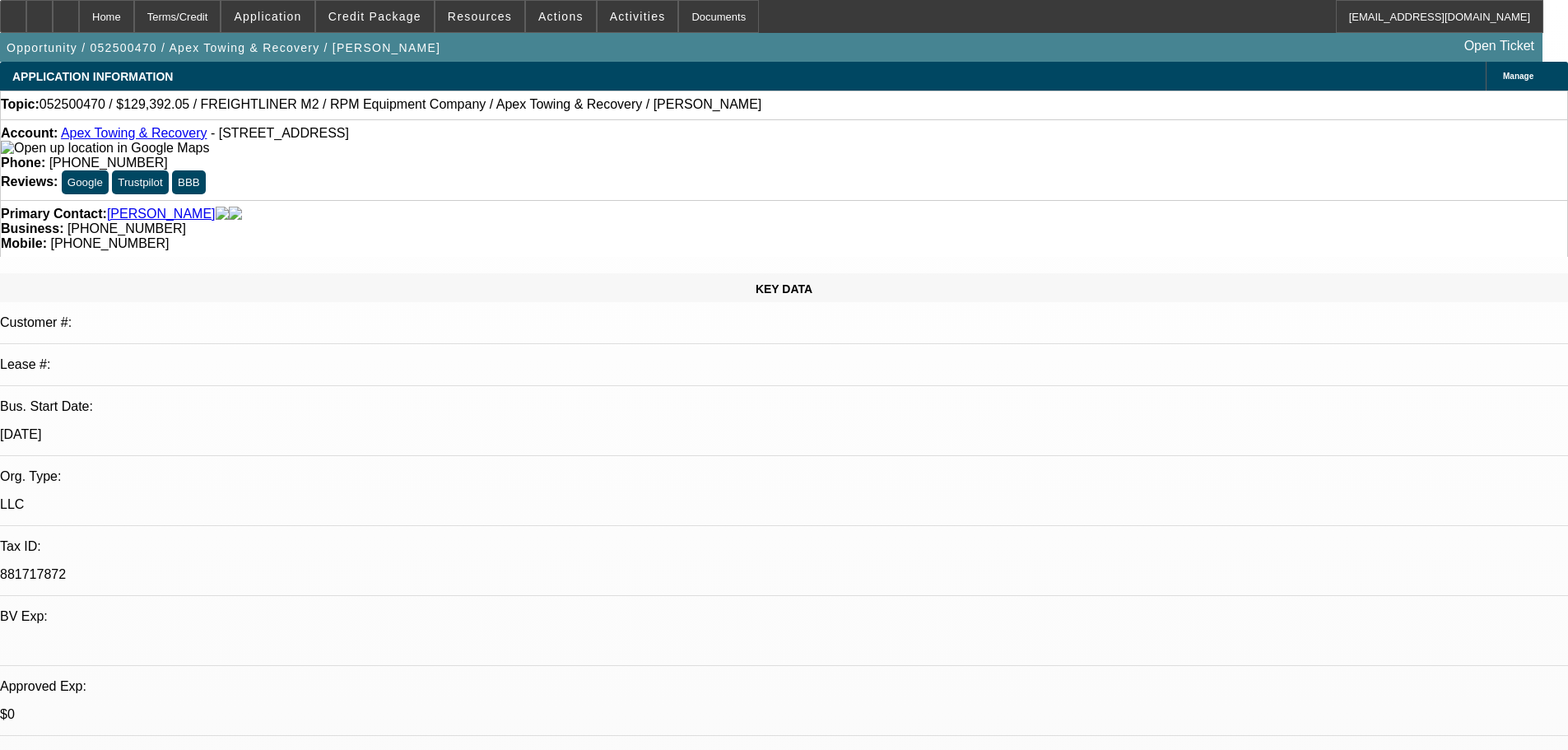
select select "0"
select select "6"
select select "0"
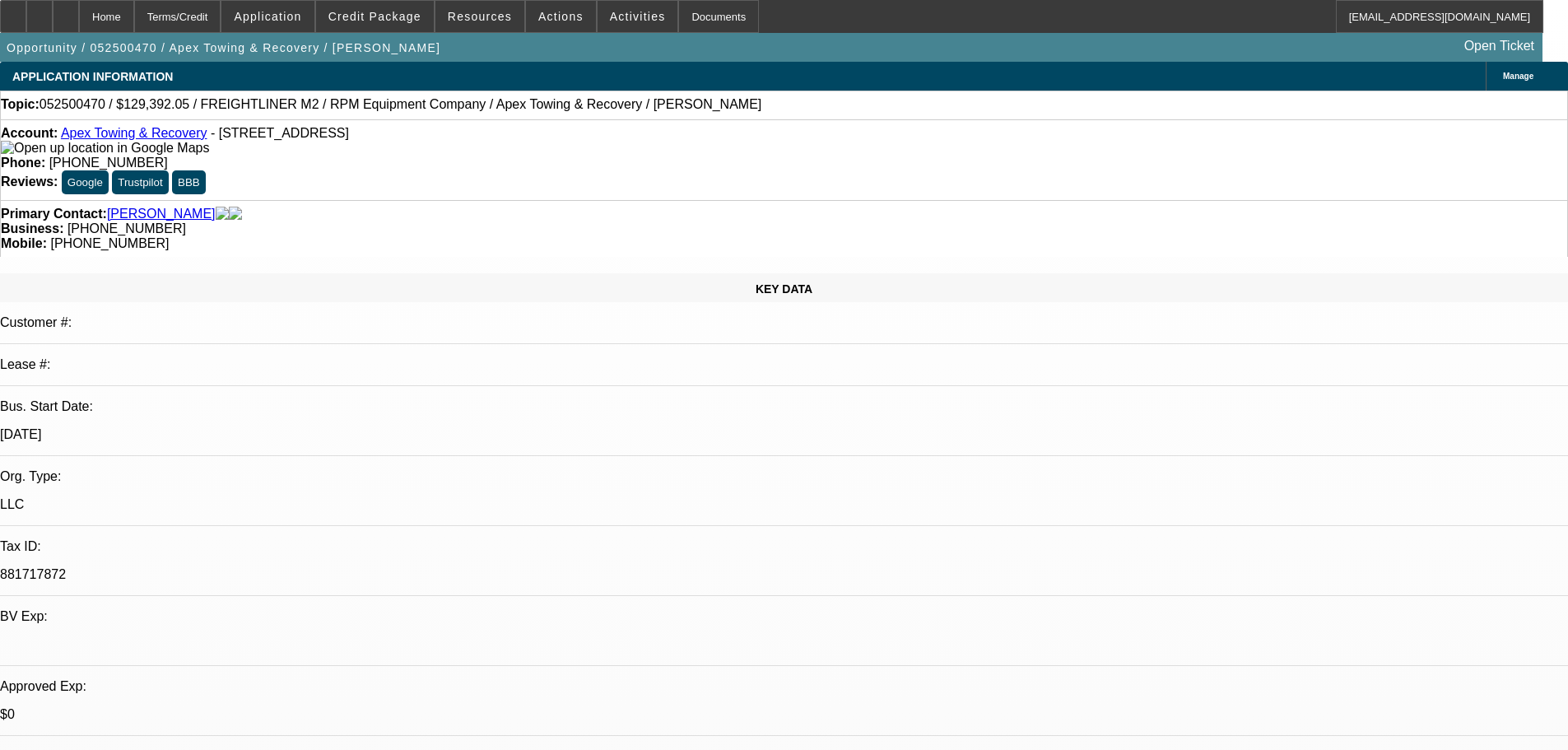
select select "6"
select select "0"
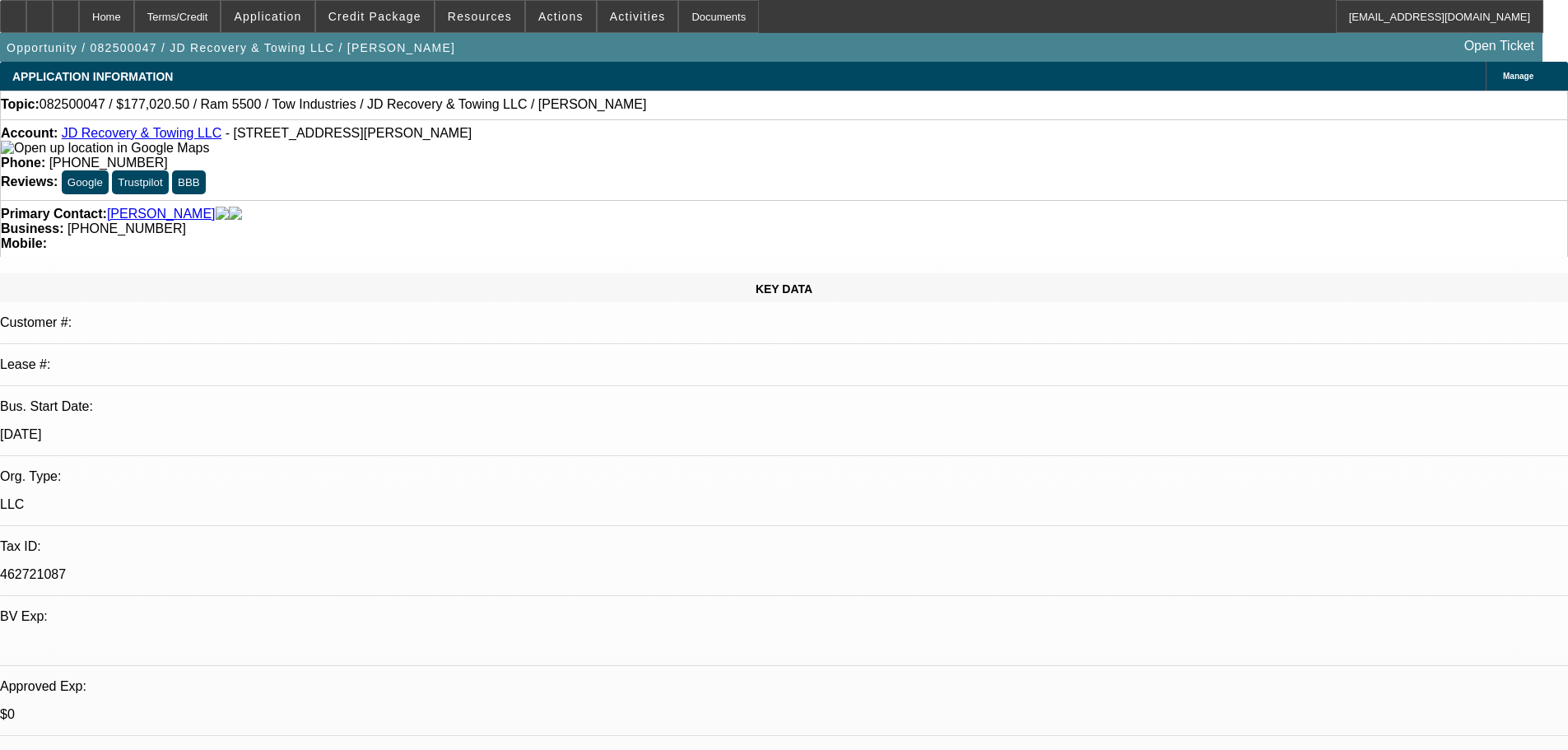
select select "0"
select select "0.1"
select select "5"
select select "0"
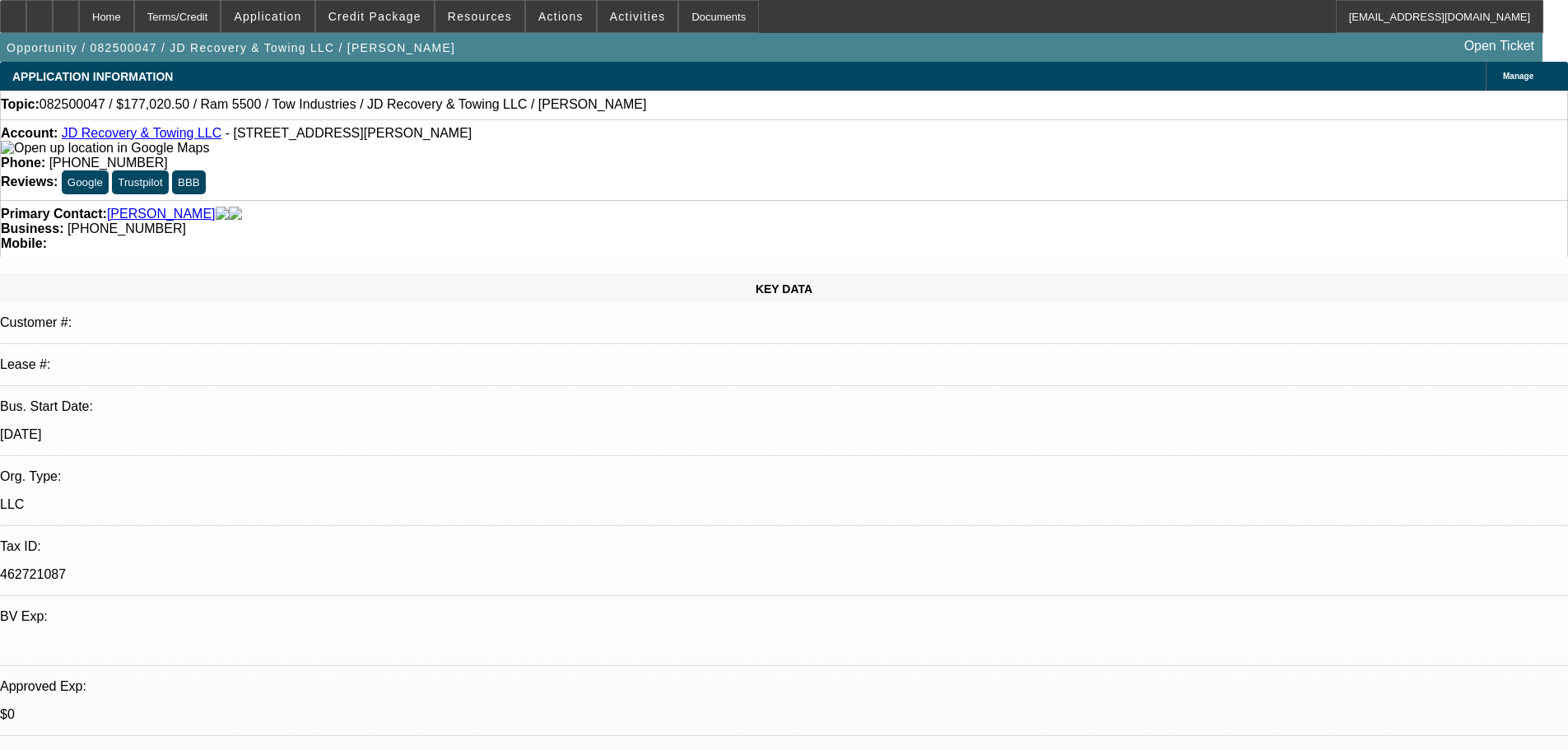
select select "0.1"
select select "5"
select select "0"
select select "0.1"
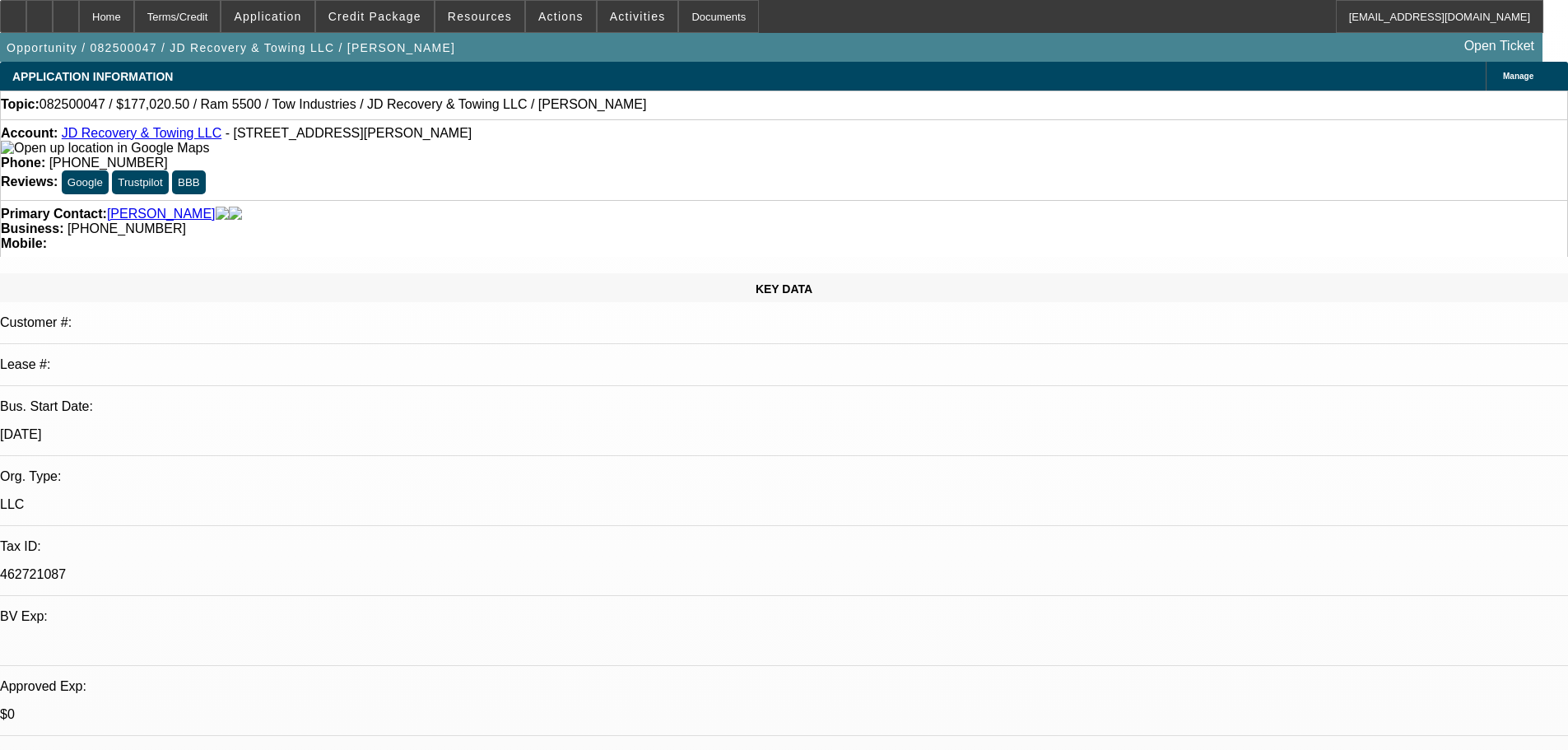
select select "4"
select select "0"
select select "0.1"
select select "4"
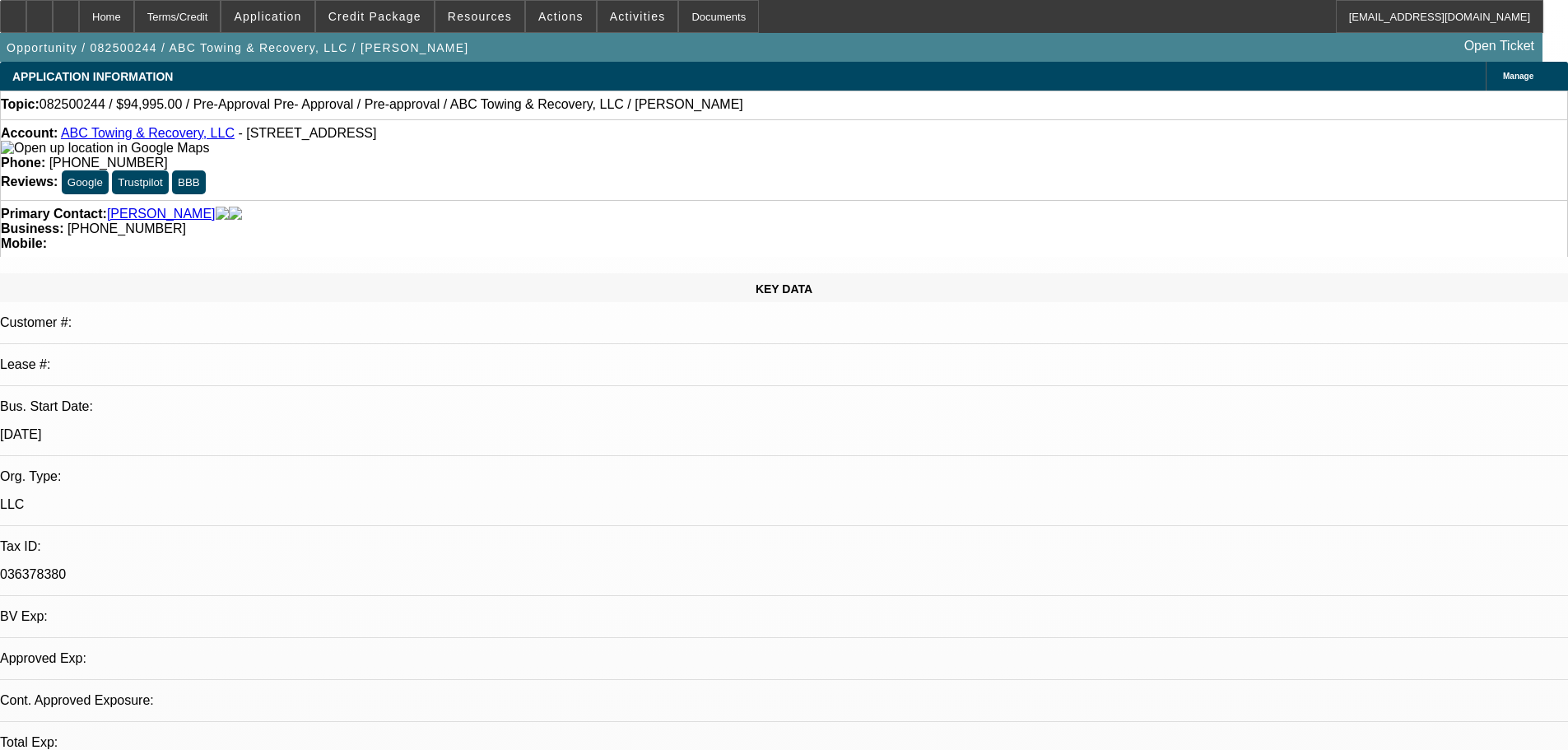
select select "0"
select select "2"
select select "0.1"
select select "4"
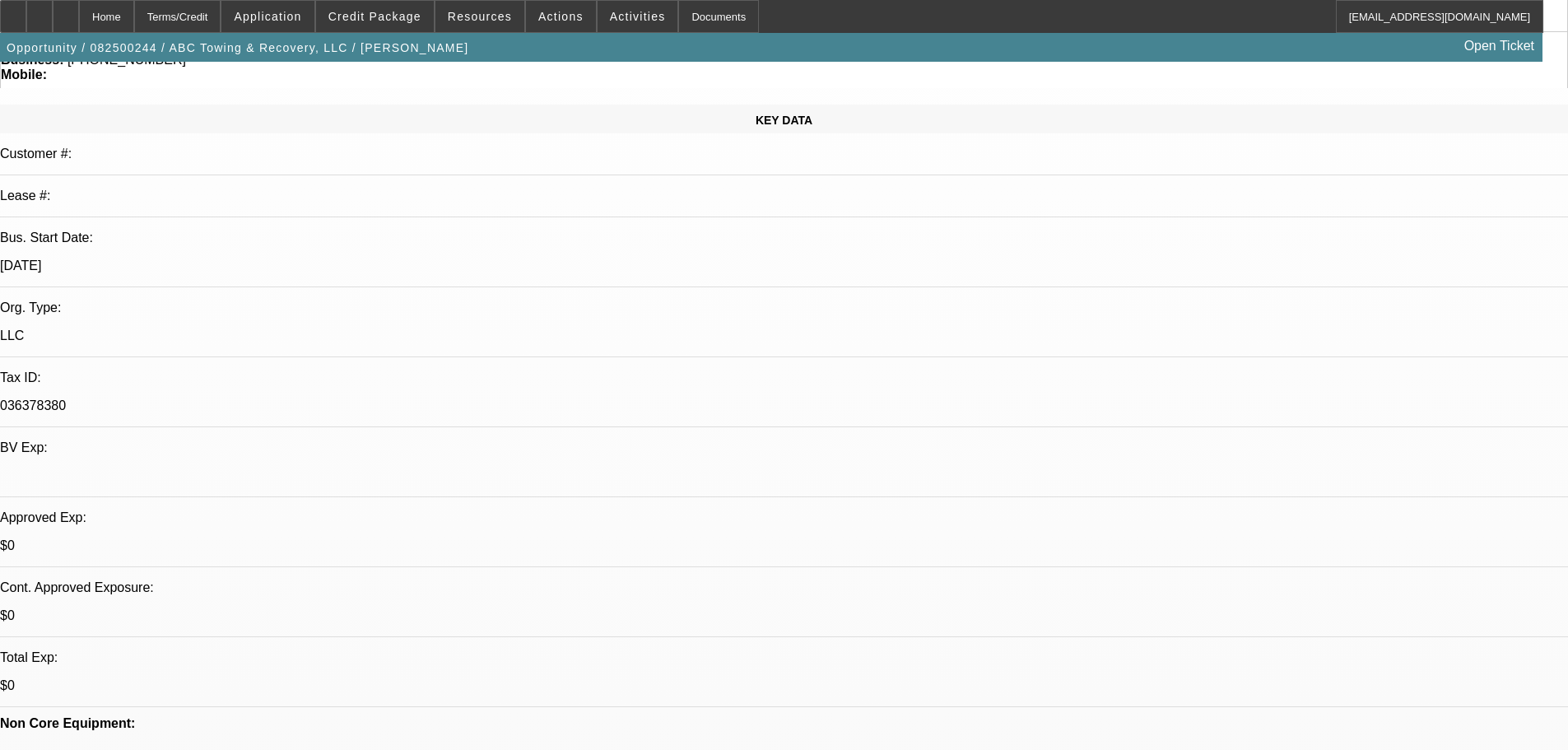
scroll to position [165, 0]
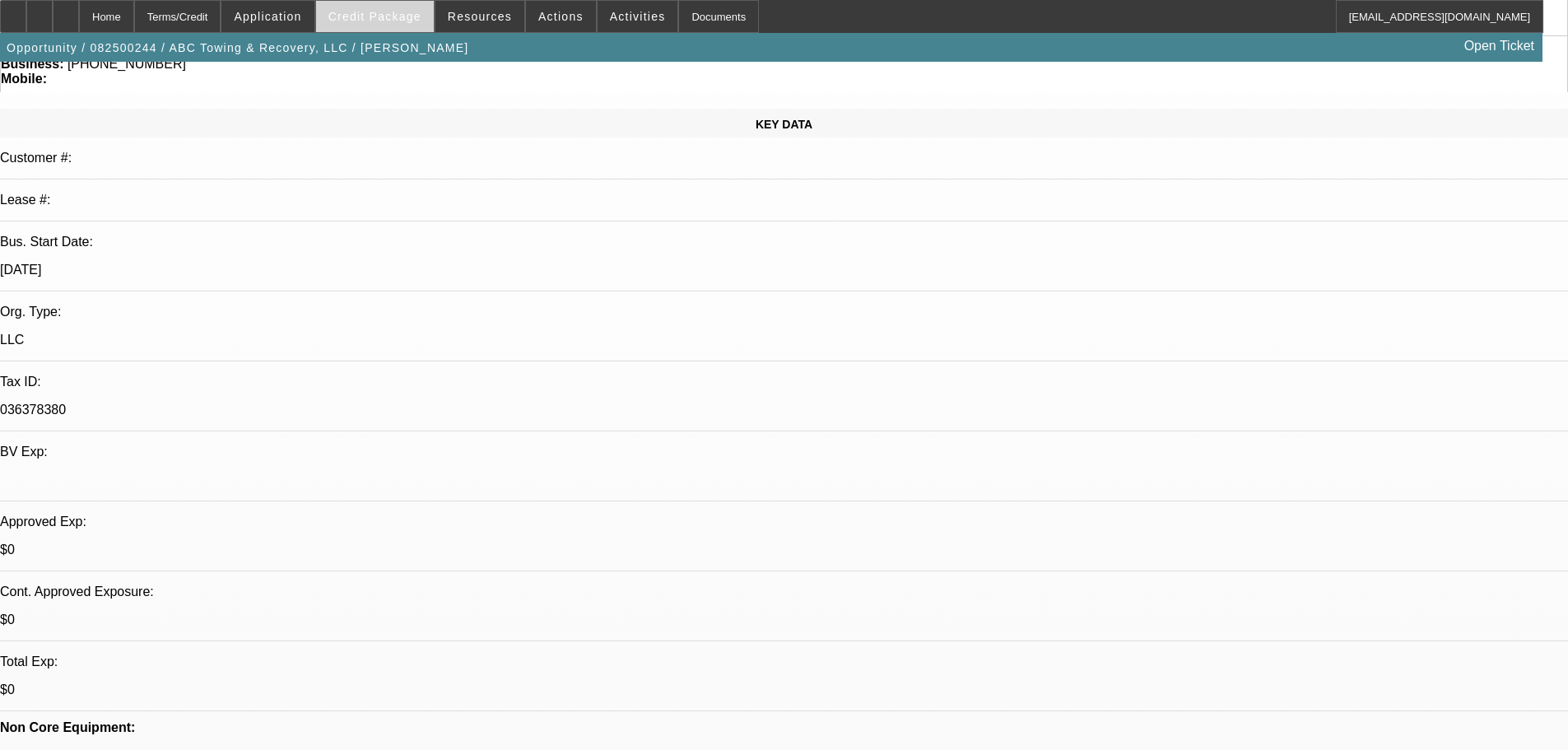
click at [376, 20] on span "Credit Package" at bounding box center [374, 16] width 93 height 14
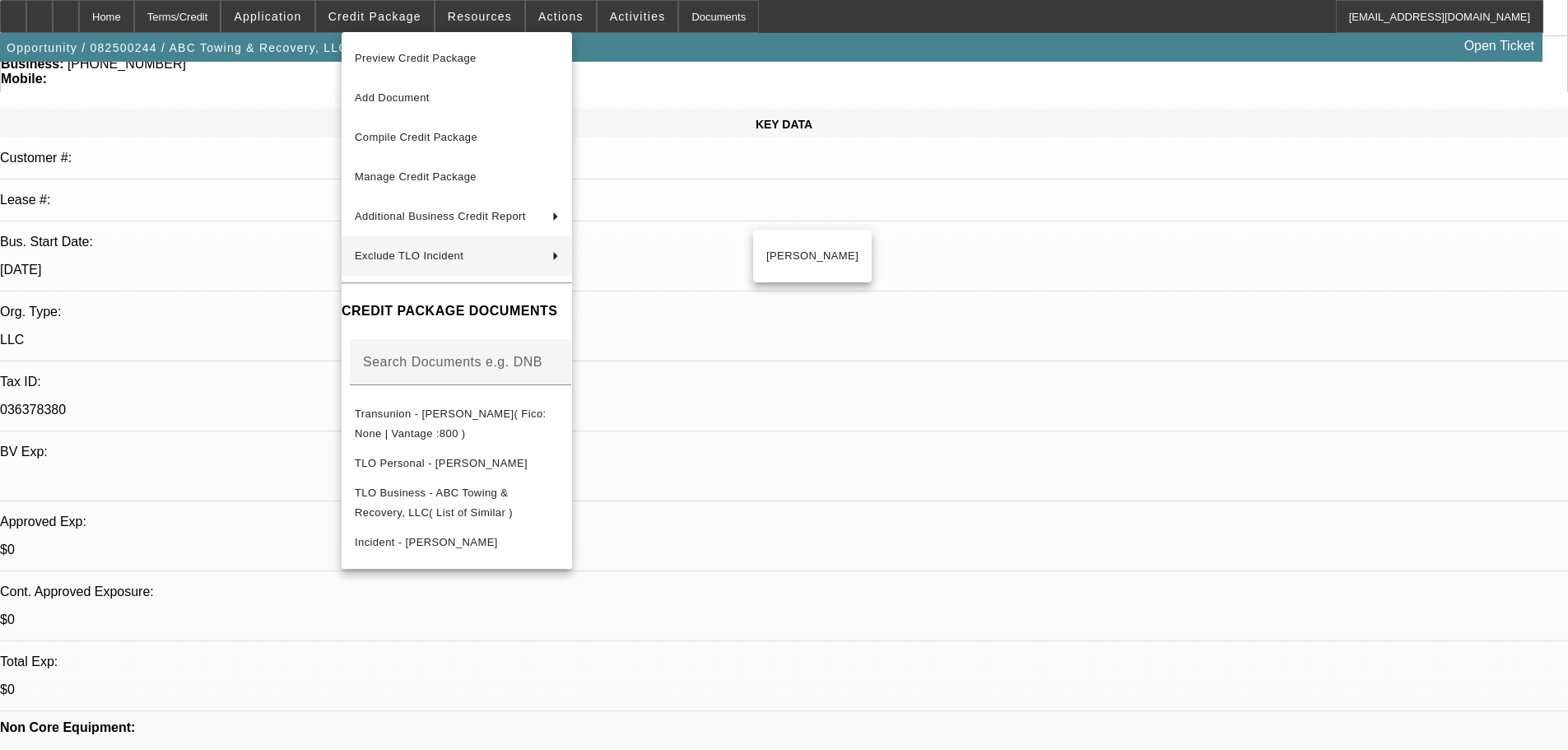
click at [282, 283] on div at bounding box center [784, 375] width 1568 height 750
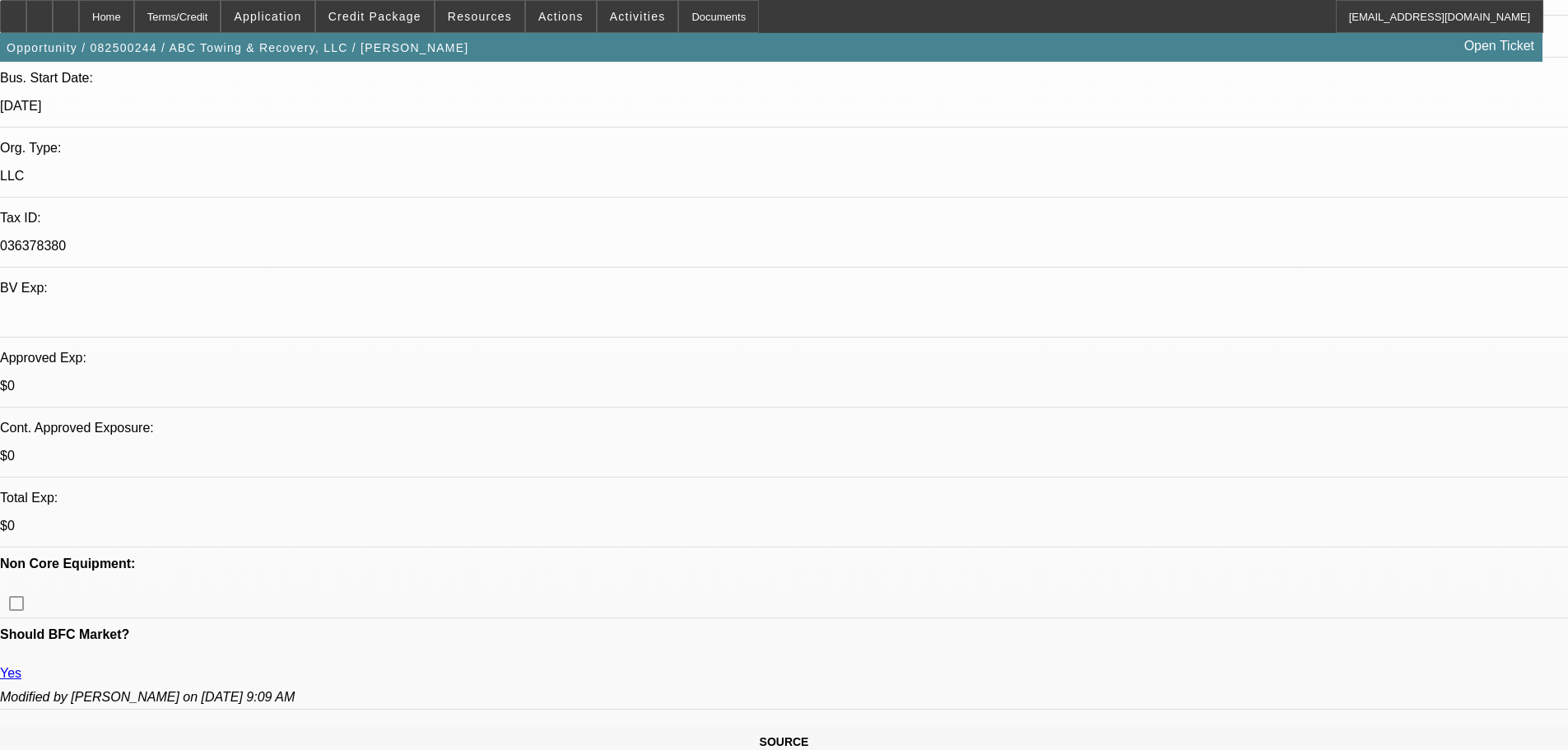
scroll to position [329, 0]
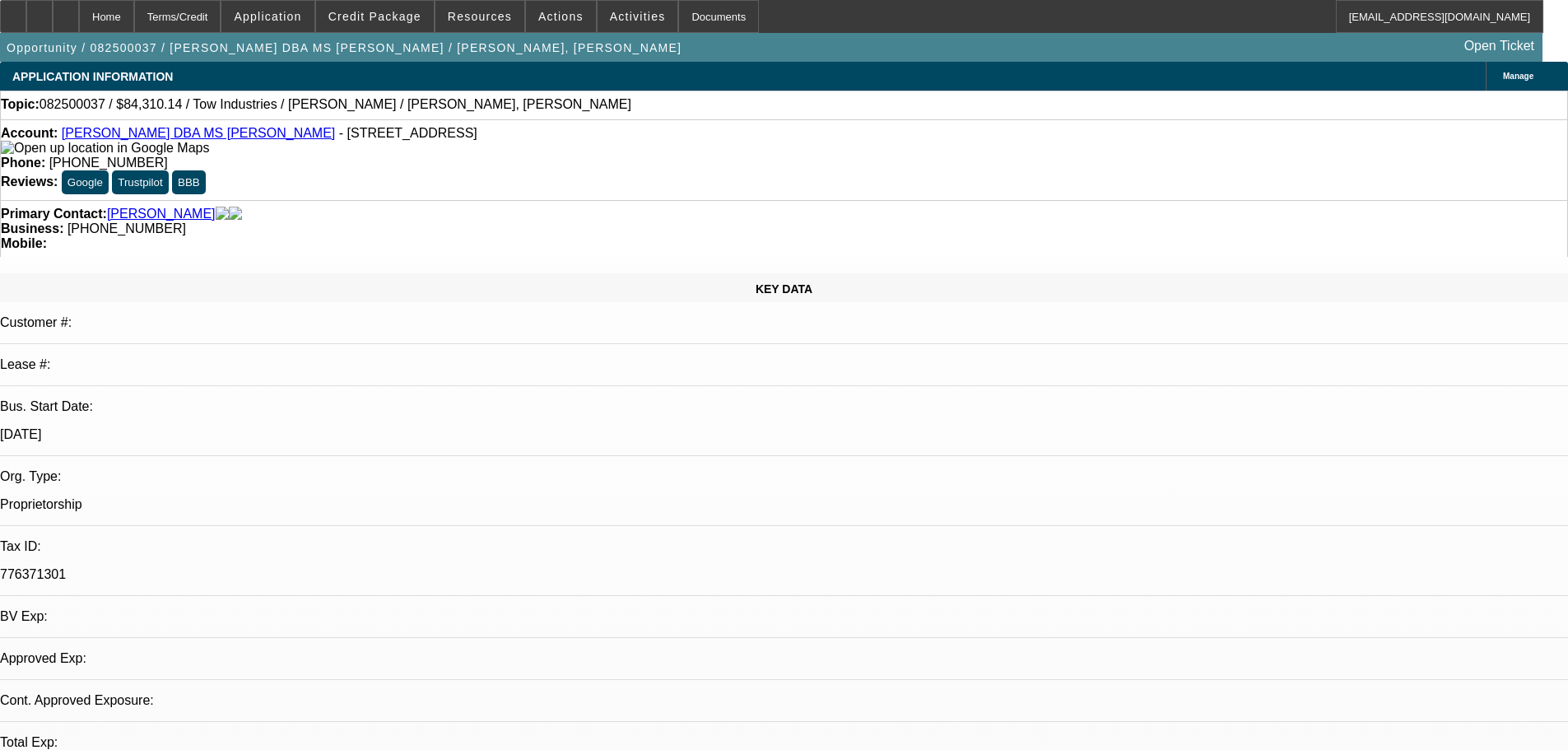
select select "0"
select select "2"
select select "0.1"
select select "4"
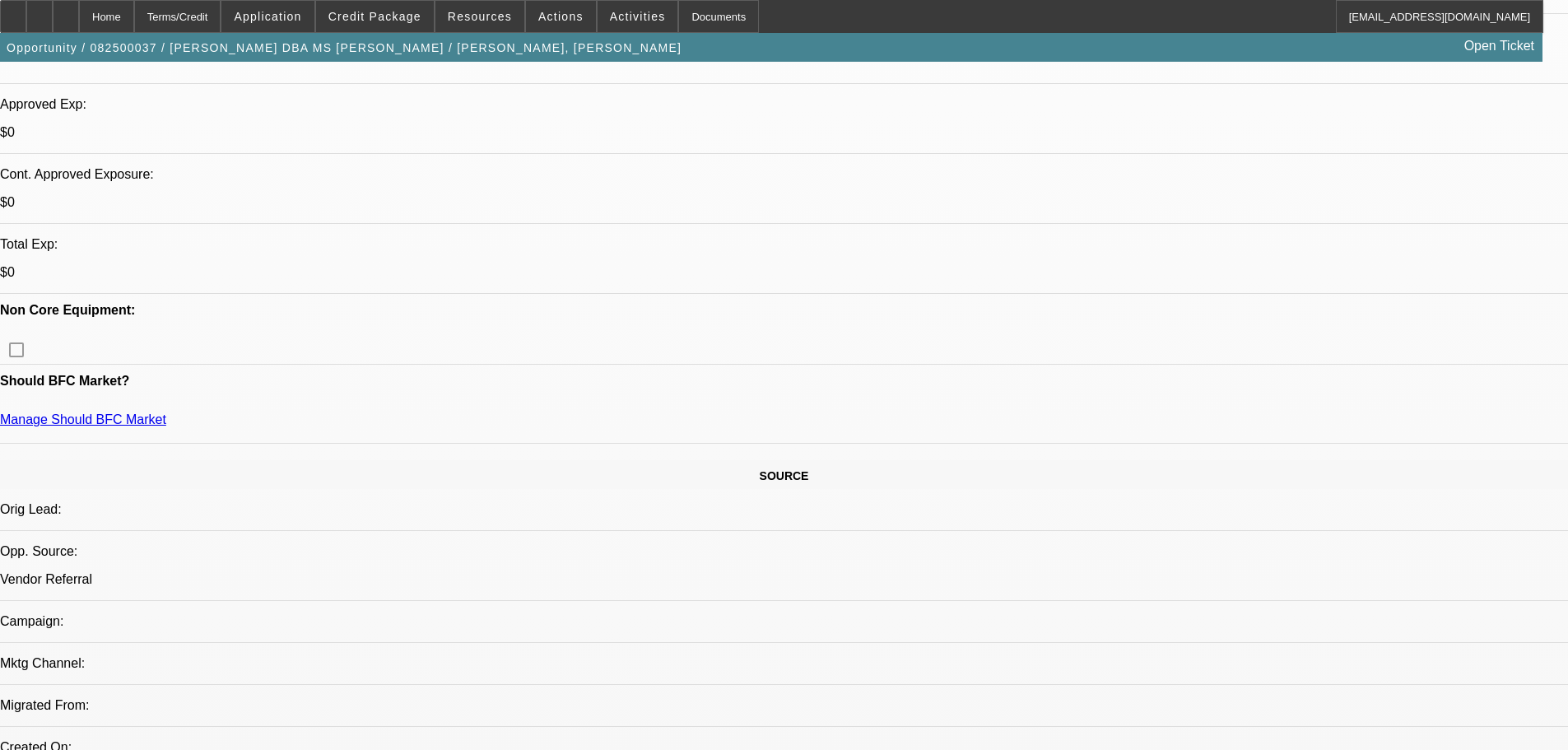
scroll to position [658, 0]
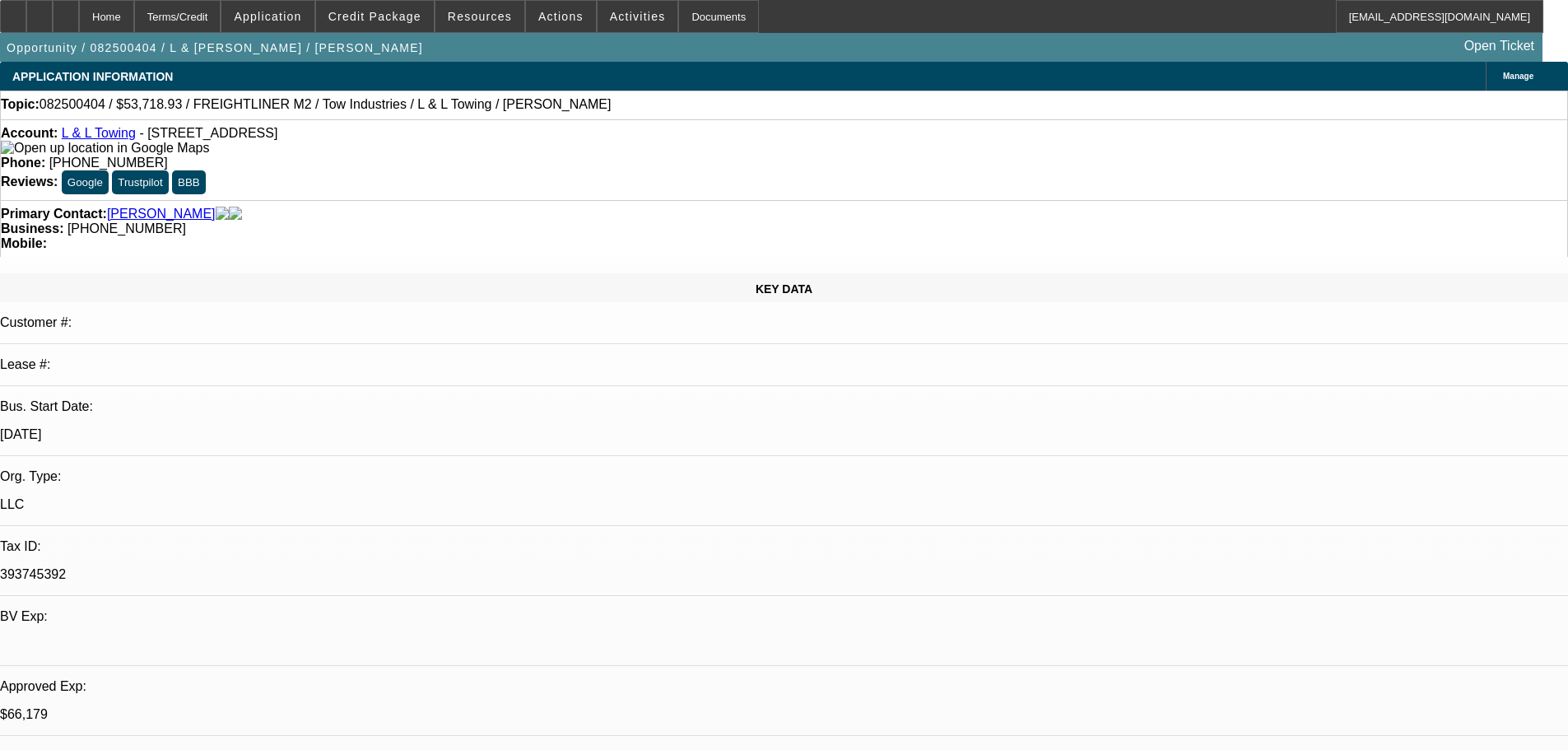
select select "0"
select select "2"
select select "0.1"
select select "4"
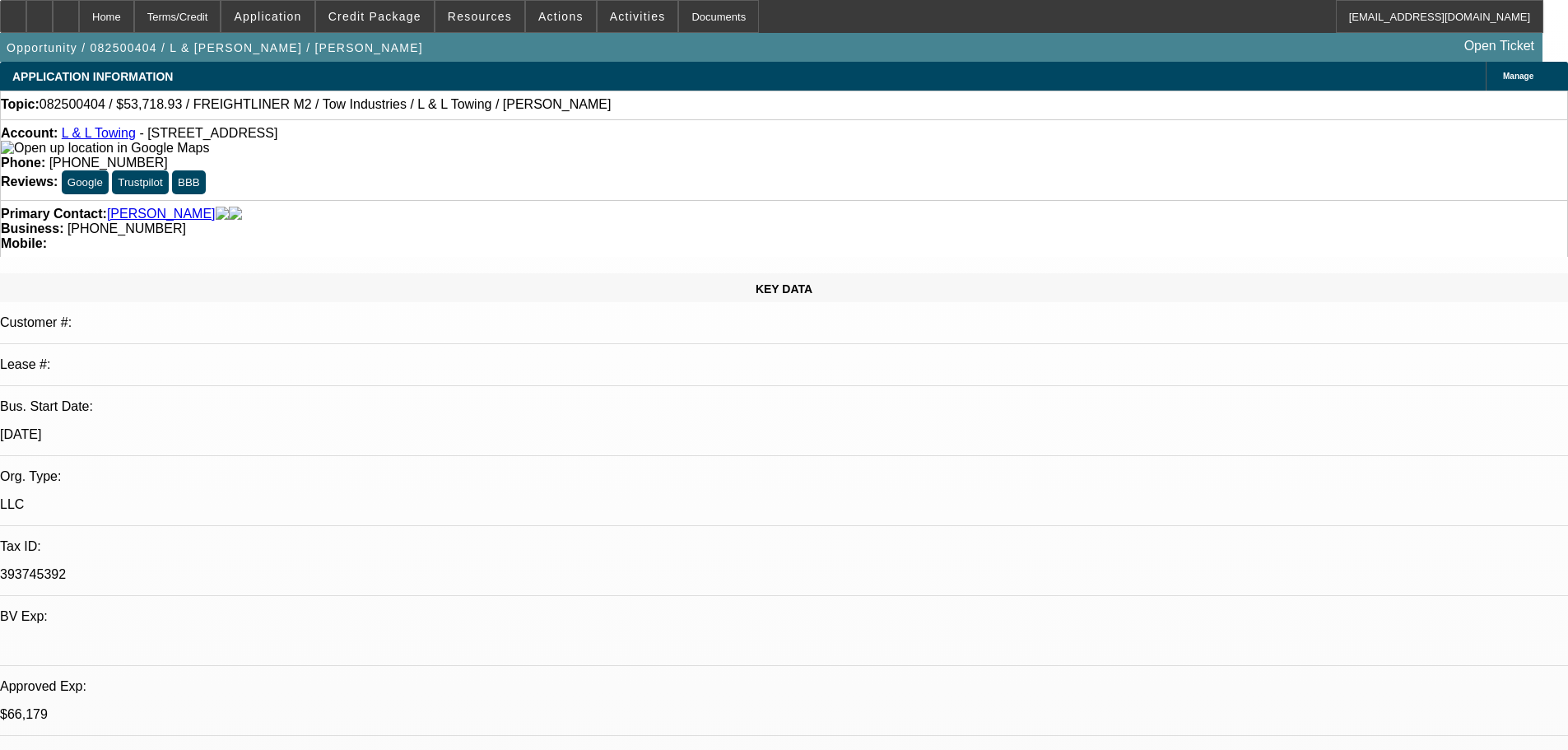
select select "0"
select select "2"
select select "0.1"
select select "4"
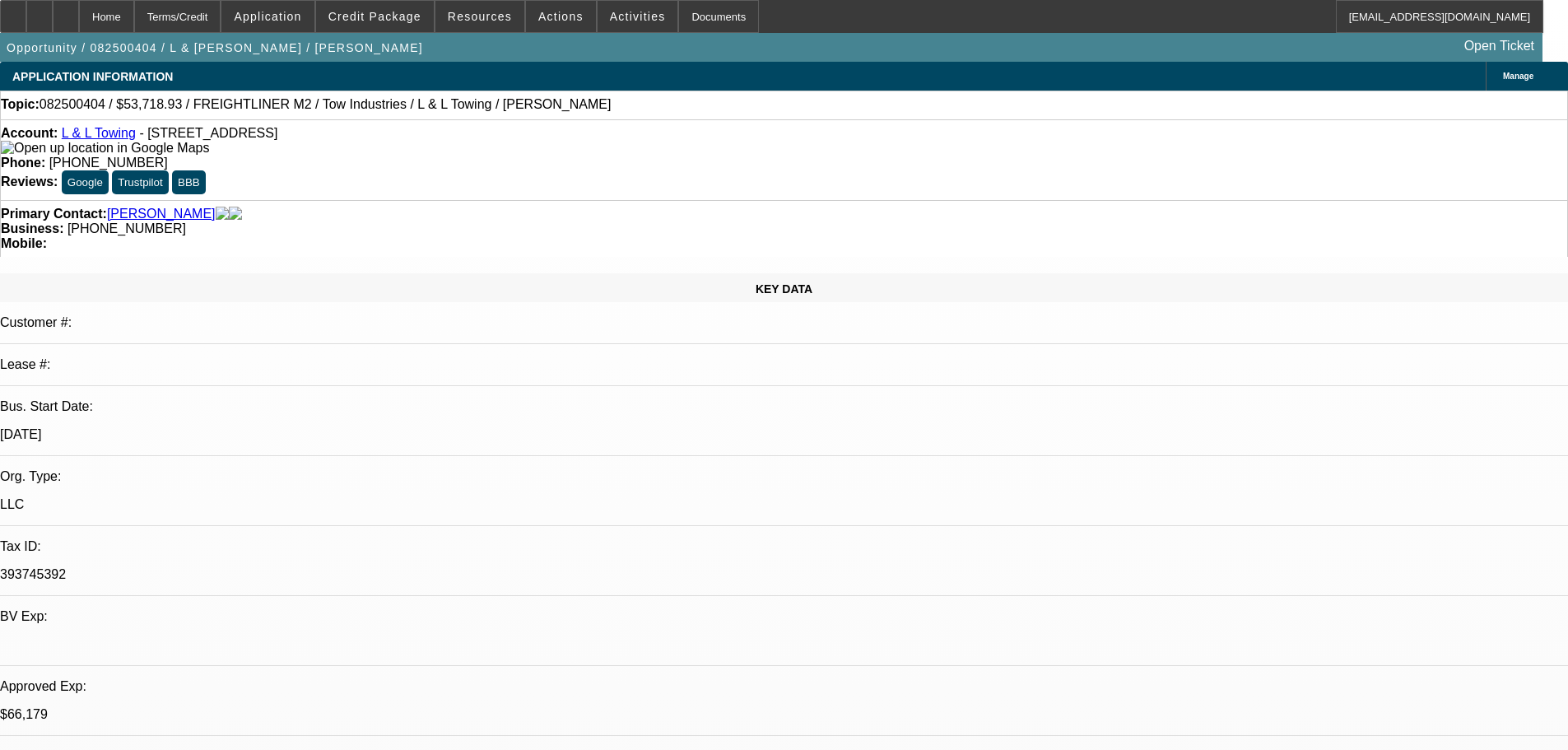
select select "0"
select select "2"
select select "0.1"
select select "4"
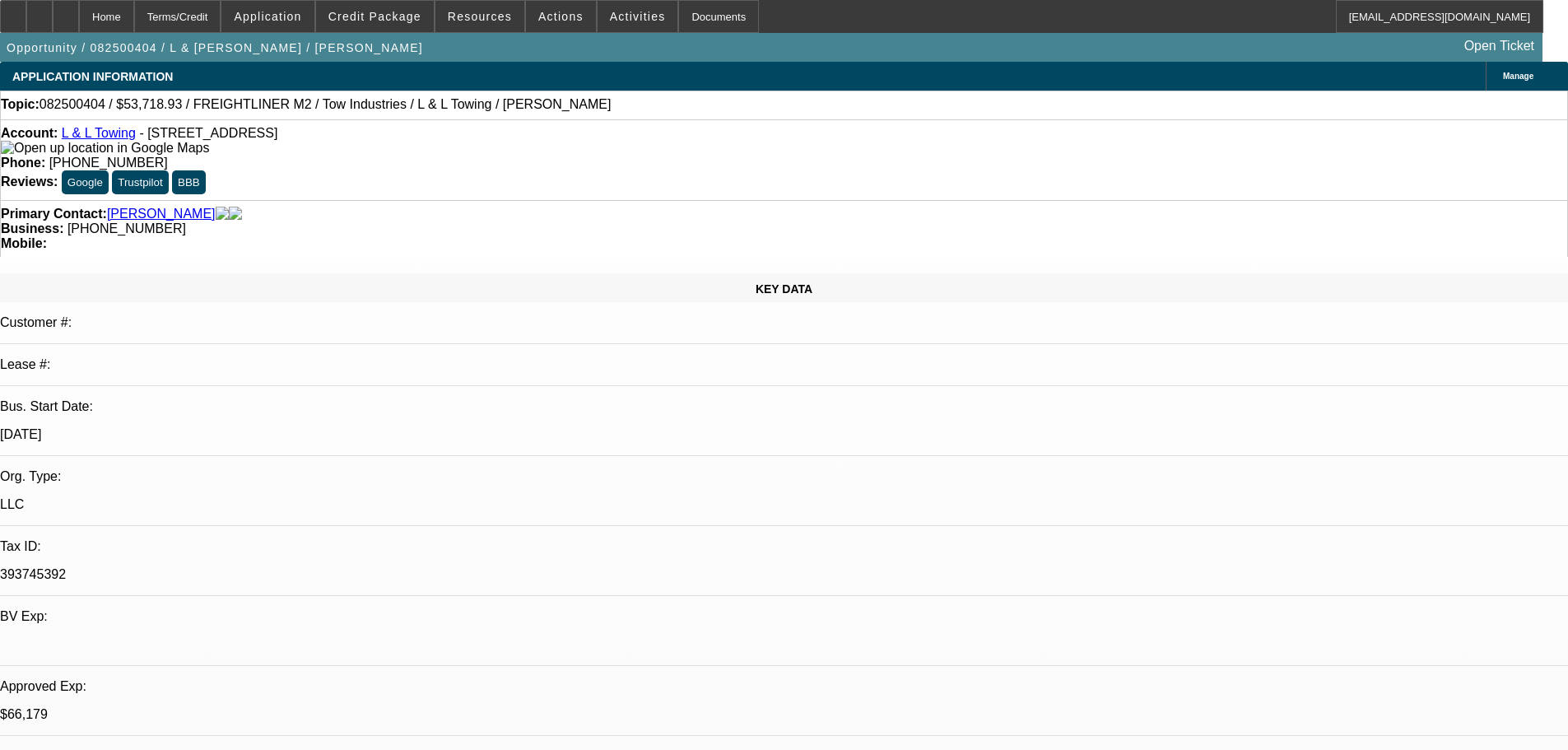
select select "0"
select select "2"
select select "0.1"
select select "4"
